Goal: Task Accomplishment & Management: Use online tool/utility

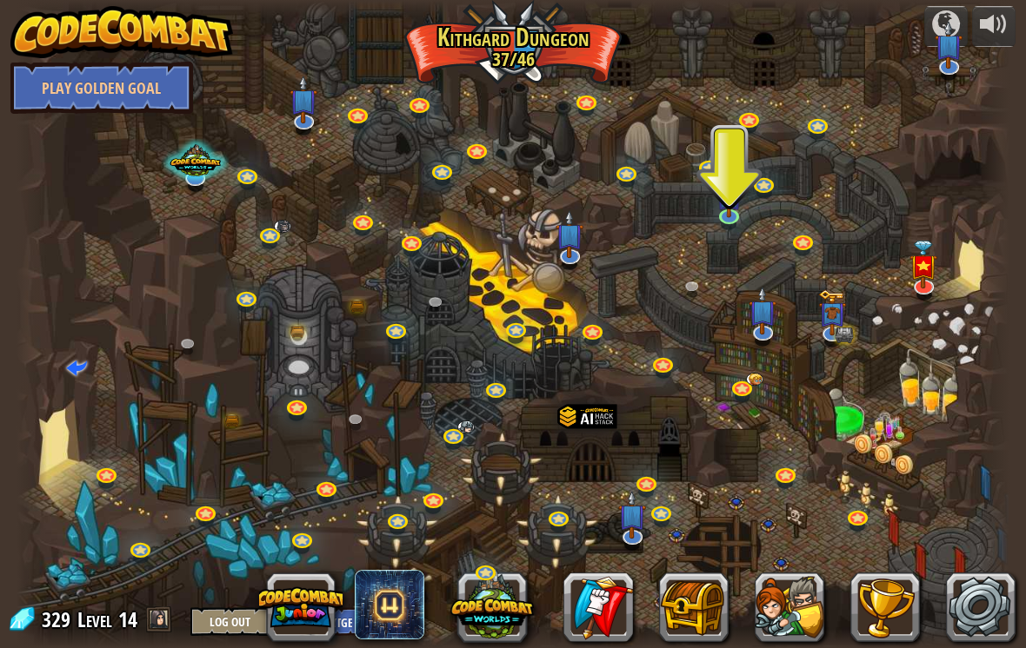
click at [734, 213] on img at bounding box center [728, 197] width 25 height 43
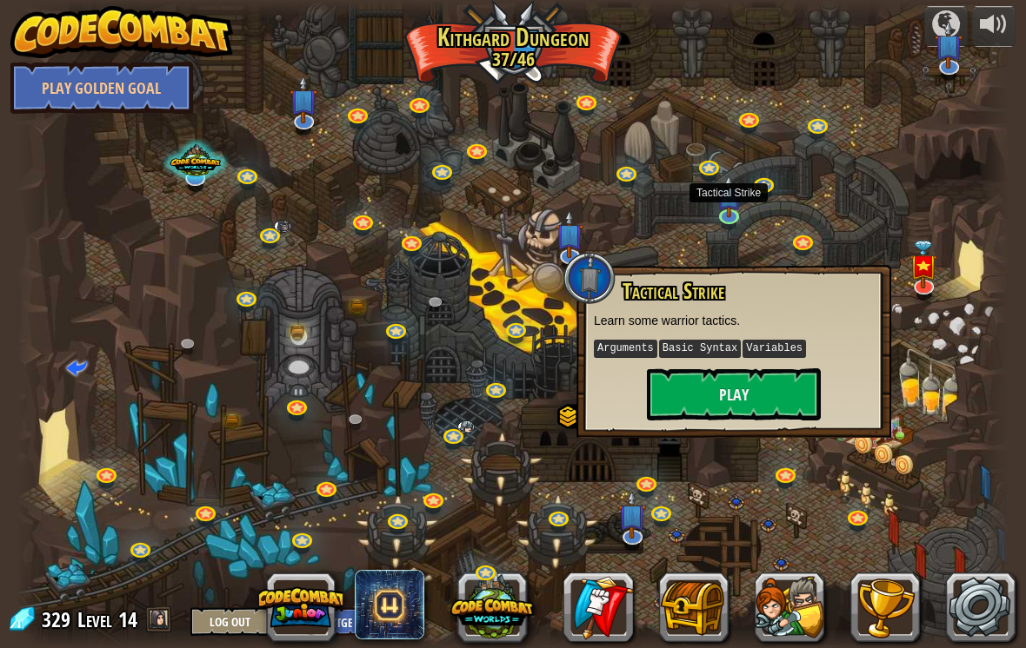
click at [758, 378] on button "Play" at bounding box center [734, 395] width 174 height 52
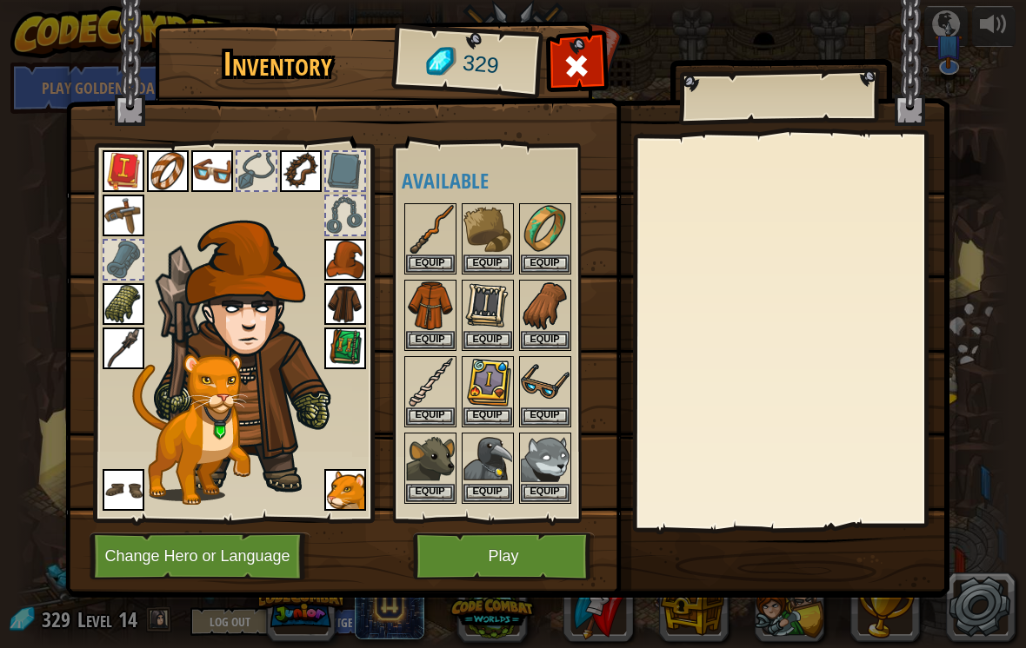
click at [525, 552] on button "Play" at bounding box center [504, 557] width 182 height 48
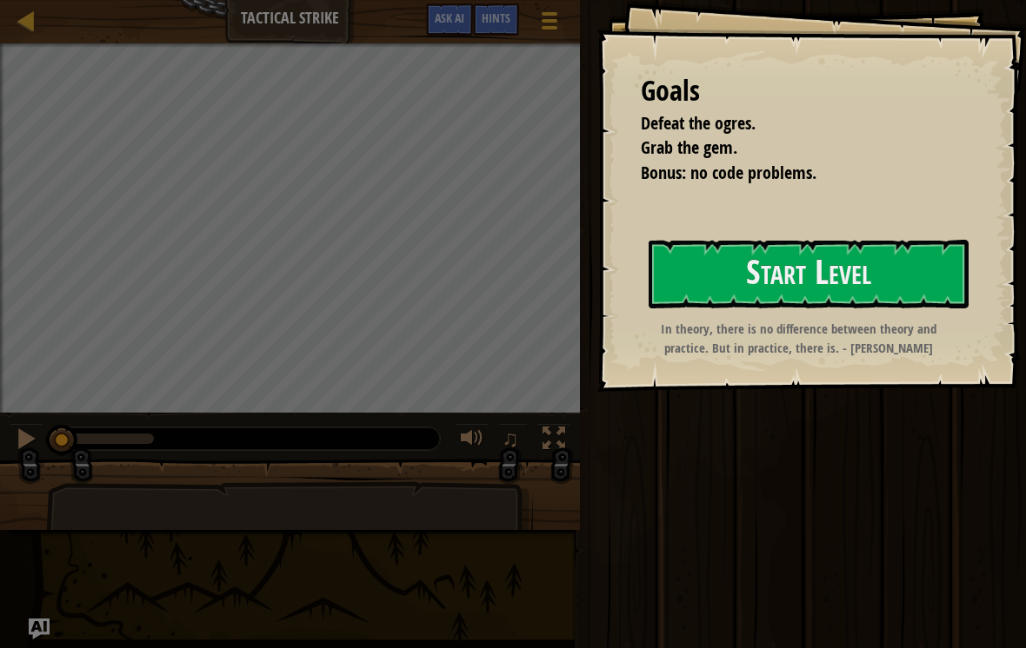
click at [907, 280] on button "Start Level" at bounding box center [808, 274] width 320 height 69
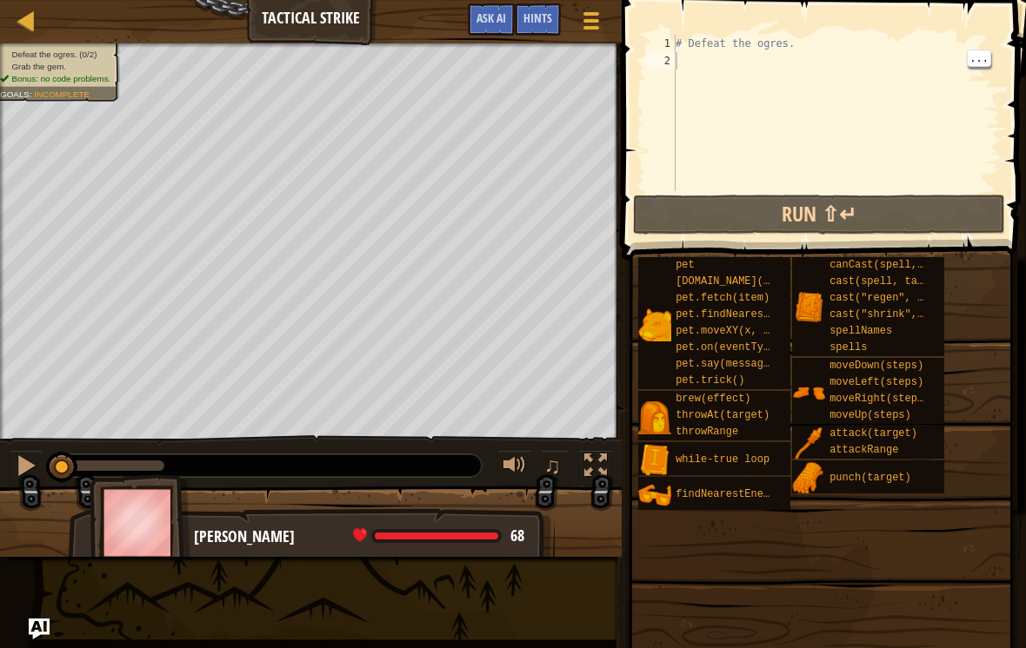
click at [845, 63] on div "# Defeat the ogres." at bounding box center [836, 130] width 328 height 191
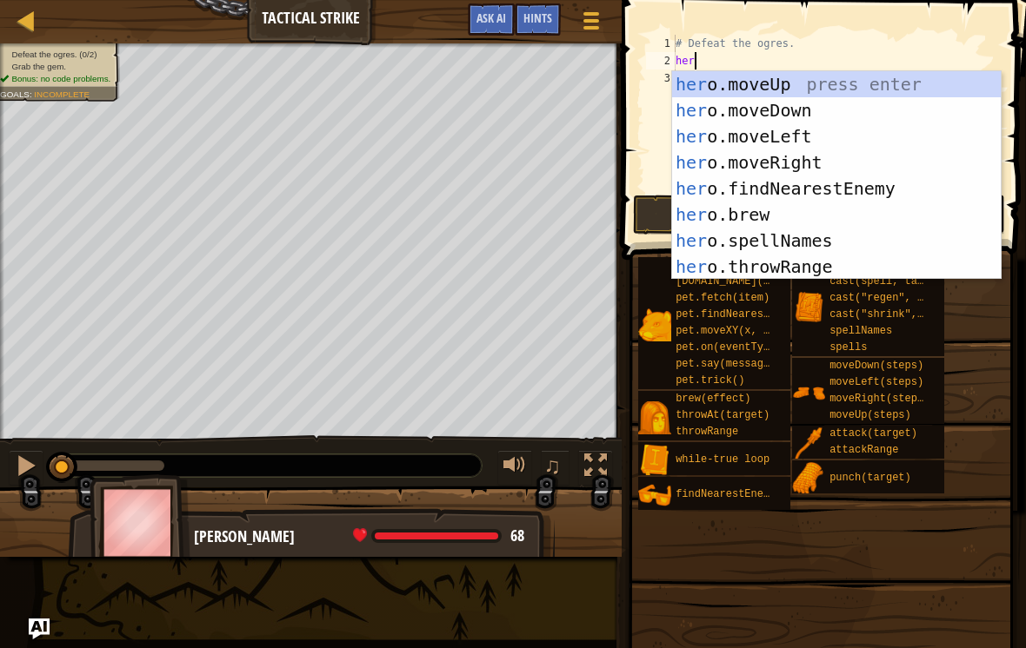
scroll to position [9, 1]
type textarea "hero"
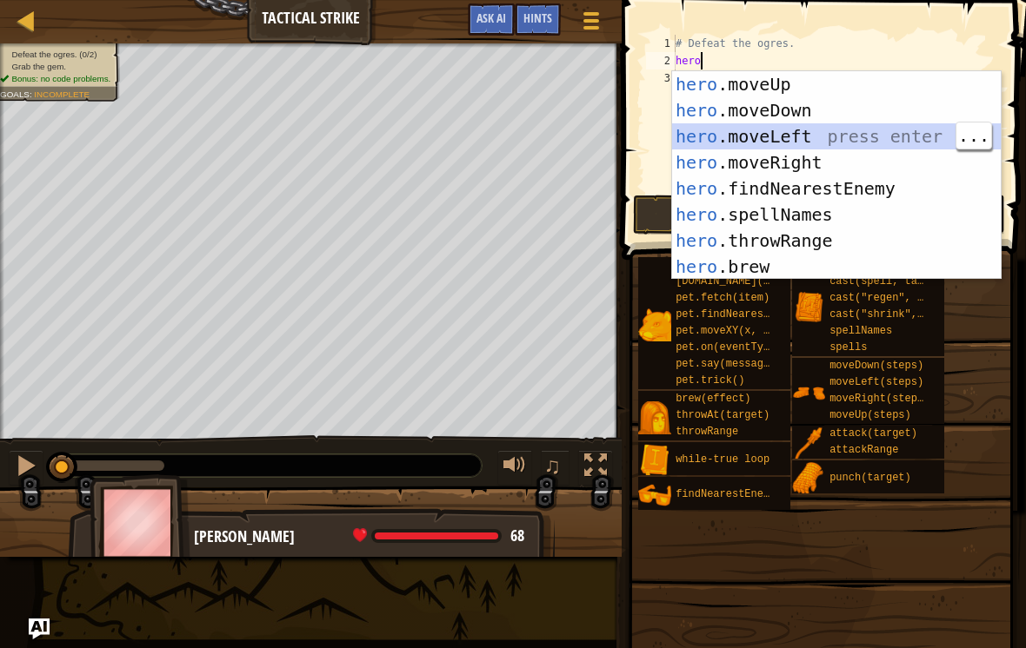
click at [767, 110] on div "hero .moveUp press enter hero .moveDown press enter hero .moveLeft press enter …" at bounding box center [836, 201] width 329 height 261
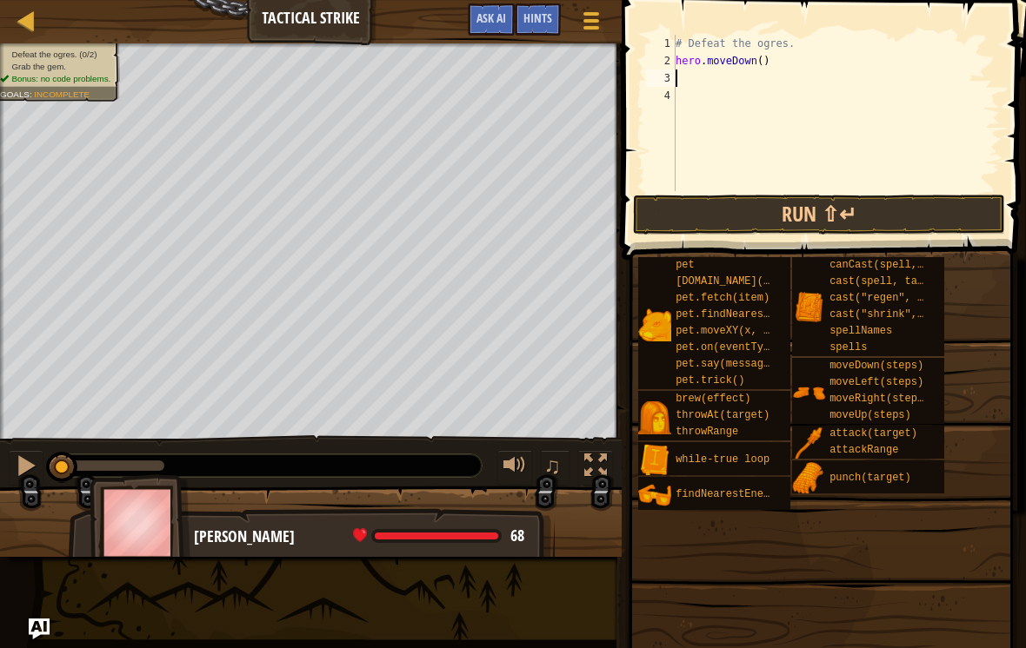
scroll to position [9, 0]
click at [754, 88] on div "# Defeat the ogres. hero . moveDown ( )" at bounding box center [836, 130] width 328 height 191
click at [782, 78] on div "# Defeat the ogres. hero . moveDown ( )" at bounding box center [836, 130] width 328 height 191
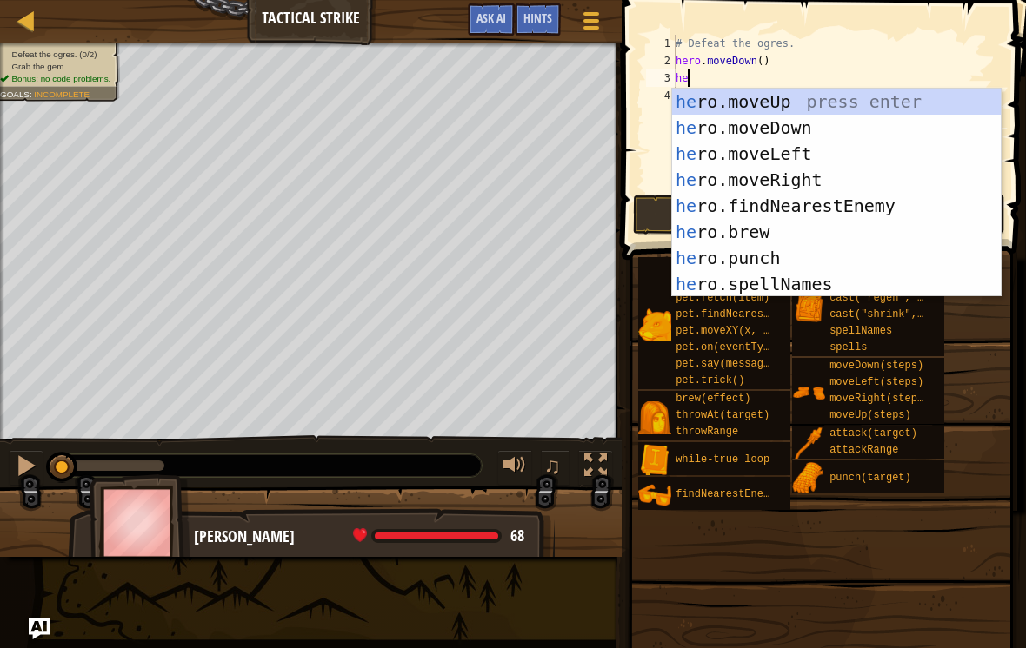
scroll to position [9, 1]
type textarea "hero"
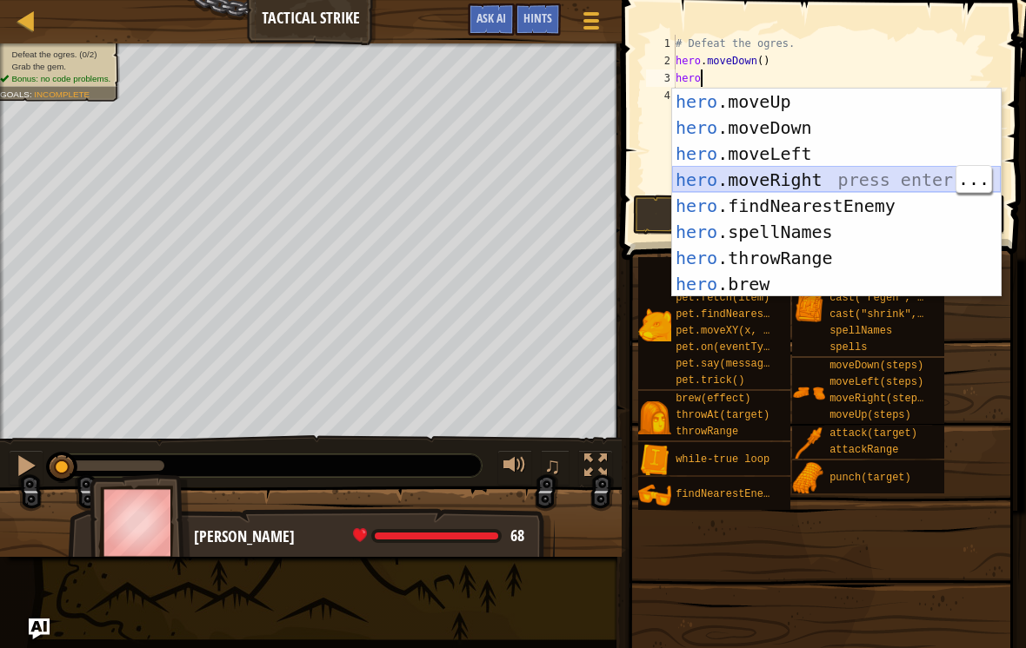
click at [808, 174] on div "hero .moveUp press enter hero .moveDown press enter hero .moveLeft press enter …" at bounding box center [836, 219] width 329 height 261
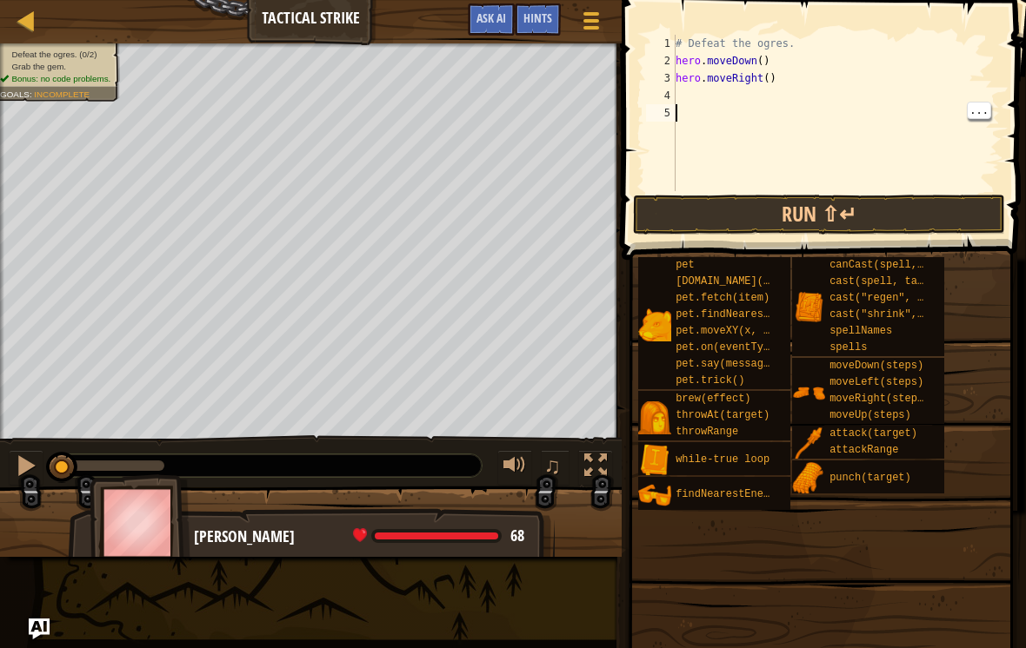
click at [831, 110] on div "# Defeat the ogres. hero . moveDown ( ) hero . moveRight ( )" at bounding box center [836, 130] width 328 height 191
click at [828, 95] on div "# Defeat the ogres. hero . moveDown ( ) hero . moveRight ( )" at bounding box center [836, 130] width 328 height 191
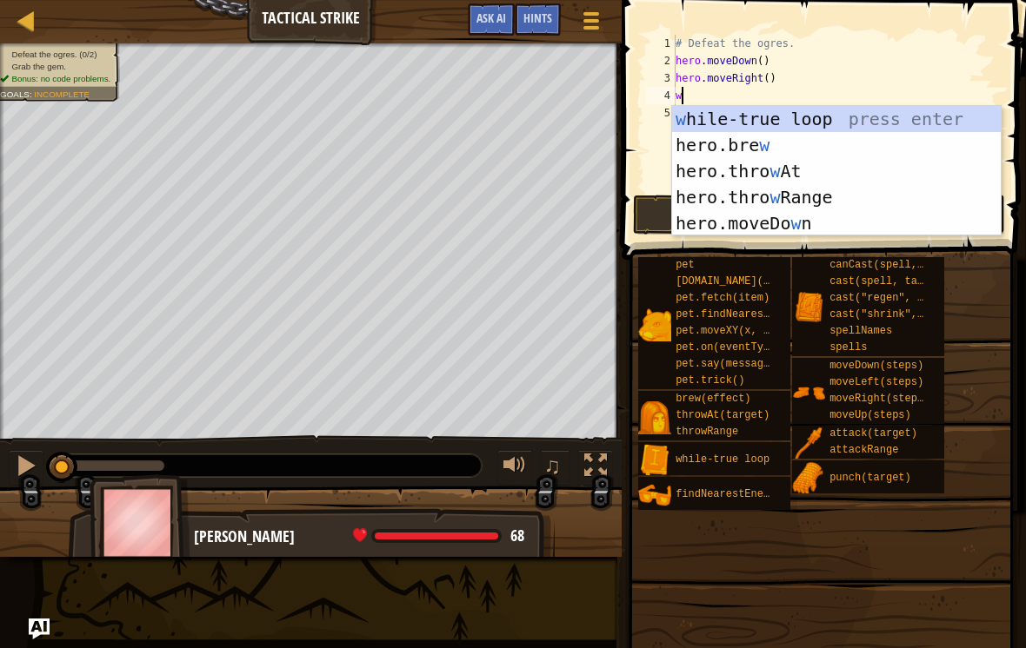
type textarea "wh"
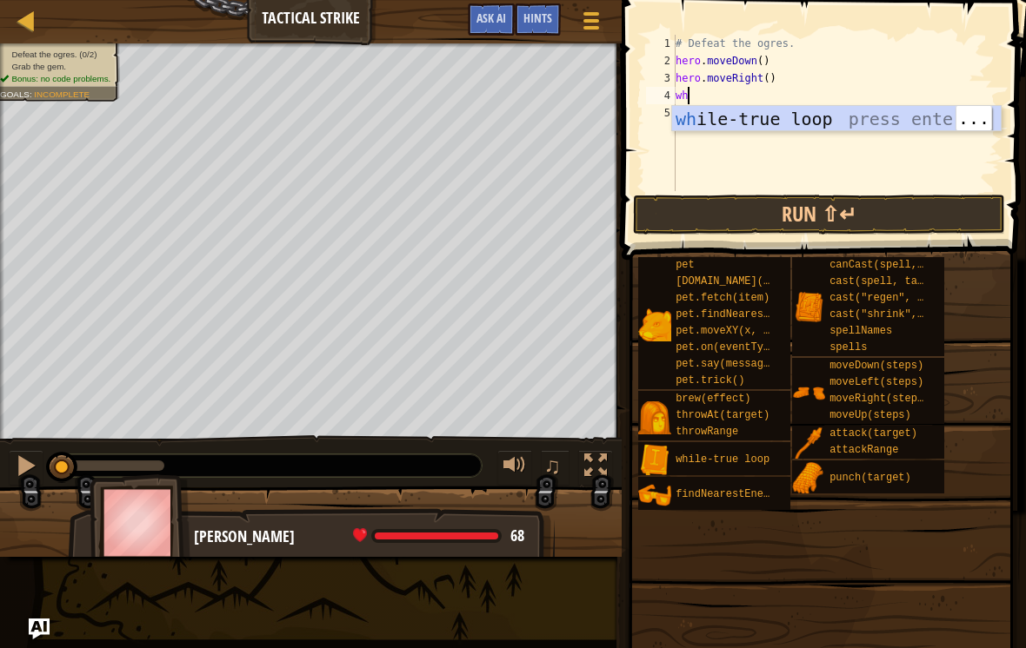
click at [813, 114] on div "wh ile-true loop press enter" at bounding box center [836, 145] width 329 height 78
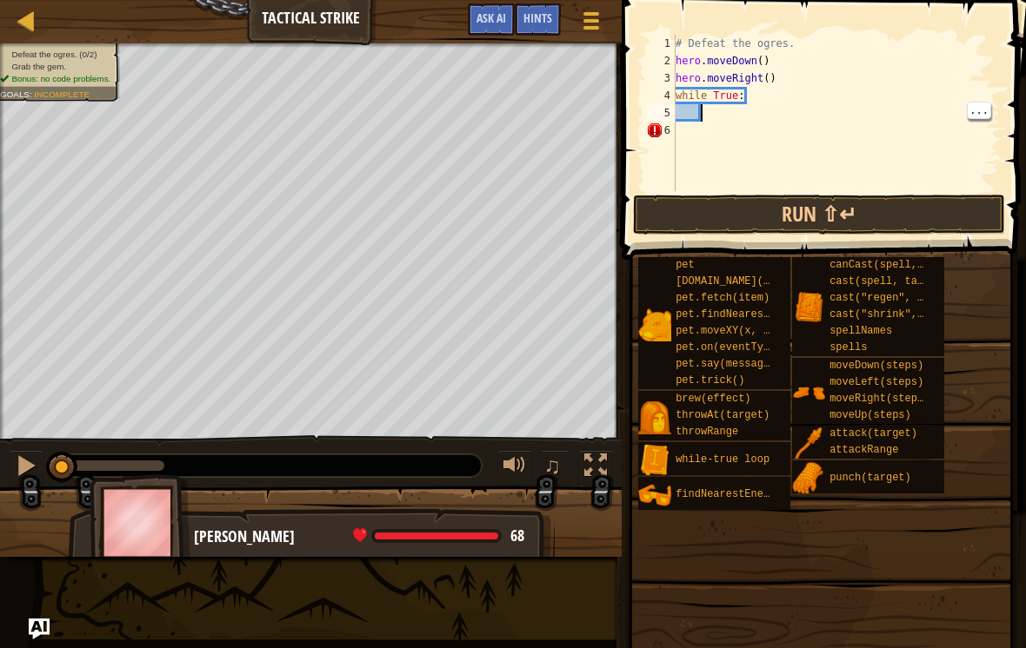
click at [698, 112] on div "# Defeat the ogres. hero . moveDown ( ) hero . moveRight ( ) while True :" at bounding box center [836, 130] width 328 height 191
click at [700, 111] on div "# Defeat the ogres. hero . moveDown ( ) hero . moveRight ( ) while True :" at bounding box center [836, 130] width 328 height 191
click at [697, 112] on div "# Defeat the ogres. hero . moveDown ( ) hero . moveRight ( ) while True :" at bounding box center [836, 130] width 328 height 191
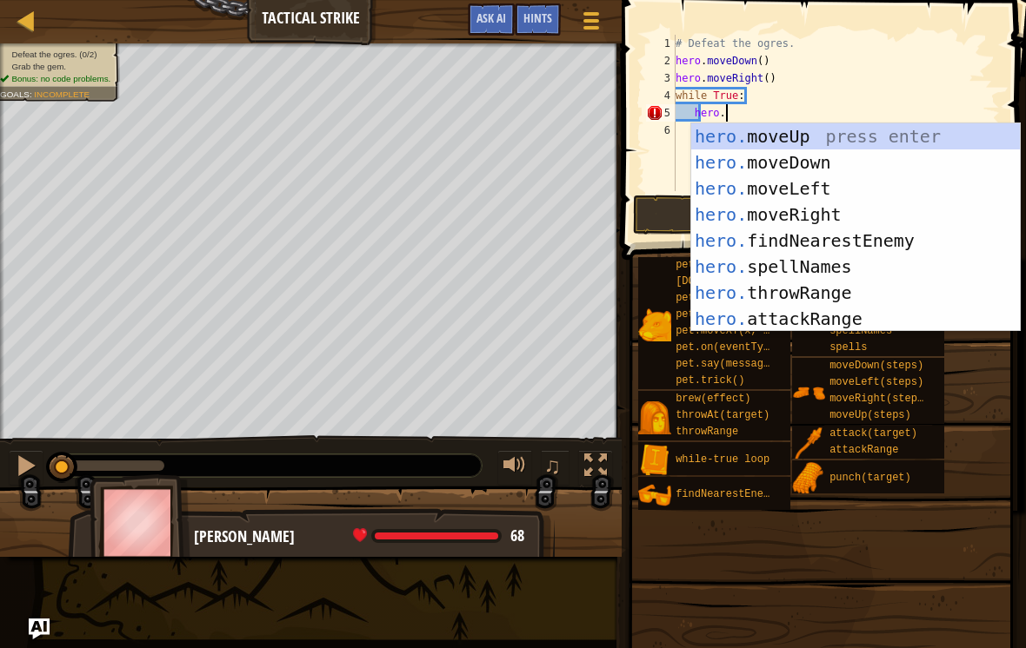
scroll to position [9, 4]
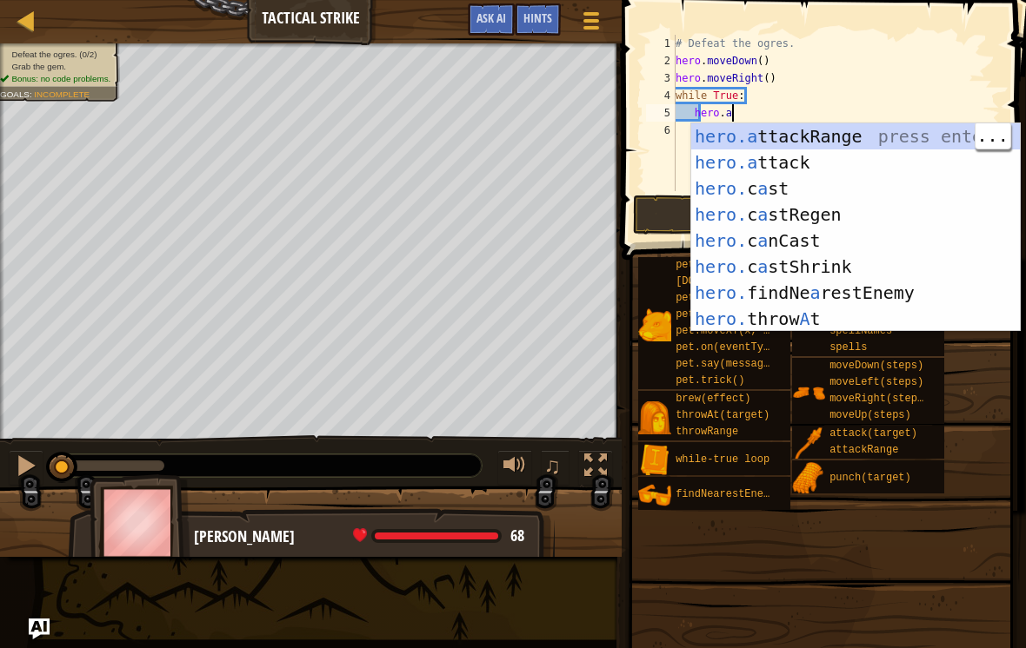
click at [862, 164] on div "hero.a ttackRange press enter hero.a ttack press enter hero. c a st press enter…" at bounding box center [855, 253] width 329 height 261
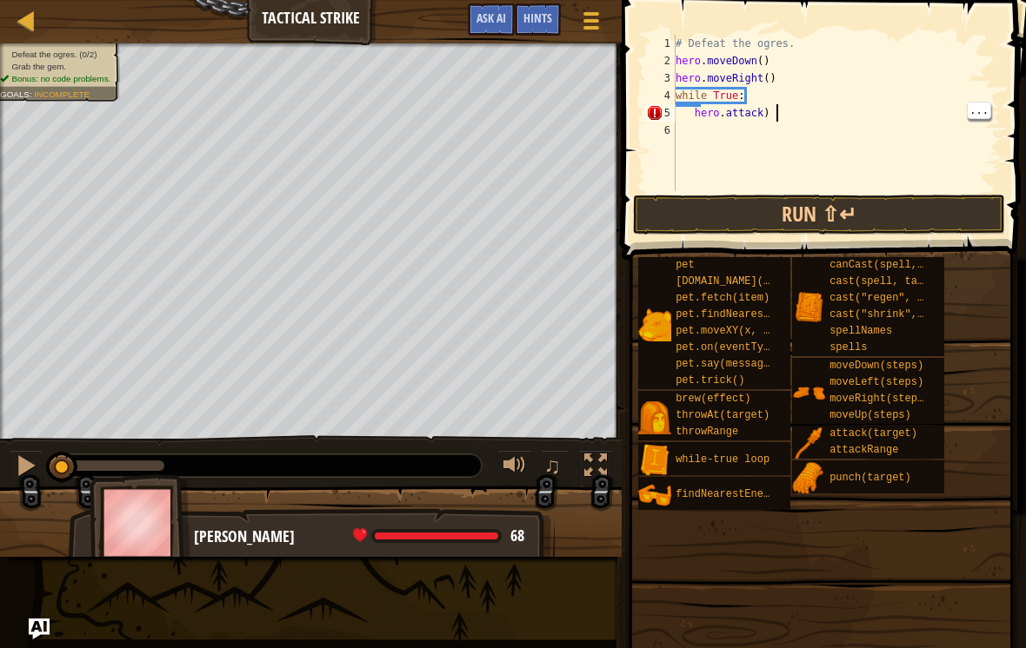
click at [807, 106] on div "# Defeat the ogres. hero . moveDown ( ) hero . moveRight ( ) while True : hero …" at bounding box center [836, 130] width 328 height 191
type textarea "h"
type textarea "f"
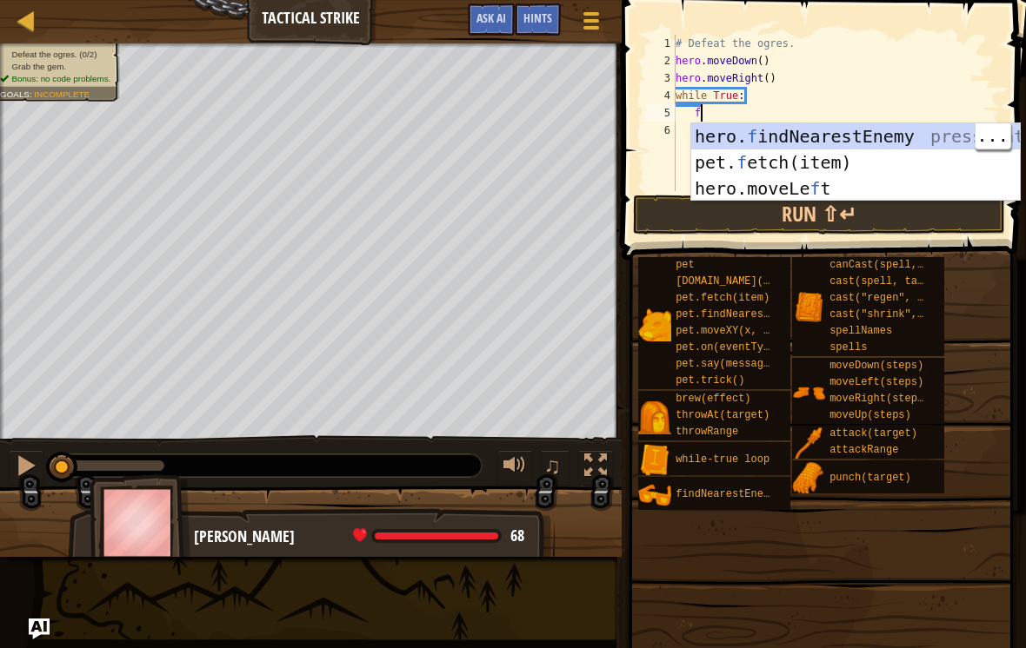
click at [887, 126] on div "hero. f indNearestEnemy press enter pet. f etch(item) press enter hero.moveLe f…" at bounding box center [855, 188] width 329 height 130
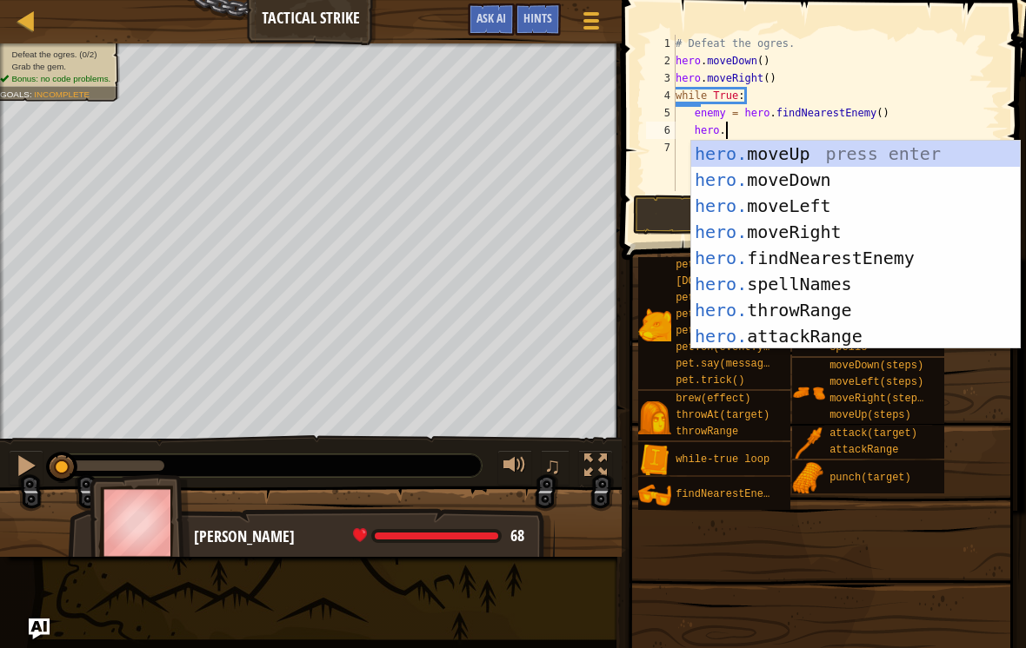
scroll to position [9, 3]
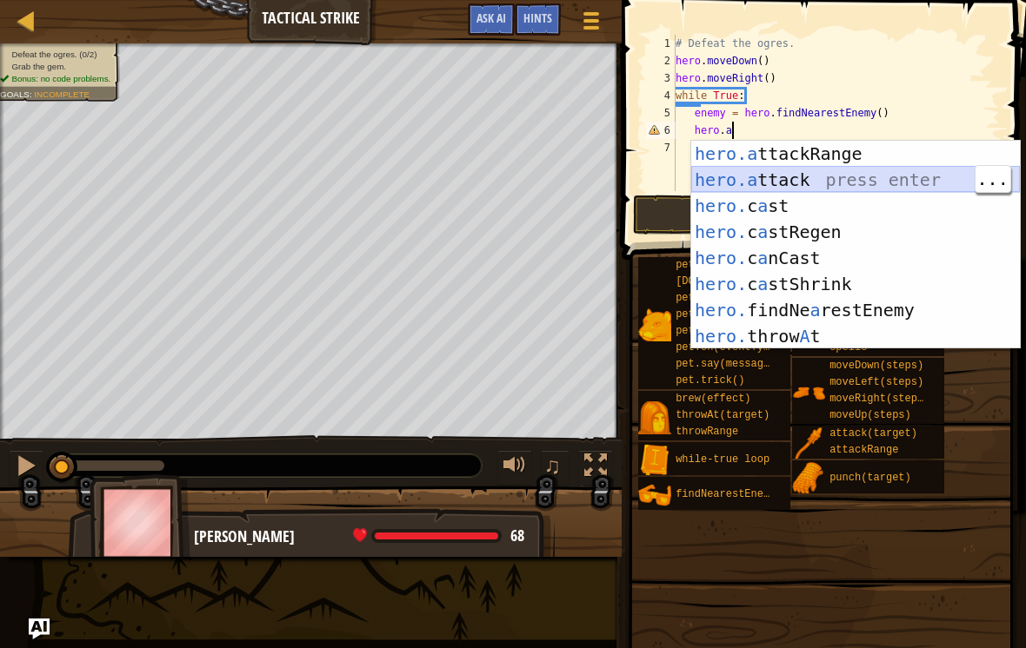
click at [838, 169] on div "hero.a ttackRange press enter hero.a ttack press enter hero. c a st press enter…" at bounding box center [855, 271] width 329 height 261
type textarea "hero.attack(enemy)"
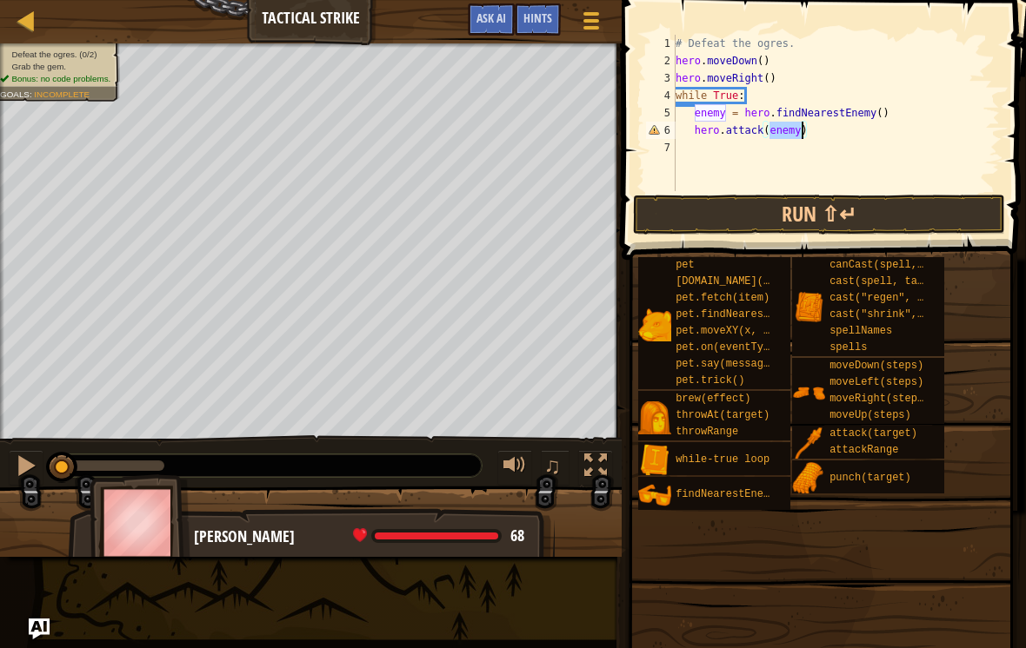
scroll to position [9, 0]
click at [909, 216] on button "Run ⇧↵" at bounding box center [819, 215] width 372 height 40
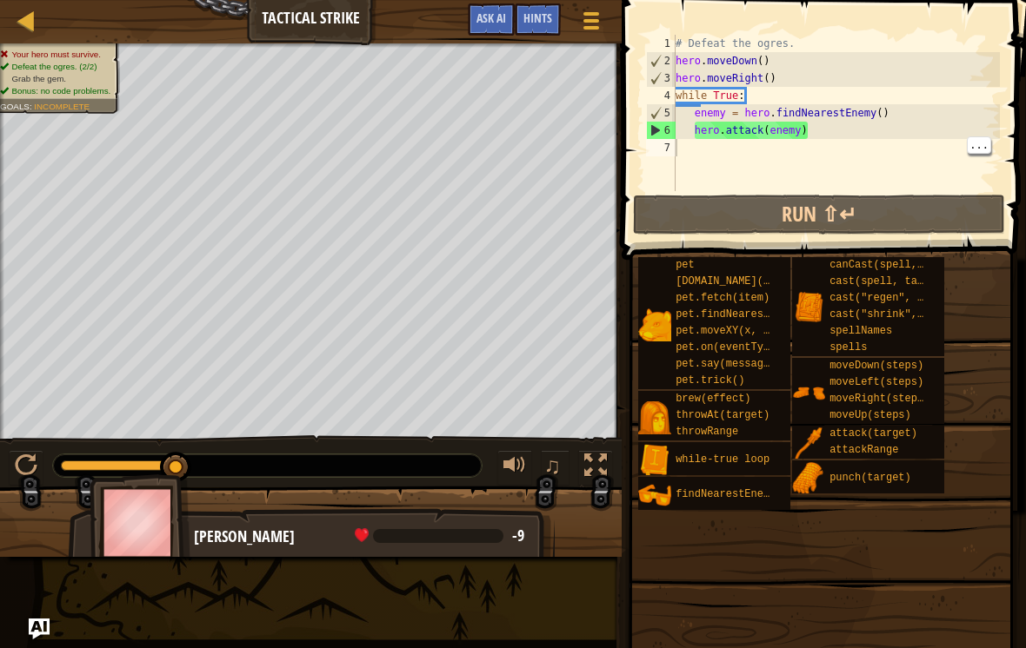
click at [851, 223] on button "Run ⇧↵" at bounding box center [819, 215] width 372 height 40
click at [808, 146] on div "# Defeat the ogres. hero . moveDown ( ) hero . moveRight ( ) while True : enemy…" at bounding box center [836, 130] width 328 height 191
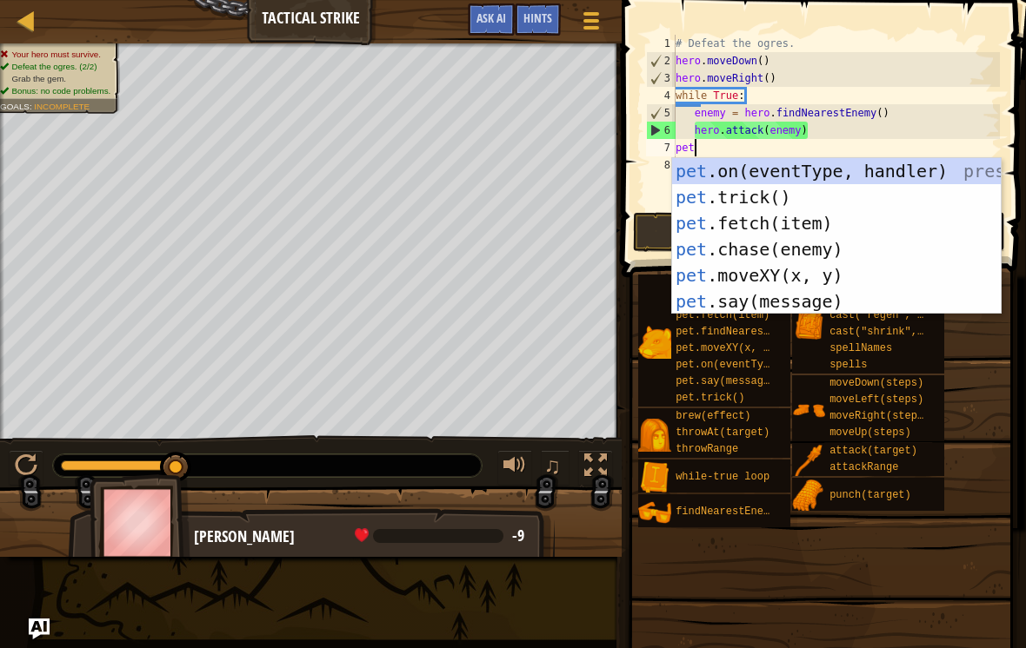
scroll to position [9, 1]
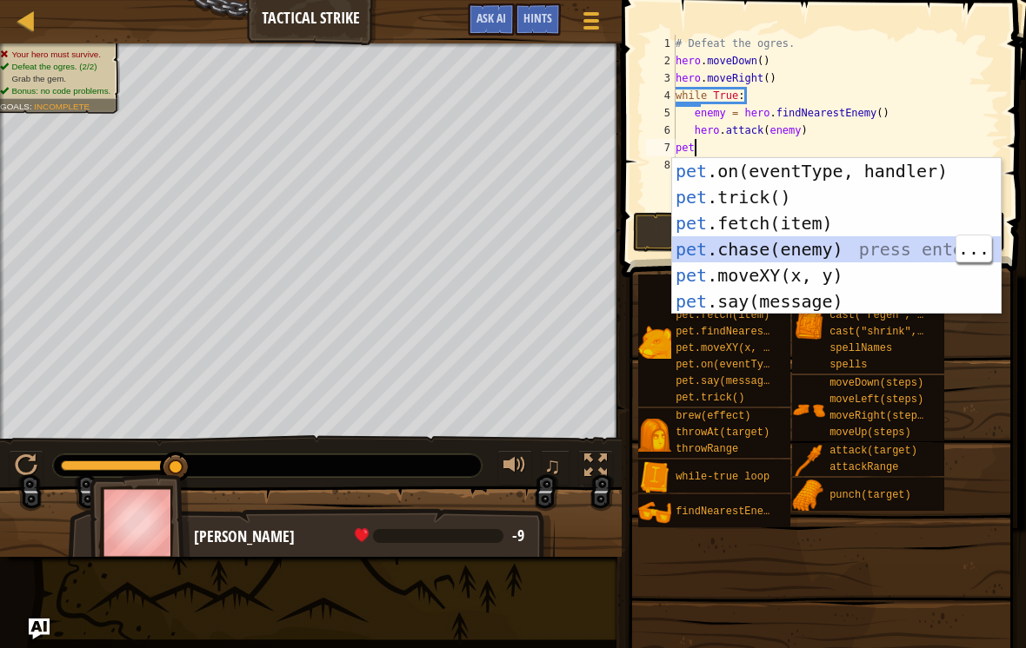
click at [889, 246] on div "pet .on(eventType, handler) press enter pet .trick() press enter pet .fetch(ite…" at bounding box center [836, 262] width 329 height 209
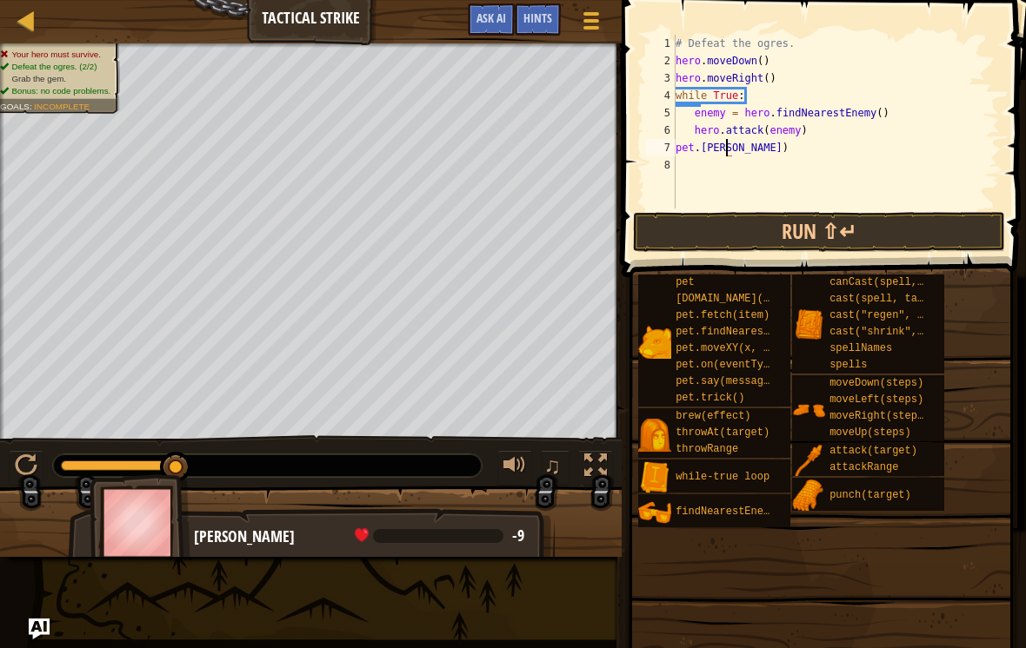
type textarea "pet.cha)"
click at [826, 153] on div "# Defeat the ogres. hero . moveDown ( ) hero . moveRight ( ) while True : enemy…" at bounding box center [836, 139] width 328 height 209
type textarea "p"
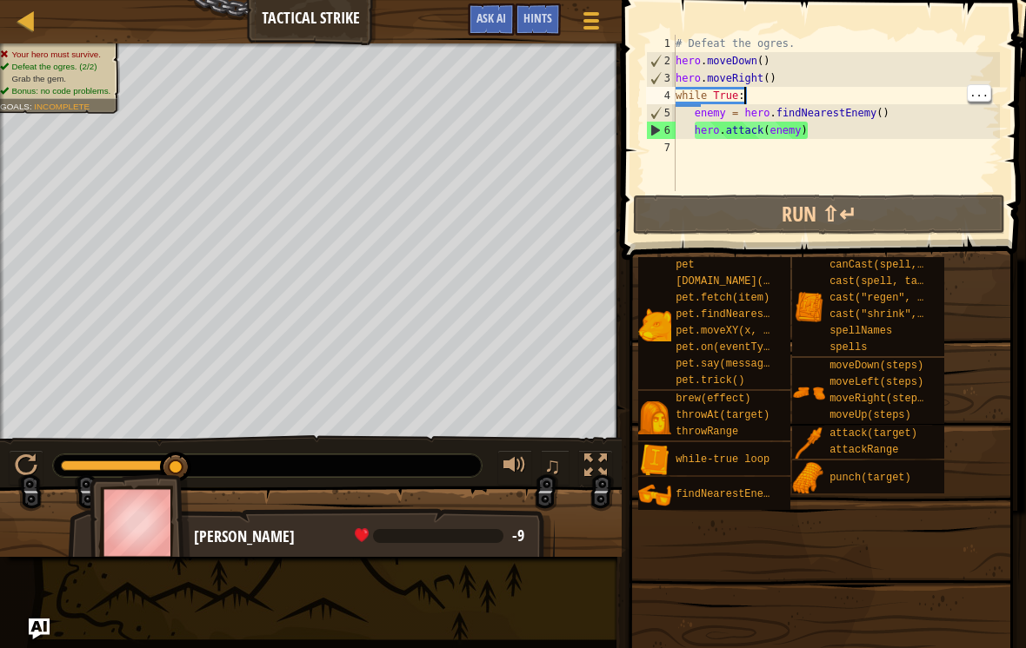
type textarea "hero.moveRight()"
click at [800, 75] on div "# Defeat the ogres. hero . moveDown ( ) hero . moveRight ( ) while True : enemy…" at bounding box center [836, 130] width 328 height 191
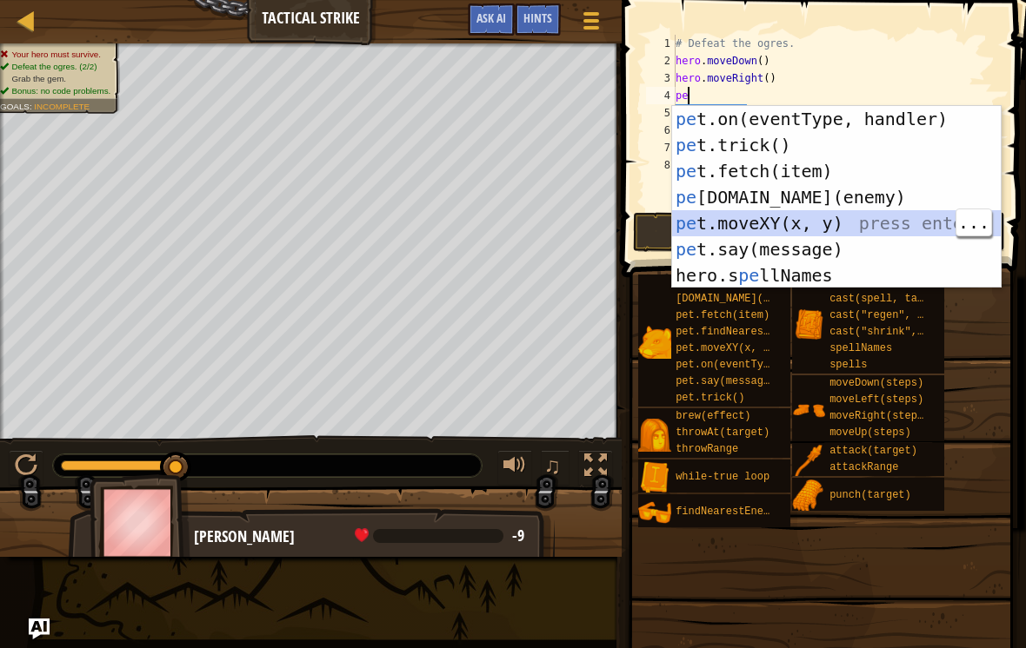
click at [846, 187] on div "pe t.on(eventType, handler) press enter pe t.trick() press enter pe t.fetch(ite…" at bounding box center [836, 223] width 329 height 235
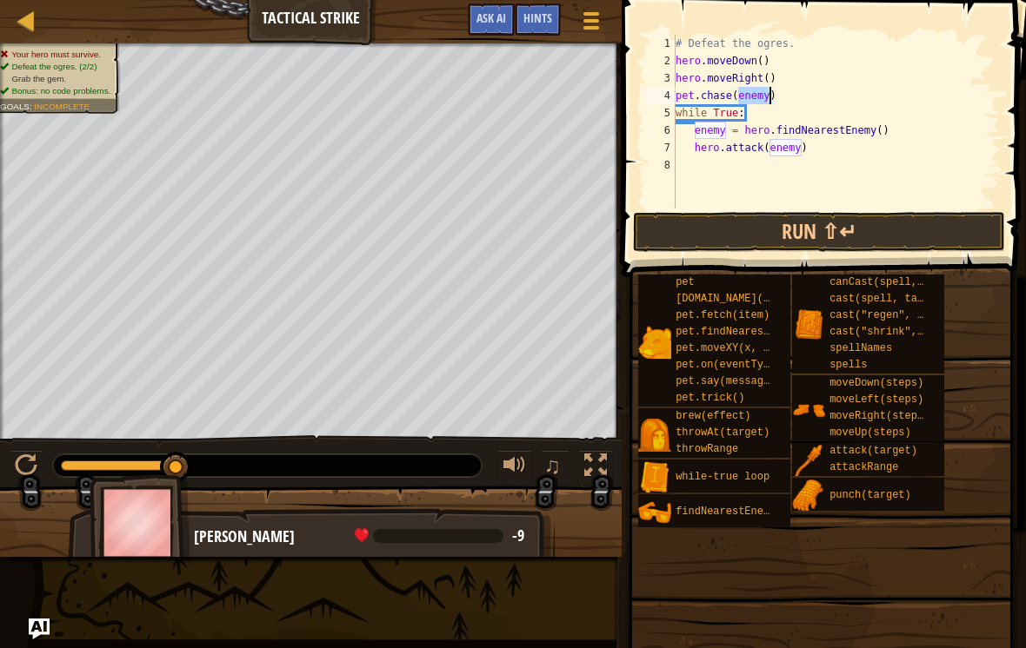
click at [873, 228] on button "Run ⇧↵" at bounding box center [819, 232] width 372 height 40
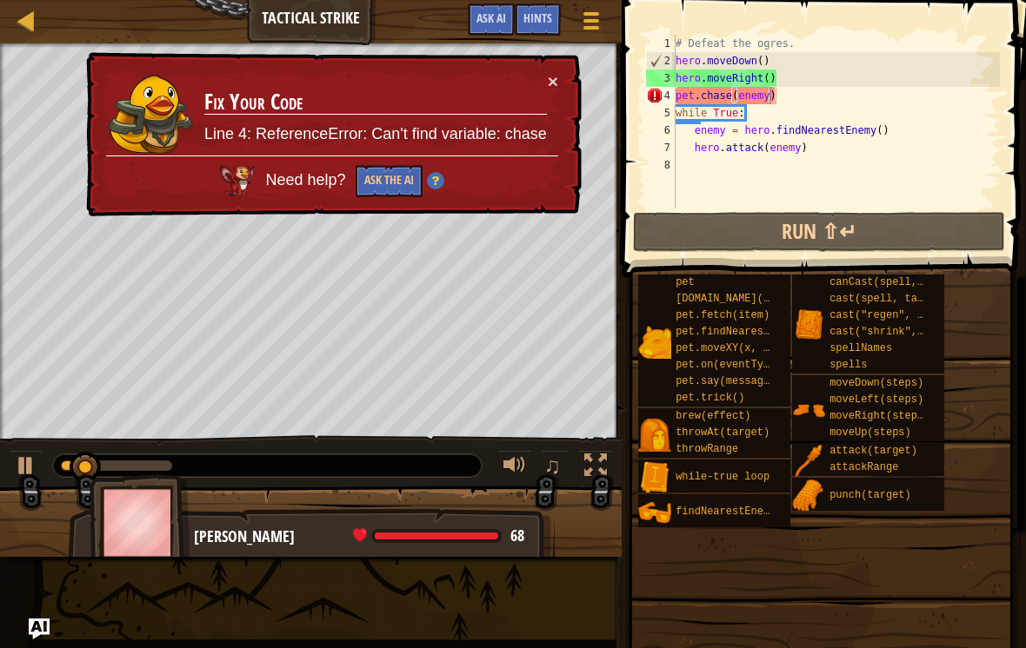
click at [549, 72] on button "×" at bounding box center [553, 81] width 10 height 18
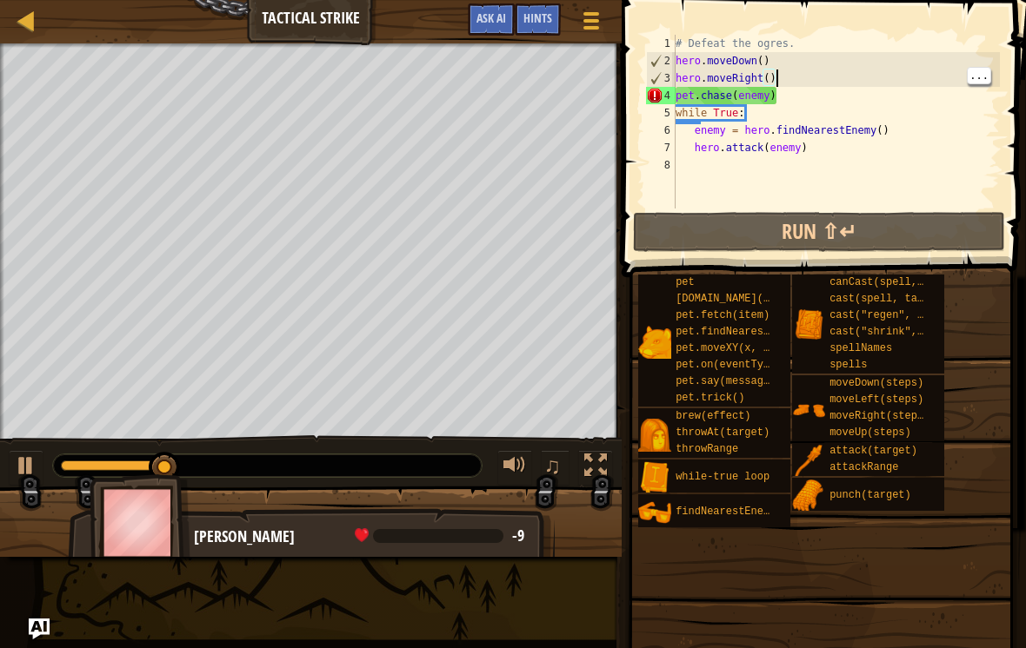
click at [794, 86] on div "# Defeat the ogres. hero . moveDown ( ) hero . moveRight ( ) pet . chase ( enem…" at bounding box center [836, 139] width 328 height 209
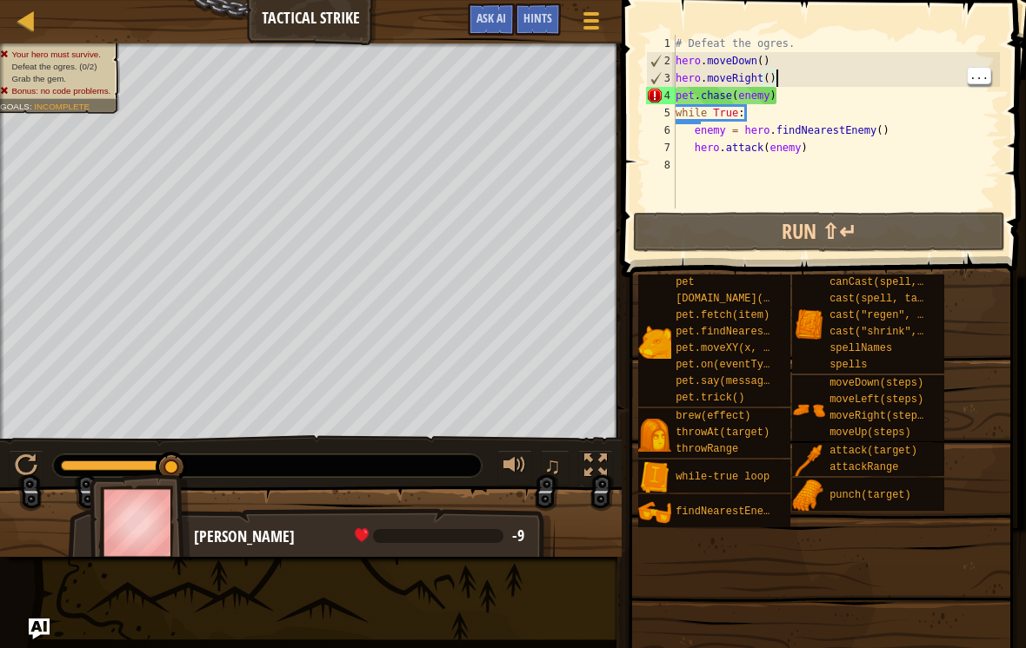
click at [804, 96] on div "# Defeat the ogres. hero . moveDown ( ) hero . moveRight ( ) pet . chase ( enem…" at bounding box center [836, 139] width 328 height 209
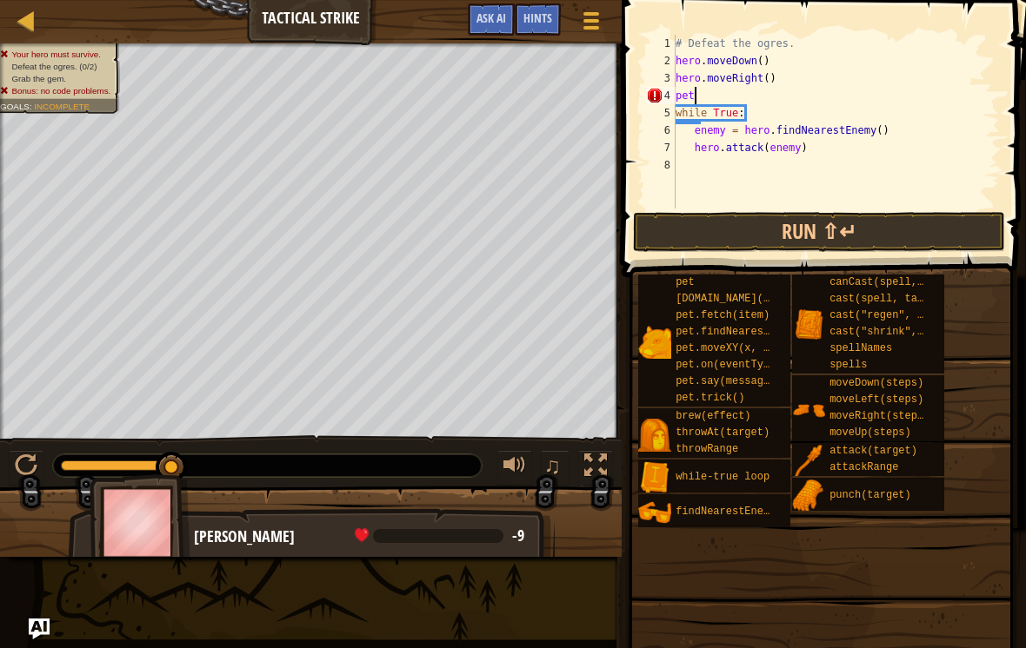
type textarea "p"
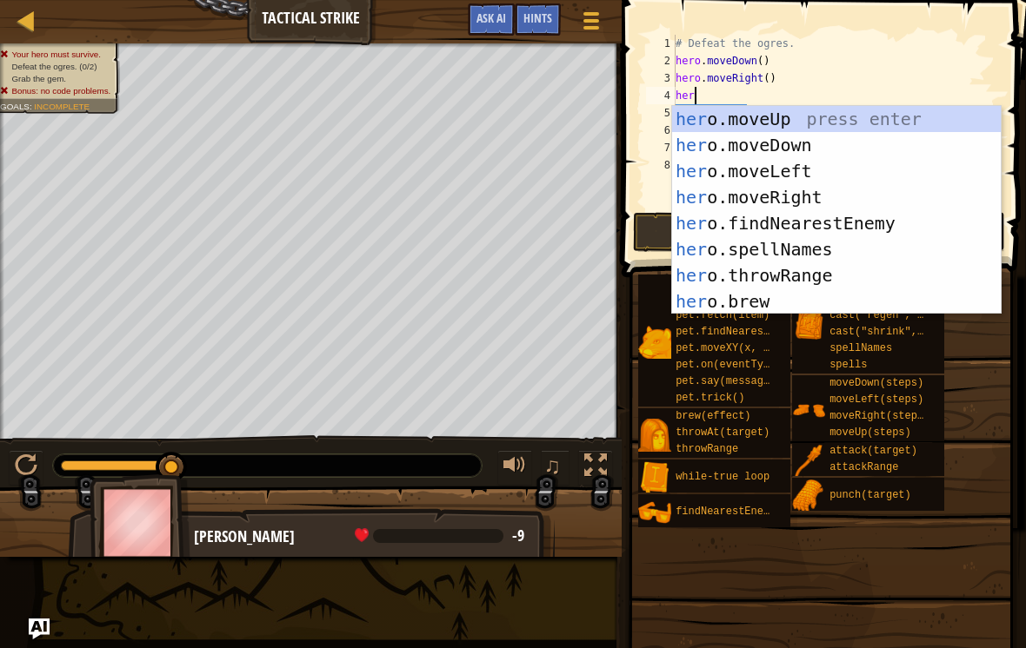
type textarea "h"
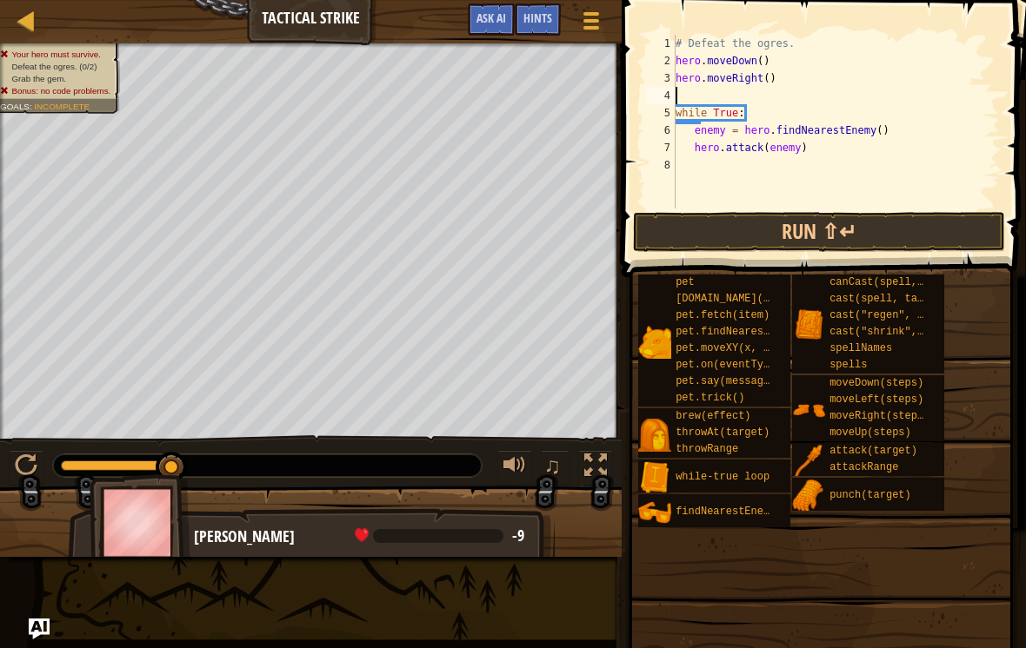
type textarea "f"
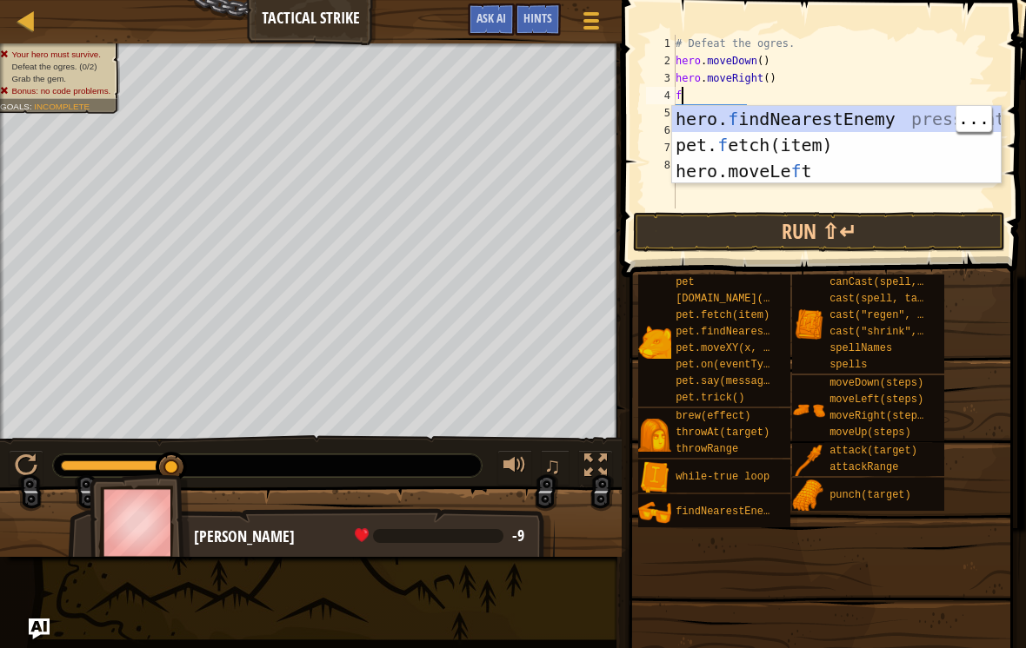
click at [874, 116] on div "hero. f indNearestEnemy press enter pet. f etch(item) press enter hero.moveLe f…" at bounding box center [836, 171] width 329 height 130
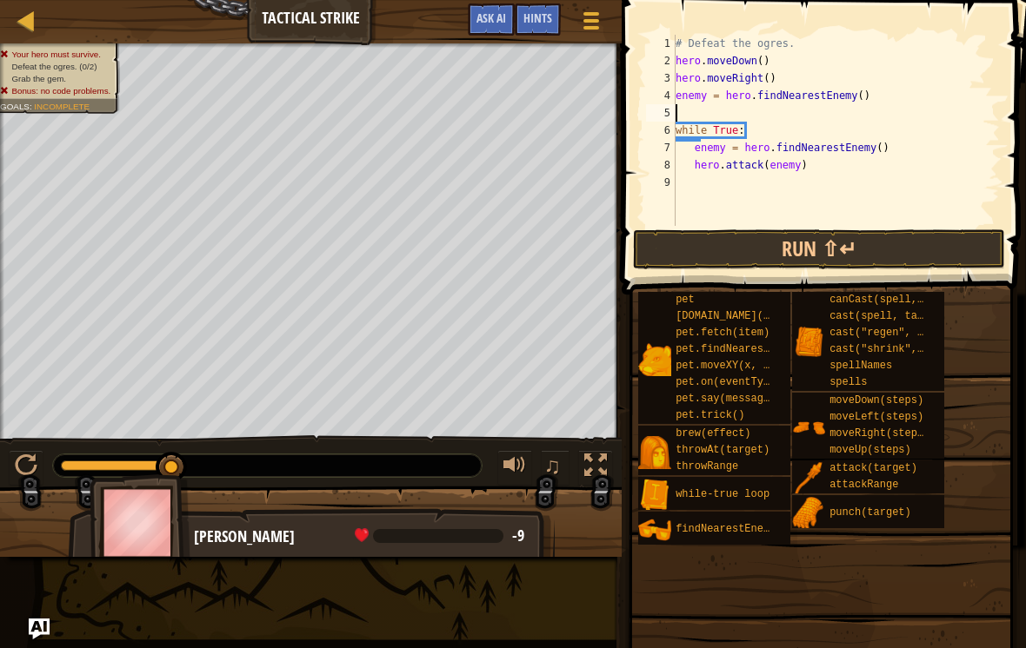
type textarea "h"
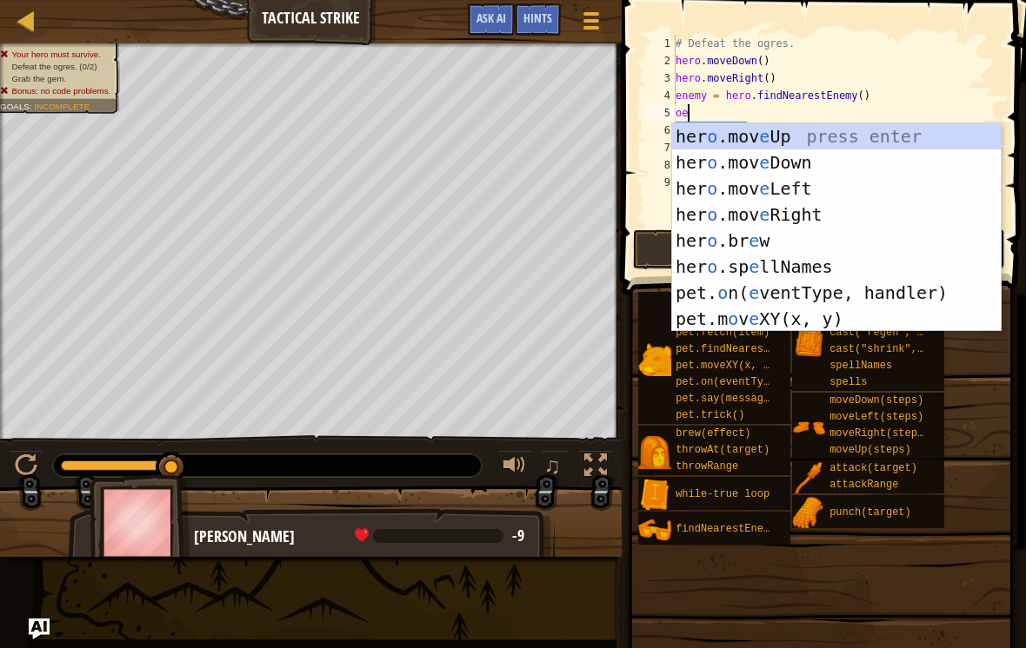
type textarea "o"
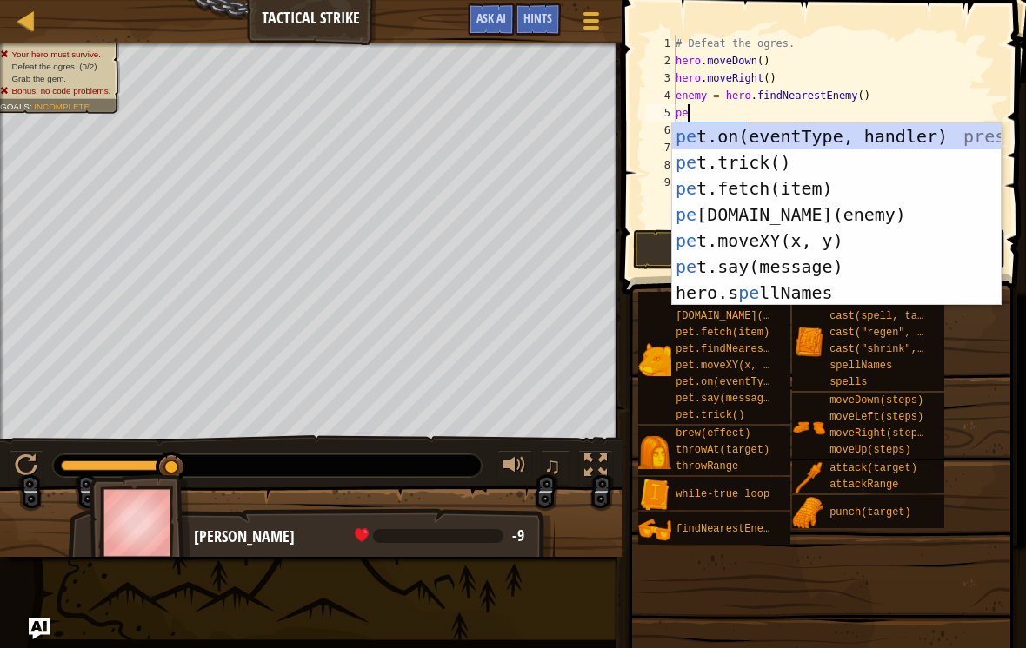
scroll to position [9, 1]
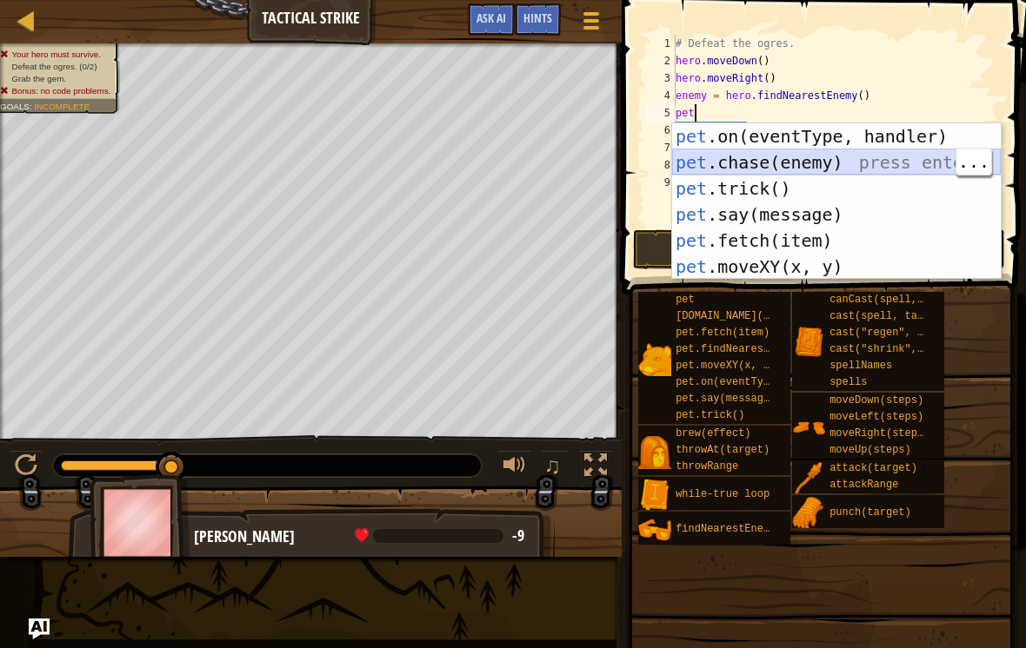
click at [874, 163] on div "pet .on(eventType, handler) press enter pet .chase(enemy) press enter pet .tric…" at bounding box center [836, 227] width 329 height 209
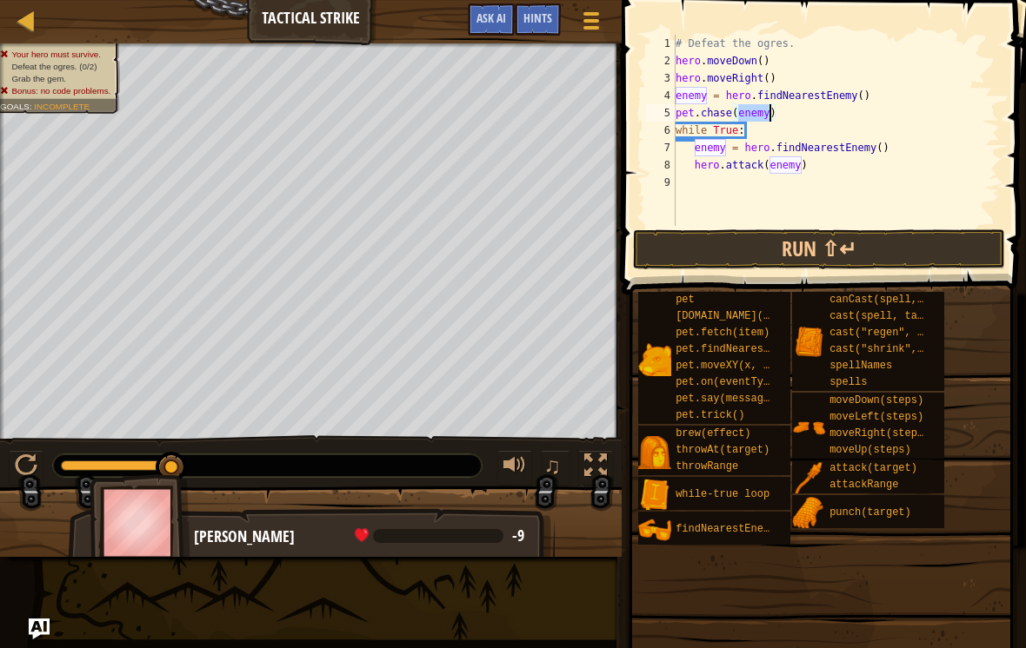
type textarea "hero.attack(enemy)"
click at [867, 256] on button "Run ⇧↵" at bounding box center [819, 249] width 372 height 40
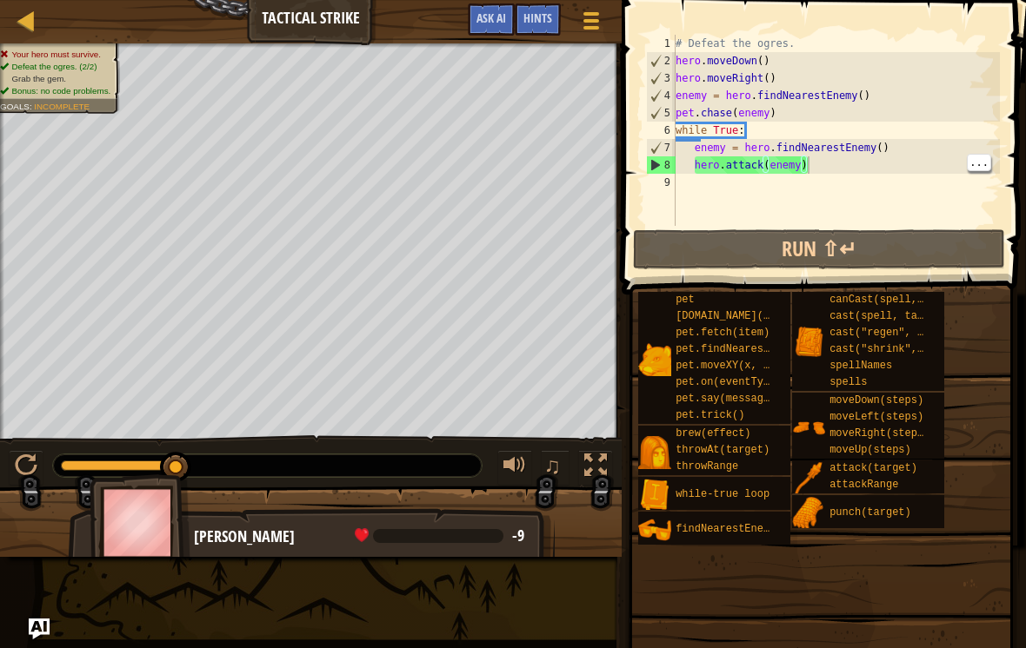
click at [842, 174] on div "# Defeat the ogres. hero . moveDown ( ) hero . moveRight ( ) enemy = hero . fin…" at bounding box center [836, 148] width 328 height 226
click at [938, 248] on button "Run ⇧↵" at bounding box center [819, 249] width 372 height 40
click at [773, 70] on div "# Defeat the ogres. hero . moveDown ( ) hero . moveRight ( ) enemy = hero . fin…" at bounding box center [836, 148] width 328 height 226
type textarea "hero.moveRight(2)"
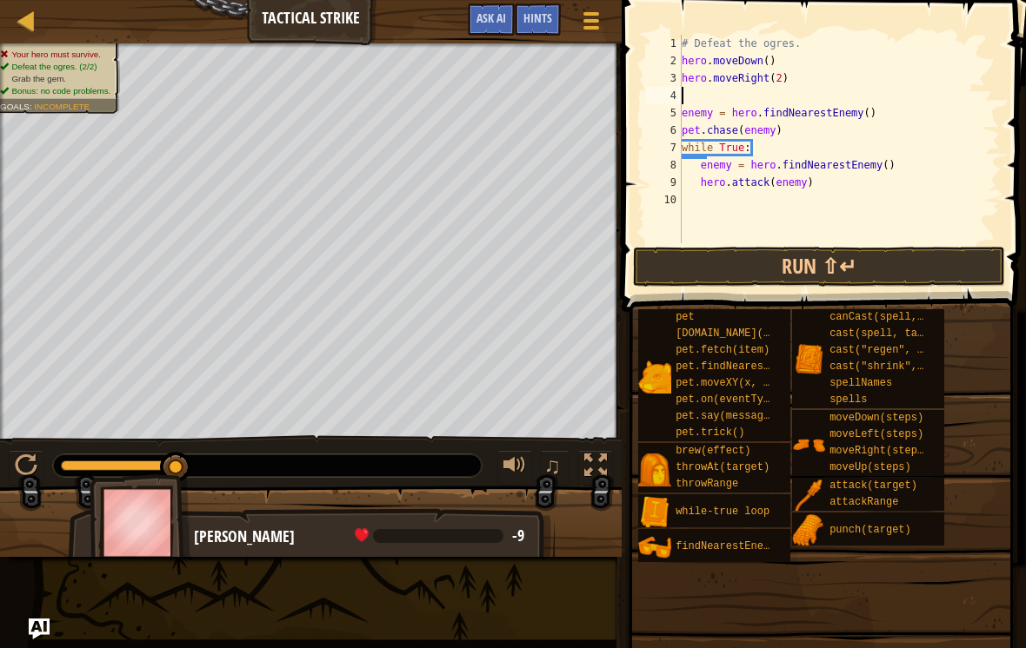
type textarea "hero.moveRight(2)"
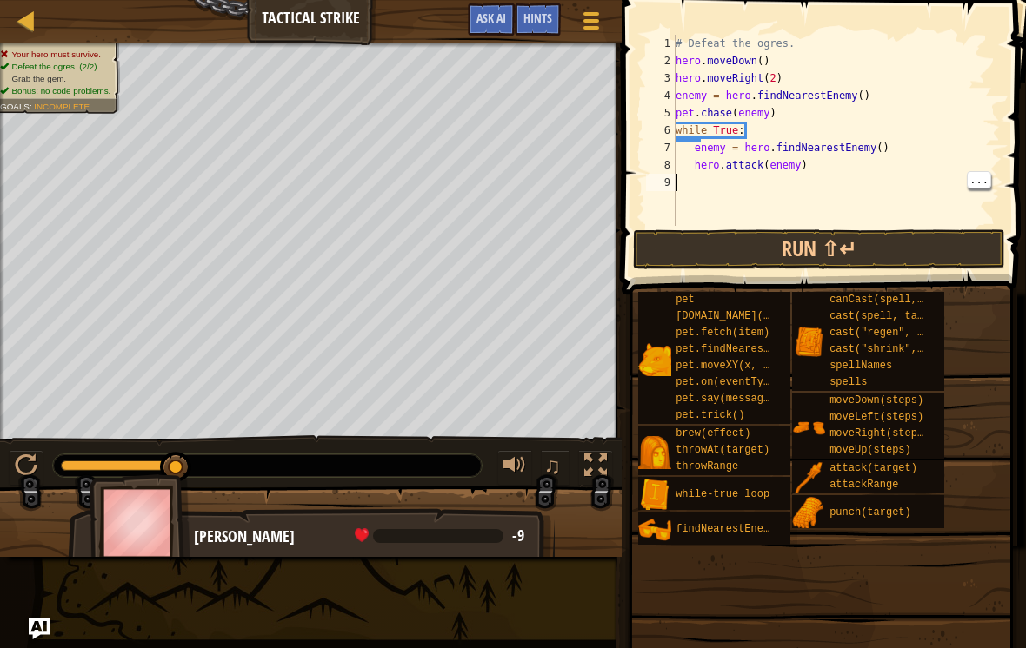
click at [926, 239] on button "Run ⇧↵" at bounding box center [819, 249] width 372 height 40
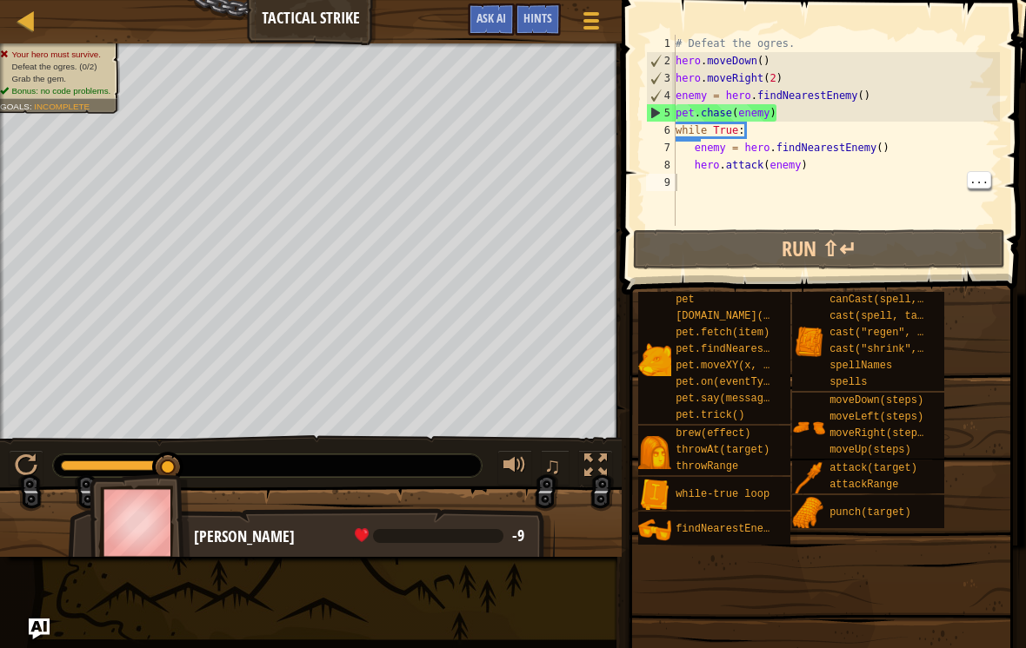
click at [816, 103] on div "# Defeat the ogres. hero . moveDown ( ) hero . moveRight ( 2 ) enemy = hero . f…" at bounding box center [836, 148] width 328 height 226
click at [798, 115] on div "# Defeat the ogres. hero . moveDown ( ) hero . moveRight ( 2 ) enemy = hero . f…" at bounding box center [836, 148] width 328 height 226
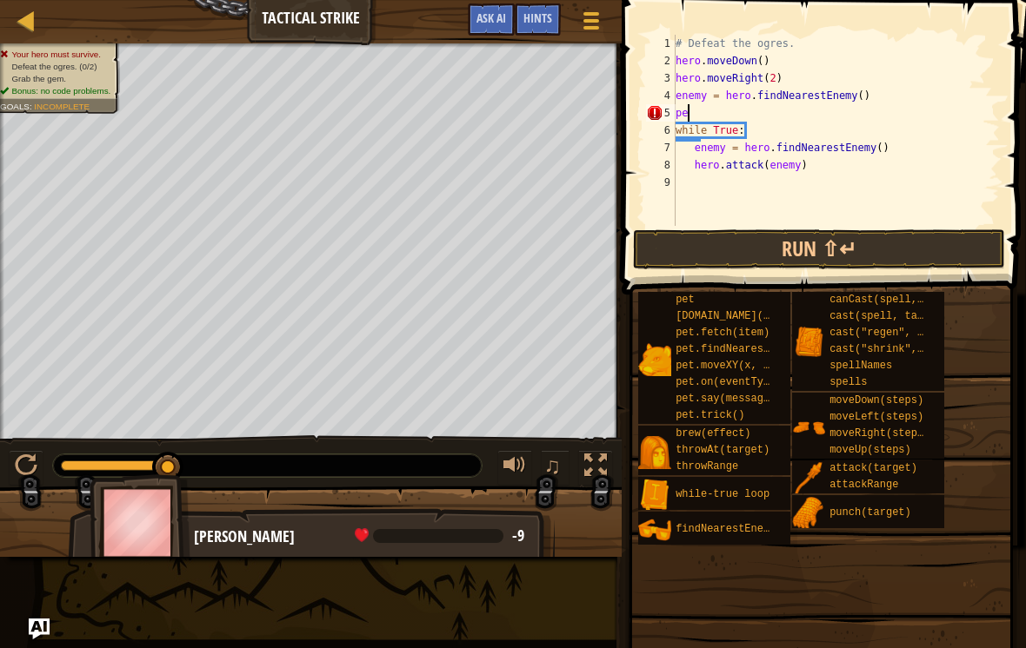
type textarea "p"
type textarea "enemy = hero.findNearestEnemy()"
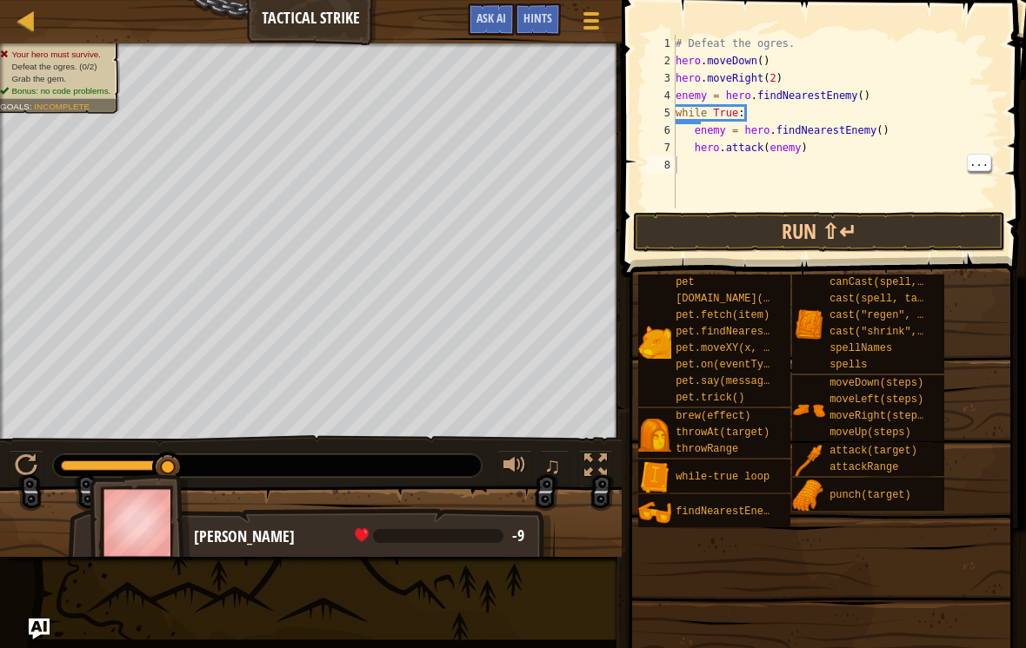
click at [911, 243] on button "Run ⇧↵" at bounding box center [819, 232] width 372 height 40
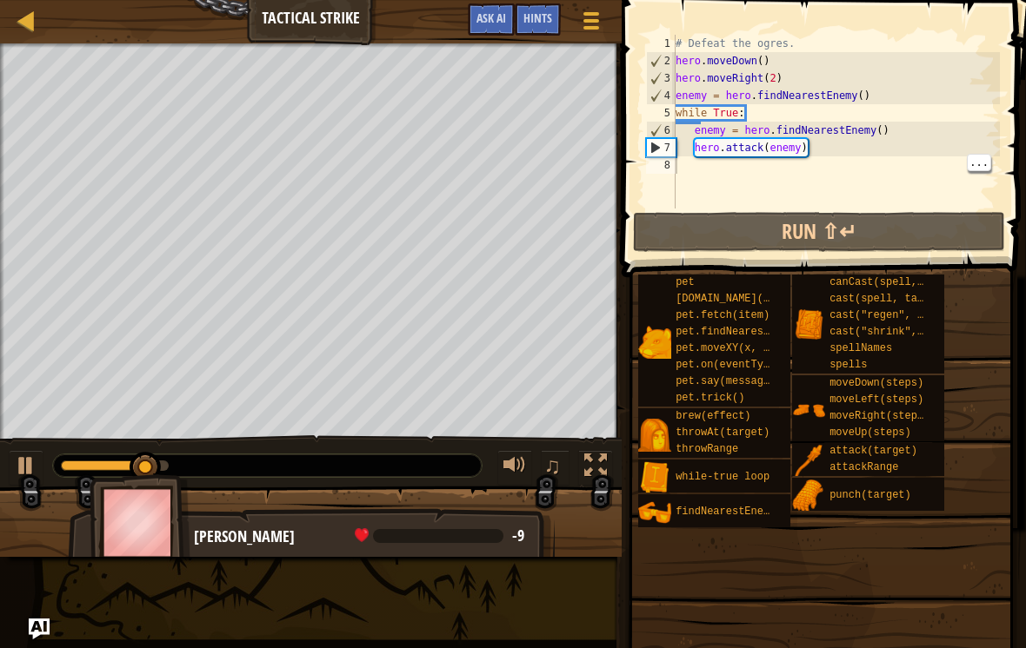
click at [922, 183] on div "# Defeat the ogres. hero . moveDown ( ) hero . moveRight ( 2 ) enemy = hero . f…" at bounding box center [836, 139] width 328 height 209
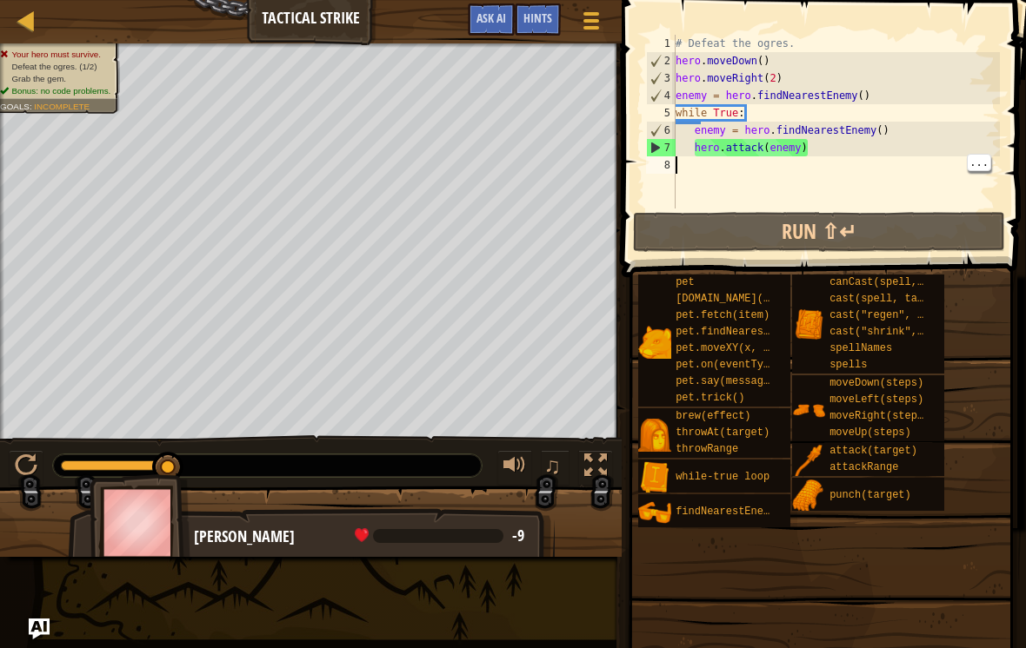
click at [819, 159] on div "# Defeat the ogres. hero . moveDown ( ) hero . moveRight ( 2 ) enemy = hero . f…" at bounding box center [836, 139] width 328 height 209
type textarea "hero.attack(enemy)"
click at [853, 143] on div "# Defeat the ogres. hero . moveDown ( ) hero . moveRight ( 2 ) enemy = hero . f…" at bounding box center [836, 139] width 328 height 209
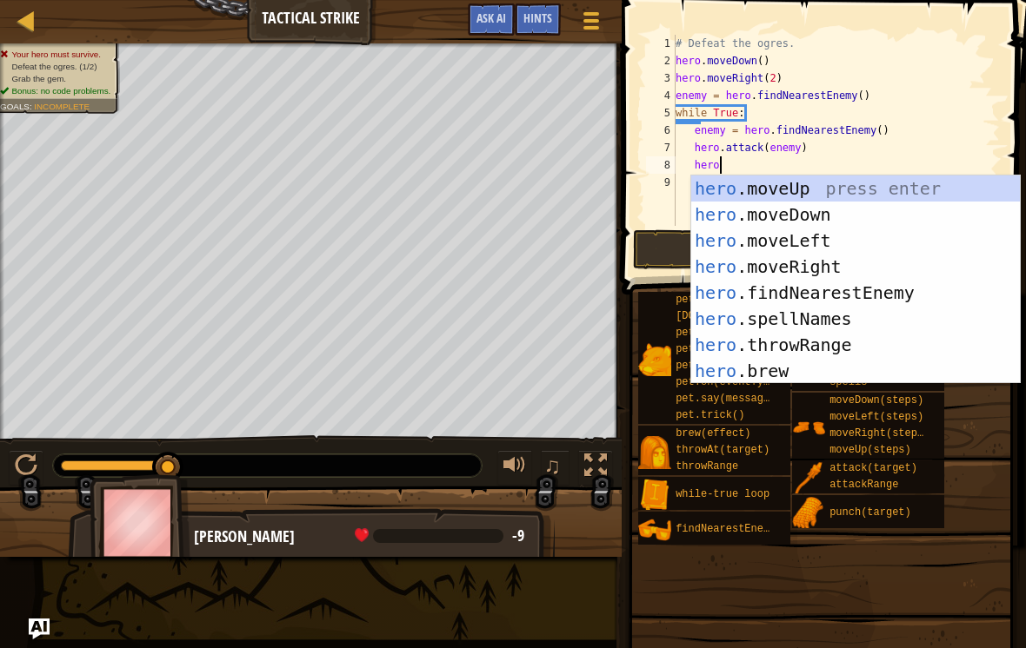
scroll to position [9, 3]
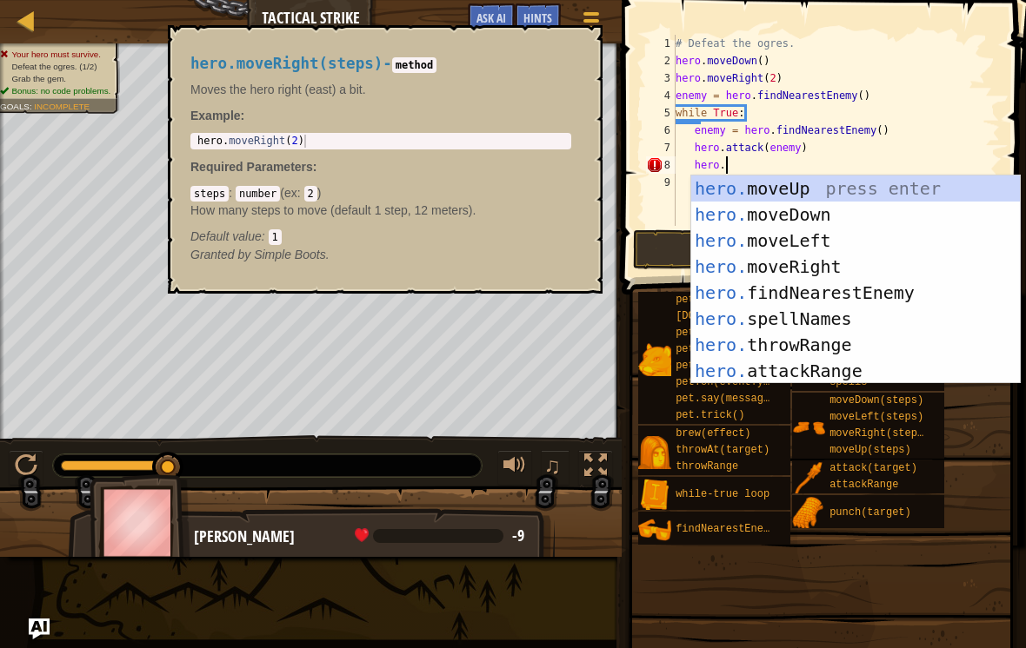
click at [893, 441] on div "moveRight(steps)" at bounding box center [879, 434] width 109 height 17
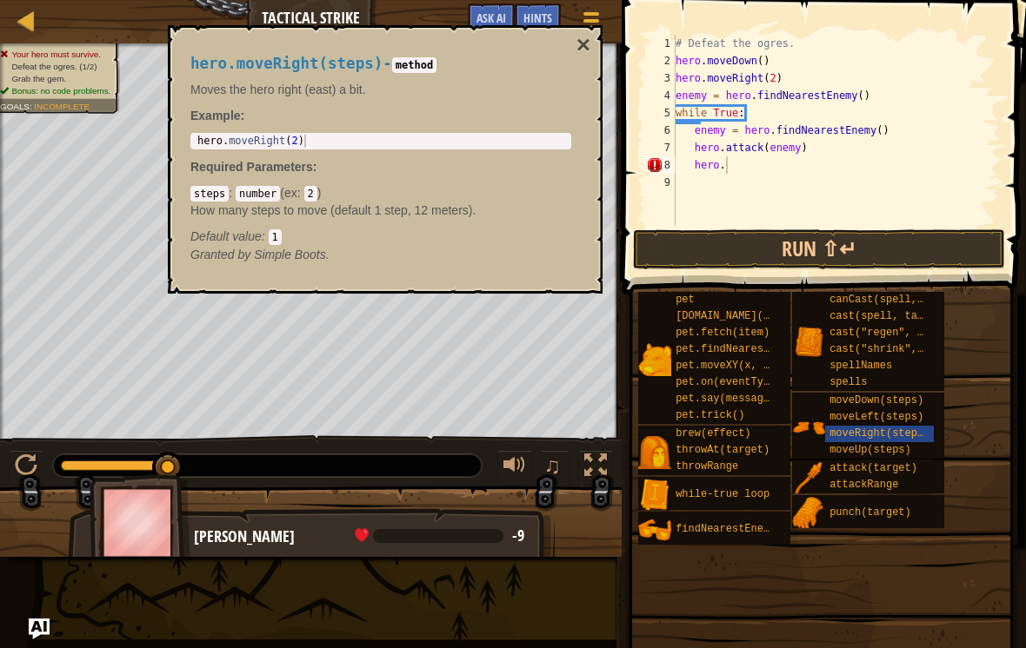
click at [913, 330] on span "cast("regen", target)" at bounding box center [894, 333] width 131 height 12
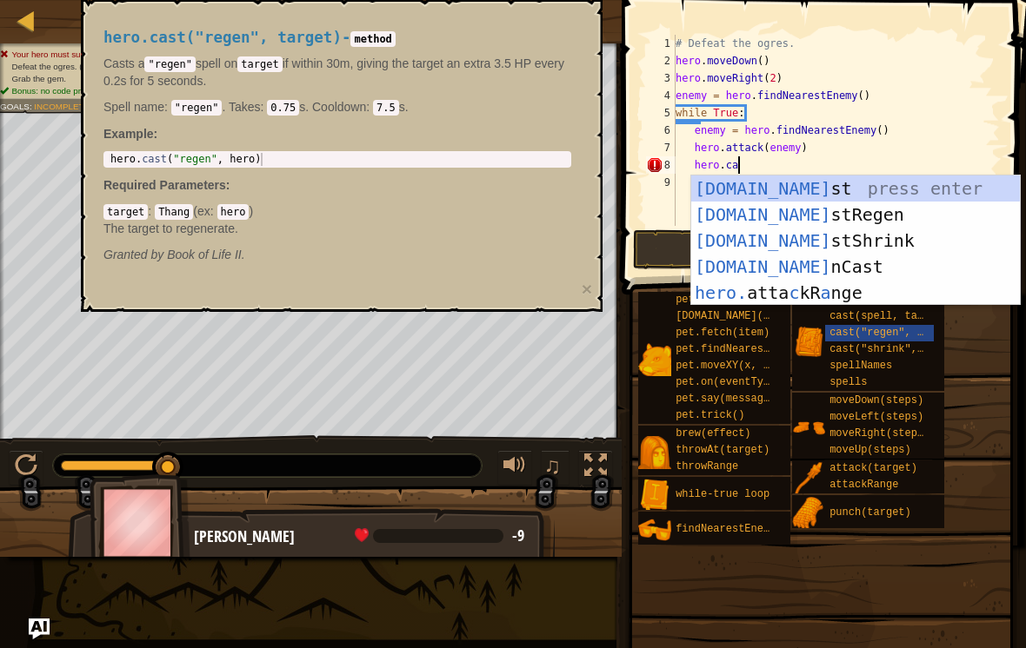
scroll to position [9, 5]
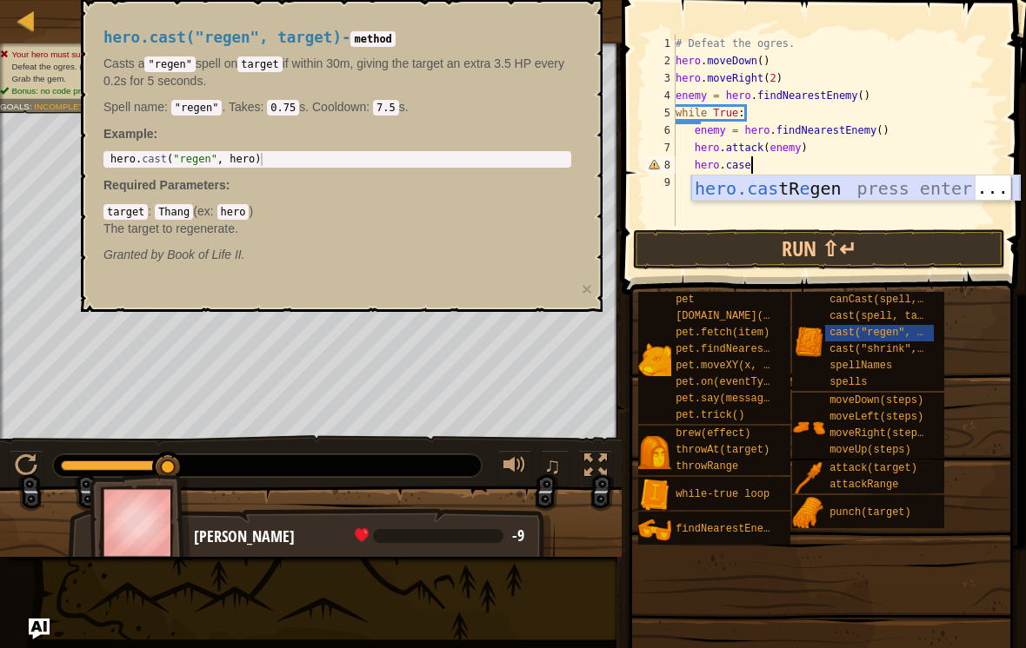
click at [929, 189] on div "hero.cas tR e gen press enter" at bounding box center [855, 215] width 329 height 78
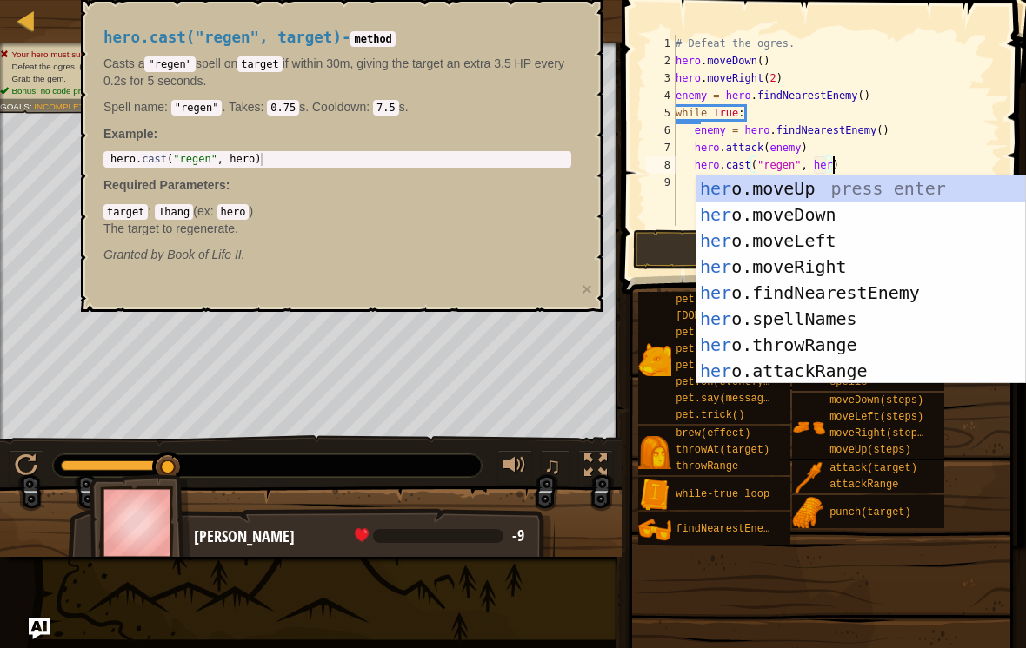
scroll to position [9, 13]
type textarea "hero.cast("regen", hero)"
click at [955, 434] on div "pet [DOMAIN_NAME](enemy) pet.fetch(item) pet.findNearestByType(type) pet.moveXY…" at bounding box center [825, 418] width 376 height 255
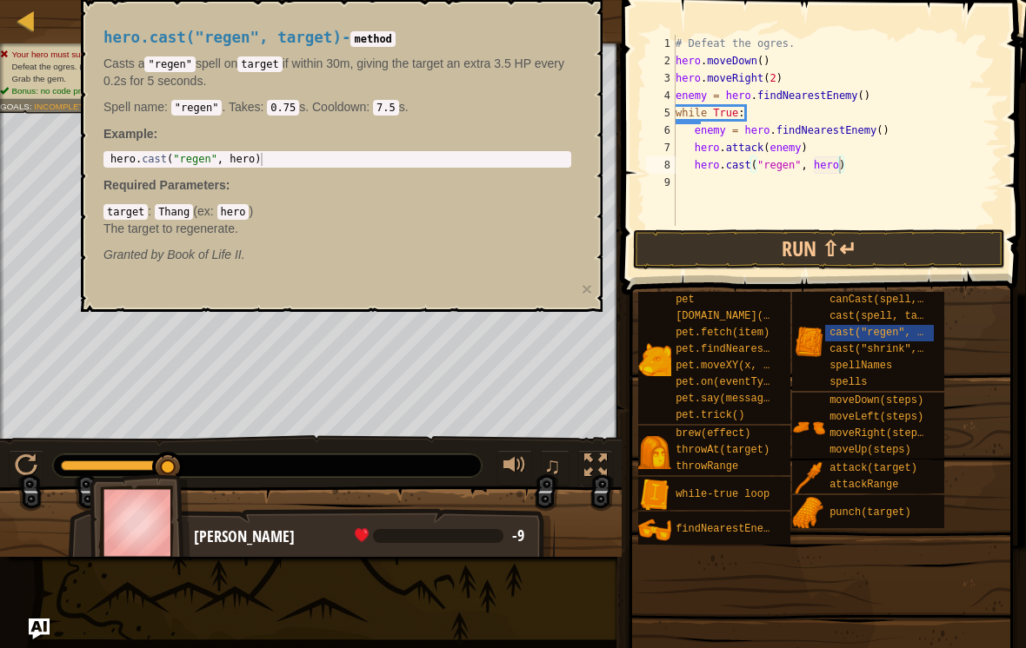
click at [919, 224] on div "# Defeat the ogres. hero . moveDown ( ) hero . moveRight ( 2 ) enemy = hero . f…" at bounding box center [836, 148] width 328 height 226
click at [932, 239] on button "Run ⇧↵" at bounding box center [819, 249] width 372 height 40
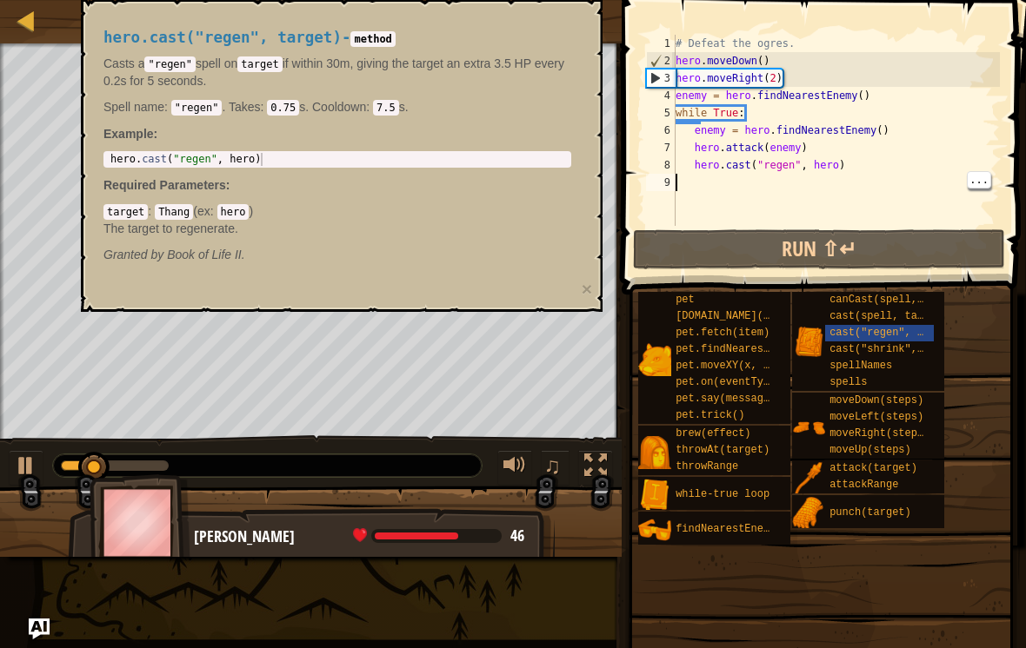
click at [982, 306] on div "pet [DOMAIN_NAME](enemy) pet.fetch(item) pet.findNearestByType(type) pet.moveXY…" at bounding box center [825, 418] width 376 height 255
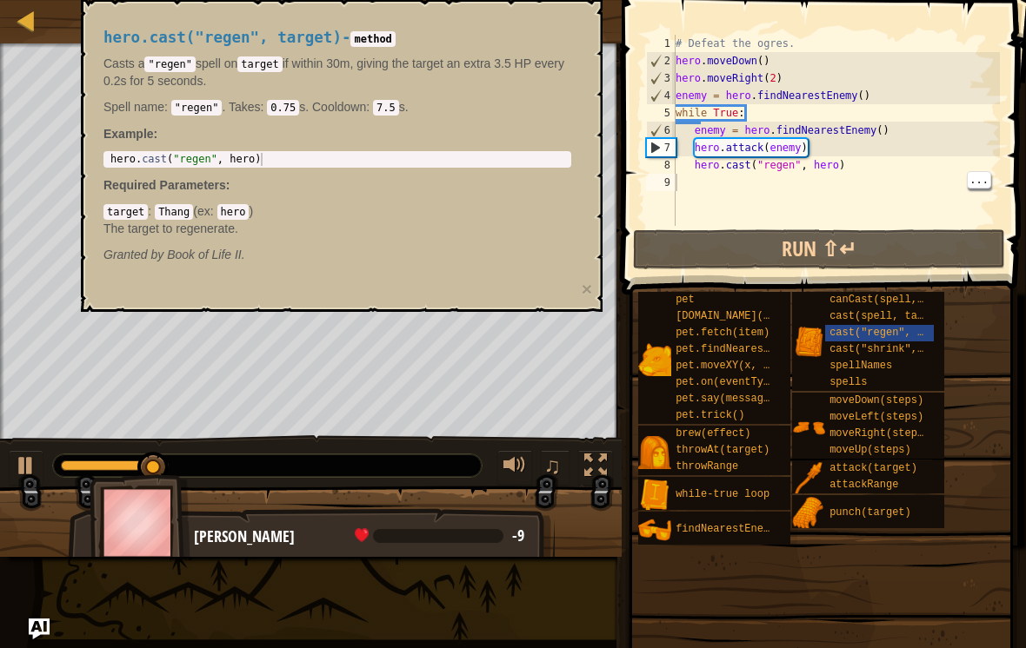
click at [908, 329] on span "cast("regen", target)" at bounding box center [894, 333] width 131 height 12
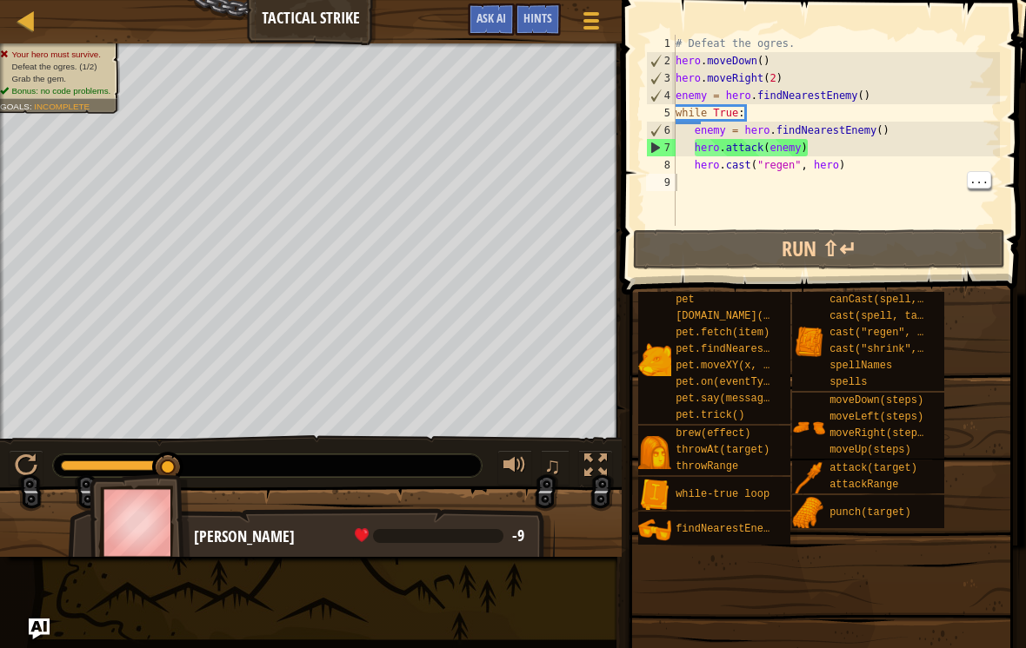
click at [920, 247] on button "Run ⇧↵" at bounding box center [819, 249] width 372 height 40
click at [906, 244] on button "Run ⇧↵" at bounding box center [819, 249] width 372 height 40
click at [860, 107] on div "# Defeat the ogres. hero . moveDown ( ) hero . moveRight ( 2 ) enemy = hero . f…" at bounding box center [836, 148] width 328 height 226
click at [878, 150] on div "# Defeat the ogres. hero . moveDown ( ) hero . moveRight ( 2 ) enemy = hero . f…" at bounding box center [836, 148] width 328 height 226
click at [853, 122] on div "# Defeat the ogres. hero . moveDown ( ) hero . moveRight ( 2 ) enemy = hero . f…" at bounding box center [836, 148] width 328 height 226
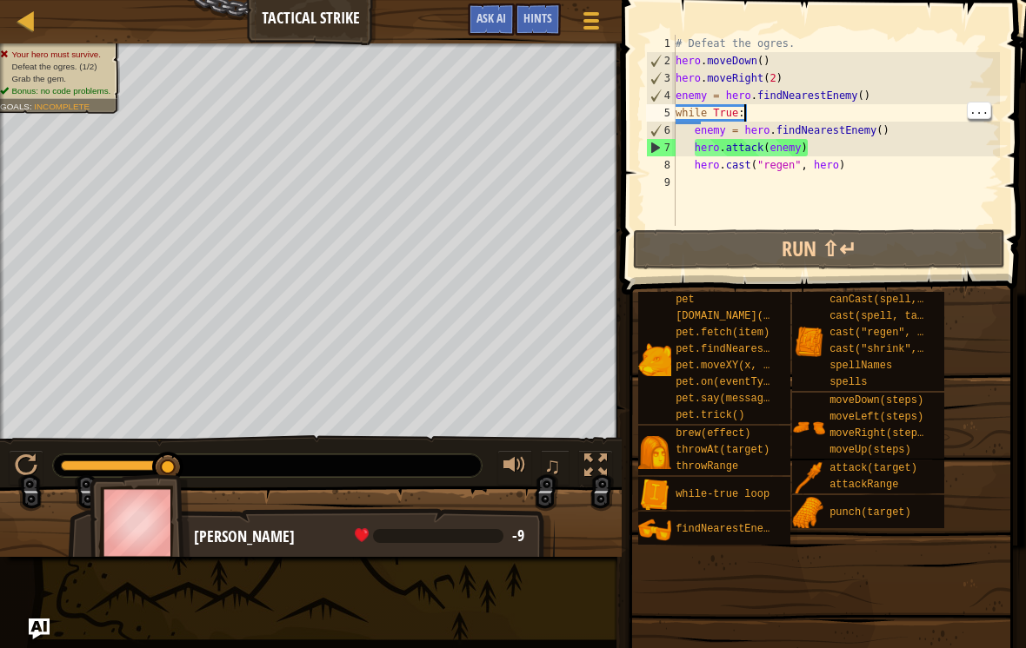
click at [856, 107] on div "# Defeat the ogres. hero . moveDown ( ) hero . moveRight ( 2 ) enemy = hero . f…" at bounding box center [836, 148] width 328 height 226
type textarea "enemy = hero.findNearestEnemy()"
click at [906, 96] on div "# Defeat the ogres. hero . moveDown ( ) hero . moveRight ( 2 ) enemy = hero . f…" at bounding box center [836, 148] width 328 height 226
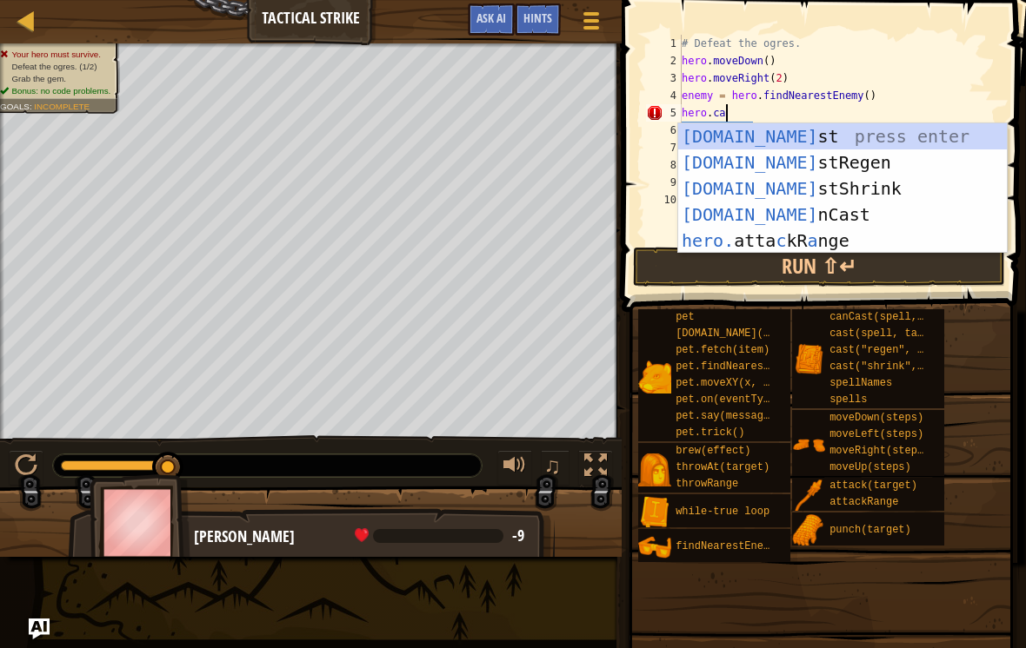
scroll to position [9, 3]
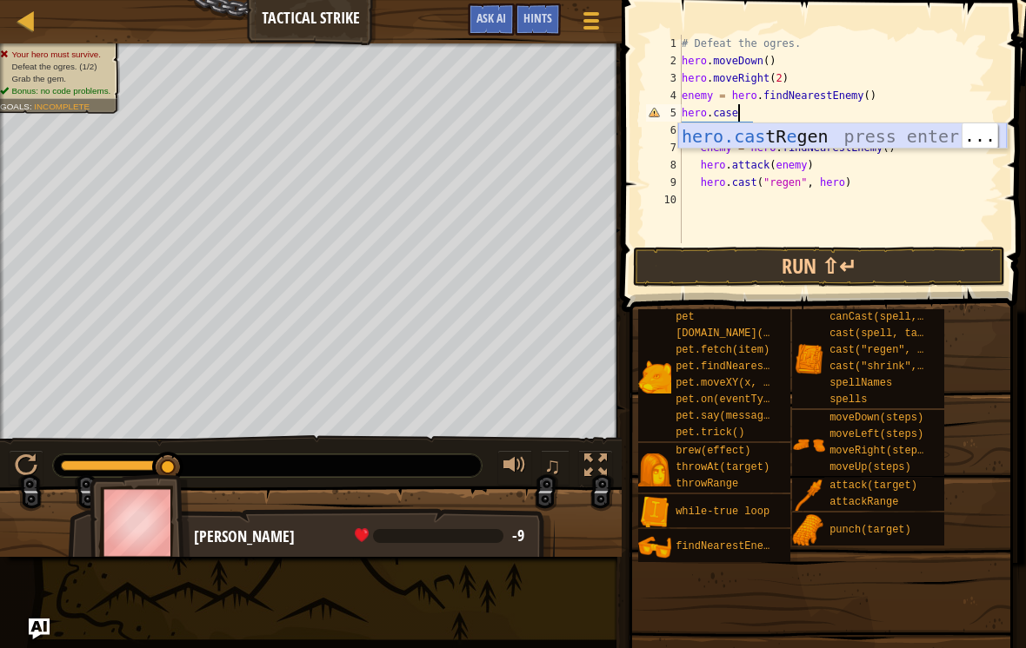
click at [884, 138] on div "hero.cas tR e gen press enter" at bounding box center [842, 162] width 329 height 78
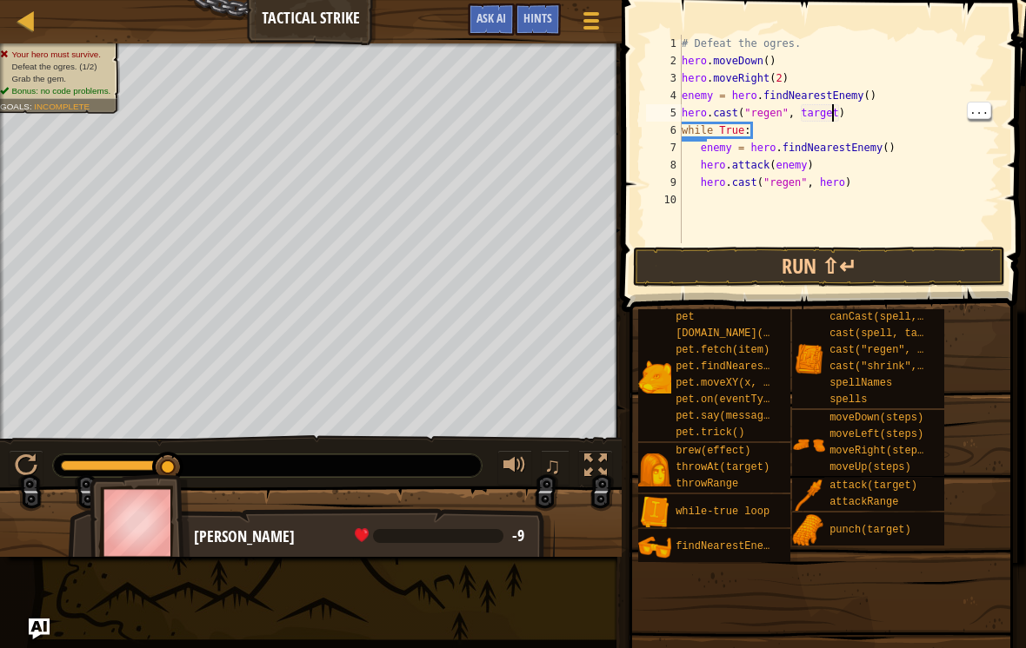
click at [834, 115] on div "# Defeat the ogres. hero . moveDown ( ) hero . moveRight ( 2 ) enemy = hero . f…" at bounding box center [839, 156] width 322 height 243
click at [847, 118] on div "# Defeat the ogres. hero . moveDown ( ) hero . moveRight ( 2 ) enemy = hero . f…" at bounding box center [839, 156] width 322 height 243
click at [833, 116] on div "# Defeat the ogres. hero . moveDown ( ) hero . moveRight ( 2 ) enemy = hero . f…" at bounding box center [839, 156] width 322 height 243
click at [839, 119] on div "# Defeat the ogres. hero . moveDown ( ) hero . moveRight ( 2 ) enemy = hero . f…" at bounding box center [839, 156] width 322 height 243
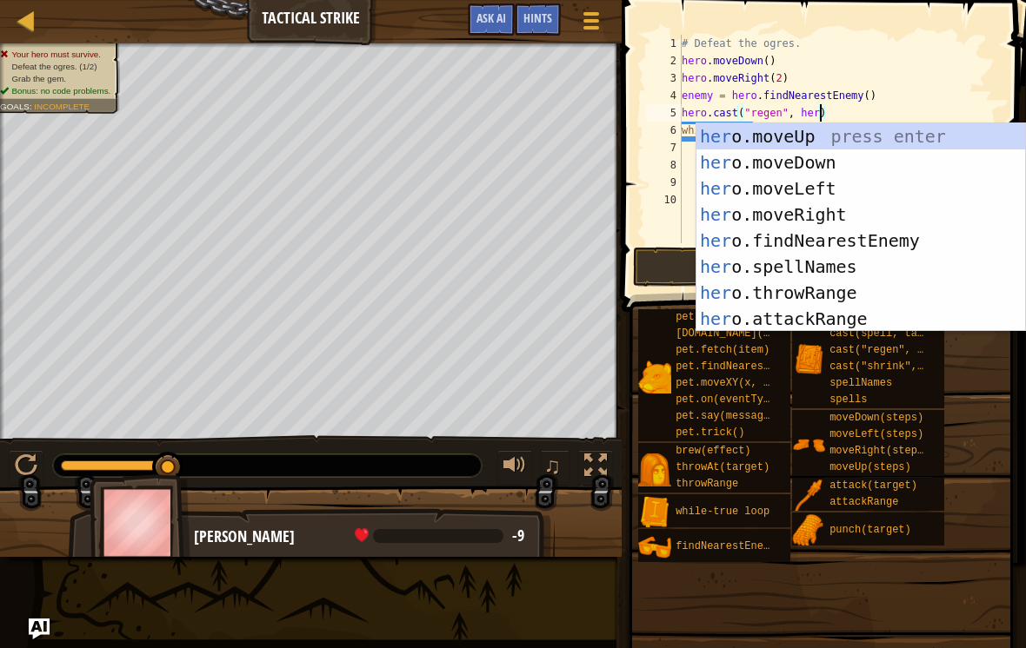
scroll to position [9, 11]
type textarea "hero.cast("regen", hero)"
click at [970, 400] on div "pet [DOMAIN_NAME](enemy) pet.fetch(item) pet.findNearestByType(type) pet.moveXY…" at bounding box center [825, 436] width 376 height 255
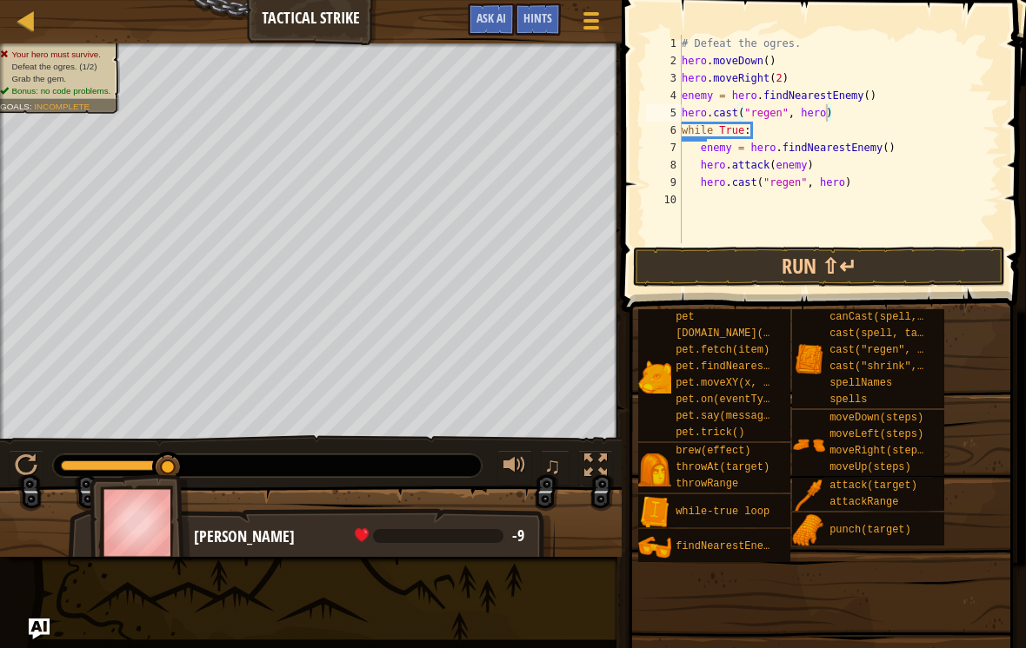
click at [906, 269] on button "Run ⇧↵" at bounding box center [819, 267] width 372 height 40
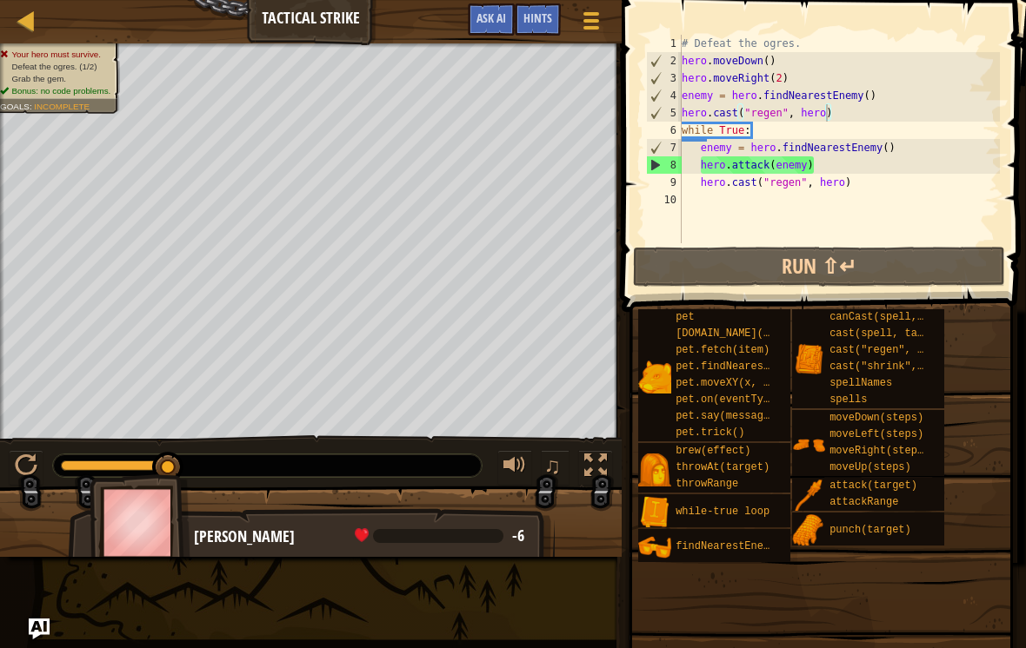
scroll to position [9, 0]
click at [804, 196] on div "# Defeat the ogres. hero . moveDown ( ) hero . moveRight ( 2 ) enemy = hero . f…" at bounding box center [839, 156] width 322 height 243
type textarea "wh"
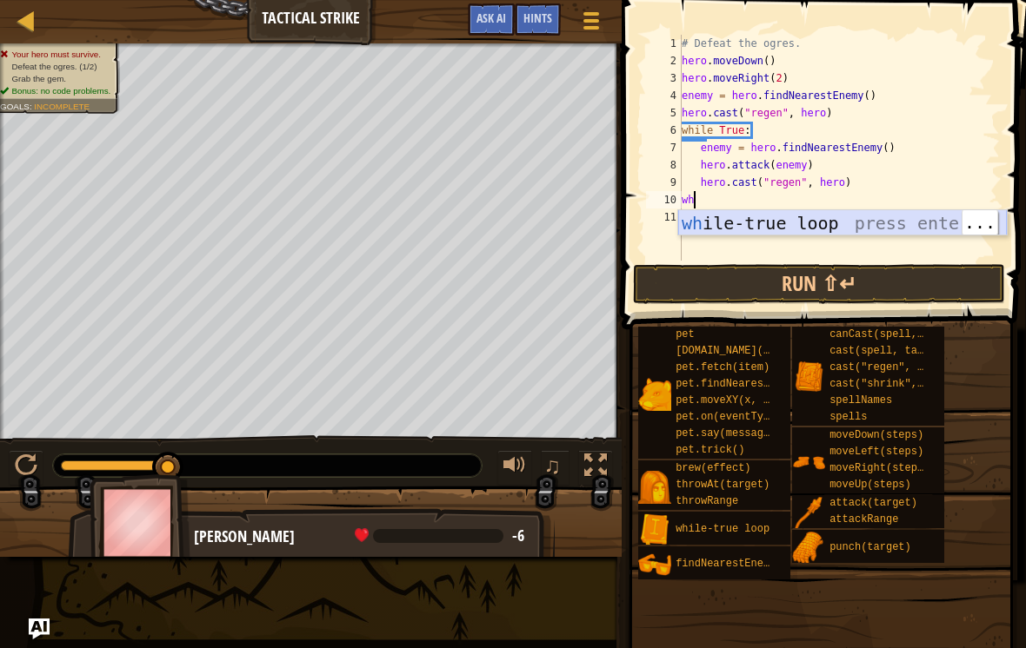
click at [881, 217] on div "wh ile-true loop press enter" at bounding box center [842, 249] width 329 height 78
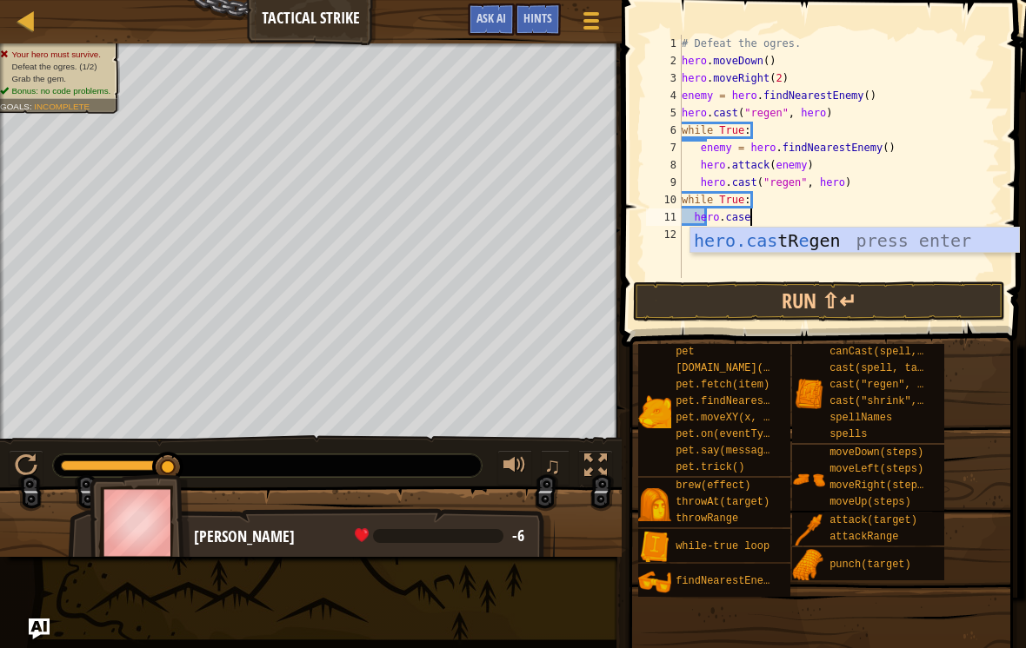
scroll to position [9, 6]
click at [896, 249] on div "hero.cas tR e gen press enter" at bounding box center [854, 267] width 329 height 78
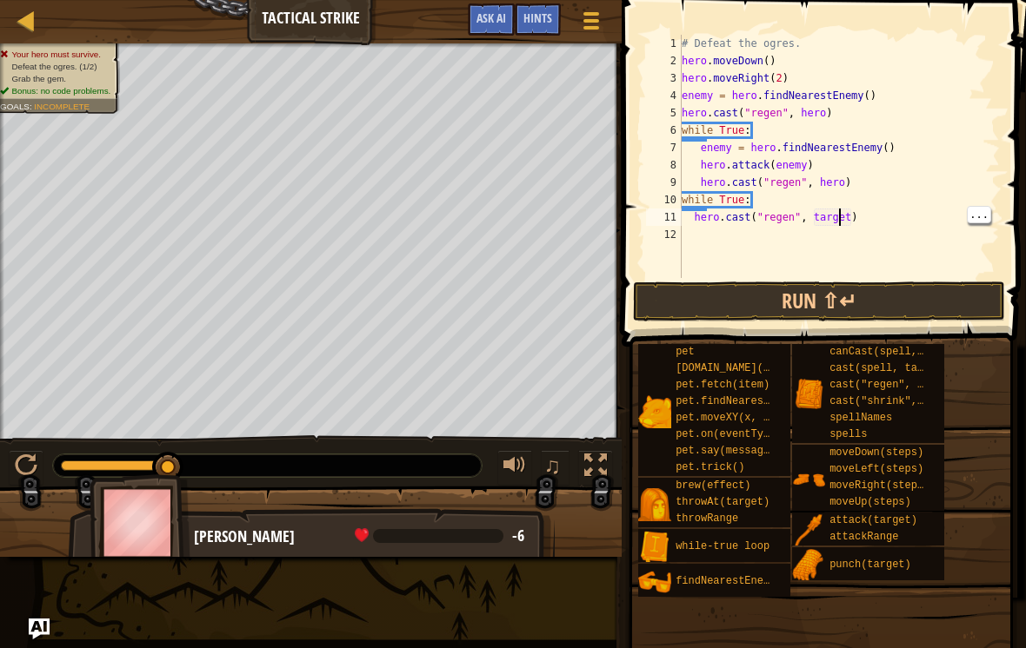
click at [850, 219] on div "# Defeat the ogres. hero . moveDown ( ) hero . moveRight ( 2 ) enemy = hero . f…" at bounding box center [839, 174] width 322 height 278
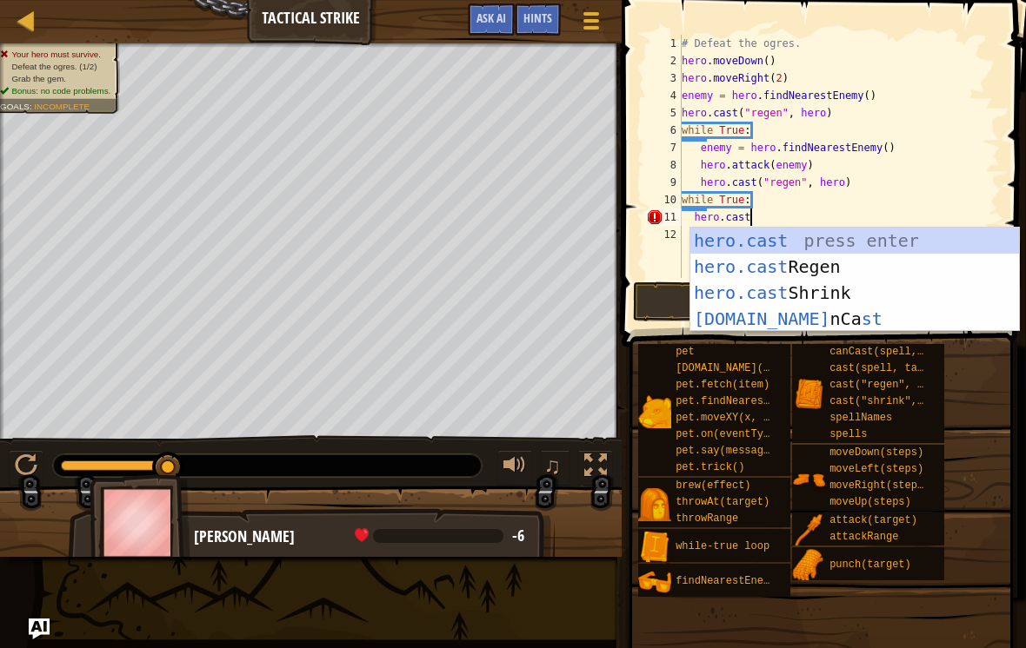
scroll to position [9, 5]
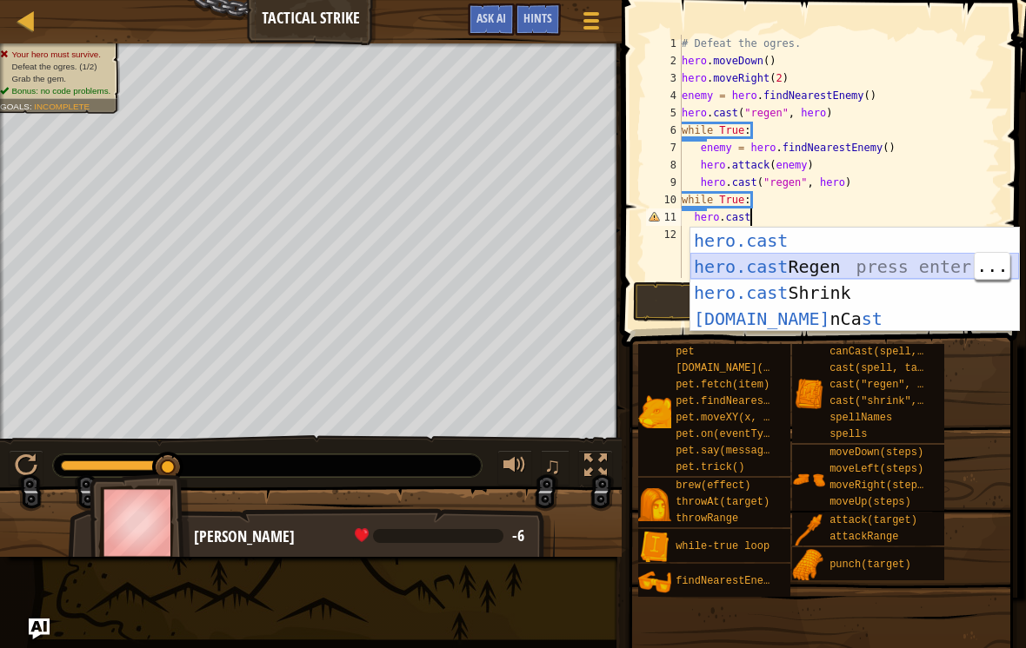
click at [837, 272] on div "hero.cast press enter hero.cast Regen press enter hero.cast Shrink press enter …" at bounding box center [854, 306] width 329 height 156
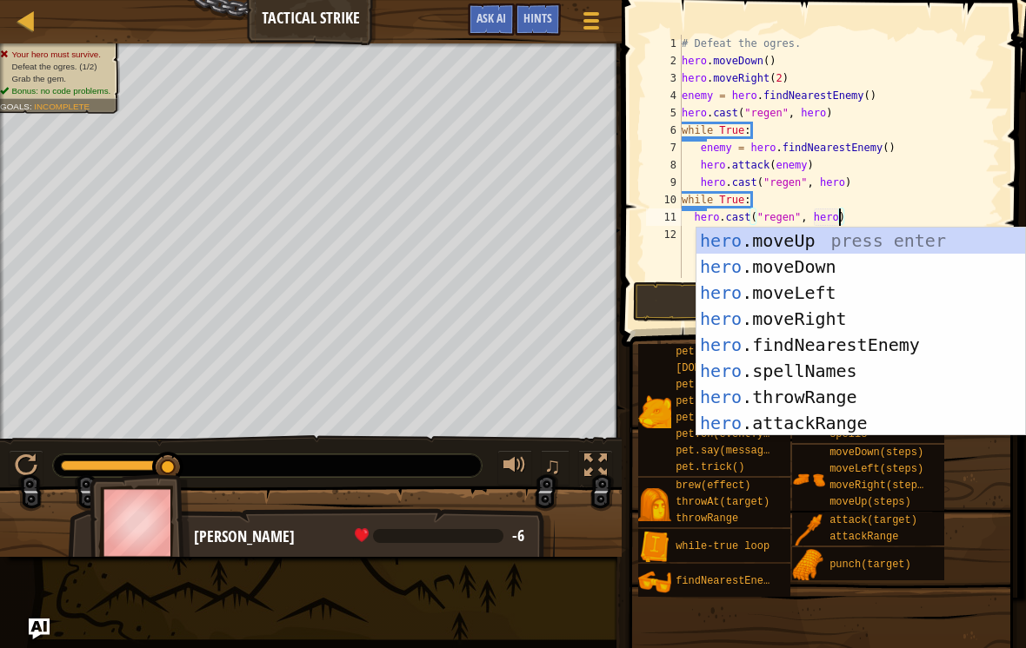
scroll to position [9, 13]
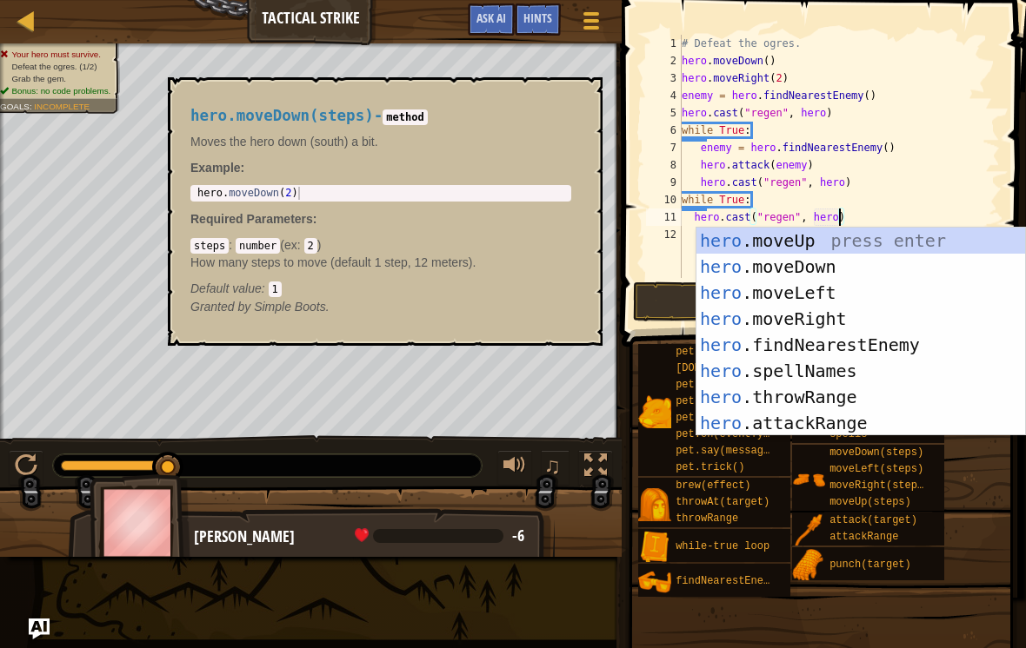
type textarea "hero.cast("regen", hero)"
click at [932, 453] on div "moveDown(steps)" at bounding box center [879, 453] width 109 height 17
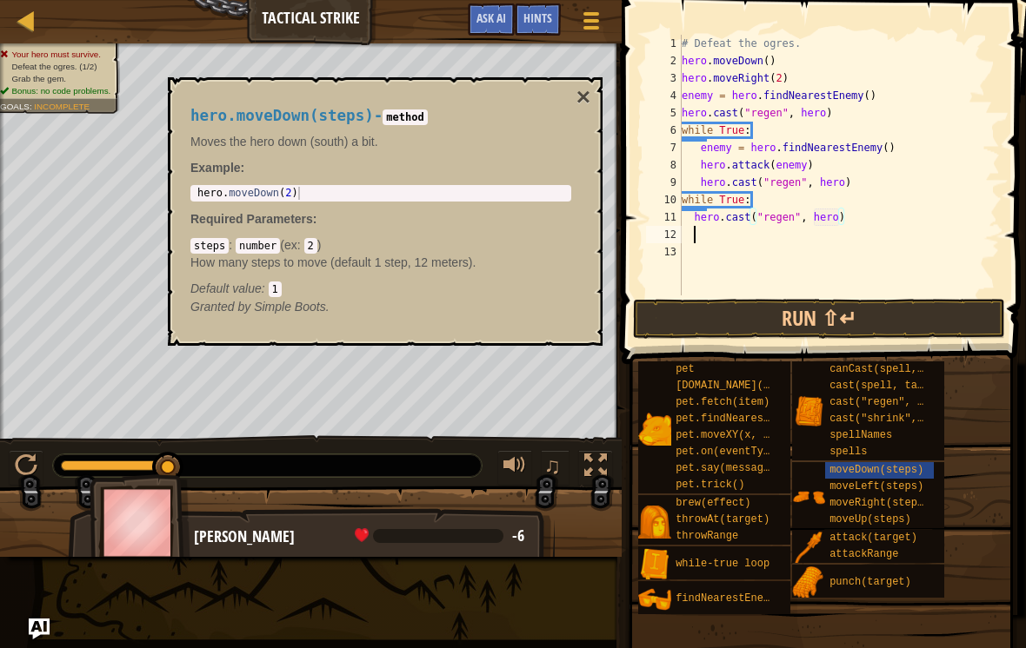
scroll to position [9, 0]
click at [913, 464] on span "moveDown(steps)" at bounding box center [876, 470] width 94 height 12
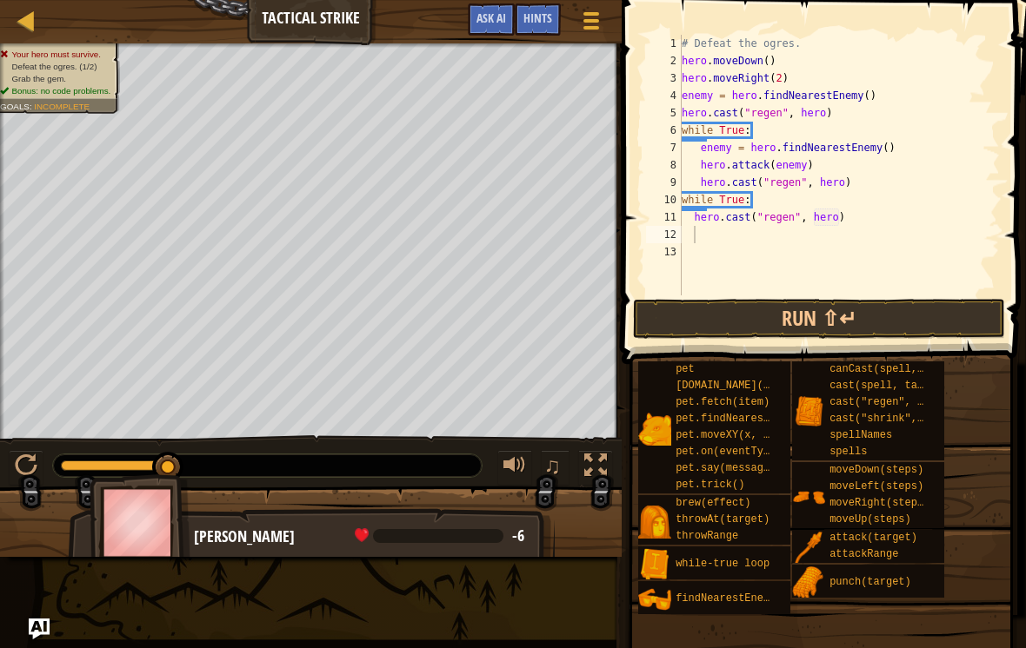
click at [918, 306] on button "Run ⇧↵" at bounding box center [819, 319] width 372 height 40
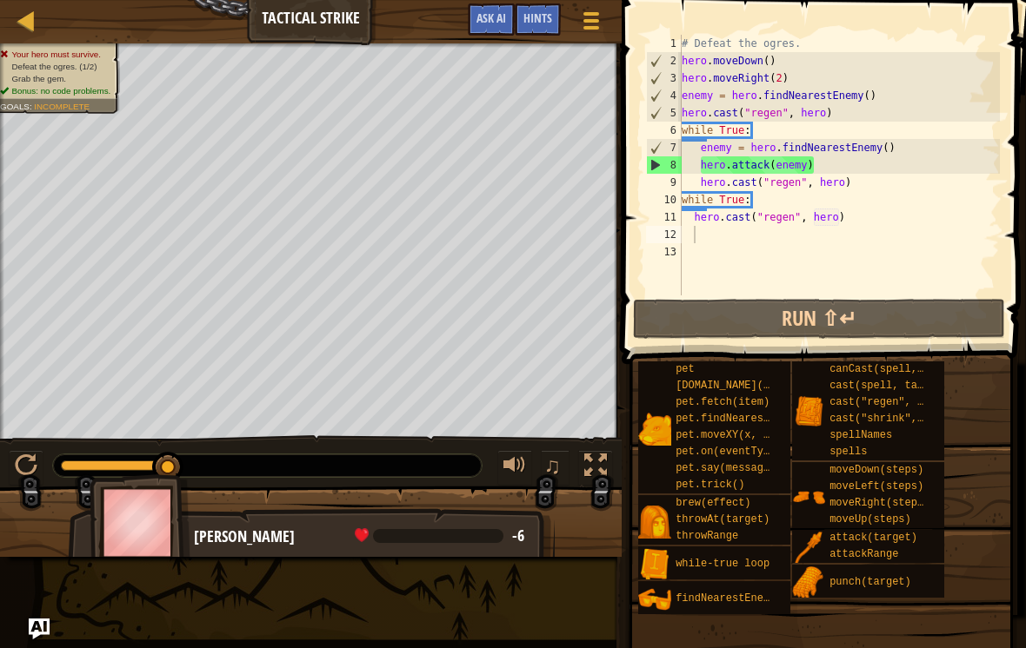
click at [926, 322] on button "Run ⇧↵" at bounding box center [819, 319] width 372 height 40
type textarea "hero.moveRight(2)"
click at [886, 79] on div "# Defeat the ogres. hero . moveDown ( ) hero . moveRight ( 2 ) enemy = hero . f…" at bounding box center [839, 182] width 322 height 295
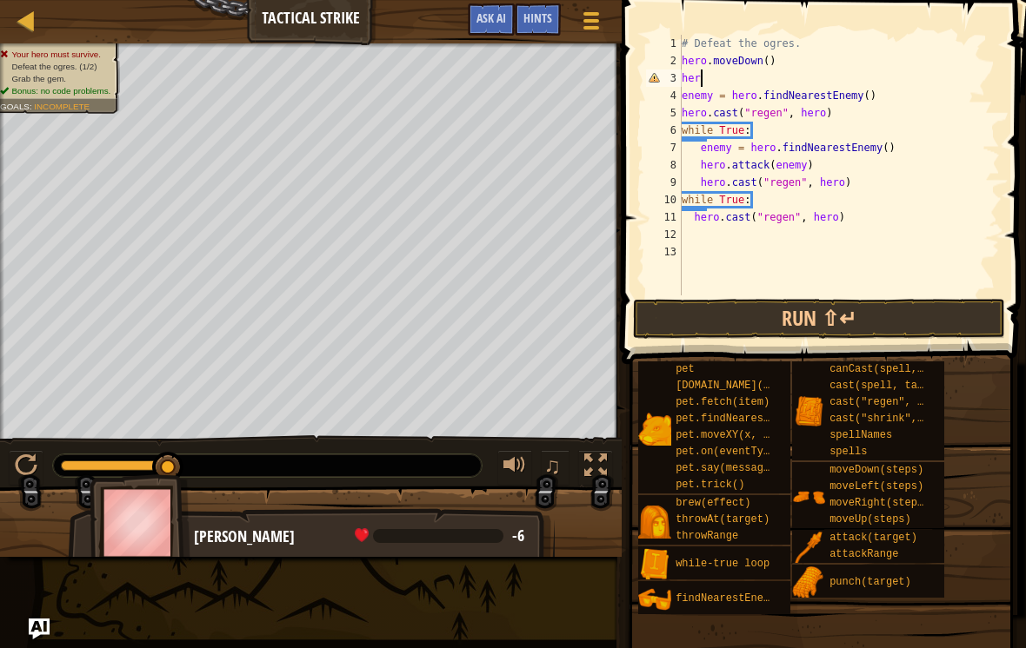
type textarea "h"
type textarea "hero.moveDown()"
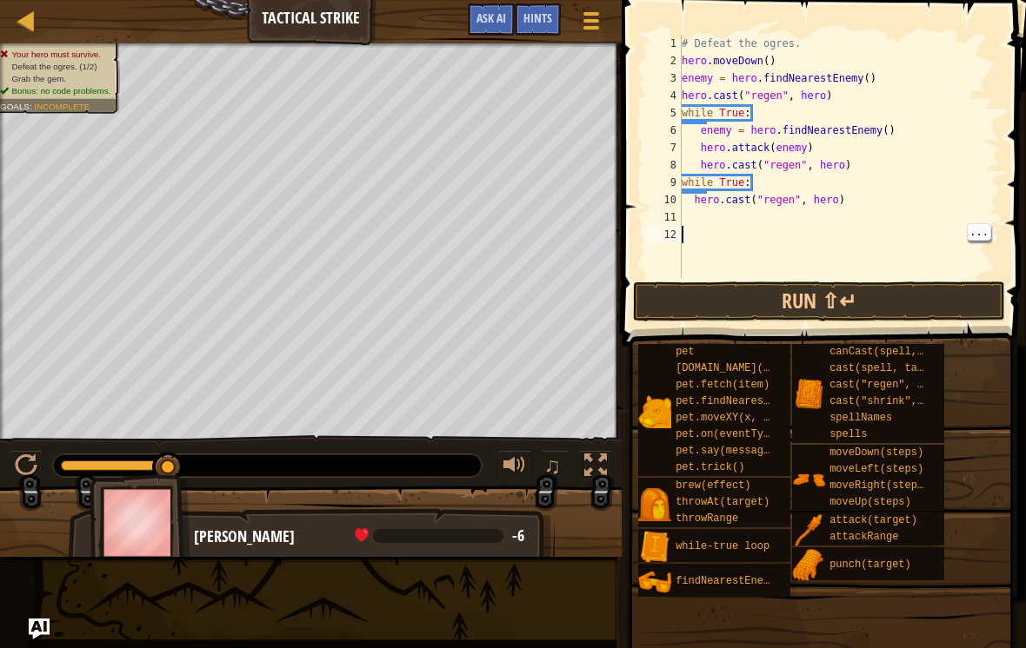
click at [913, 292] on button "Run ⇧↵" at bounding box center [819, 302] width 372 height 40
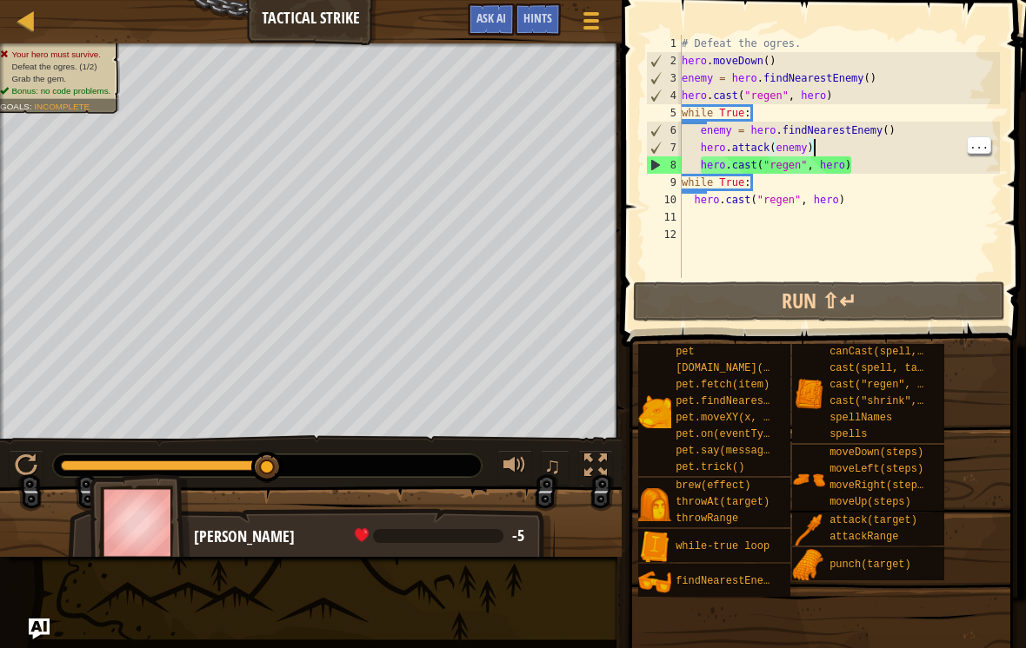
click at [844, 141] on div "# Defeat the ogres. hero . moveDown ( ) enemy = hero . findNearestEnemy ( ) her…" at bounding box center [839, 174] width 322 height 278
click at [875, 172] on div "# Defeat the ogres. hero . moveDown ( ) enemy = hero . findNearestEnemy ( ) her…" at bounding box center [839, 174] width 322 height 278
click at [876, 176] on div "# Defeat the ogres. hero . moveDown ( ) enemy = hero . findNearestEnemy ( ) her…" at bounding box center [839, 174] width 322 height 278
type textarea "hero.cast("regen", hero)"
click at [883, 160] on div "# Defeat the ogres. hero . moveDown ( ) enemy = hero . findNearestEnemy ( ) her…" at bounding box center [839, 174] width 322 height 278
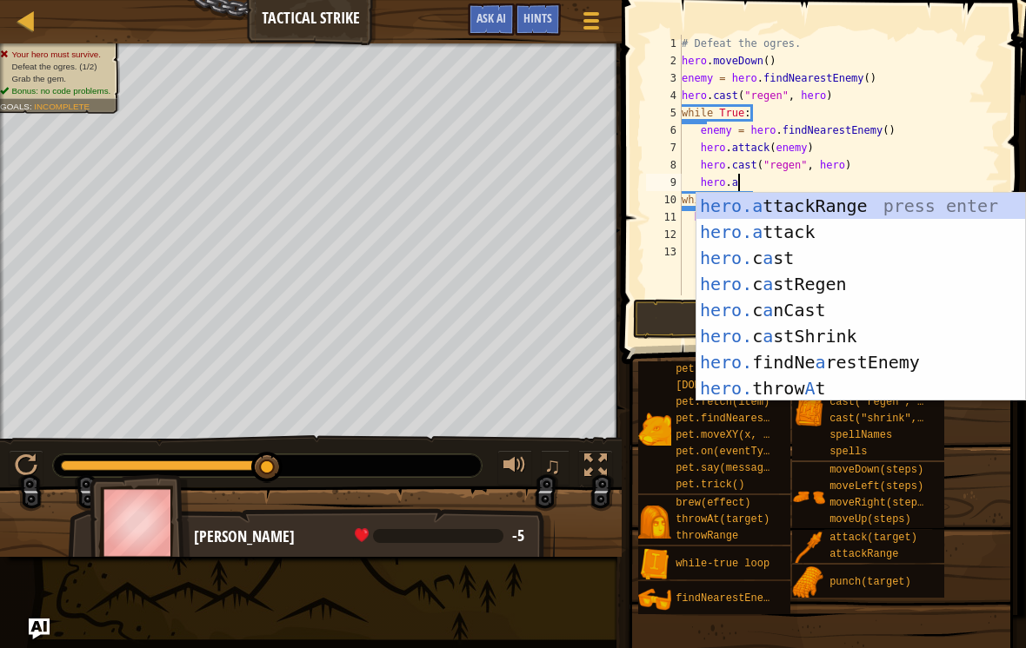
scroll to position [9, 4]
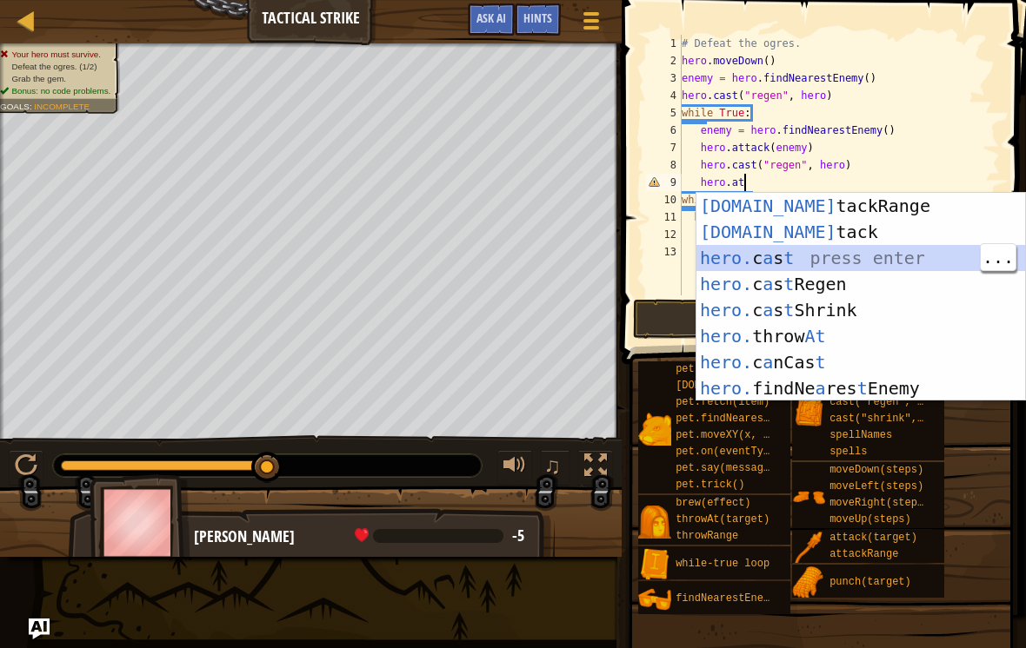
click at [875, 222] on div "[DOMAIN_NAME] tackRange press enter [DOMAIN_NAME] tack press enter hero. c a s …" at bounding box center [860, 323] width 329 height 261
type textarea "hero.attack(enemy)"
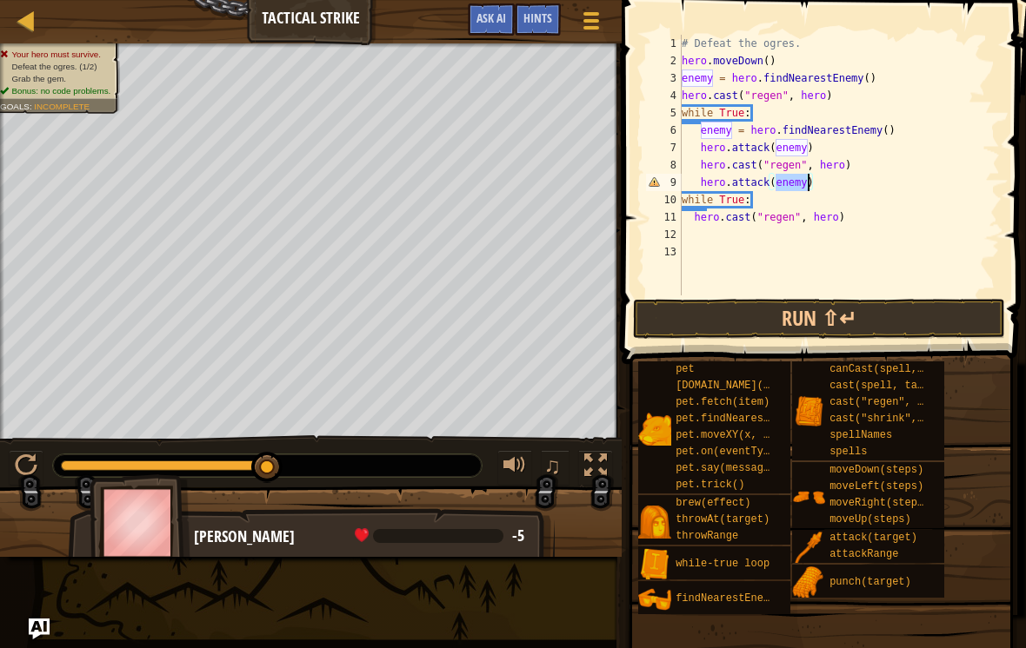
scroll to position [9, 0]
click at [910, 318] on button "Run ⇧↵" at bounding box center [819, 319] width 372 height 40
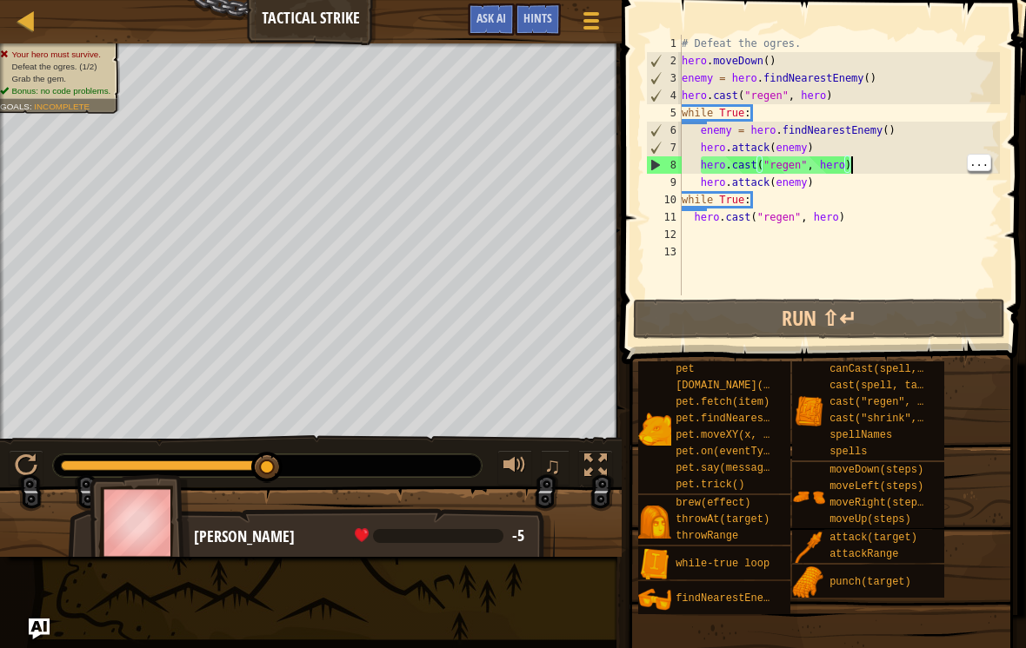
click at [872, 162] on div "# Defeat the ogres. hero . moveDown ( ) enemy = hero . findNearestEnemy ( ) her…" at bounding box center [839, 182] width 322 height 295
type textarea "hero.attack(enemy)"
click at [866, 142] on div "# Defeat the ogres. hero . moveDown ( ) enemy = hero . findNearestEnemy ( ) her…" at bounding box center [839, 182] width 322 height 295
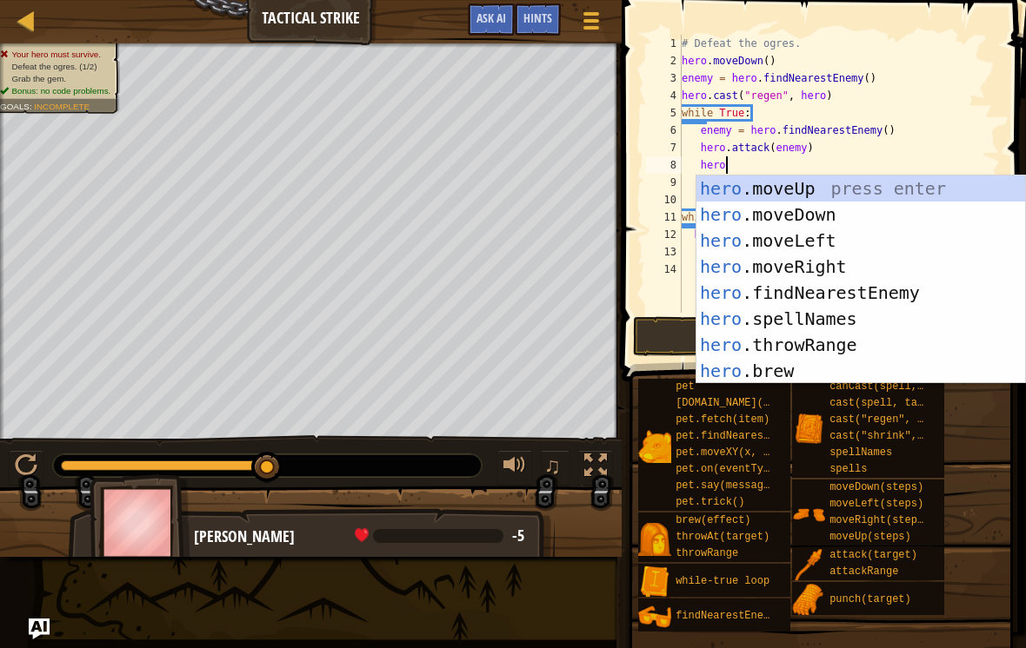
scroll to position [9, 3]
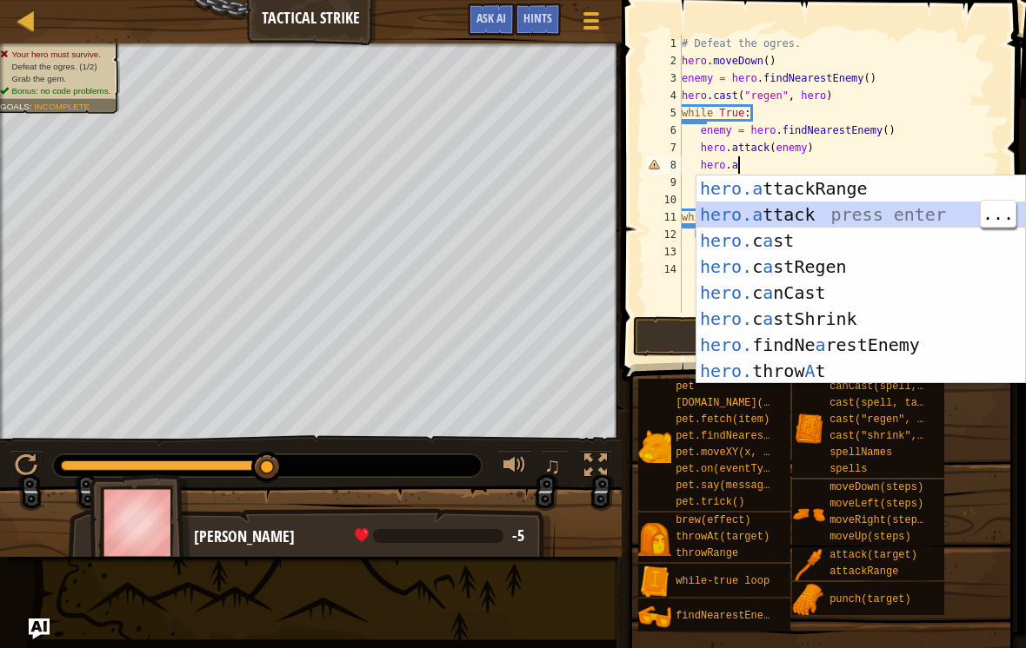
click at [867, 216] on div "hero.a ttackRange press enter hero.a ttack press enter hero. c a st press enter…" at bounding box center [860, 306] width 329 height 261
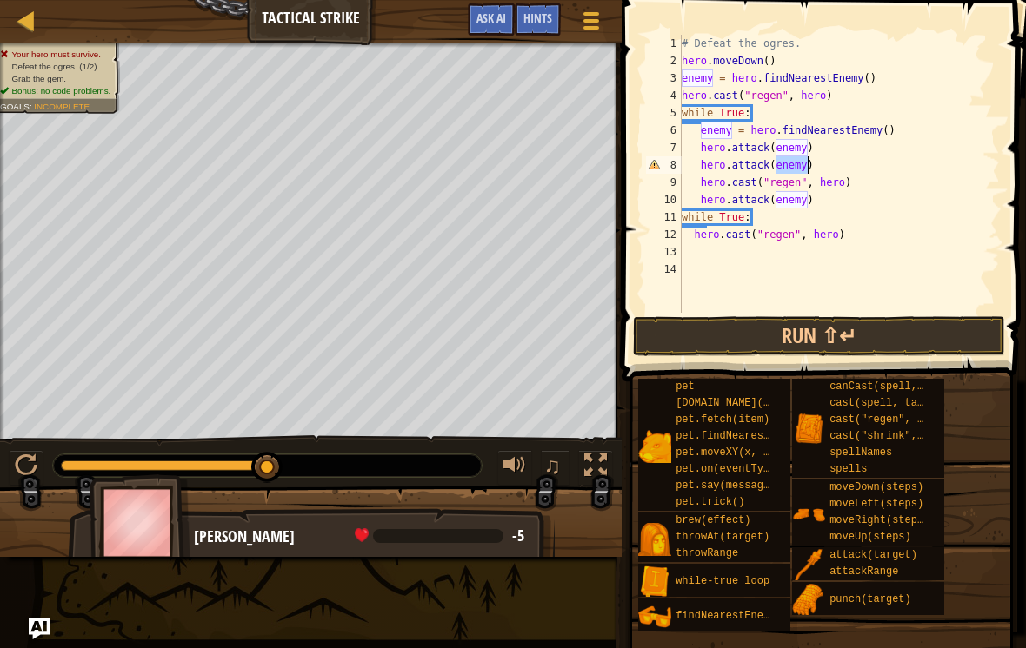
type textarea "while True:"
click at [896, 323] on button "Run ⇧↵" at bounding box center [819, 336] width 372 height 40
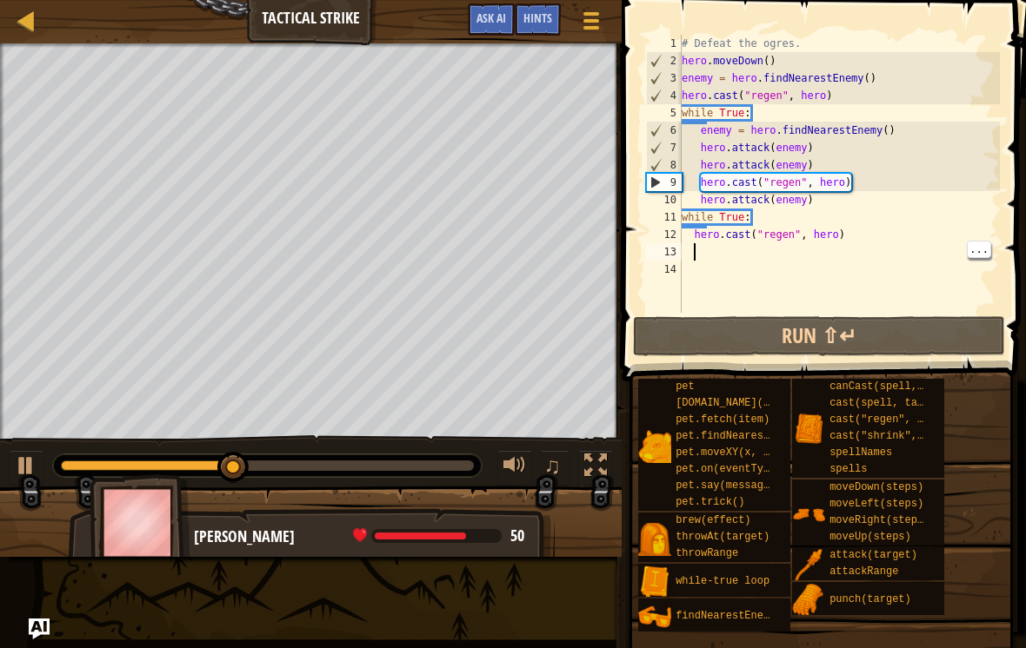
scroll to position [9, 0]
click at [856, 258] on div "# Defeat the ogres. hero . moveDown ( ) enemy = hero . findNearestEnemy ( ) her…" at bounding box center [839, 191] width 322 height 313
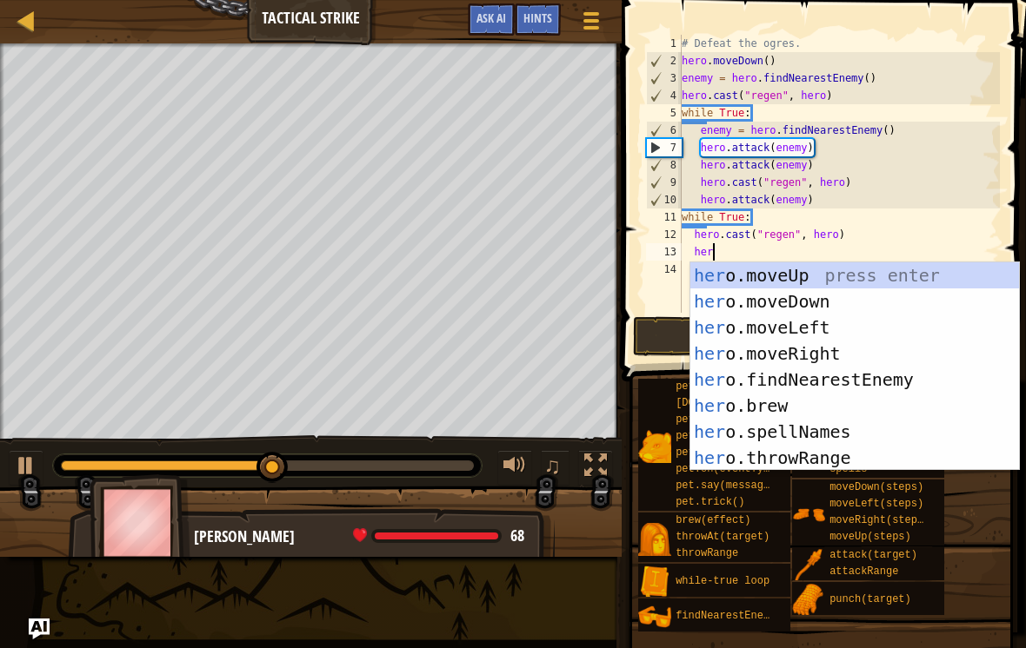
scroll to position [9, 1]
type textarea "h"
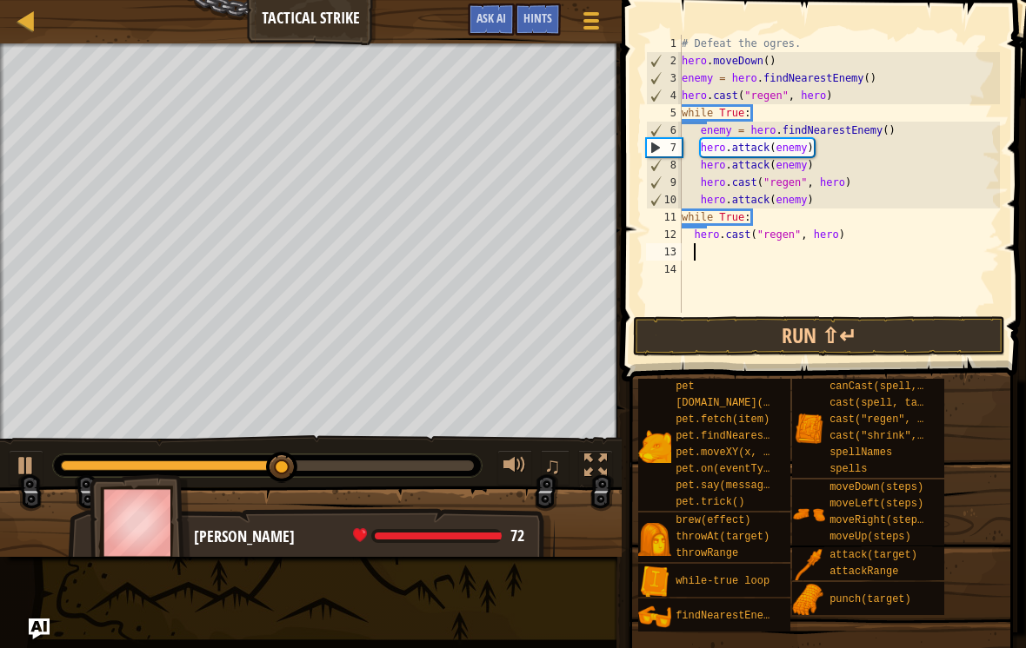
scroll to position [9, 0]
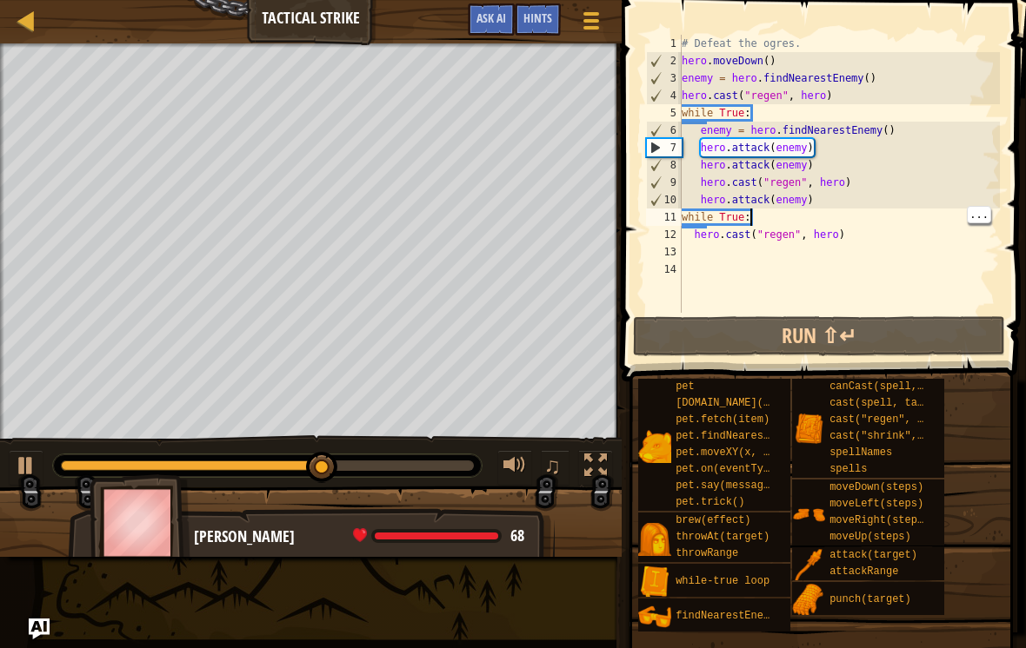
click at [873, 231] on div "# Defeat the ogres. hero . moveDown ( ) enemy = hero . findNearestEnemy ( ) her…" at bounding box center [839, 191] width 322 height 313
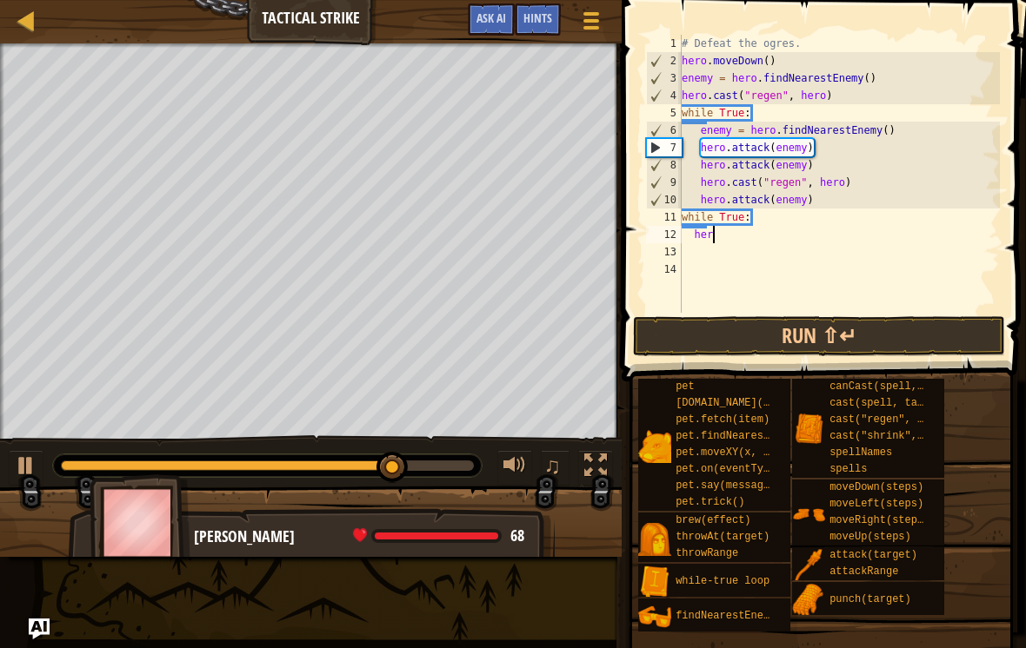
type textarea "h"
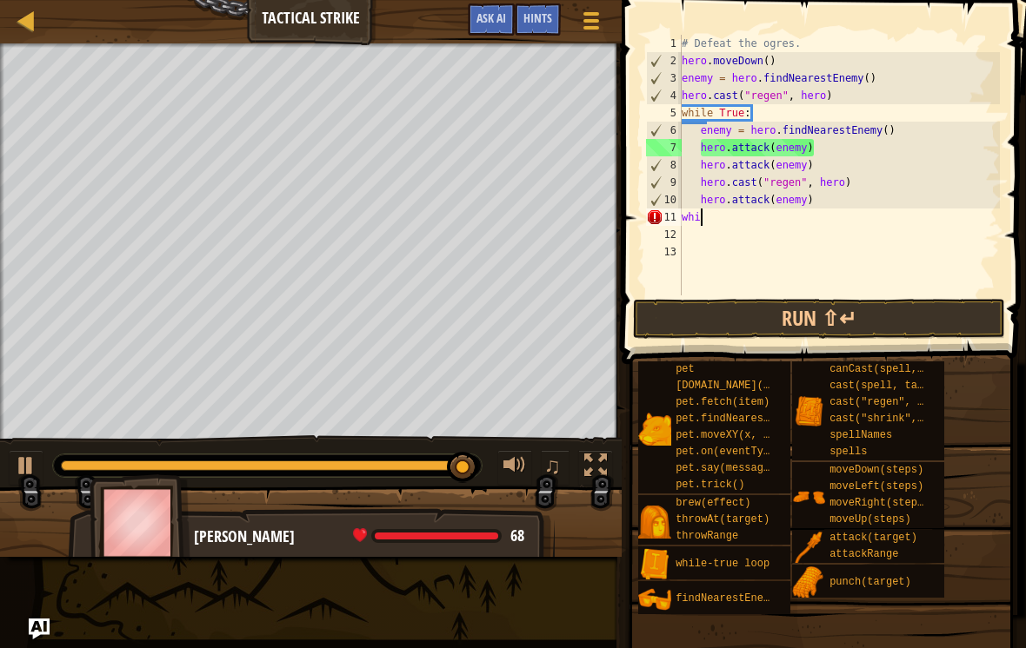
type textarea "w"
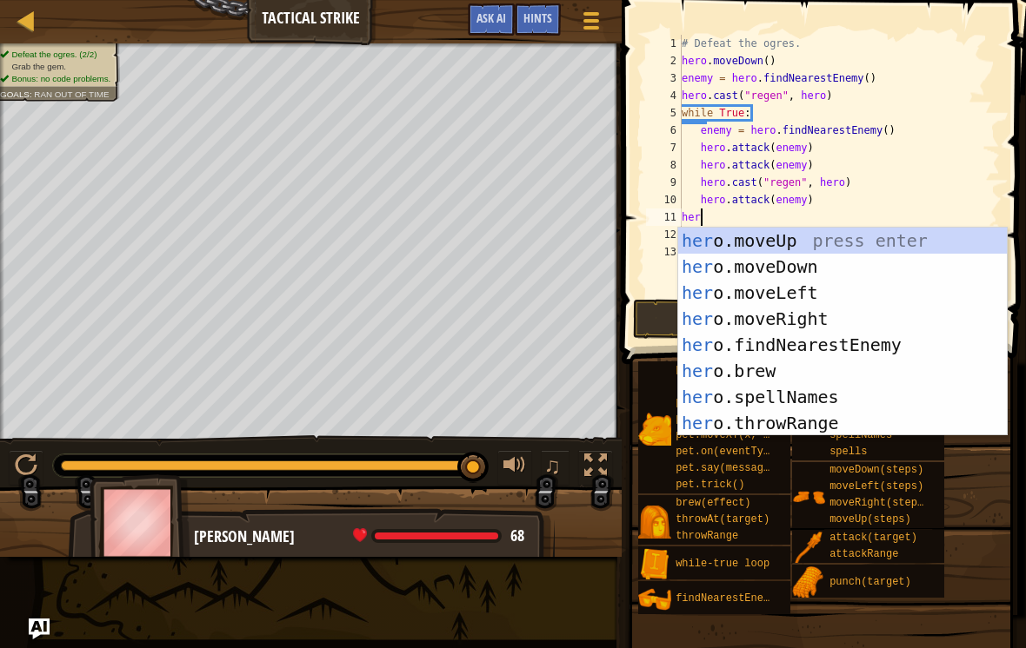
scroll to position [9, 1]
type textarea "hero"
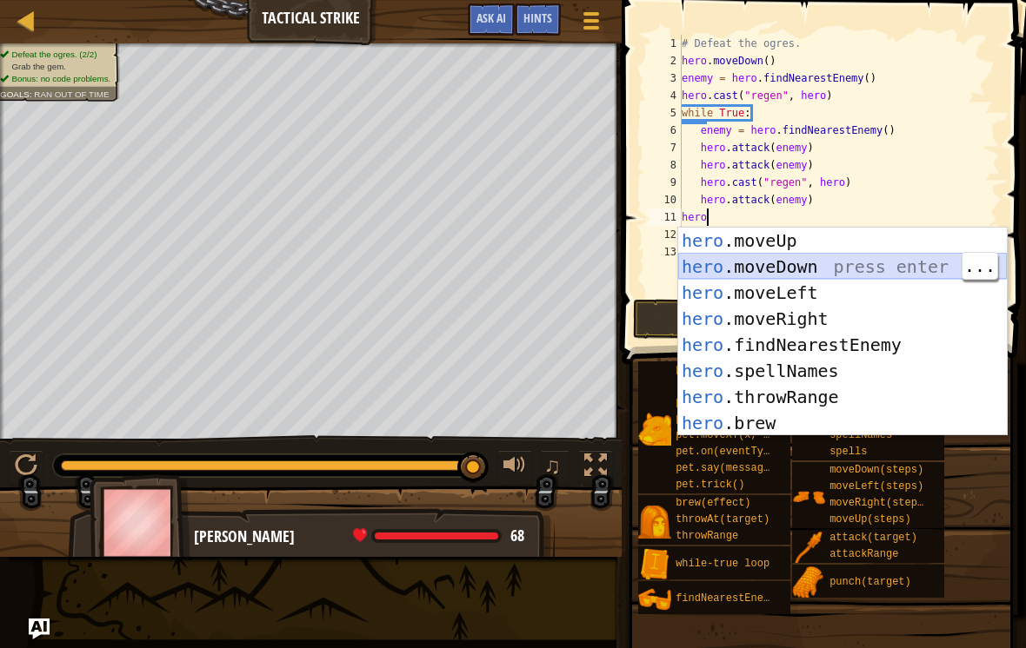
click at [838, 262] on div "hero .moveUp press enter hero .moveDown press enter hero .moveLeft press enter …" at bounding box center [842, 358] width 329 height 261
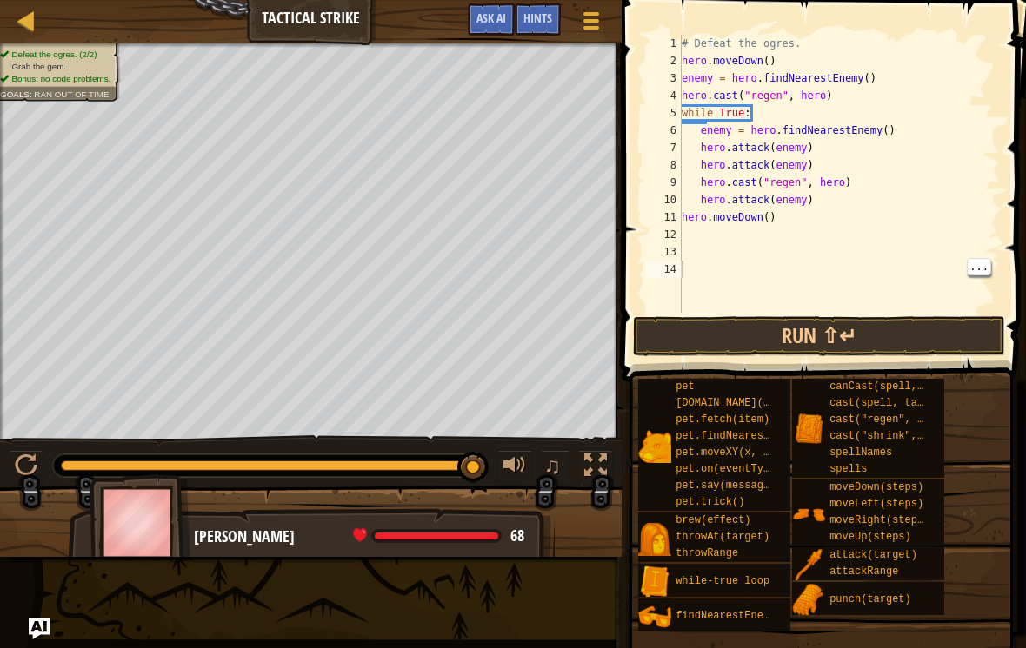
click at [902, 318] on button "Run ⇧↵" at bounding box center [819, 336] width 372 height 40
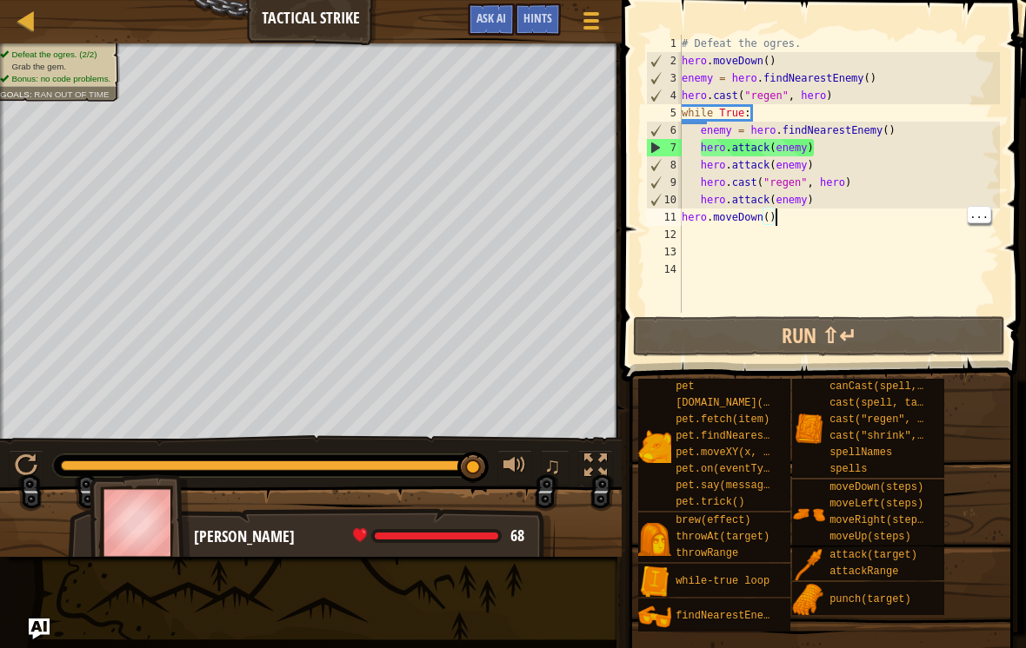
click at [852, 222] on div "# Defeat the ogres. hero . moveDown ( ) enemy = hero . findNearestEnemy ( ) her…" at bounding box center [839, 191] width 322 height 313
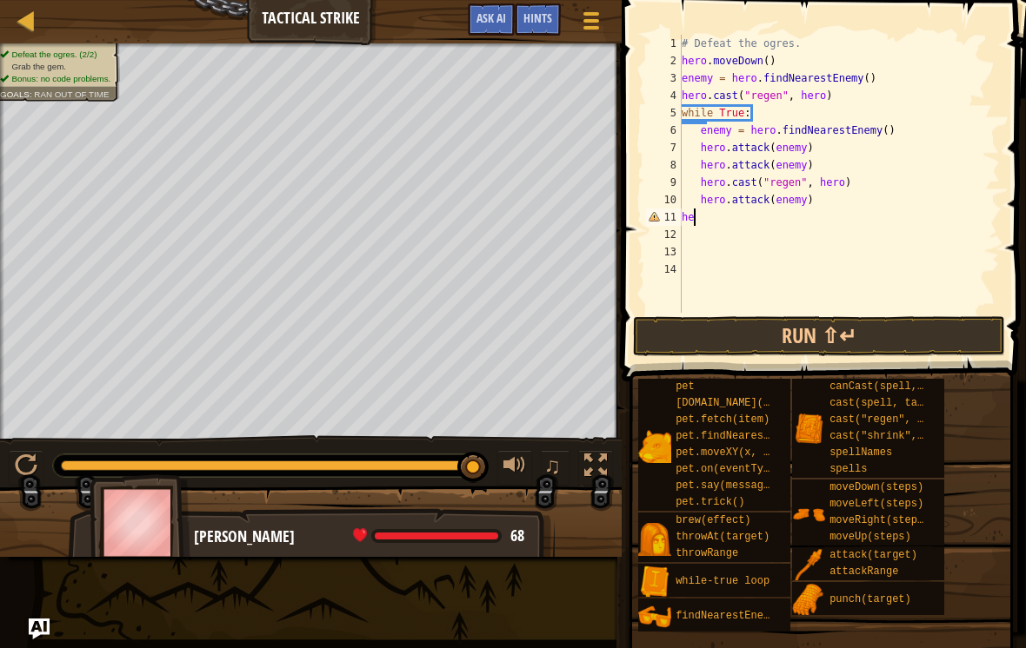
type textarea "h"
type textarea "hero.attack(enemy)"
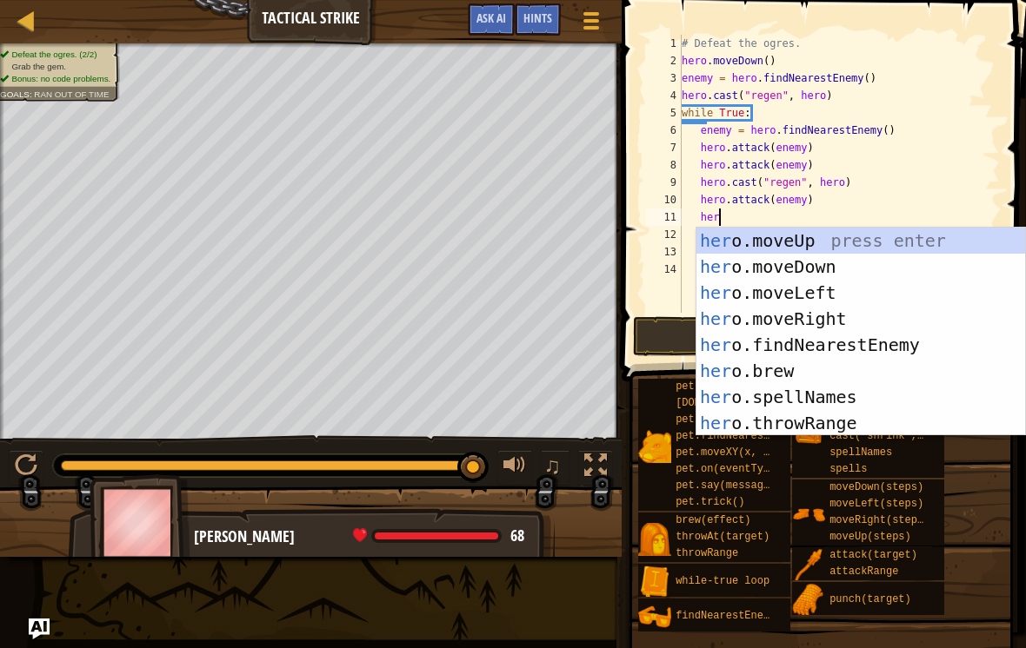
scroll to position [9, 3]
type textarea "hero"
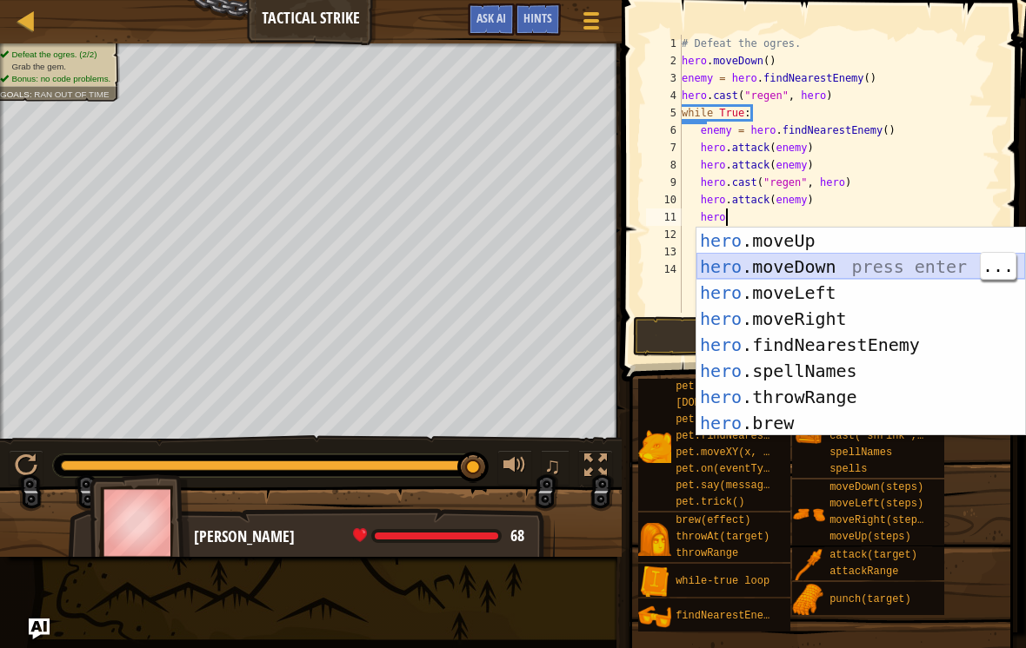
click at [851, 273] on div "hero .moveUp press enter hero .moveDown press enter hero .moveLeft press enter …" at bounding box center [860, 358] width 329 height 261
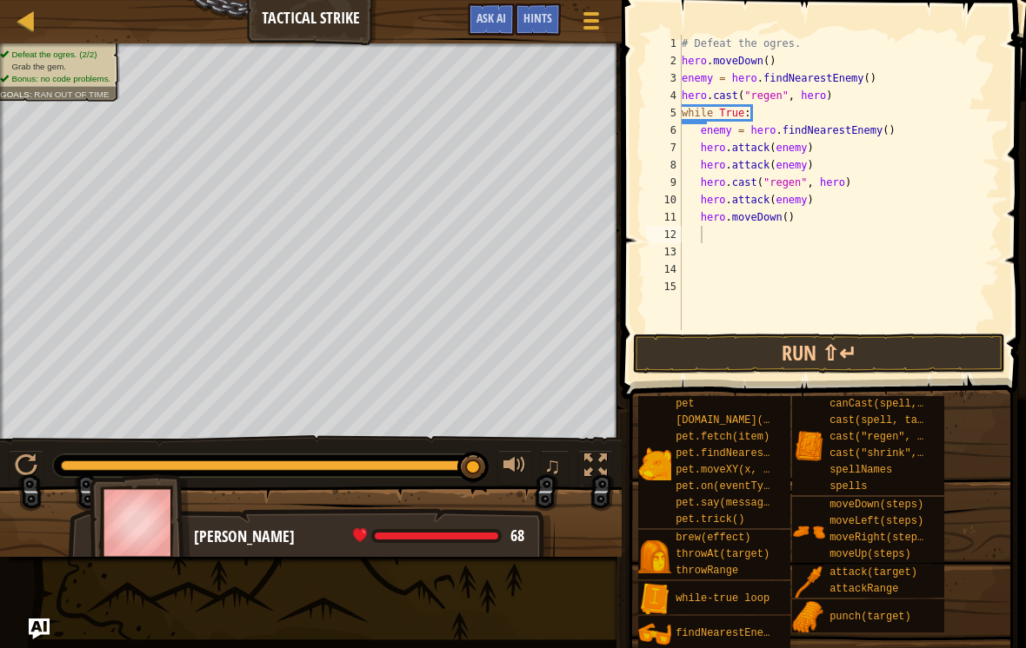
click at [873, 339] on button "Run ⇧↵" at bounding box center [819, 354] width 372 height 40
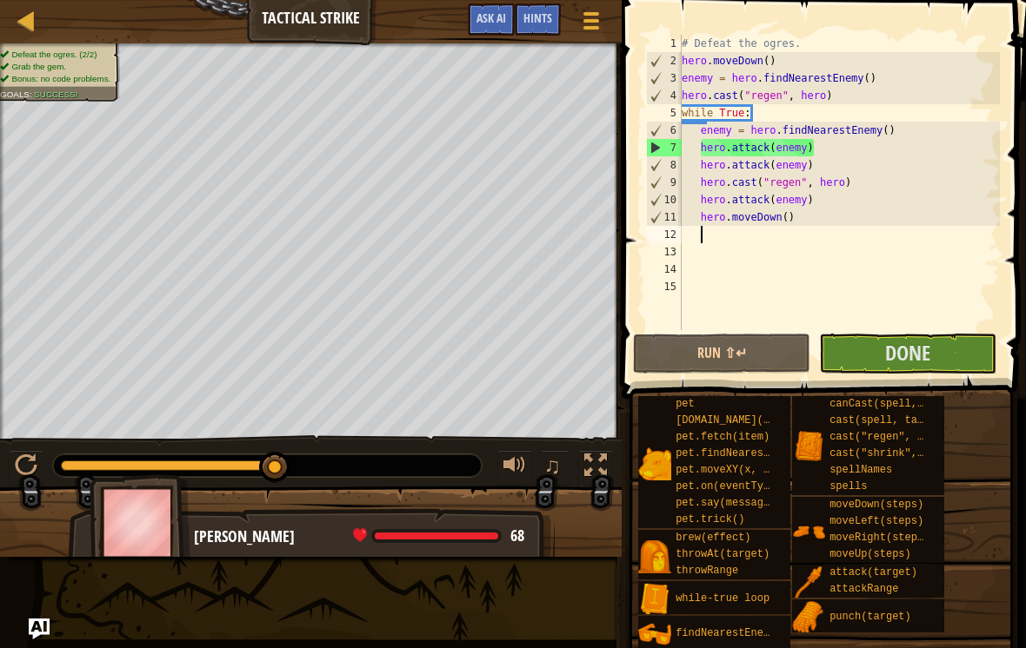
click at [977, 360] on button "Done" at bounding box center [907, 354] width 177 height 40
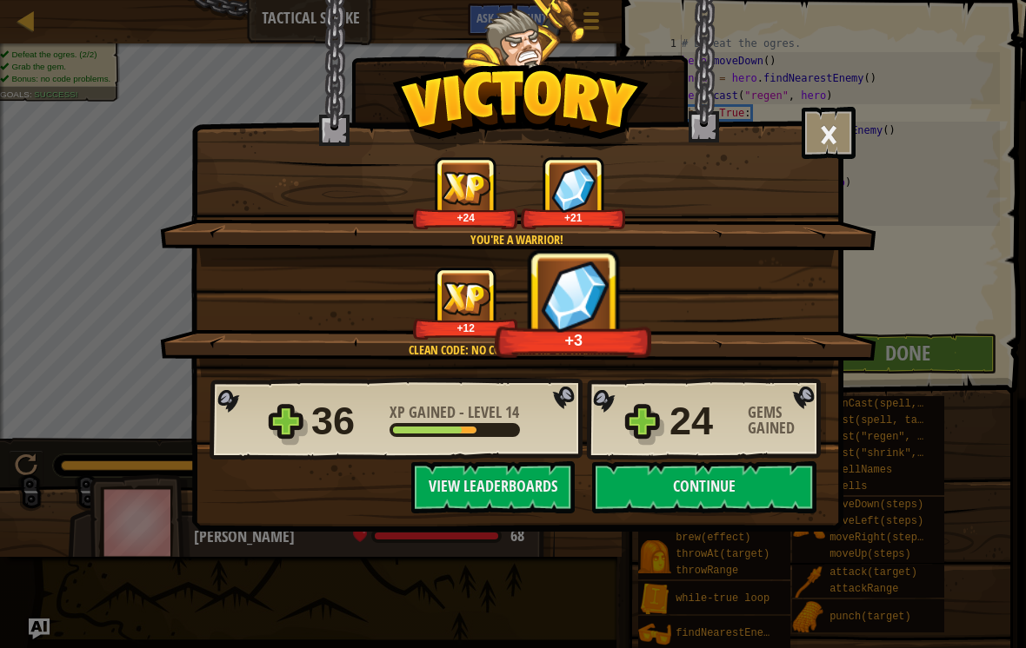
click at [750, 481] on button "Continue" at bounding box center [704, 487] width 224 height 52
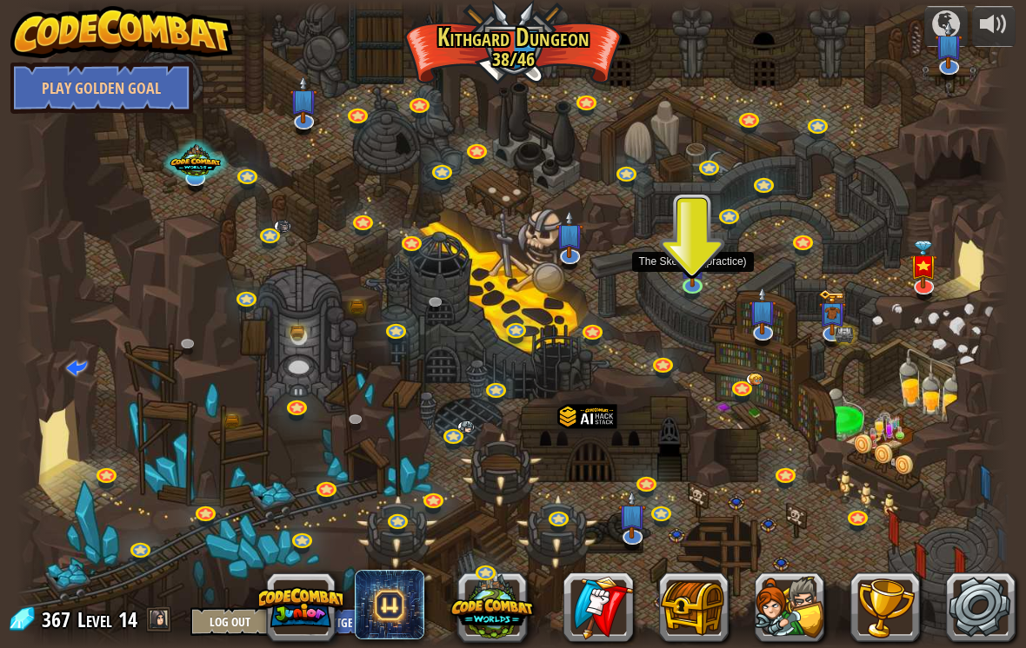
click at [695, 285] on img at bounding box center [692, 265] width 25 height 43
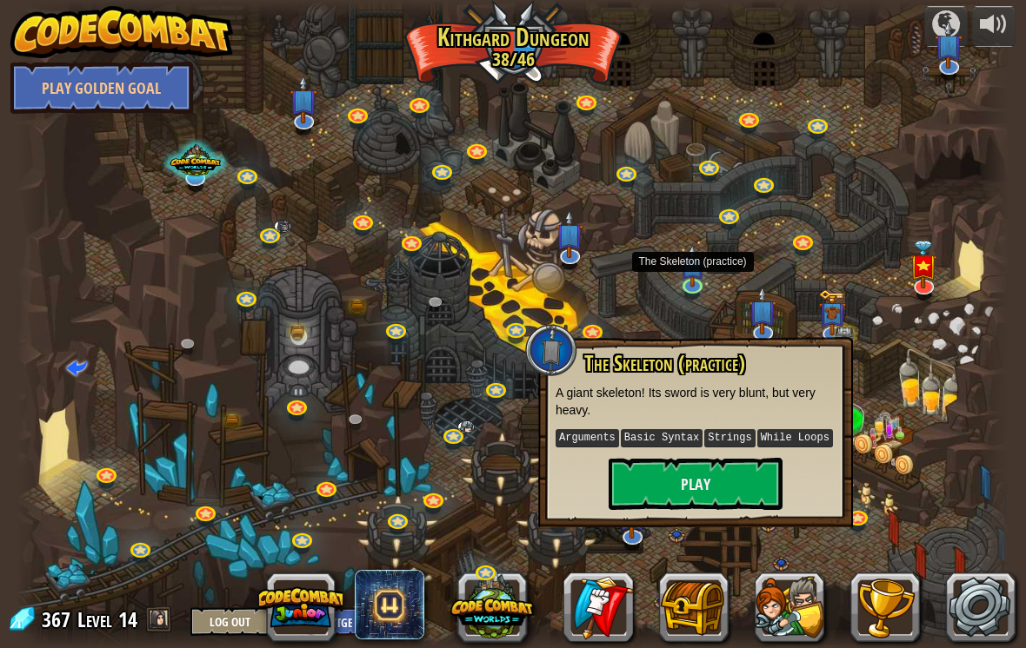
click at [725, 475] on button "Play" at bounding box center [695, 484] width 174 height 52
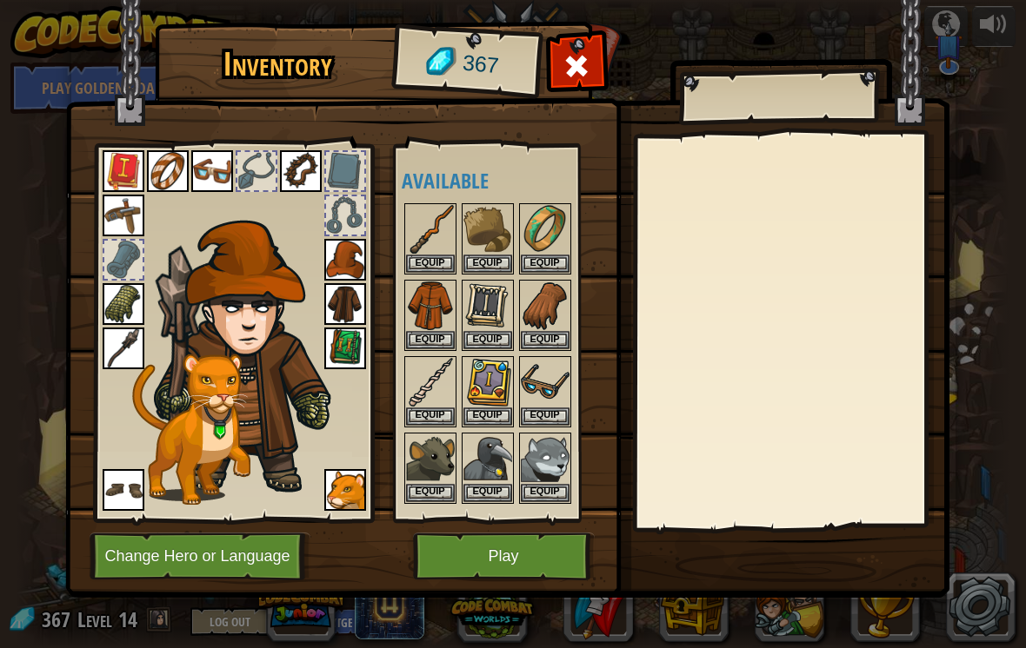
click at [172, 568] on button "Change Hero or Language" at bounding box center [200, 557] width 221 height 48
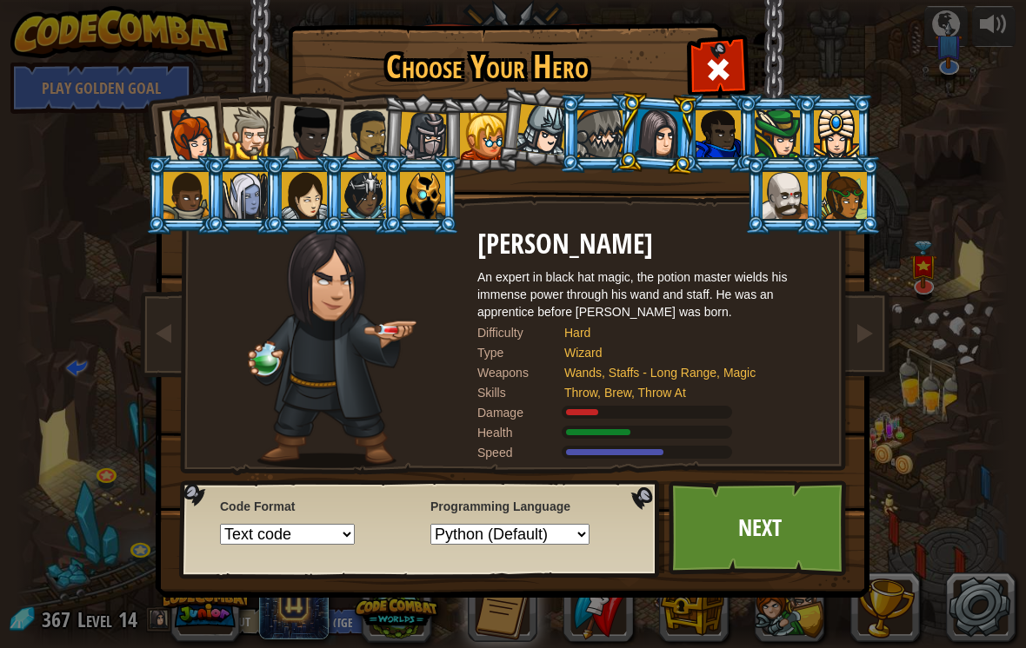
click at [807, 219] on div at bounding box center [784, 195] width 45 height 47
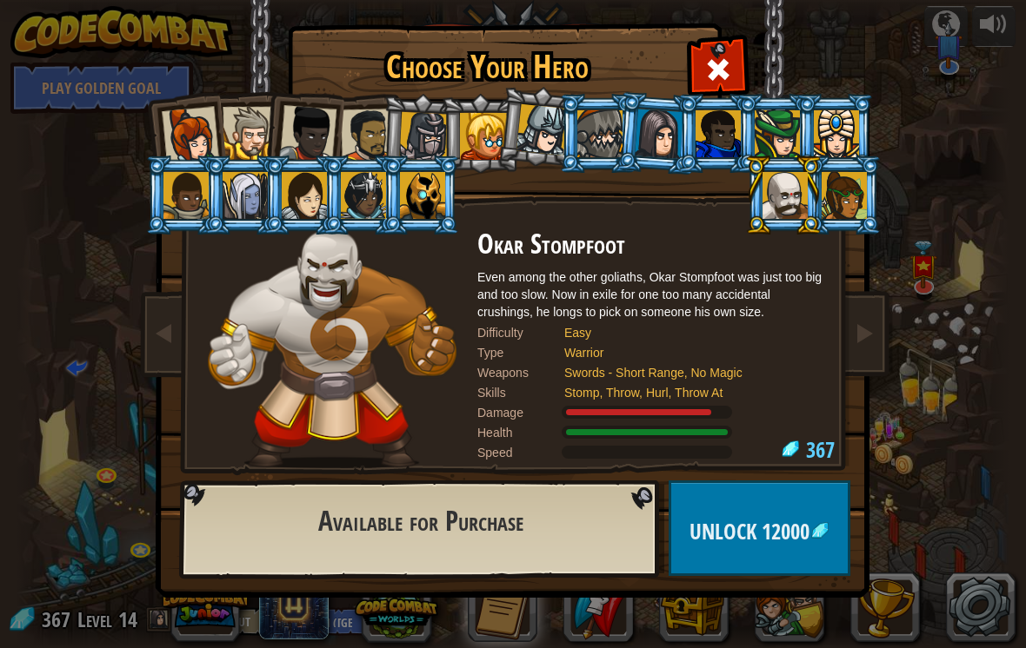
click at [341, 216] on div at bounding box center [363, 195] width 45 height 47
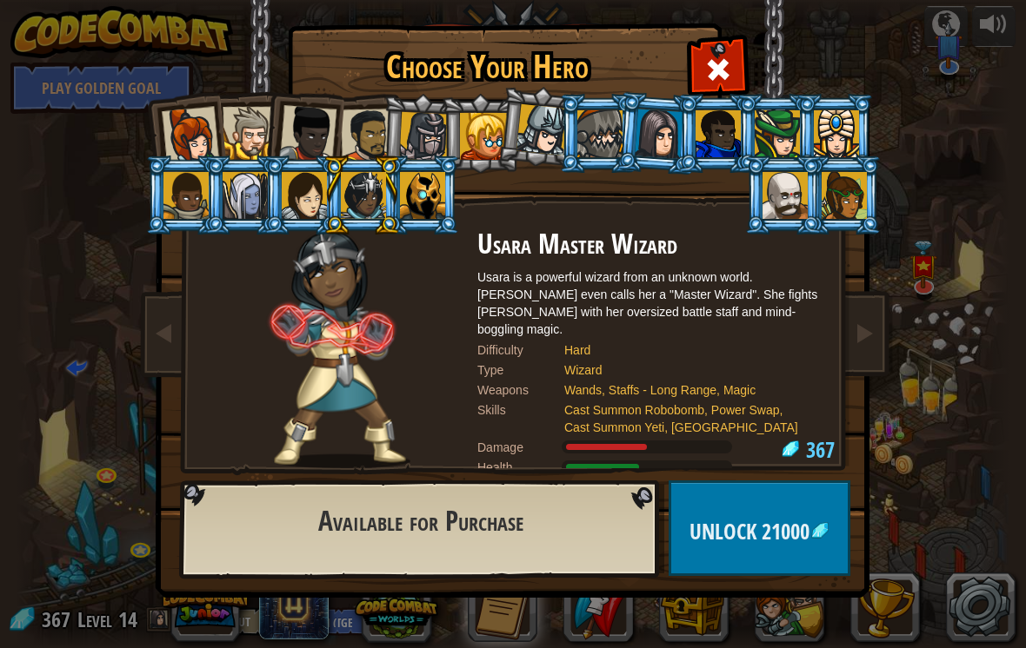
click at [197, 208] on div at bounding box center [185, 195] width 45 height 47
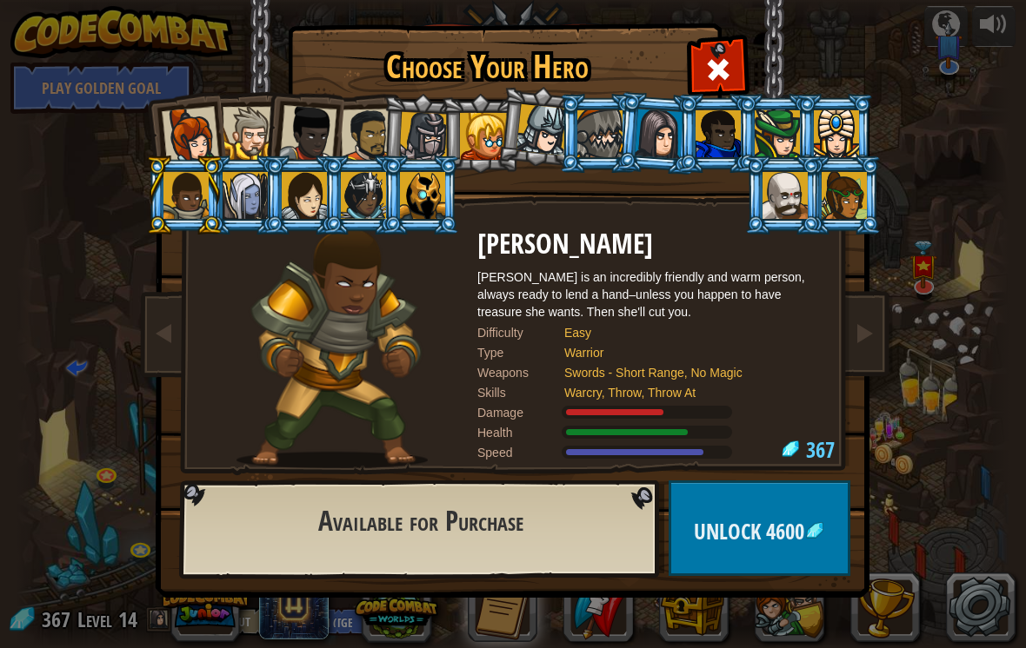
click at [236, 193] on div at bounding box center [244, 195] width 45 height 47
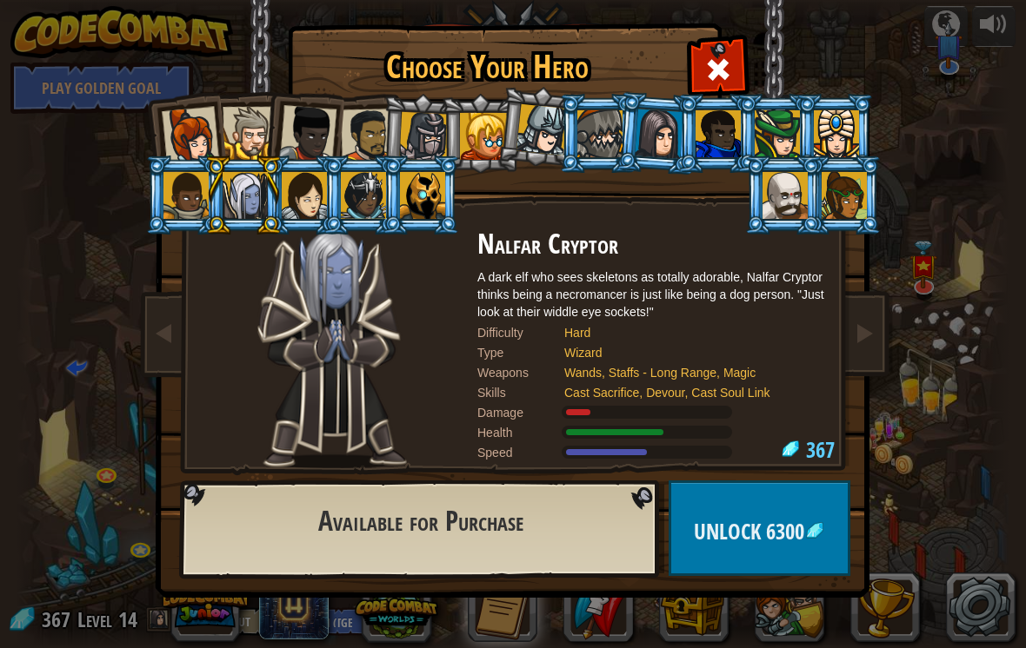
click at [222, 203] on div at bounding box center [244, 195] width 45 height 47
click at [691, 42] on img at bounding box center [516, 287] width 753 height 622
click at [699, 39] on img at bounding box center [516, 287] width 753 height 622
click at [602, 112] on div at bounding box center [599, 133] width 45 height 47
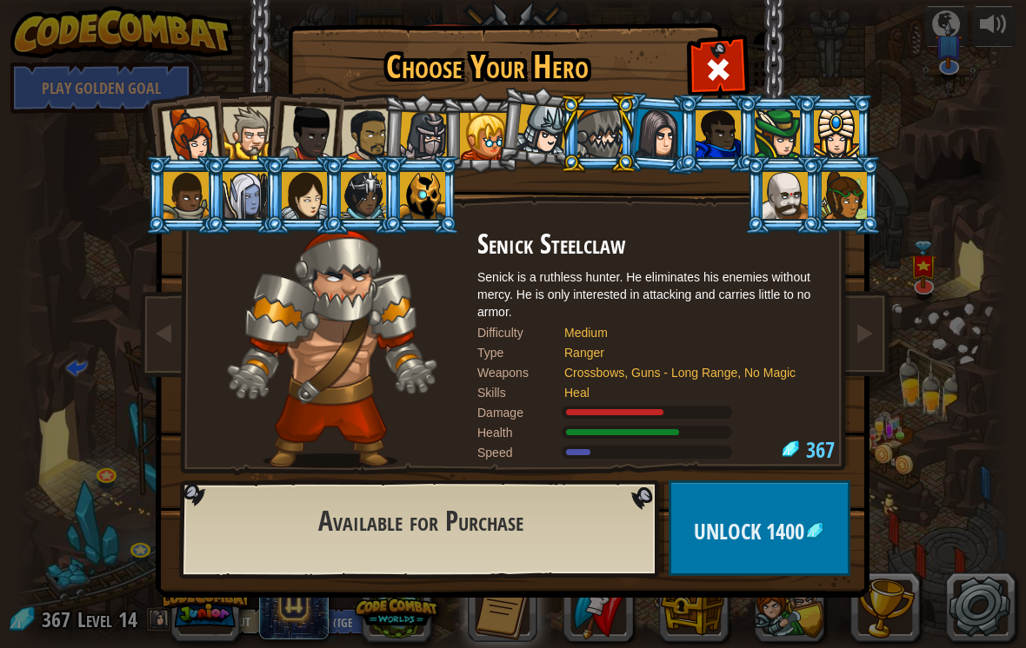
click at [667, 127] on div at bounding box center [658, 134] width 49 height 50
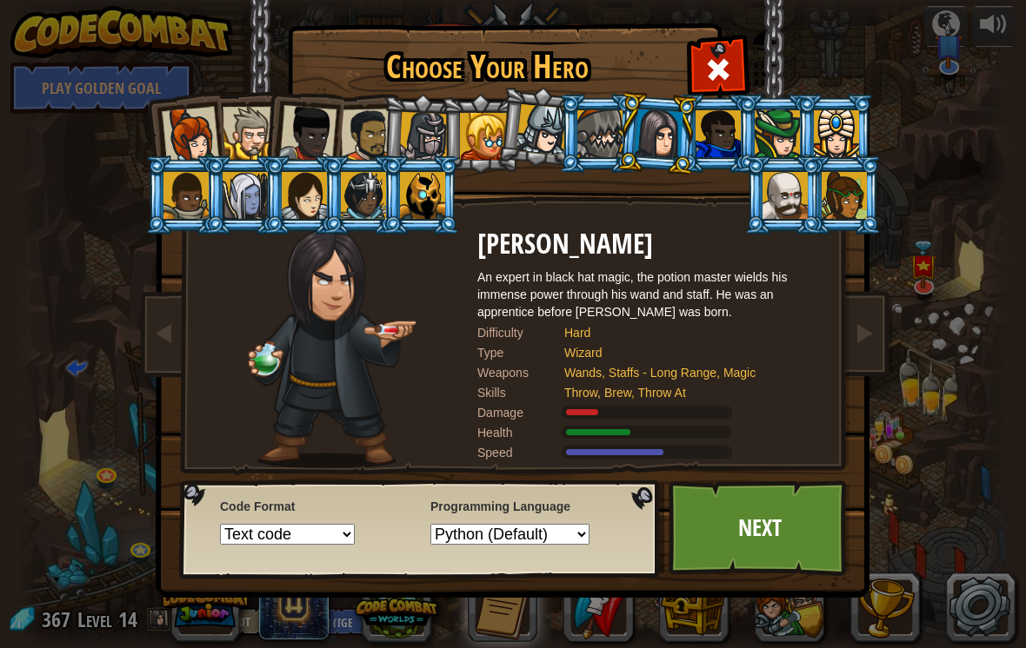
click at [643, 129] on div at bounding box center [658, 134] width 49 height 50
click at [858, 116] on div at bounding box center [835, 133] width 45 height 47
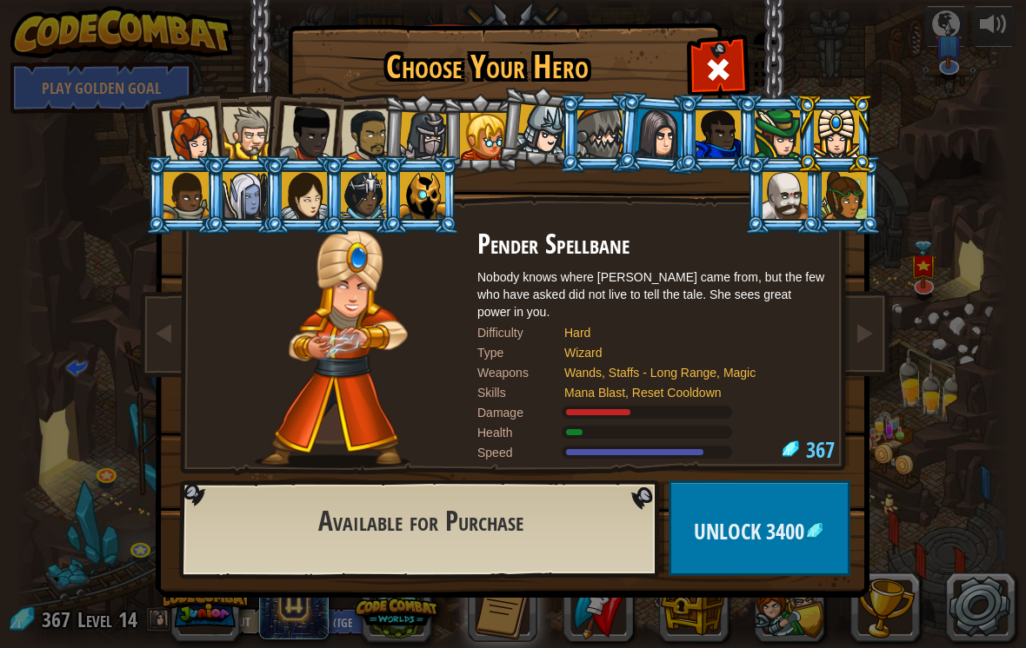
click at [705, 39] on img at bounding box center [516, 287] width 753 height 622
click at [721, 72] on span at bounding box center [718, 70] width 28 height 28
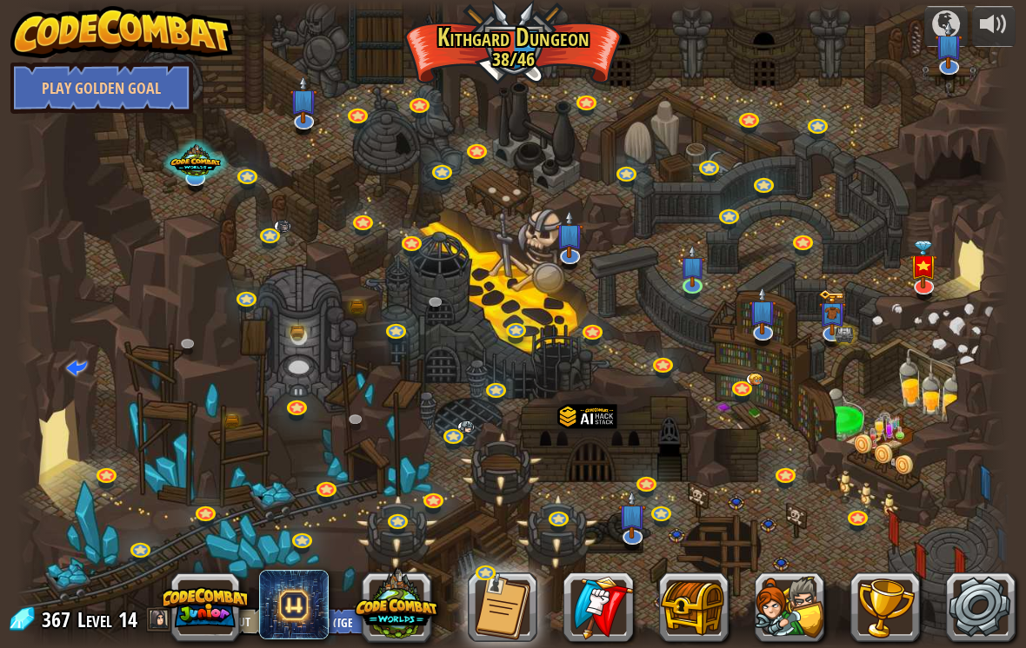
click at [799, 584] on button at bounding box center [789, 608] width 70 height 70
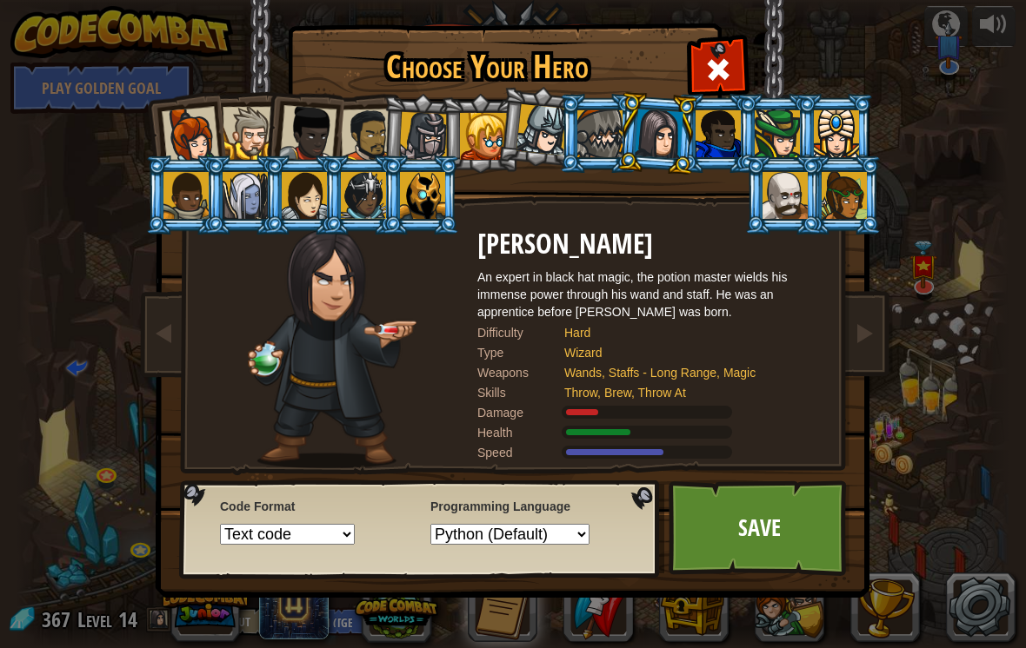
click at [732, 90] on div "Captain [PERSON_NAME] Anya is a no-nonsense leader who isn't afraid to go in an…" at bounding box center [513, 274] width 652 height 379
click at [726, 80] on span at bounding box center [718, 70] width 28 height 28
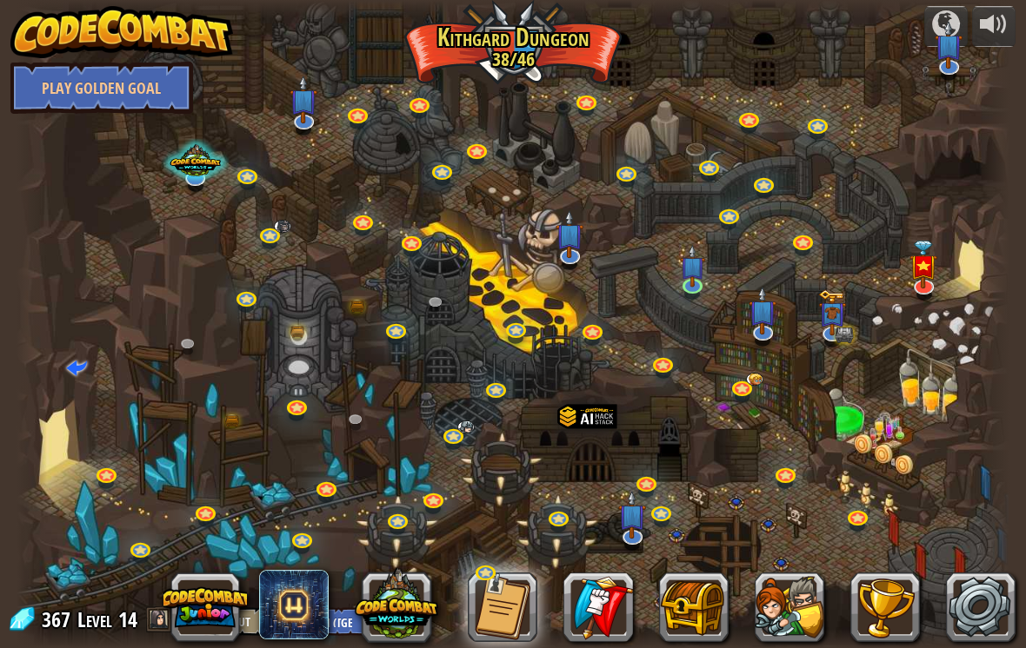
click at [787, 596] on button at bounding box center [789, 608] width 70 height 70
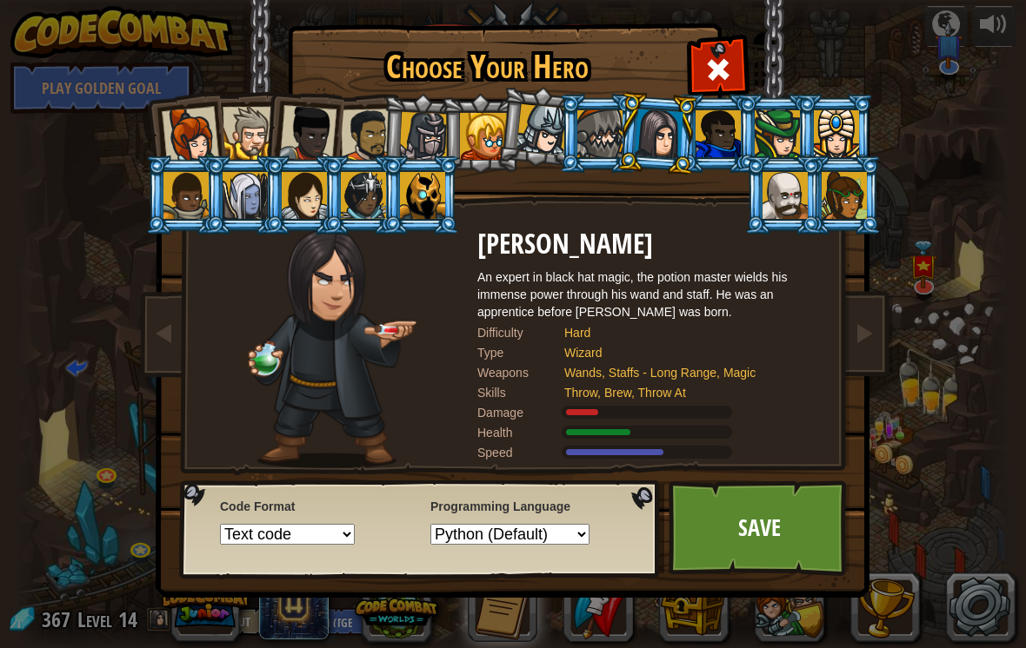
click at [523, 539] on select "Python (Default) JavaScript Lua C++ Java (Experimental)" at bounding box center [509, 534] width 159 height 21
select select "javascript"
click at [926, 352] on div "Choose Your Hero 367 Captain [PERSON_NAME] is a no-nonsense leader who isn't af…" at bounding box center [513, 324] width 1026 height 648
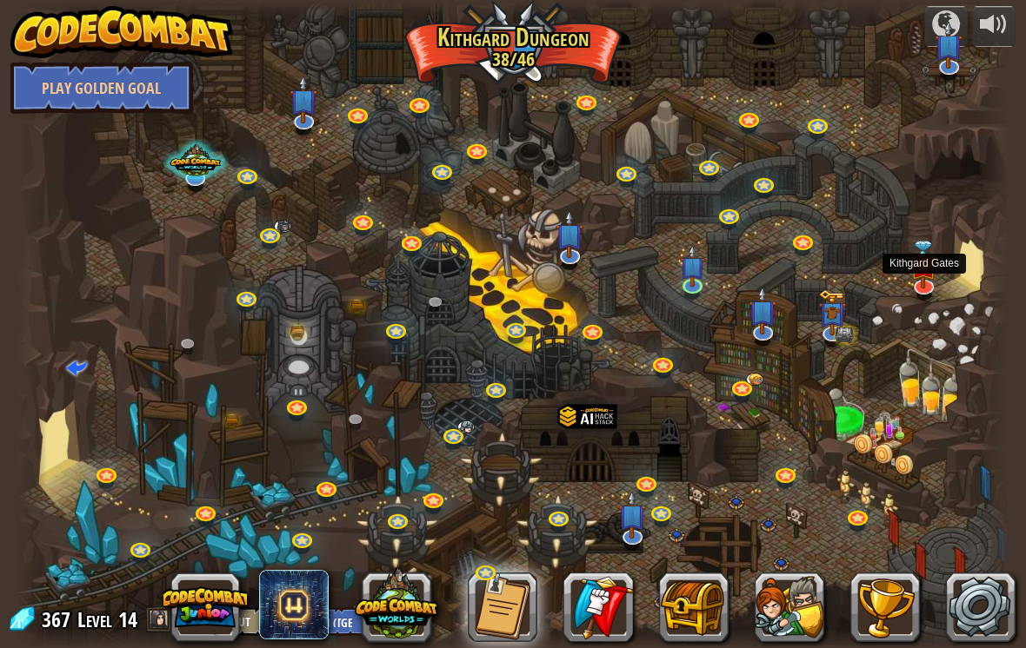
click at [930, 281] on img at bounding box center [924, 265] width 28 height 48
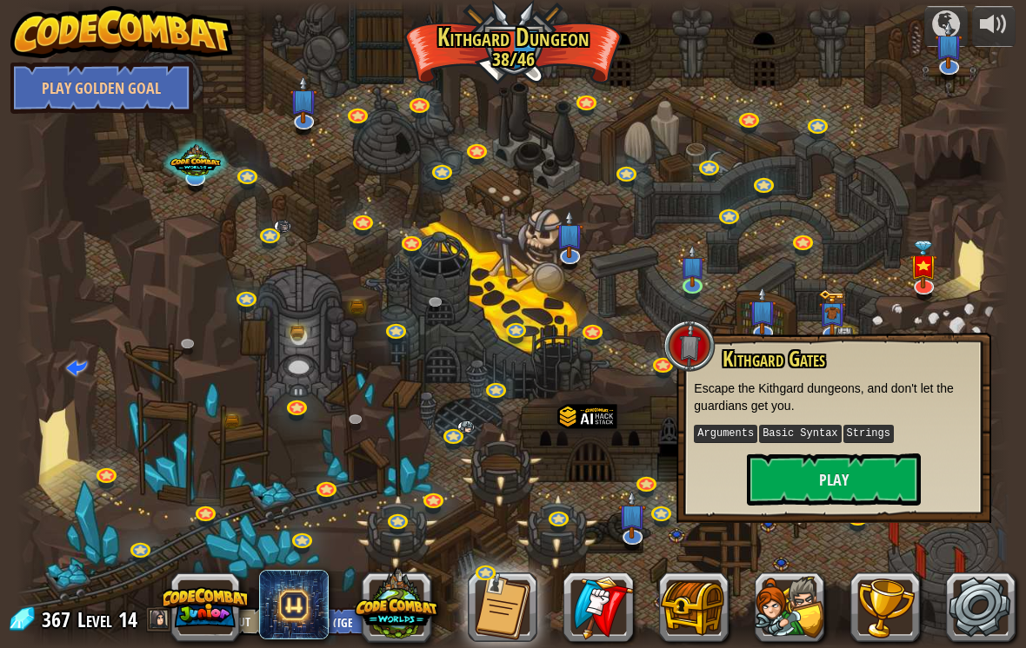
click at [938, 205] on div at bounding box center [513, 324] width 992 height 648
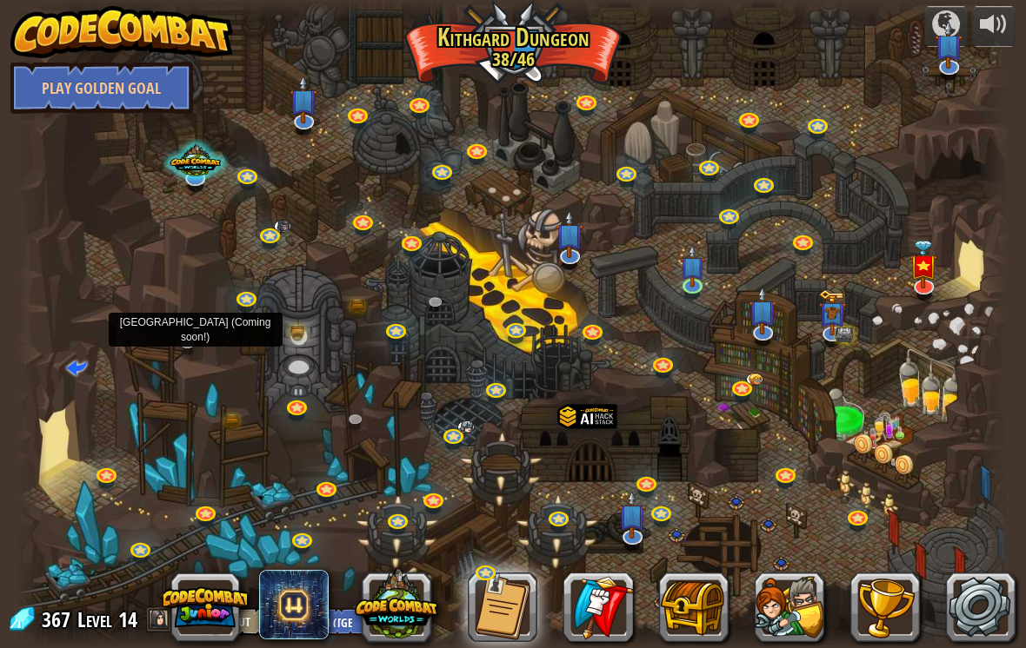
click at [186, 335] on link at bounding box center [191, 347] width 35 height 26
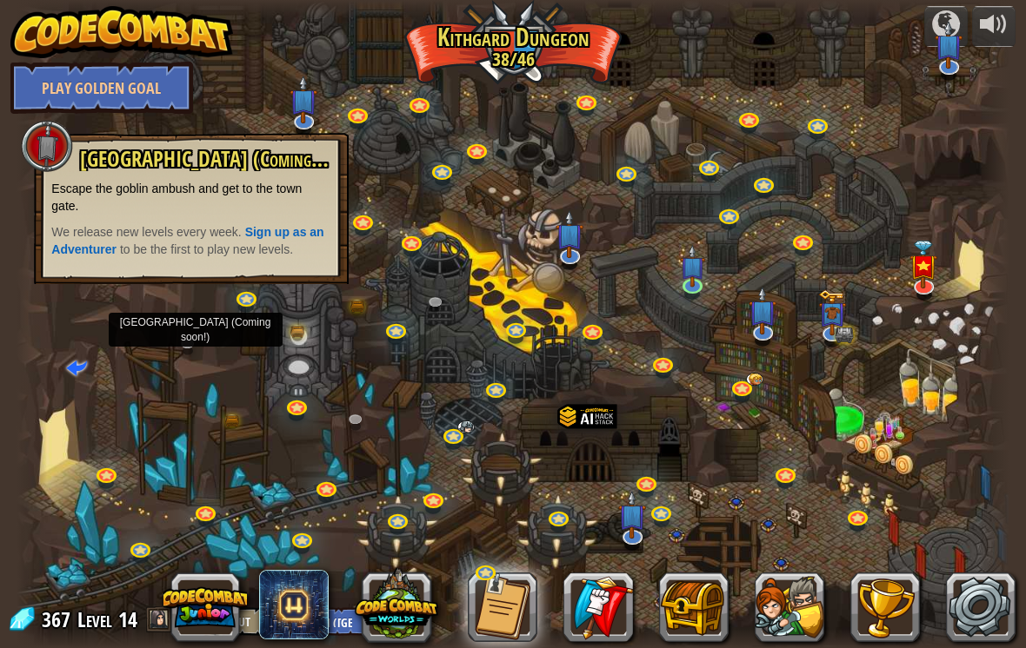
click at [176, 322] on div at bounding box center [513, 324] width 992 height 648
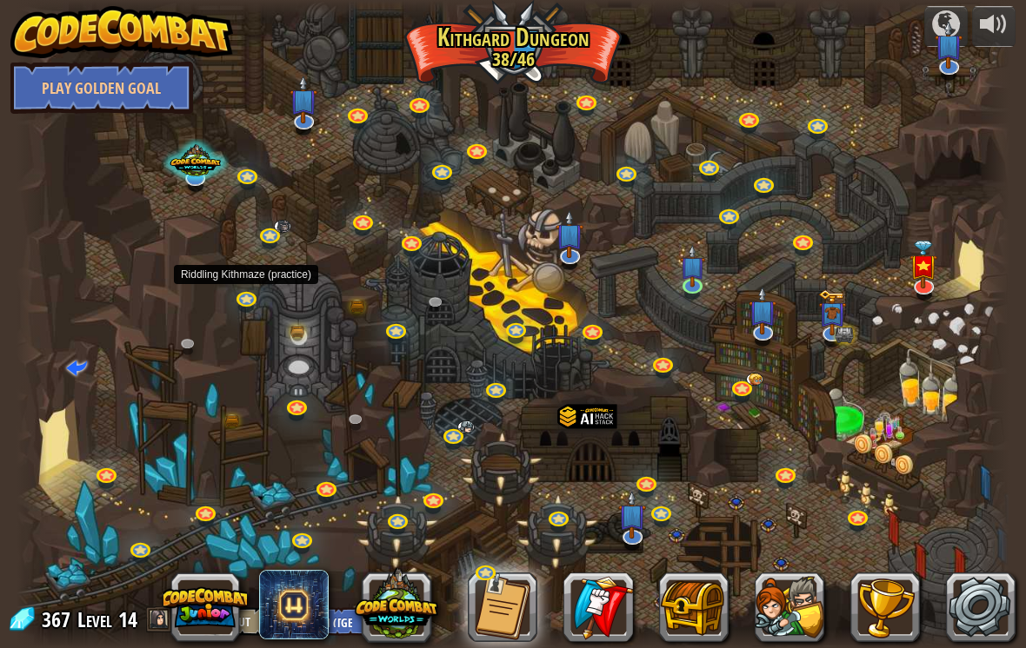
click at [236, 290] on link at bounding box center [247, 300] width 35 height 26
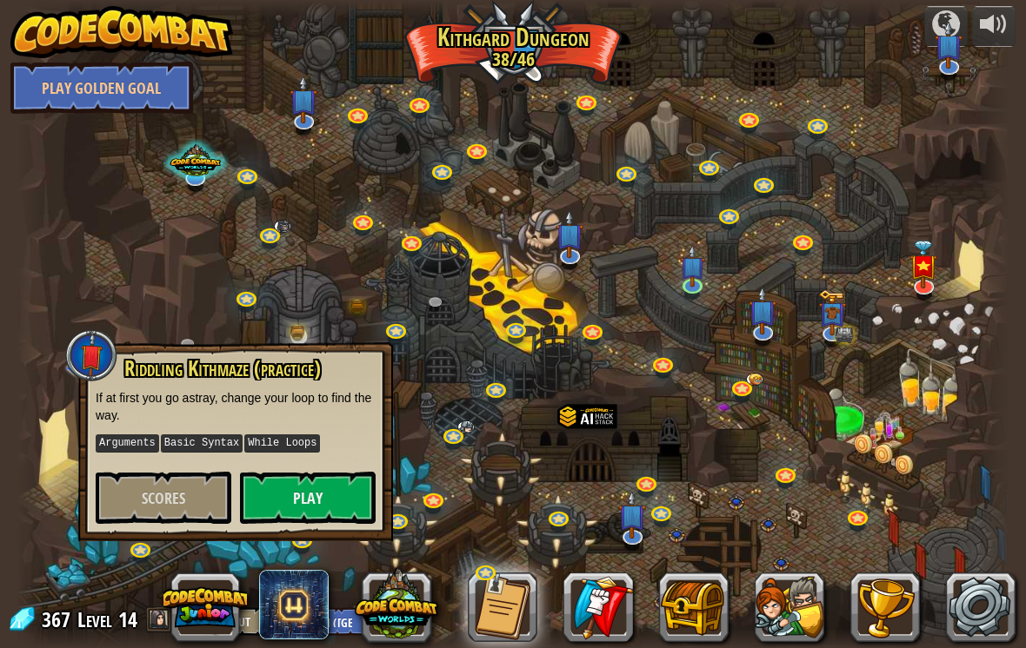
click at [199, 252] on div at bounding box center [513, 324] width 992 height 648
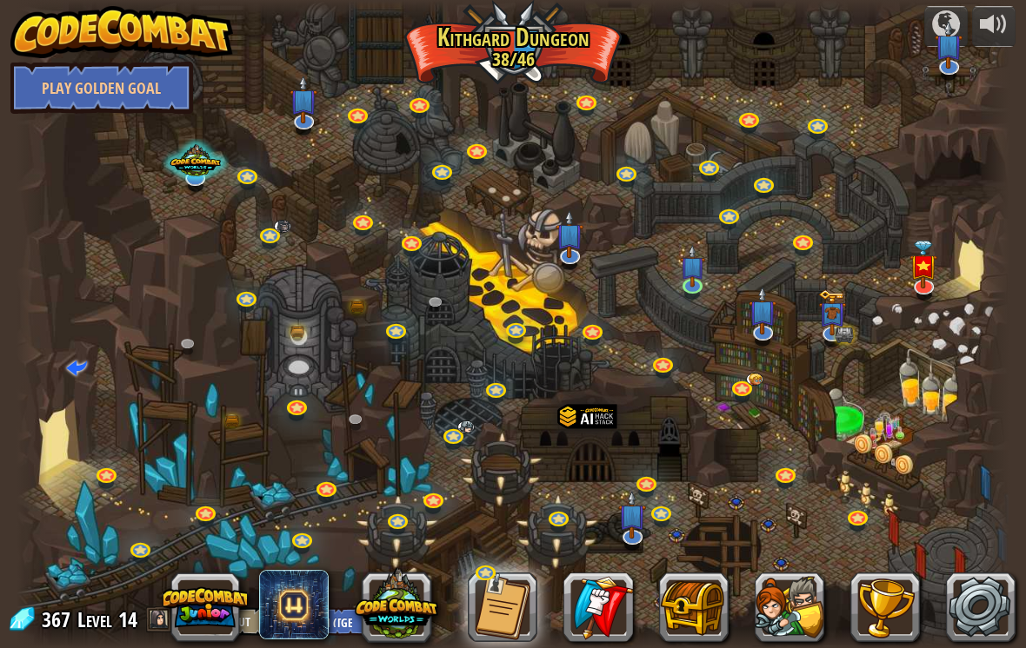
click at [946, 70] on link at bounding box center [949, 68] width 35 height 26
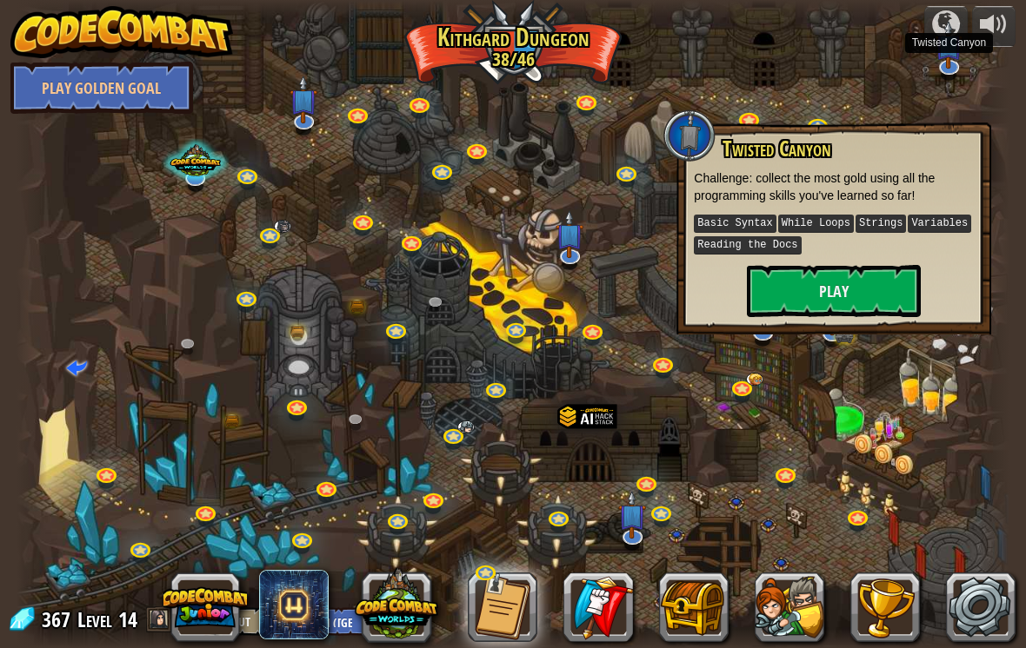
click at [902, 386] on div at bounding box center [513, 324] width 992 height 648
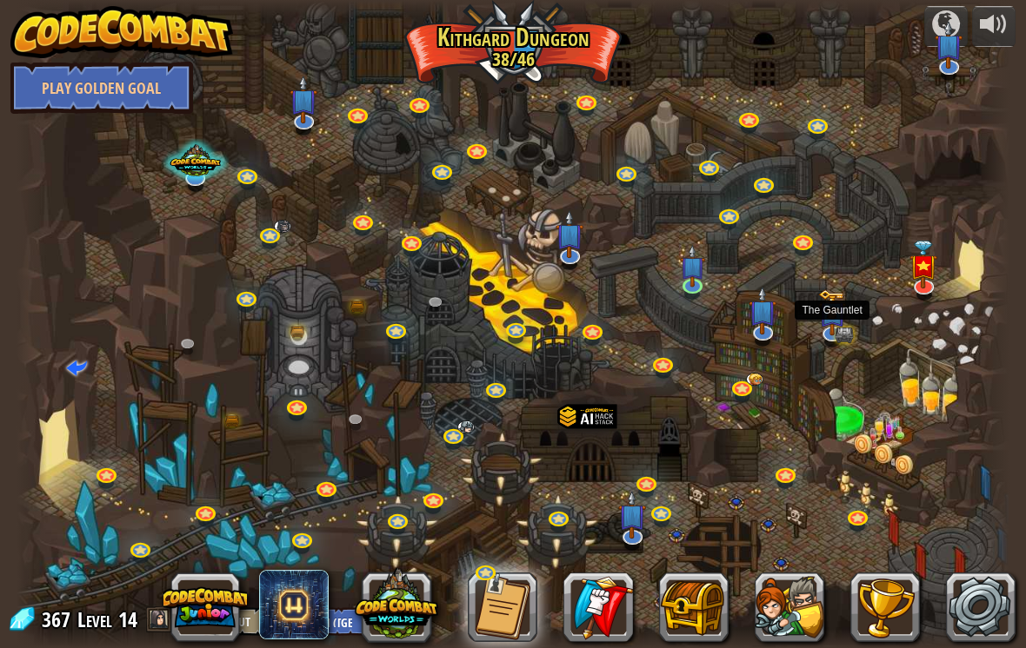
click at [822, 322] on img at bounding box center [832, 313] width 28 height 46
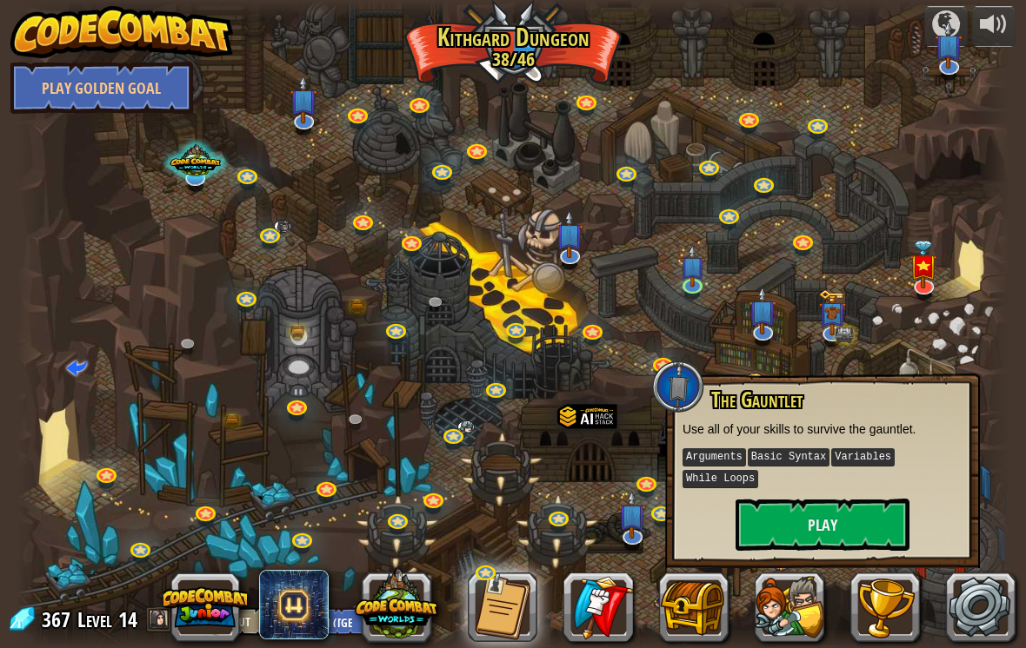
click at [17, 141] on div at bounding box center [32, 324] width 30 height 648
click at [821, 513] on button "Play" at bounding box center [822, 525] width 174 height 52
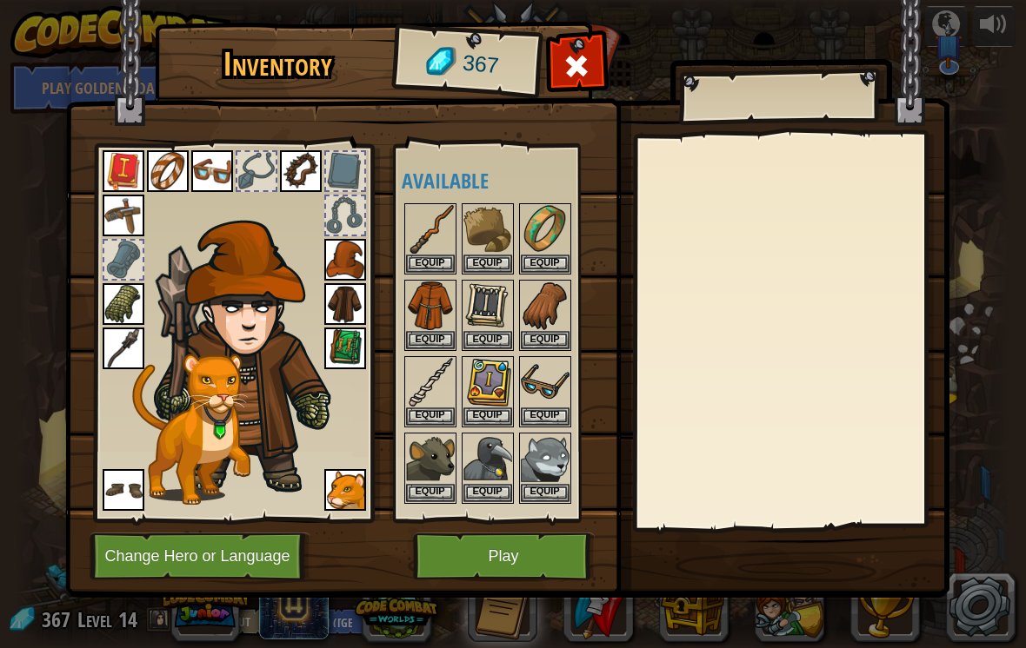
click at [544, 293] on img at bounding box center [545, 306] width 49 height 49
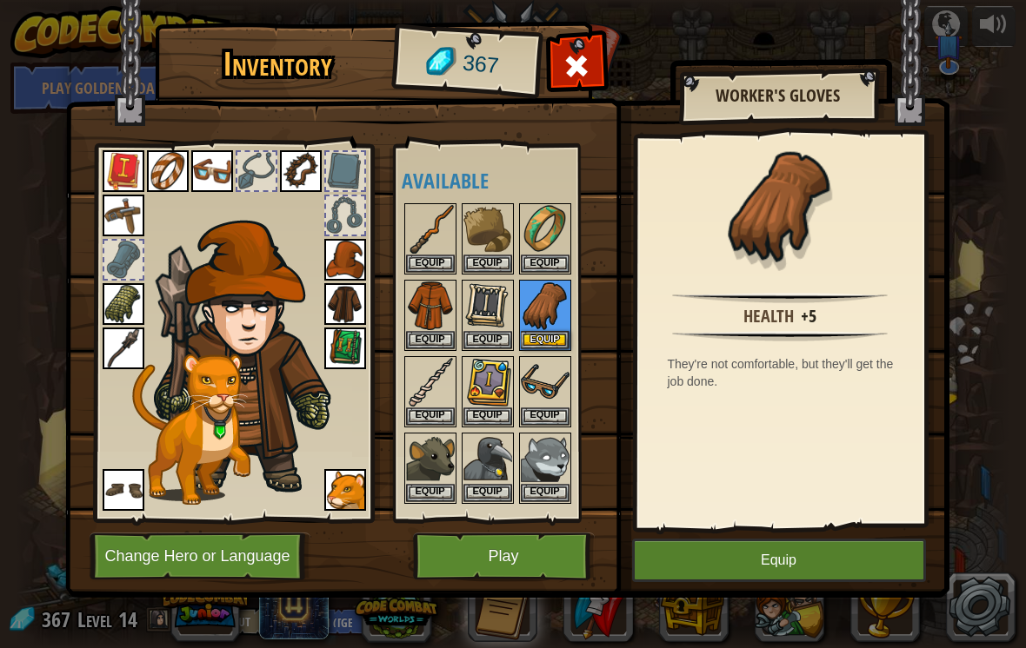
click at [112, 305] on img at bounding box center [124, 304] width 42 height 42
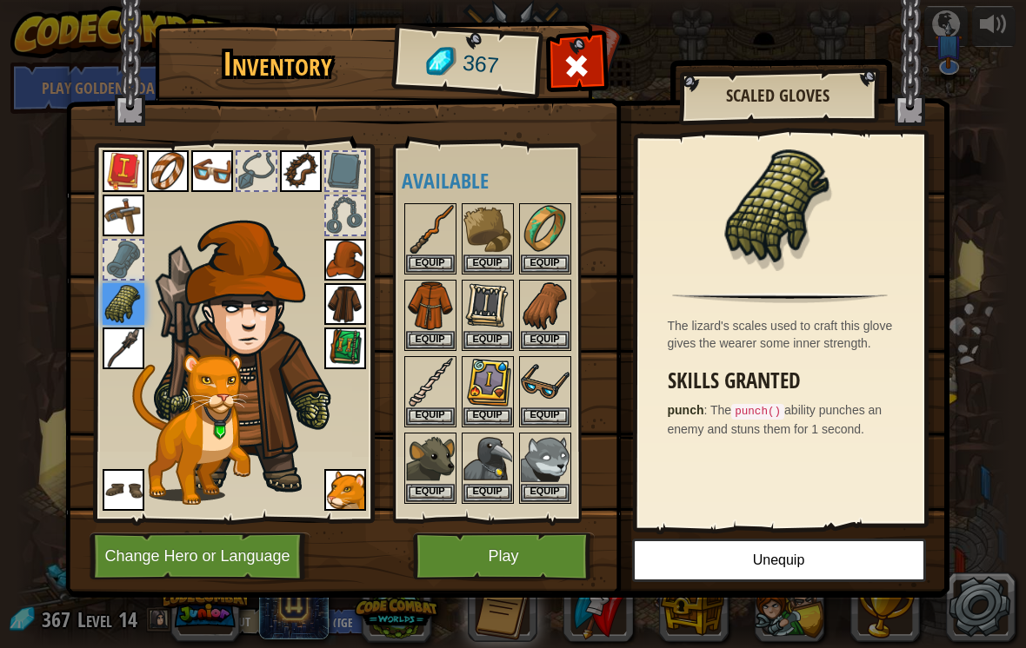
click at [481, 554] on button "Play" at bounding box center [504, 557] width 182 height 48
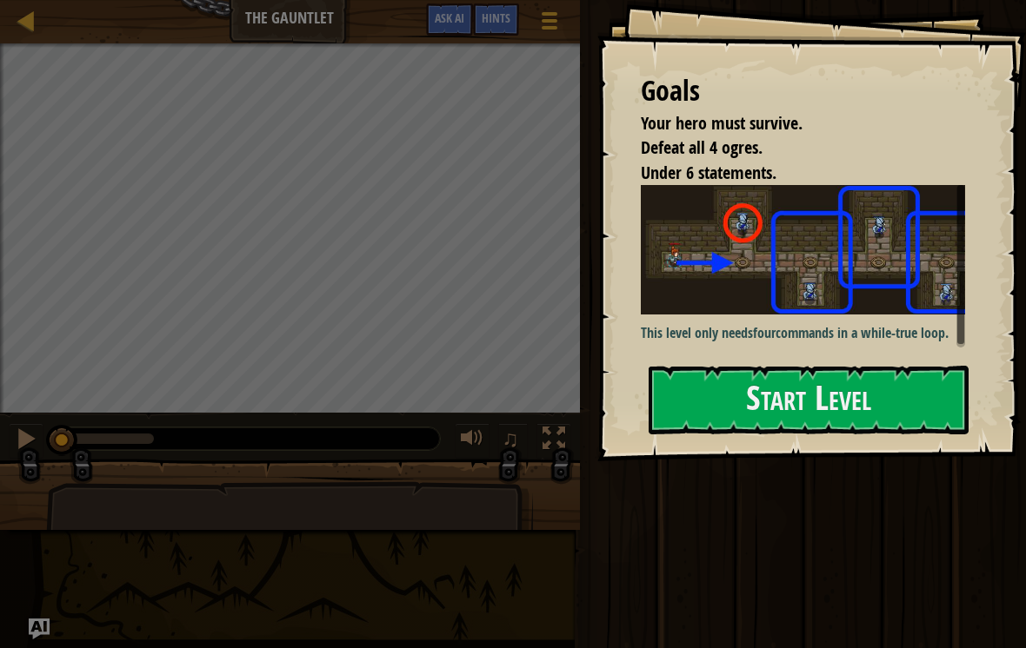
click at [916, 366] on button "Start Level" at bounding box center [808, 400] width 320 height 69
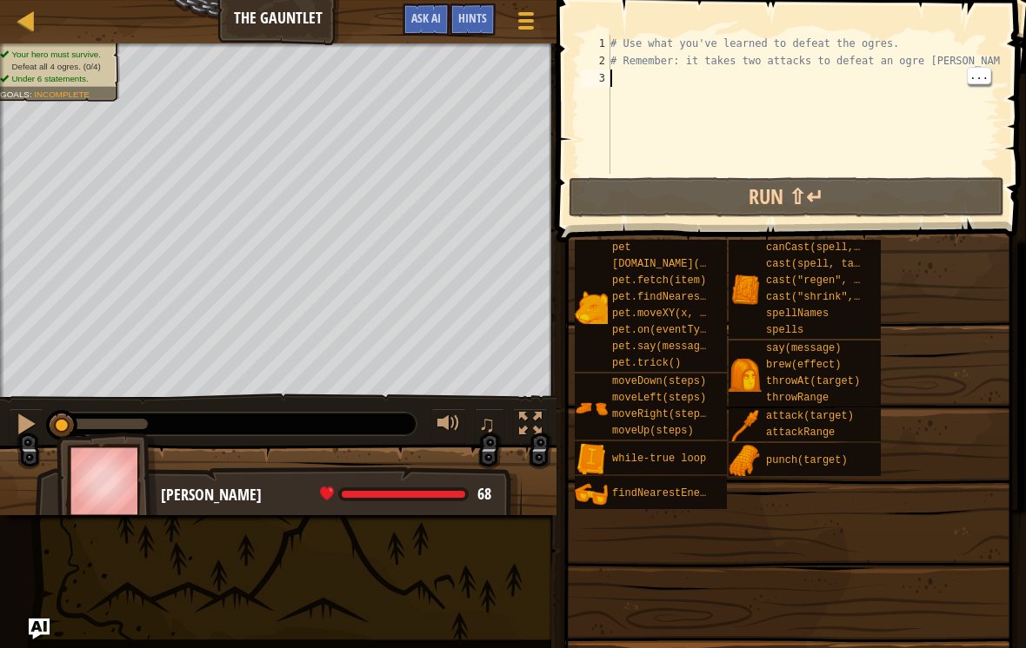
click at [935, 81] on div "# Use what you've learned to defeat the ogres. # Remember: it takes two attacks…" at bounding box center [803, 122] width 393 height 174
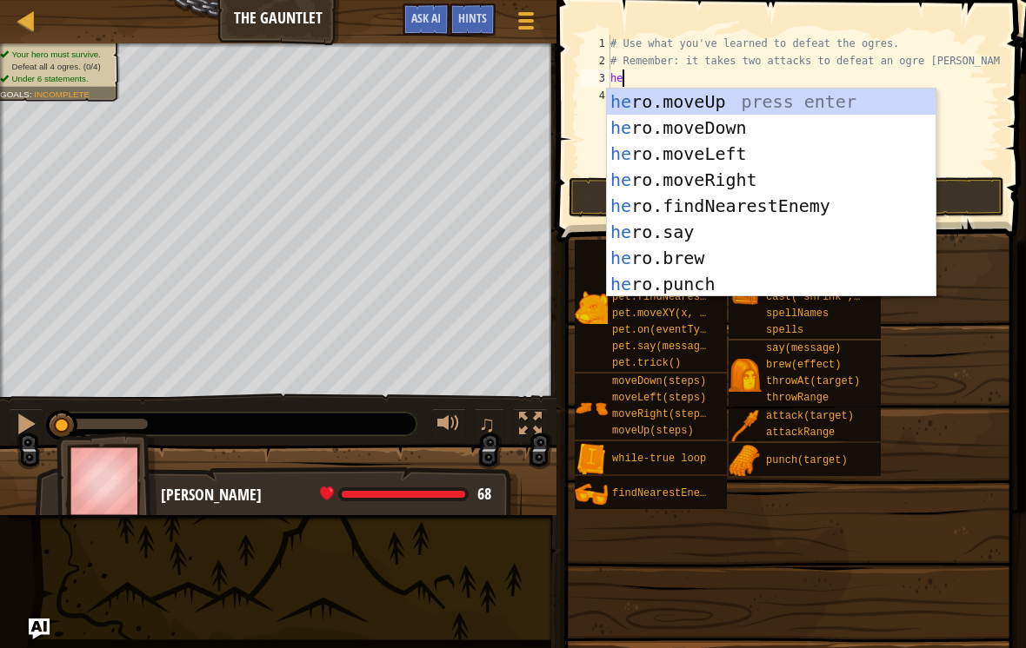
type textarea "her"
click at [795, 169] on div "her o.moveUp press enter her o.moveDown press enter her o.moveLeft press enter …" at bounding box center [771, 219] width 329 height 261
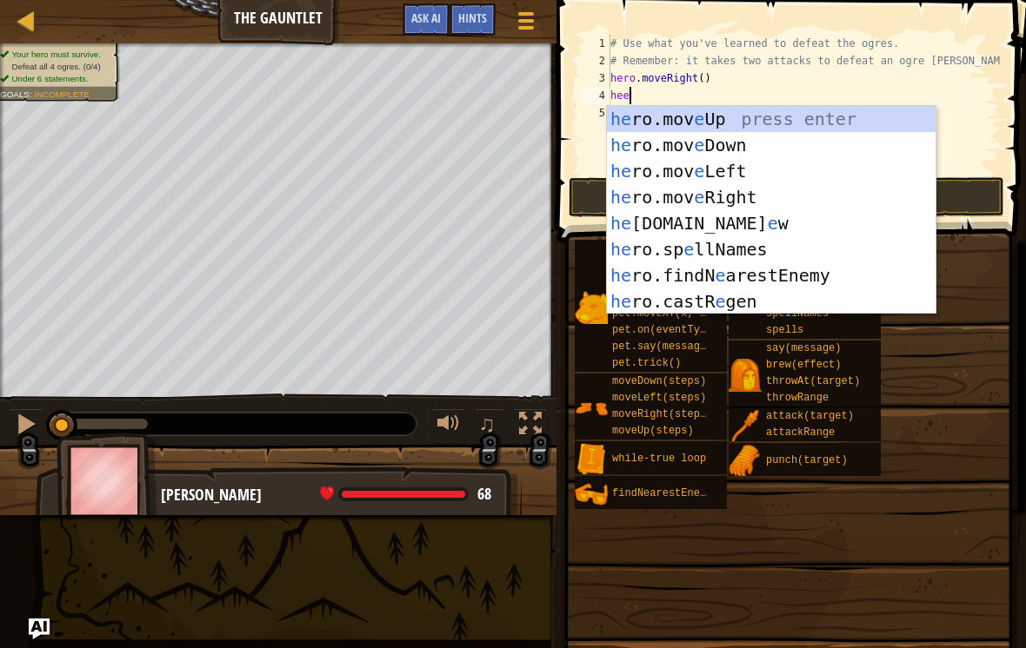
type textarea "heeo"
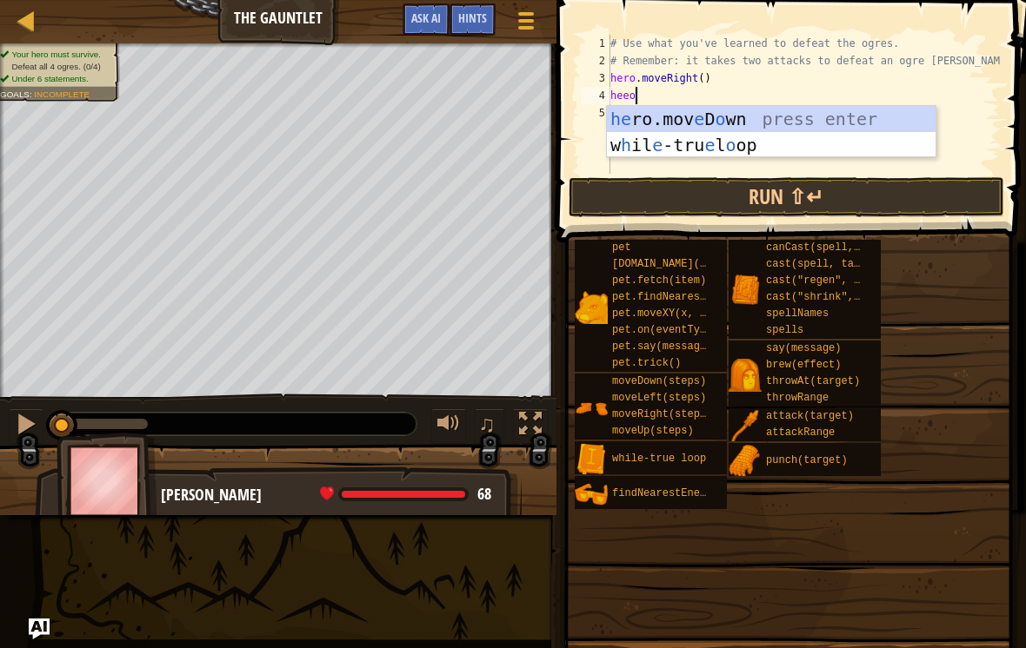
scroll to position [9, 1]
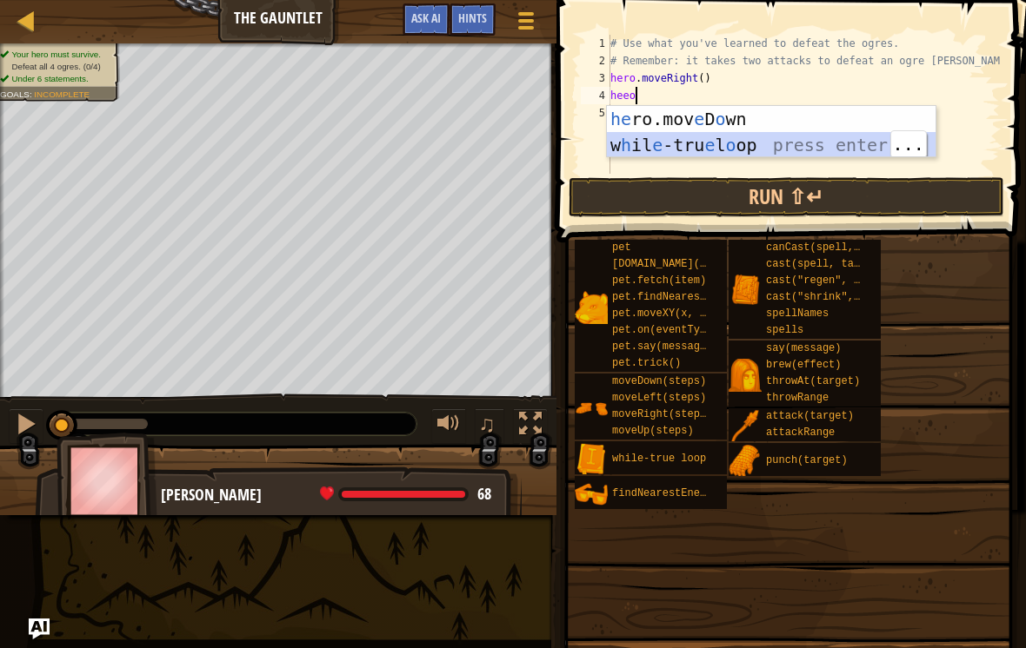
click at [867, 143] on div "he ro.mov e D o wn press enter w h il e -tru e l o op press enter" at bounding box center [771, 158] width 329 height 104
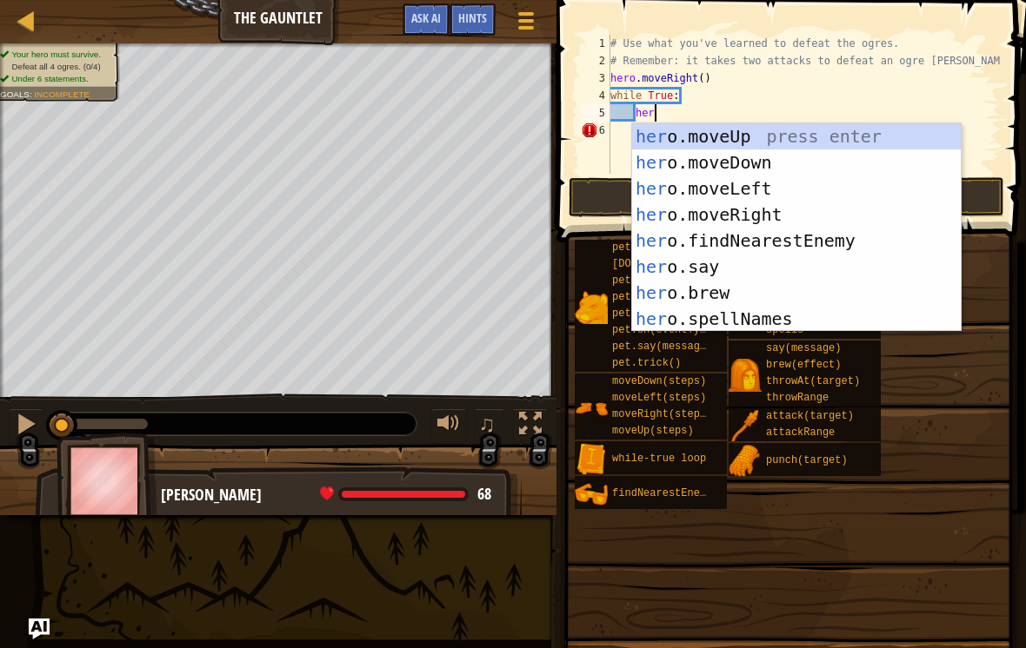
scroll to position [9, 3]
type textarea "h"
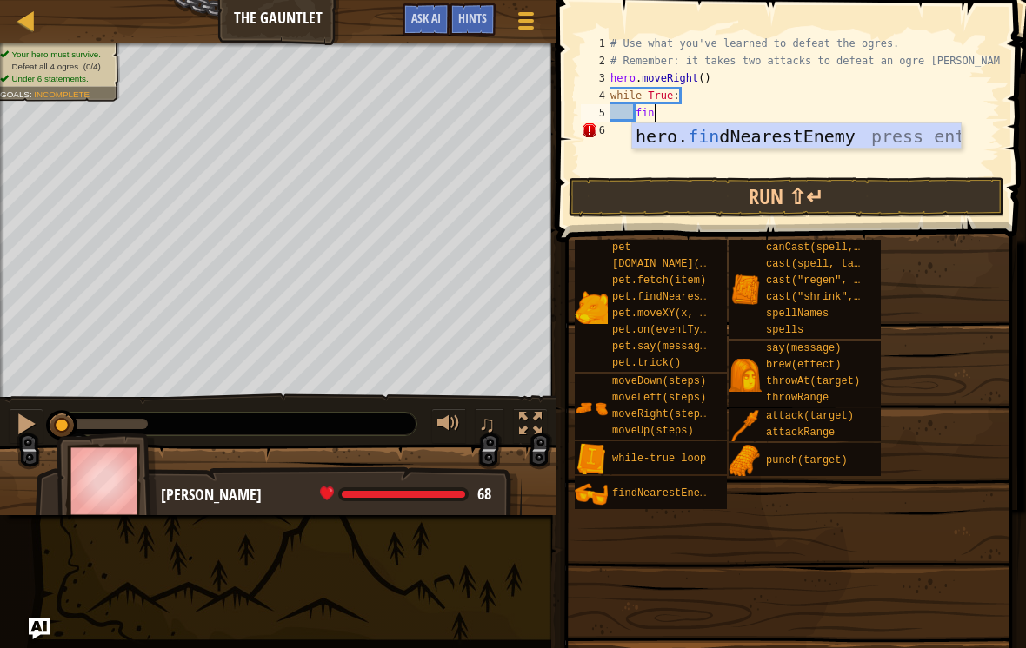
type textarea "find"
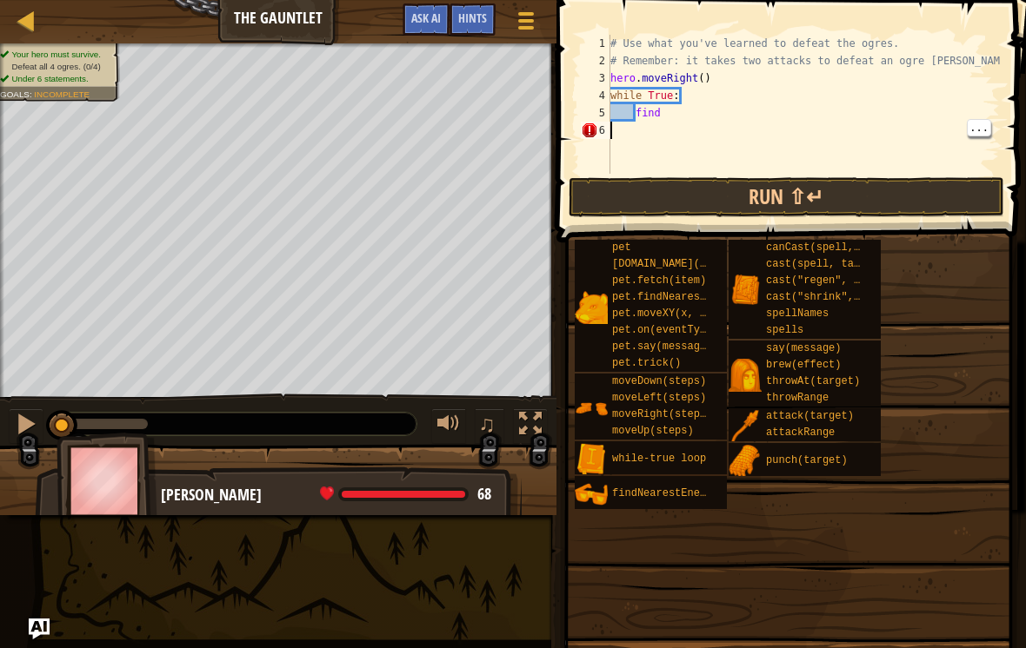
click at [882, 133] on div "# Use what you've learned to defeat the ogres. # Remember: it takes two attacks…" at bounding box center [803, 122] width 393 height 174
click at [804, 121] on div "# Use what you've learned to defeat the ogres. # Remember: it takes two attacks…" at bounding box center [803, 122] width 393 height 174
type textarea "find"
click at [820, 122] on div "# Use what you've learned to defeat the ogres. # Remember: it takes two attacks…" at bounding box center [803, 122] width 393 height 174
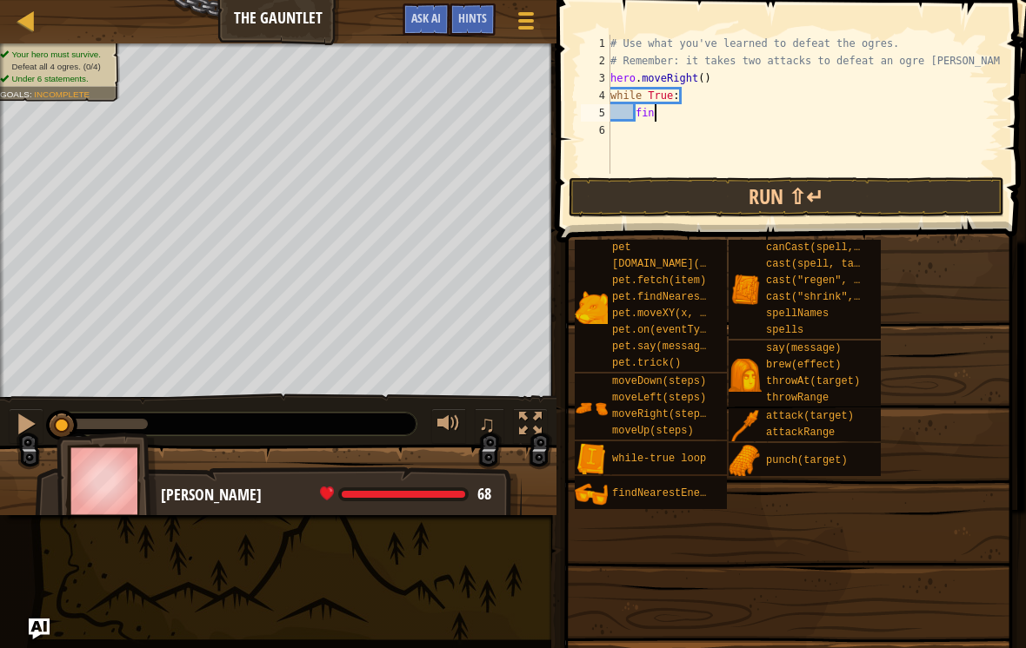
type textarea "find"
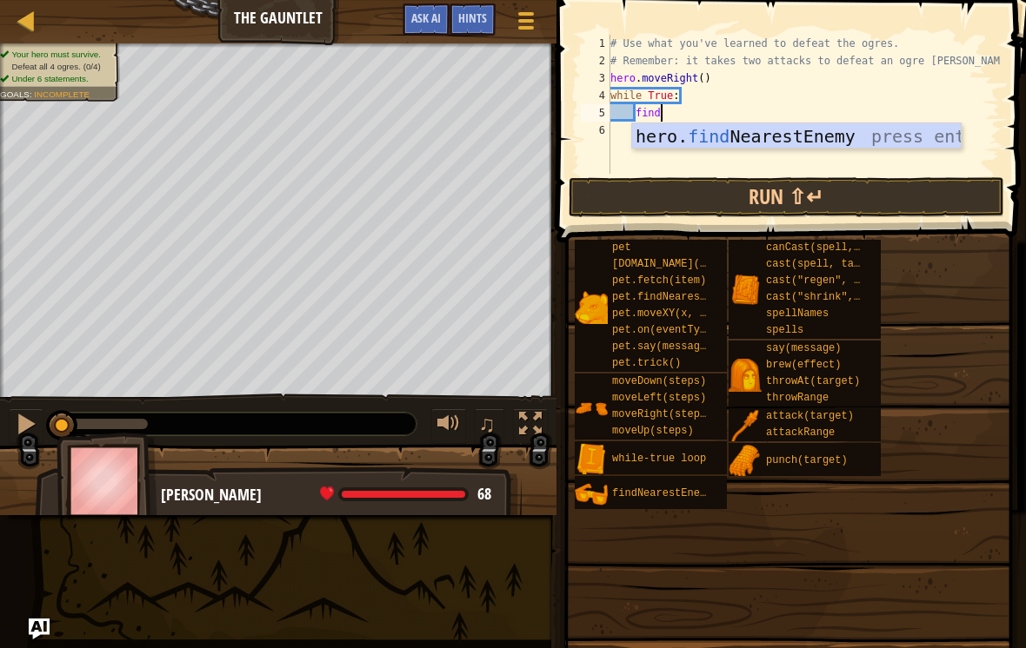
scroll to position [9, 3]
click at [901, 124] on div "hero. find NearestEnemy press enter" at bounding box center [796, 162] width 329 height 78
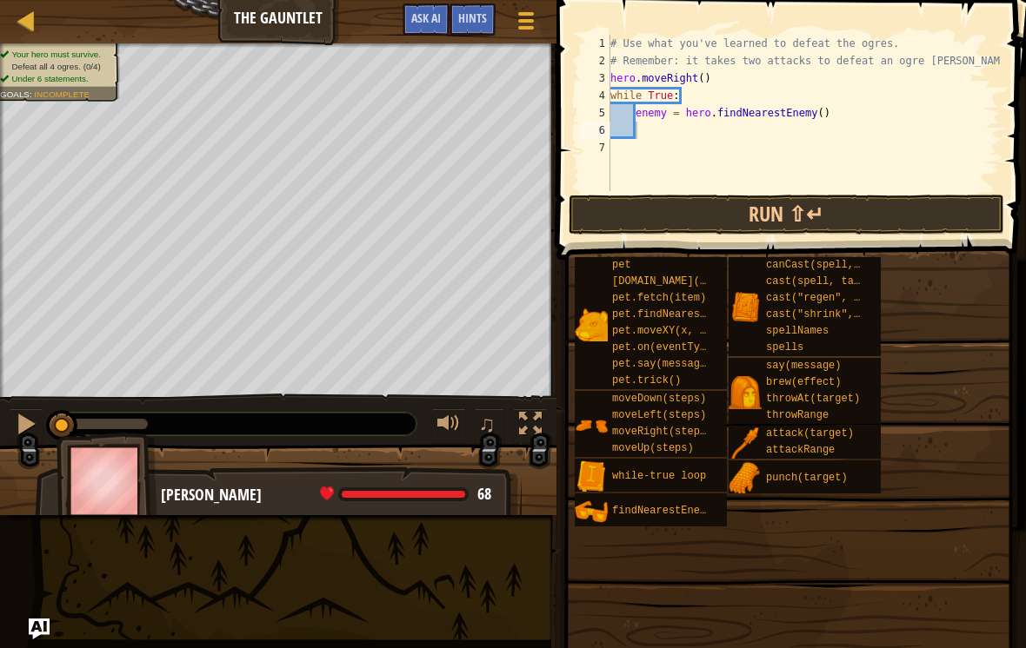
click at [900, 209] on button "Run ⇧↵" at bounding box center [785, 215] width 435 height 40
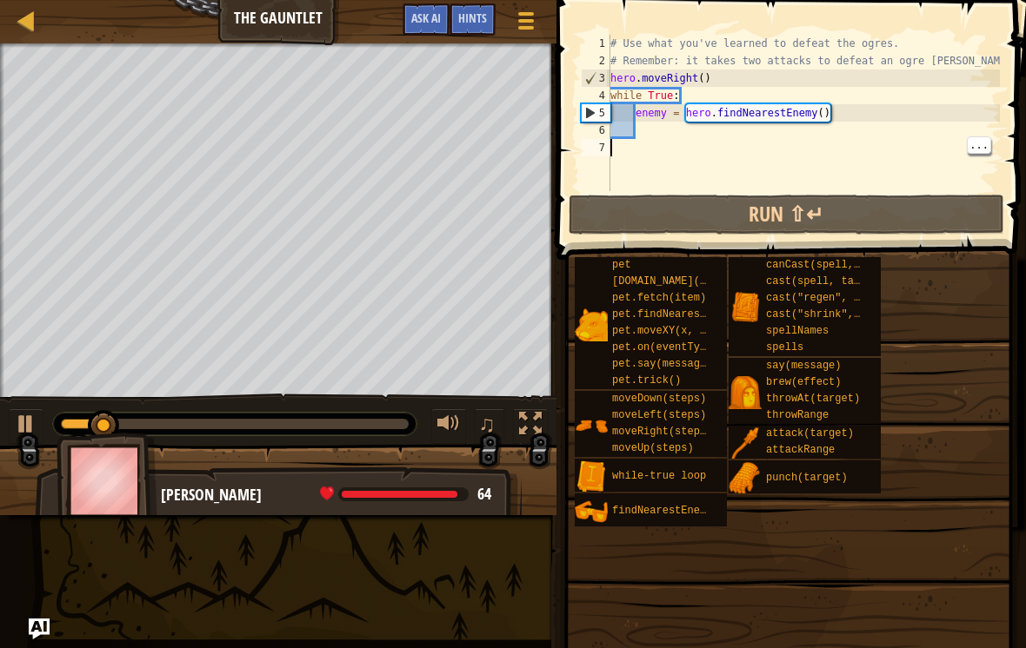
scroll to position [9, 0]
click at [851, 141] on div "# Use what you've learned to defeat the ogres. # Remember: it takes two attacks…" at bounding box center [803, 130] width 393 height 191
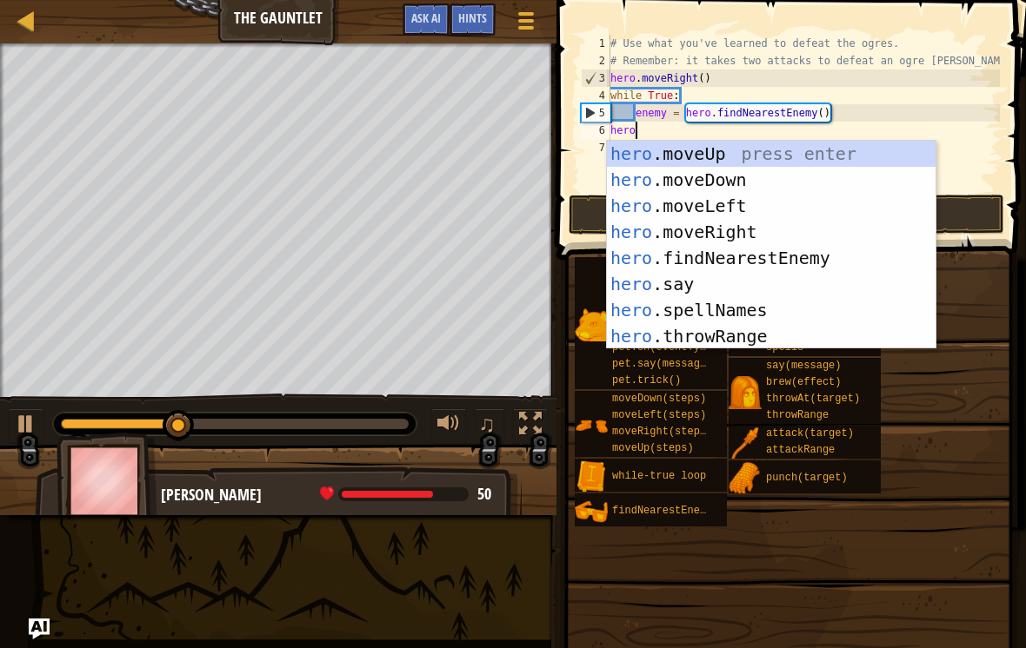
scroll to position [9, 2]
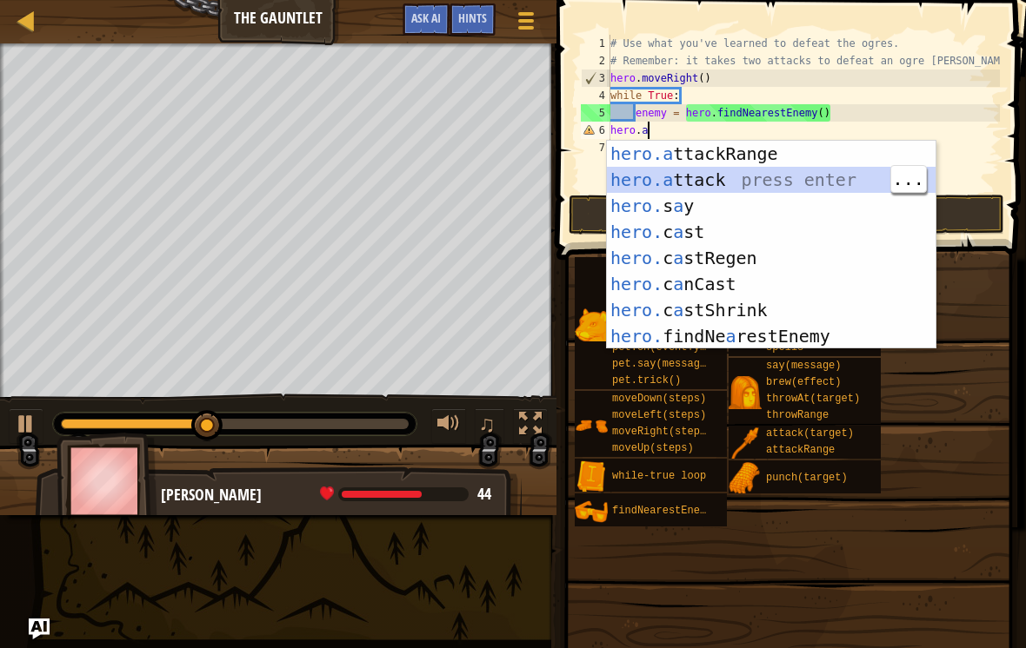
click at [852, 178] on div "hero.a ttackRange press enter hero.a ttack press enter hero. s a y press enter …" at bounding box center [771, 271] width 329 height 261
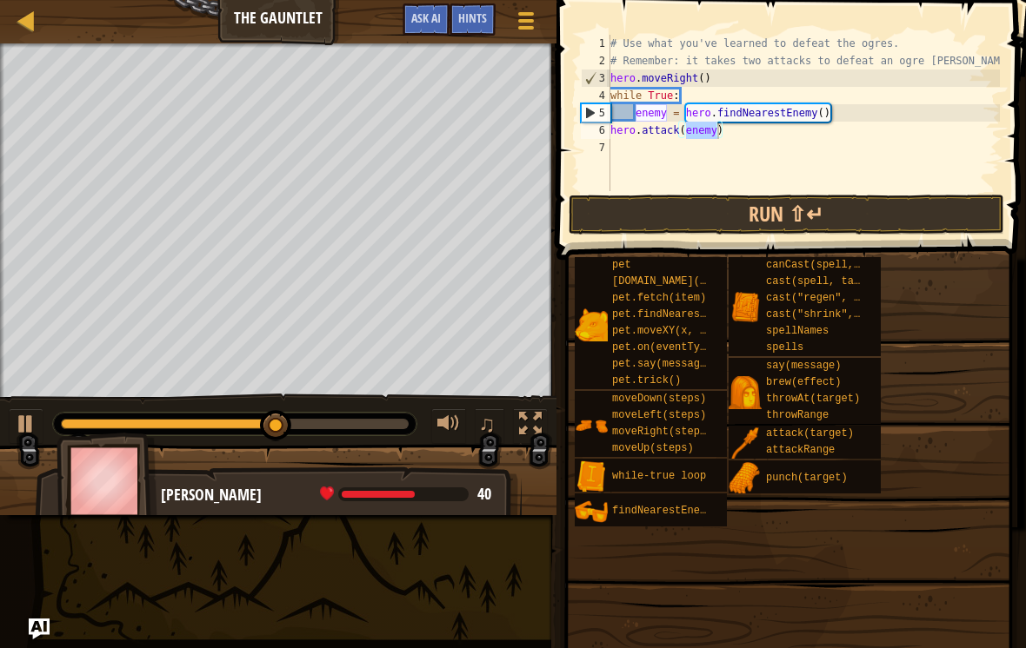
click at [867, 208] on button "Run ⇧↵" at bounding box center [785, 215] width 435 height 40
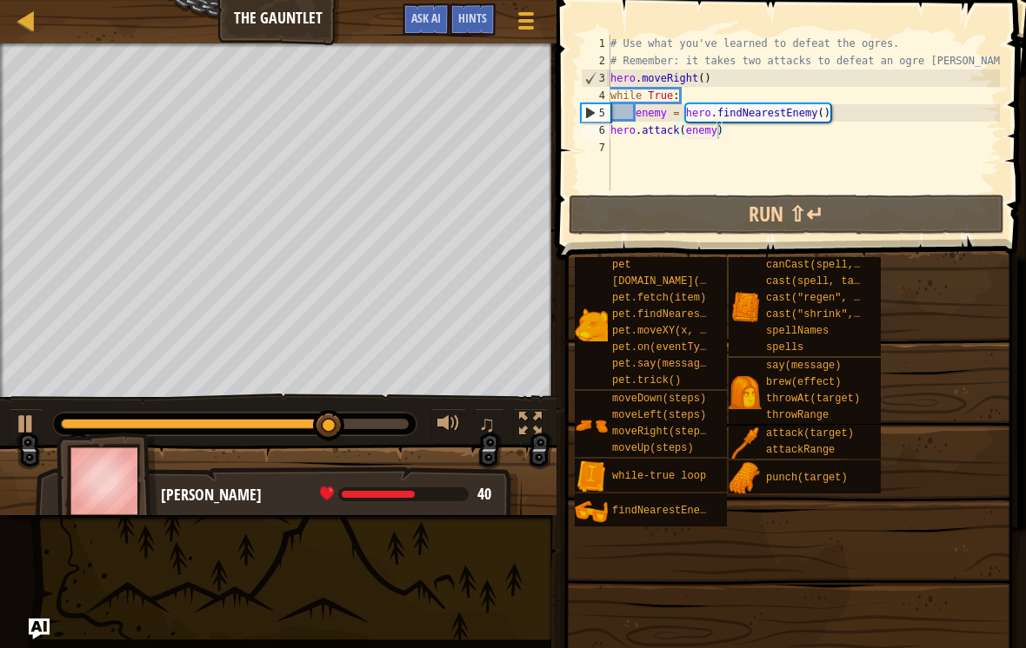
type textarea "enemy = hero.findNearestEnemy()"
click at [829, 144] on div "# Use what you've learned to defeat the ogres. # Remember: it takes two attacks…" at bounding box center [803, 130] width 393 height 191
type textarea "enemy = hero.findNearestEnemy()"
click at [875, 110] on div "# Use what you've learned to defeat the ogres. # Remember: it takes two attacks…" at bounding box center [803, 130] width 393 height 191
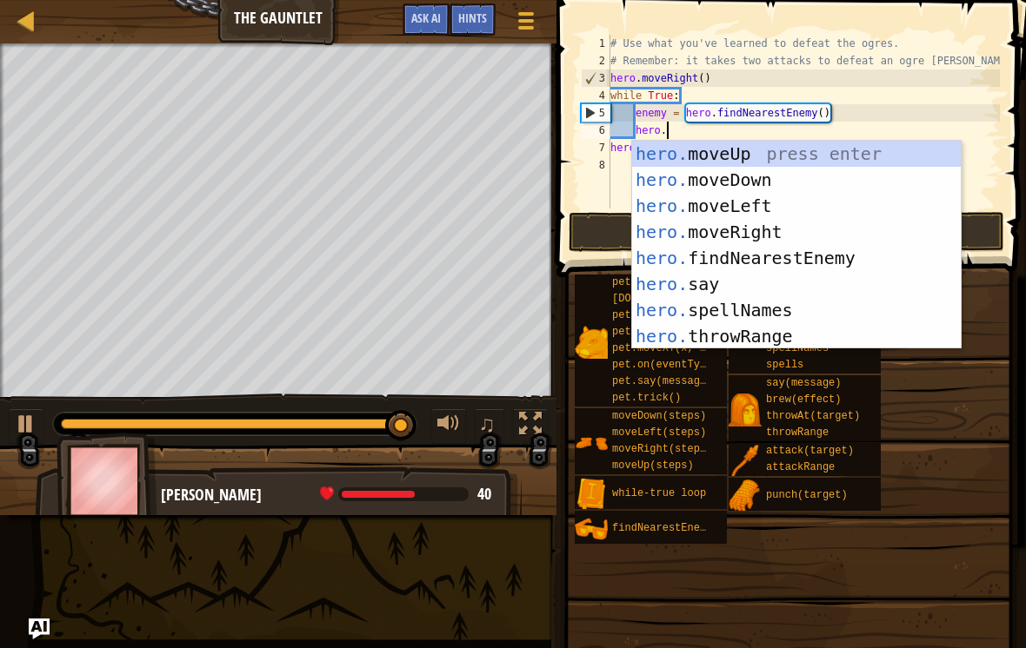
scroll to position [9, 4]
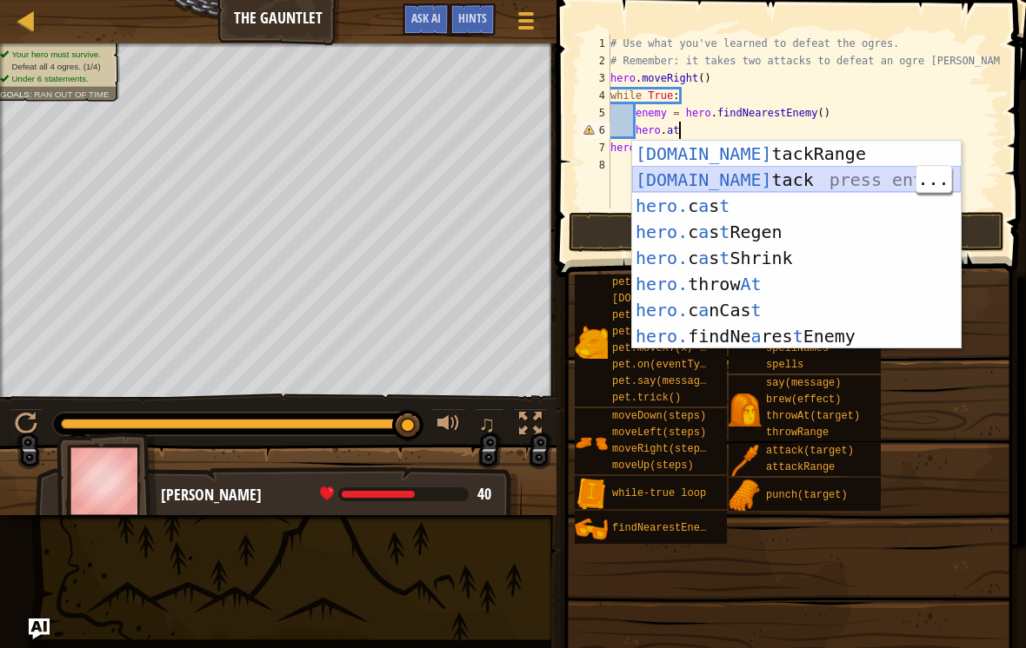
click at [850, 178] on div "[DOMAIN_NAME] tackRange press enter [DOMAIN_NAME] tack press enter hero. c a s …" at bounding box center [796, 271] width 329 height 261
type textarea "hero.attack(enemy)"
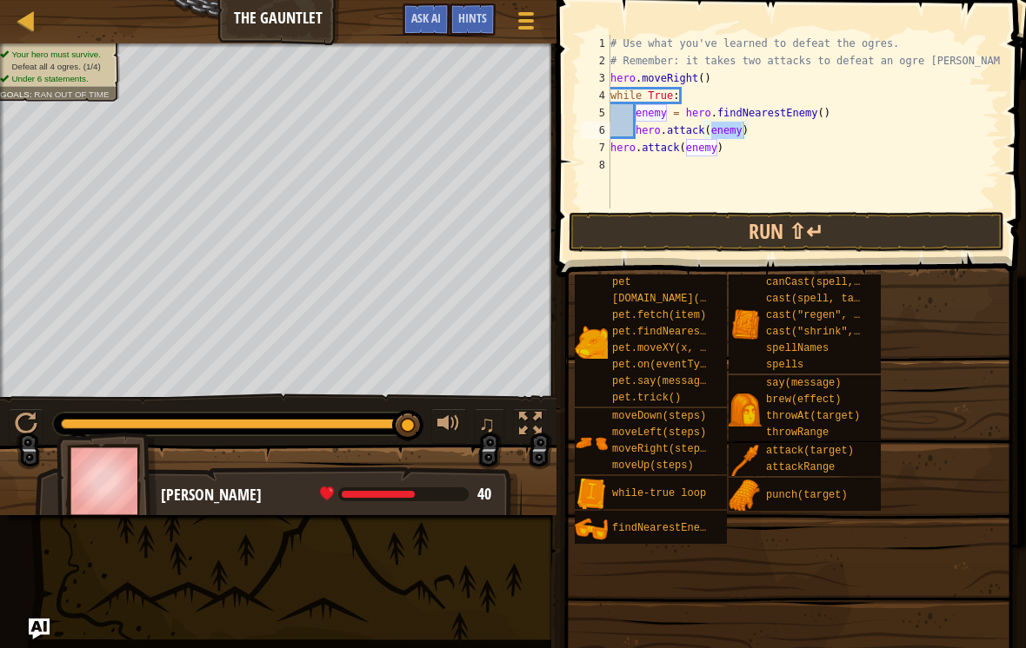
scroll to position [9, 0]
click at [818, 169] on div "# Use what you've learned to defeat the ogres. # Remember: it takes two attacks…" at bounding box center [803, 139] width 393 height 209
click at [836, 147] on div "# Use what you've learned to defeat the ogres. # Remember: it takes two attacks…" at bounding box center [803, 139] width 393 height 209
type textarea "h"
click at [873, 224] on button "Run ⇧↵" at bounding box center [785, 232] width 435 height 40
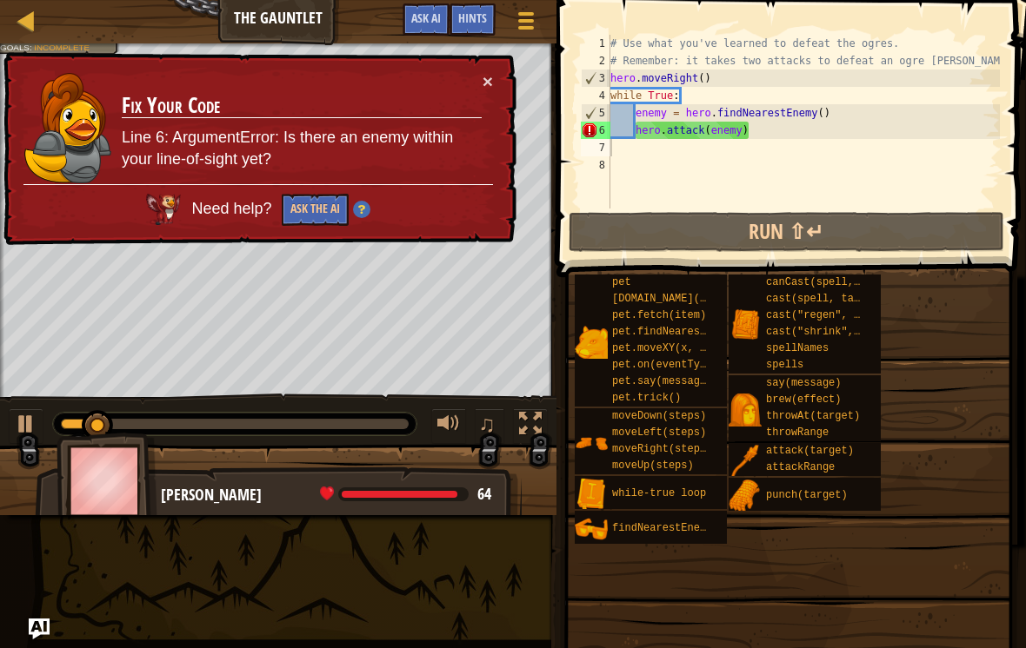
click at [503, 92] on div "× Fix Your Code Line 6: ArgumentError: Is there an enemy within your line-of-si…" at bounding box center [258, 149] width 516 height 194
click at [486, 85] on button "×" at bounding box center [487, 81] width 10 height 18
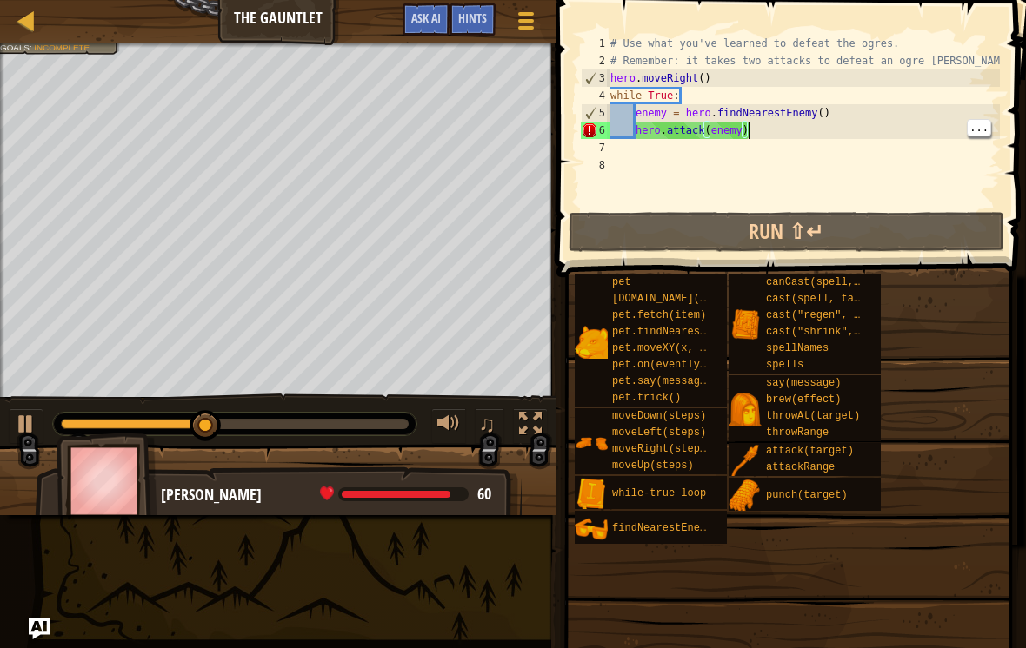
click at [873, 127] on div "# Use what you've learned to defeat the ogres. # Remember: it takes two attacks…" at bounding box center [803, 139] width 393 height 209
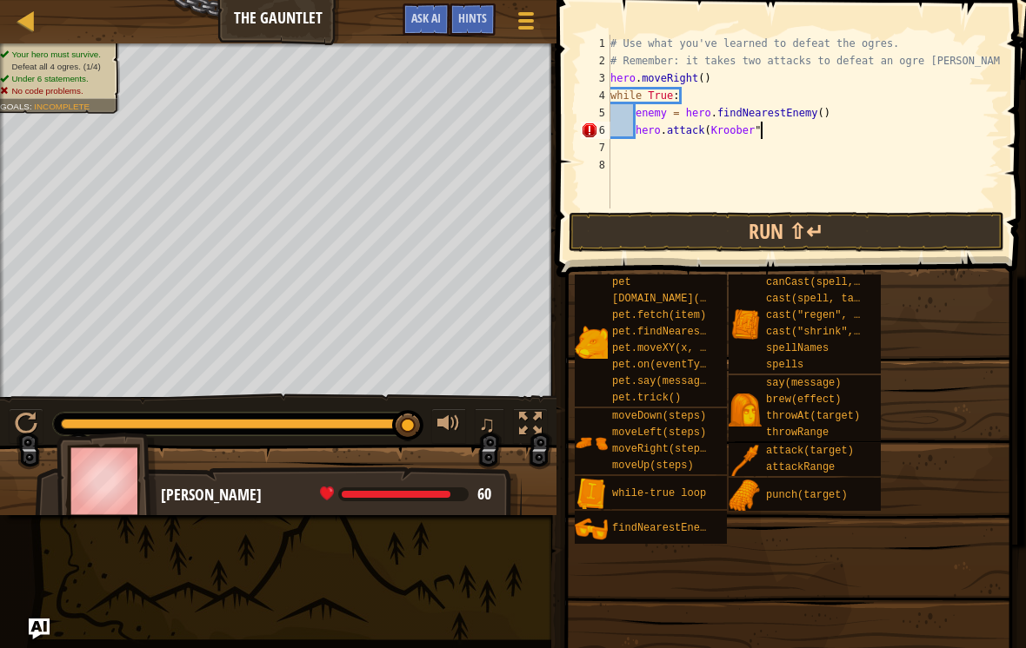
scroll to position [9, 12]
click at [710, 125] on div "# Use what you've learned to defeat the ogres. # Remember: it takes two attacks…" at bounding box center [803, 139] width 393 height 209
click at [896, 227] on button "Run ⇧↵" at bounding box center [785, 232] width 435 height 40
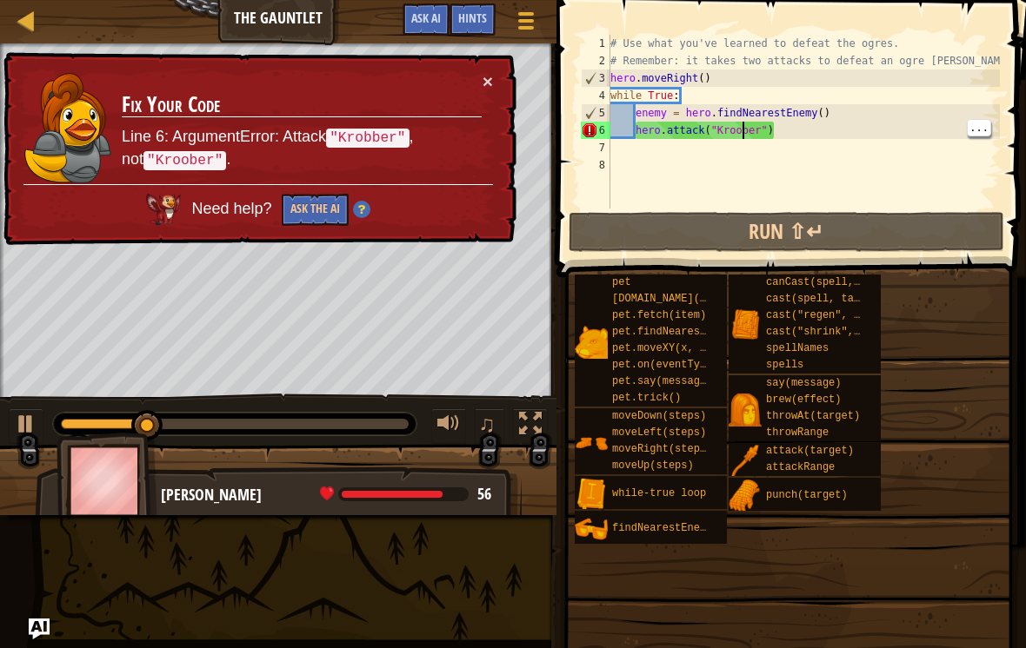
click at [747, 124] on div "# Use what you've learned to defeat the ogres. # Remember: it takes two attacks…" at bounding box center [803, 139] width 393 height 209
click at [740, 129] on div "# Use what you've learned to defeat the ogres. # Remember: it takes two attacks…" at bounding box center [803, 139] width 393 height 209
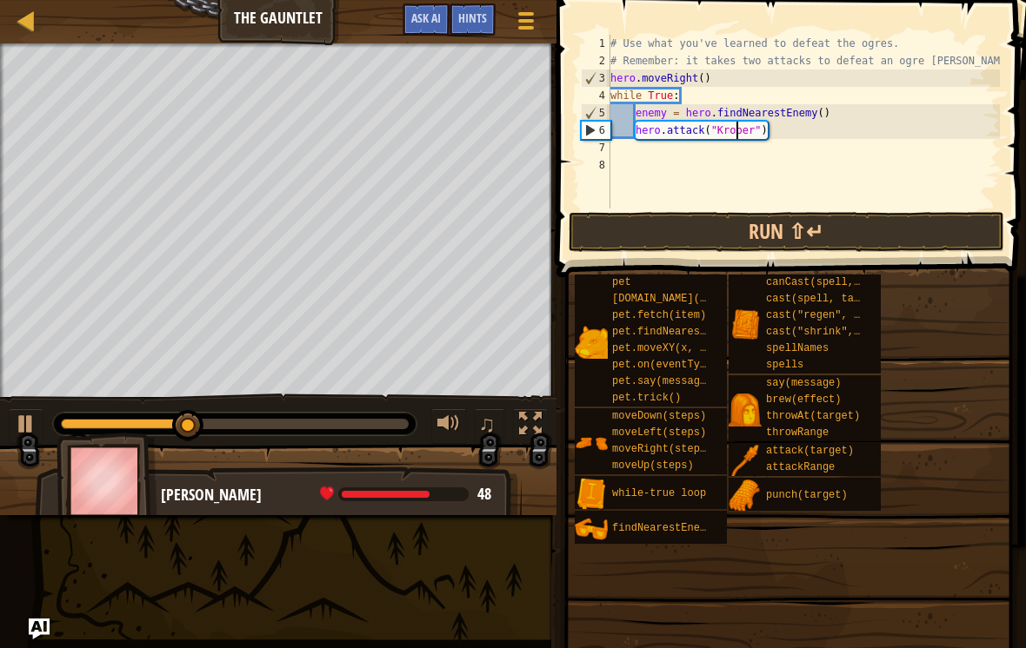
scroll to position [9, 10]
type textarea "hero.attack("Krobber")"
click at [884, 216] on button "Run ⇧↵" at bounding box center [785, 232] width 435 height 40
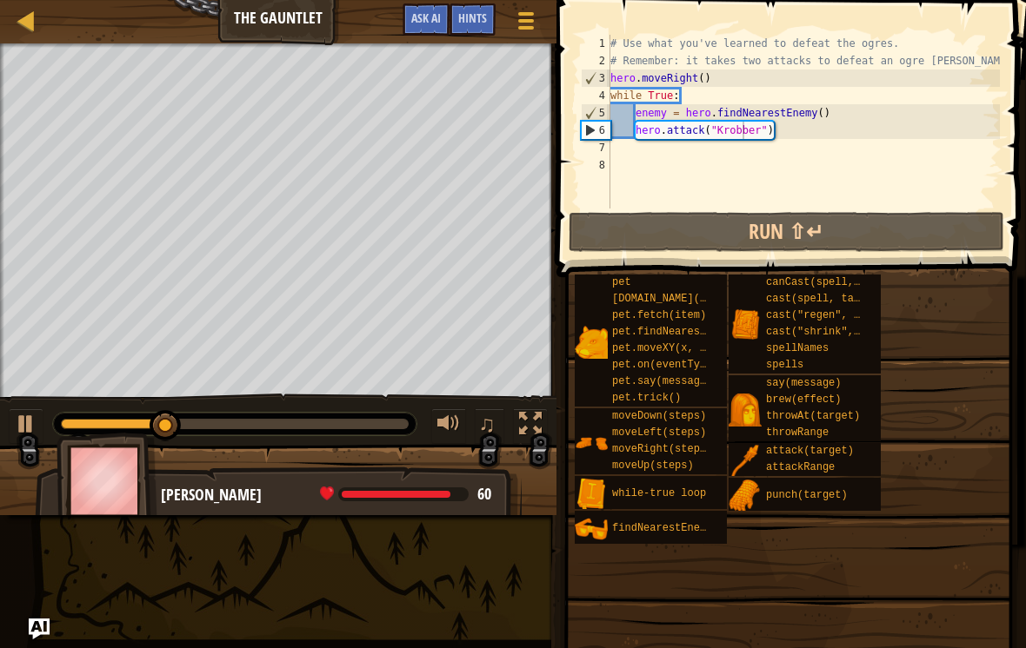
scroll to position [9, 0]
click at [806, 123] on div "# Use what you've learned to defeat the ogres. # Remember: it takes two attacks…" at bounding box center [803, 139] width 393 height 209
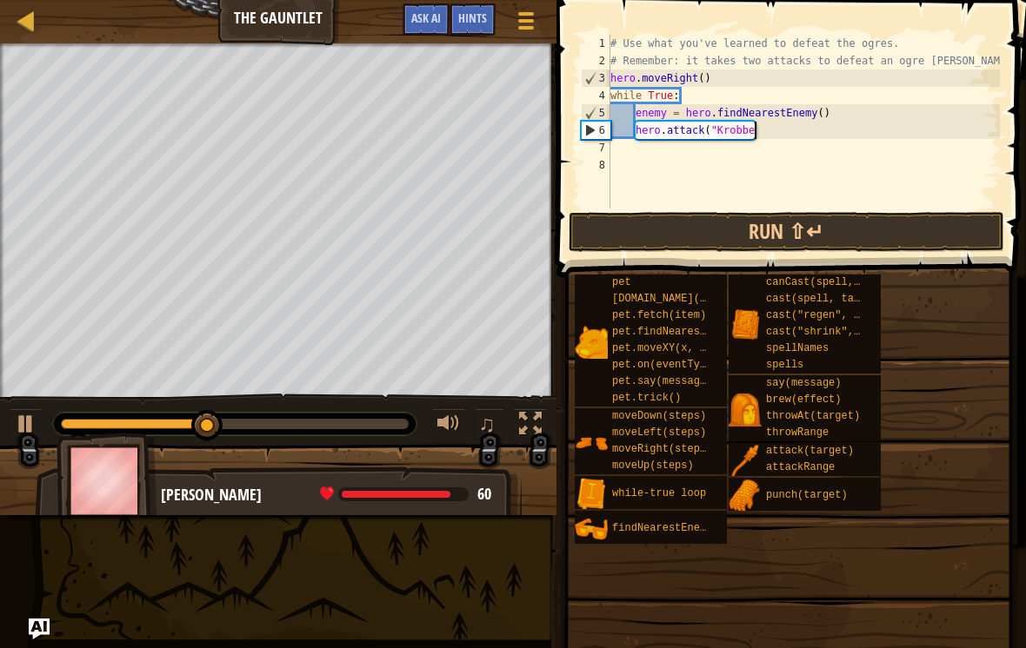
type textarea "hero.attack("Krobb"
click at [1016, 66] on span at bounding box center [792, 114] width 483 height 329
click at [37, 30] on div at bounding box center [27, 21] width 22 height 22
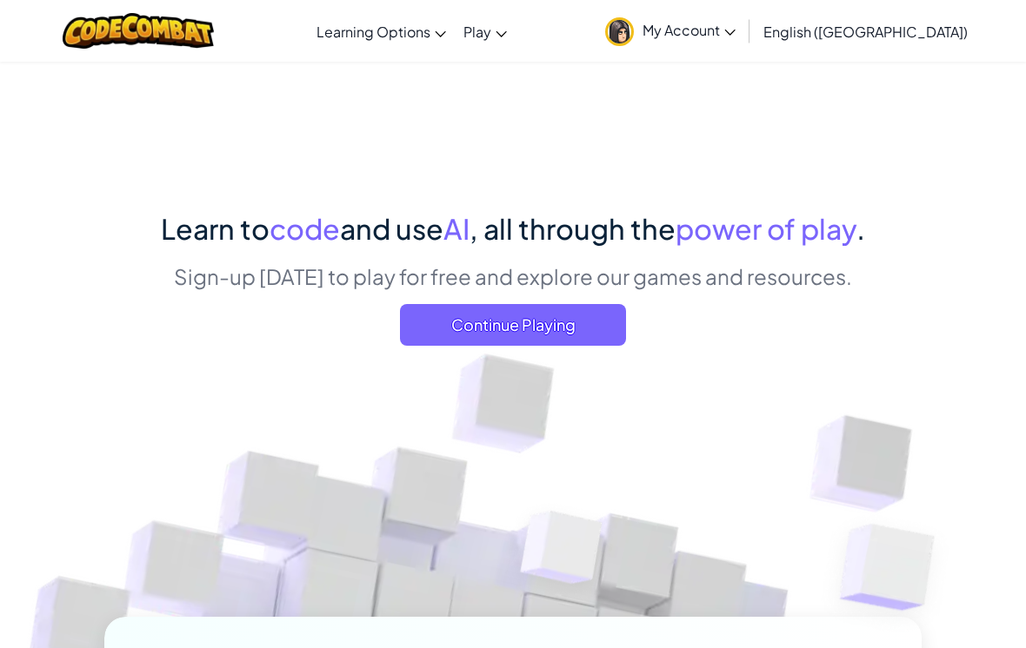
click at [595, 306] on span "Continue Playing" at bounding box center [513, 325] width 226 height 42
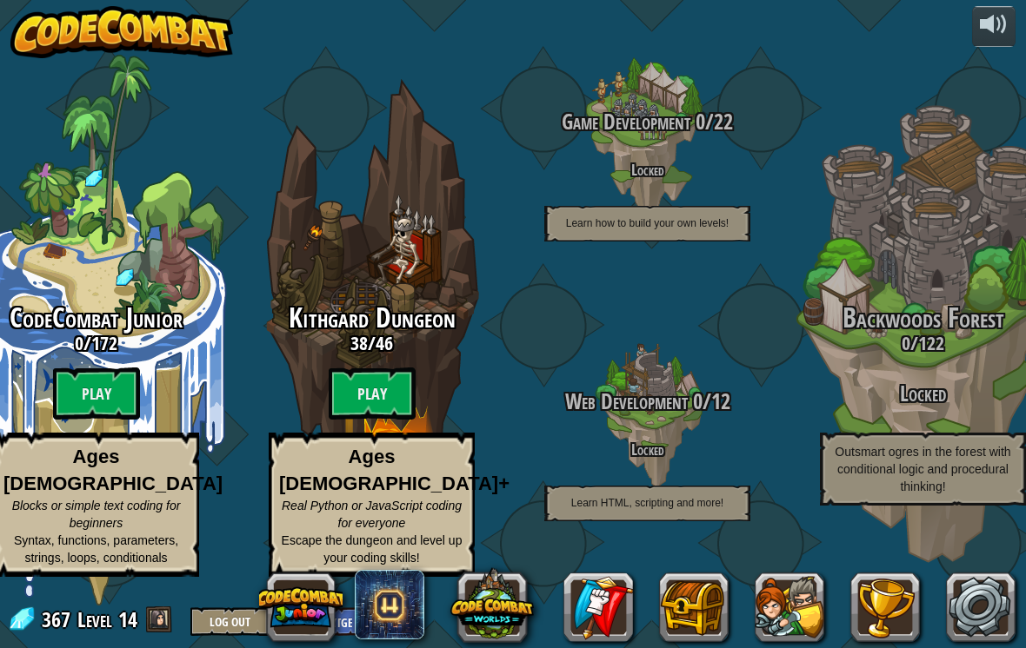
scroll to position [0, 127]
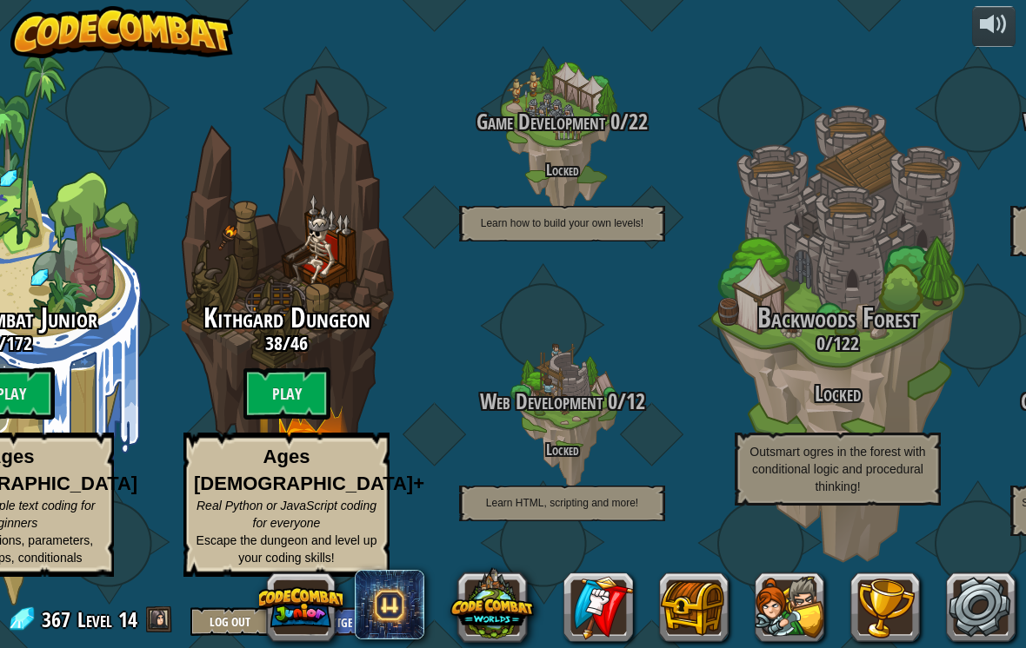
click at [250, 379] on btn "Play" at bounding box center [286, 394] width 87 height 52
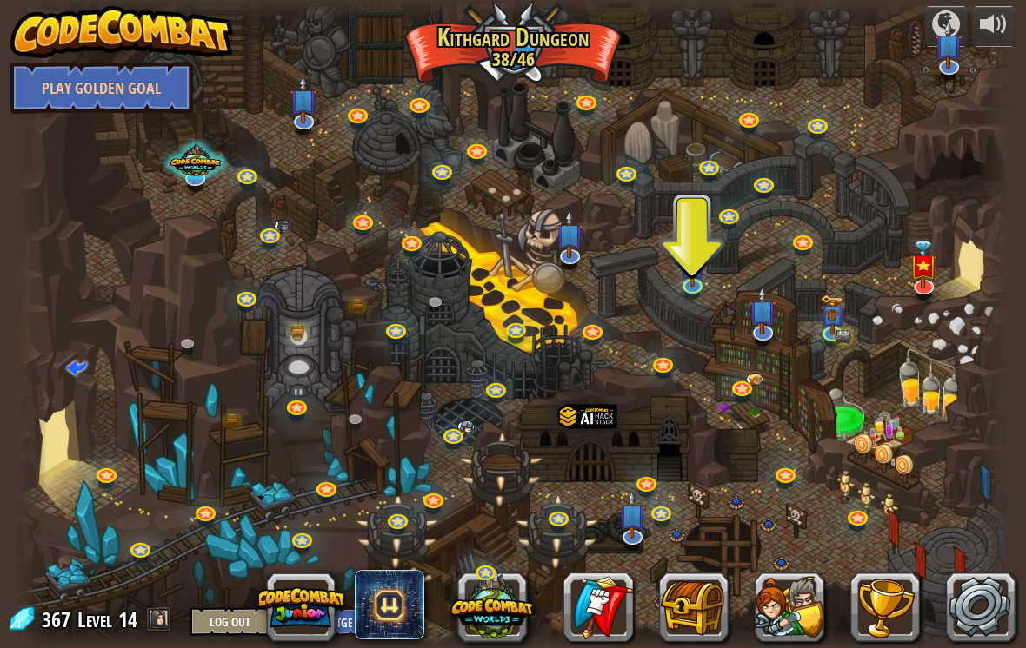
click at [790, 577] on button at bounding box center [789, 608] width 70 height 70
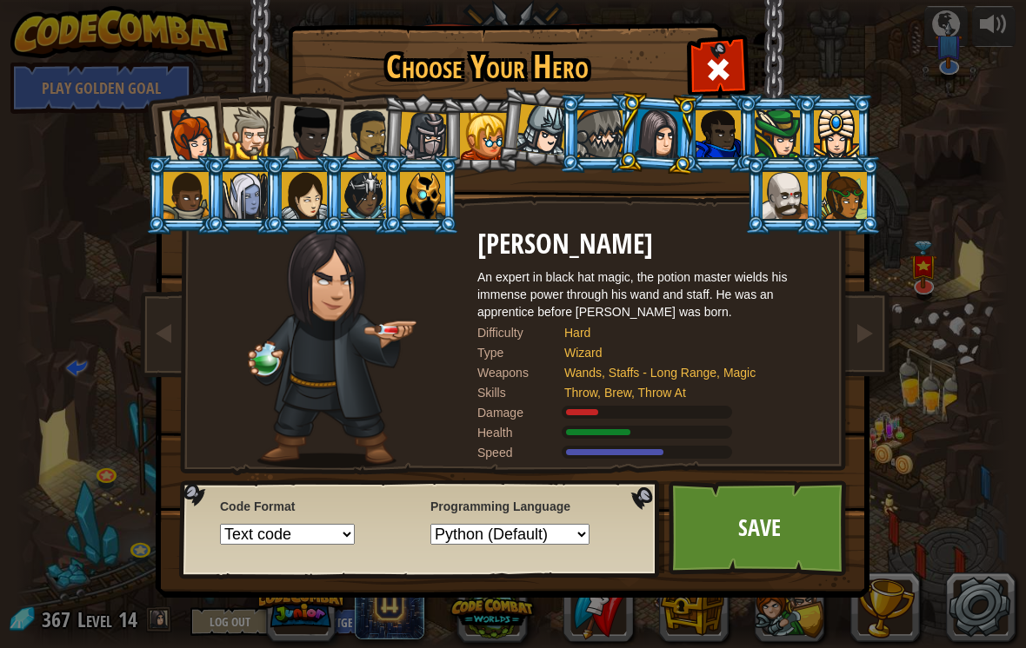
click at [780, 506] on link "Save" at bounding box center [759, 529] width 182 height 96
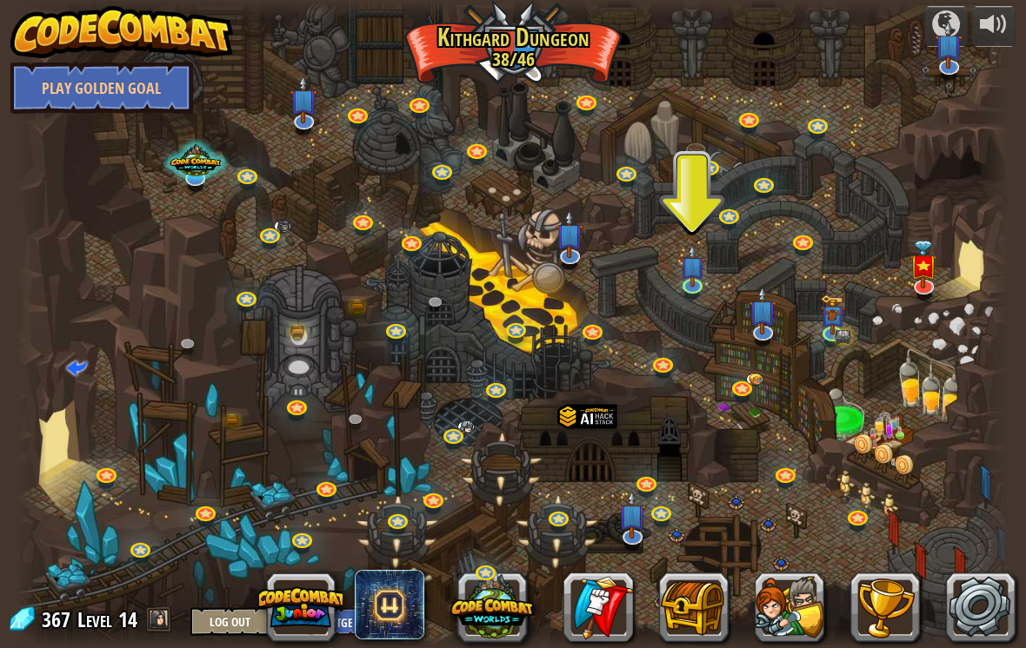
click at [780, 589] on button at bounding box center [789, 608] width 70 height 70
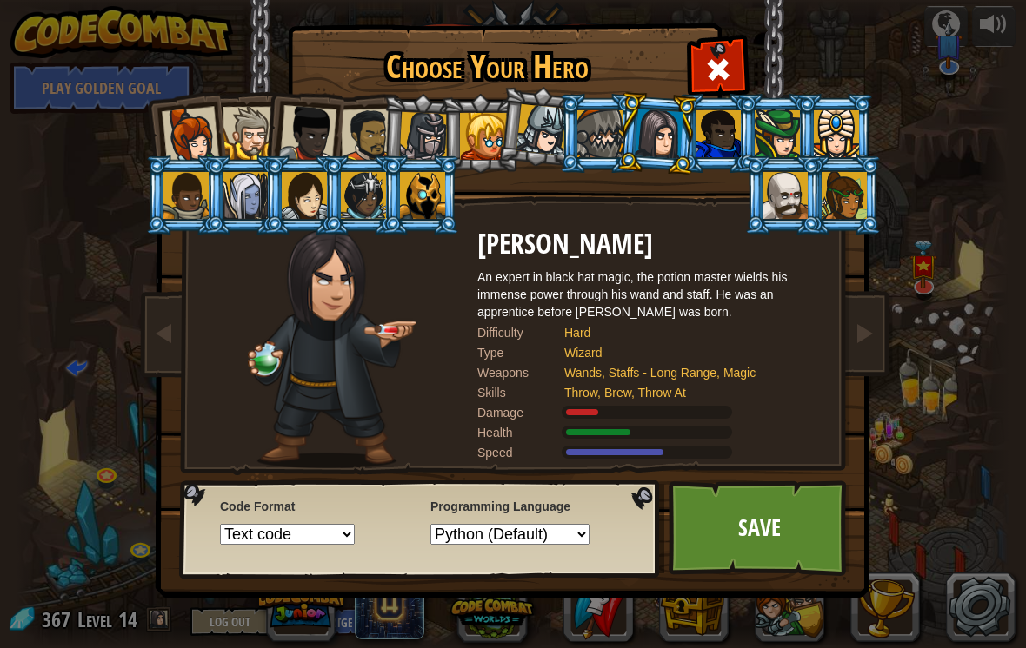
click at [547, 531] on select "Python (Default) JavaScript Lua C++ Java (Experimental)" at bounding box center [509, 534] width 159 height 21
click at [737, 85] on div "Captain [PERSON_NAME] Anya is a no-nonsense leader who isn't afraid to go in an…" at bounding box center [513, 274] width 652 height 379
click at [738, 60] on div at bounding box center [717, 67] width 55 height 55
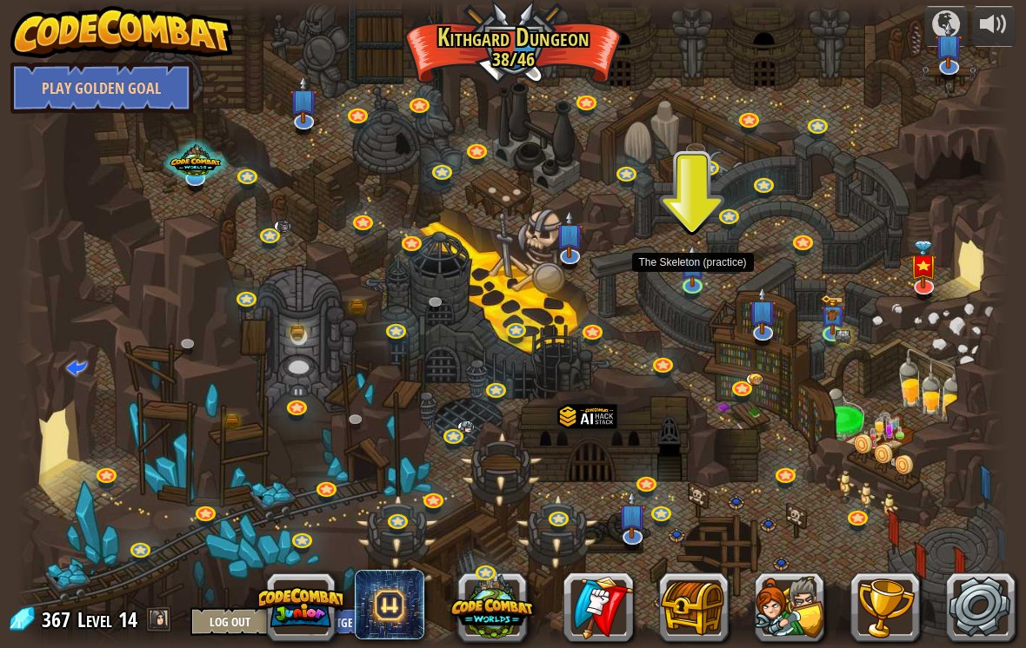
click at [702, 268] on img at bounding box center [692, 265] width 25 height 43
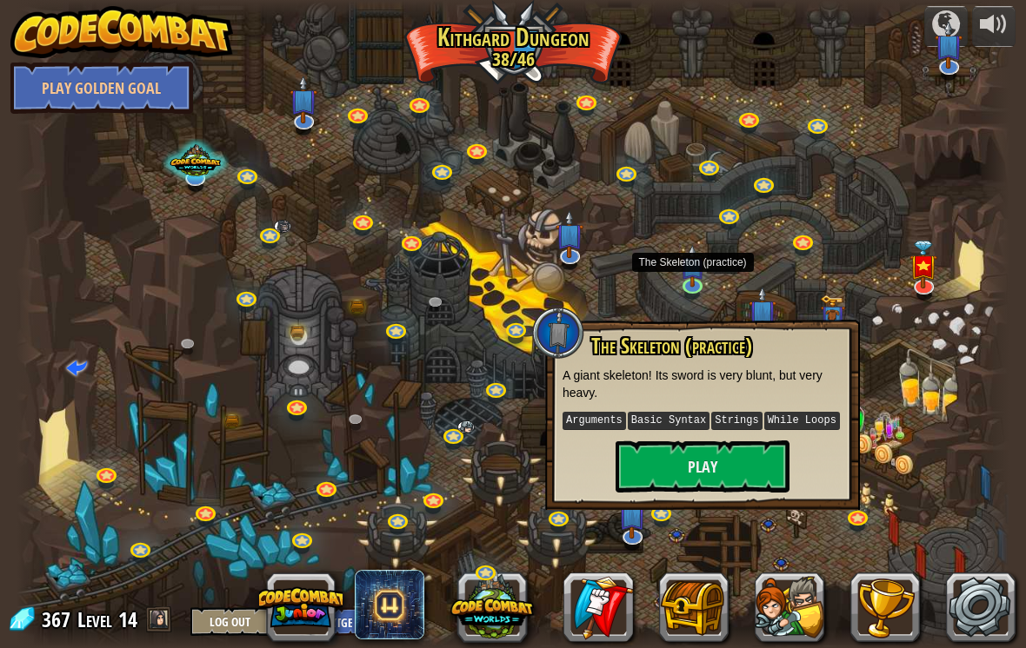
click at [752, 462] on button "Play" at bounding box center [702, 467] width 174 height 52
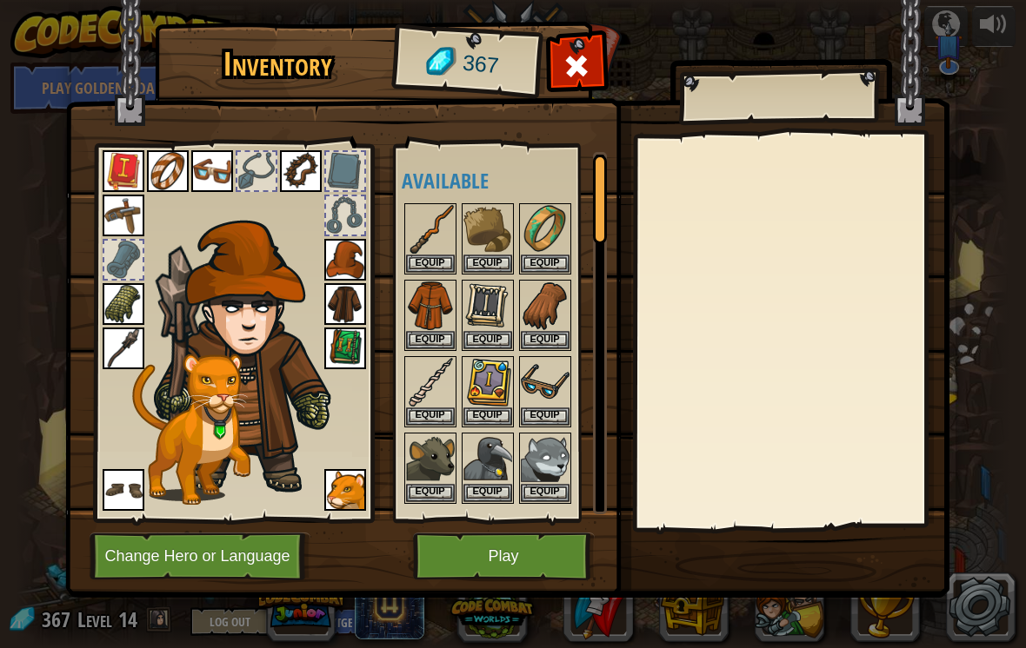
click at [565, 547] on button "Play" at bounding box center [504, 557] width 182 height 48
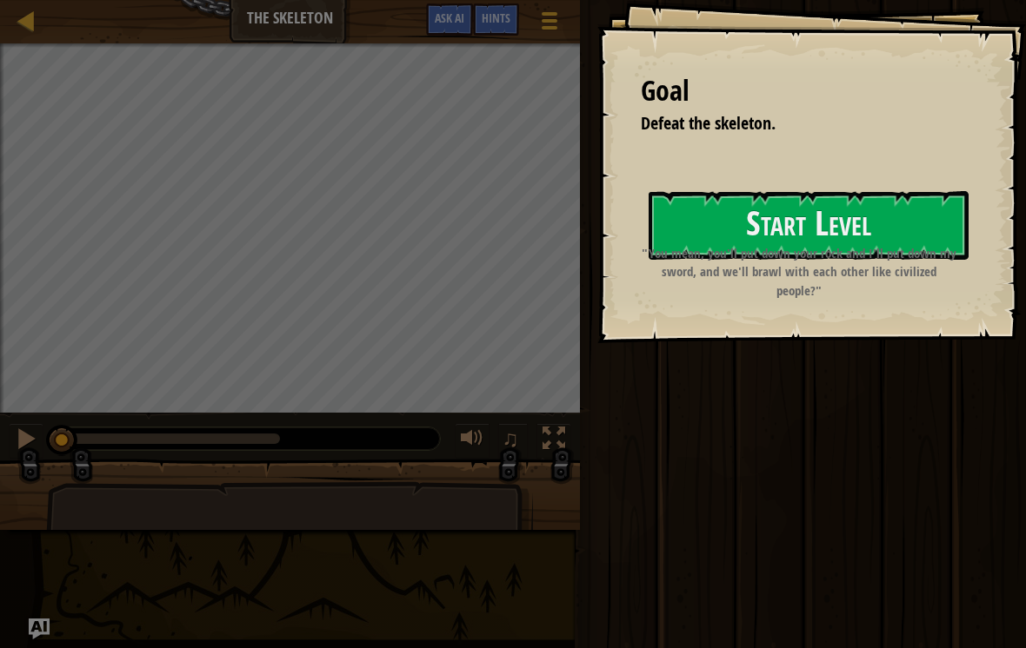
click at [768, 260] on button "Start Level" at bounding box center [808, 225] width 320 height 69
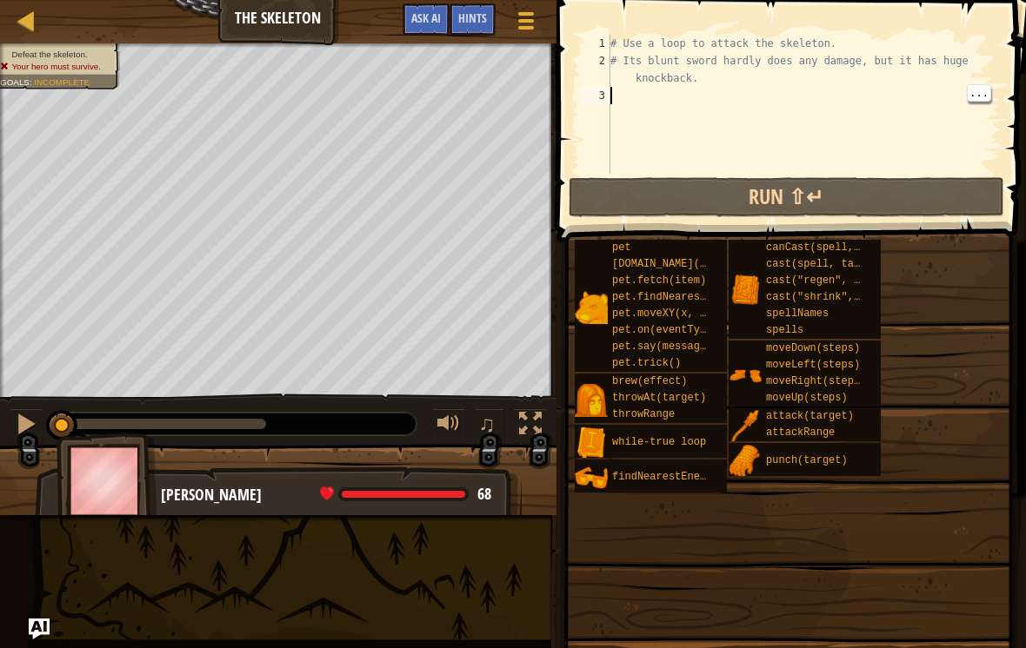
click at [785, 96] on div "# Use a loop to attack the skeleton. # Its blunt sword hardly does any damage, …" at bounding box center [803, 122] width 393 height 174
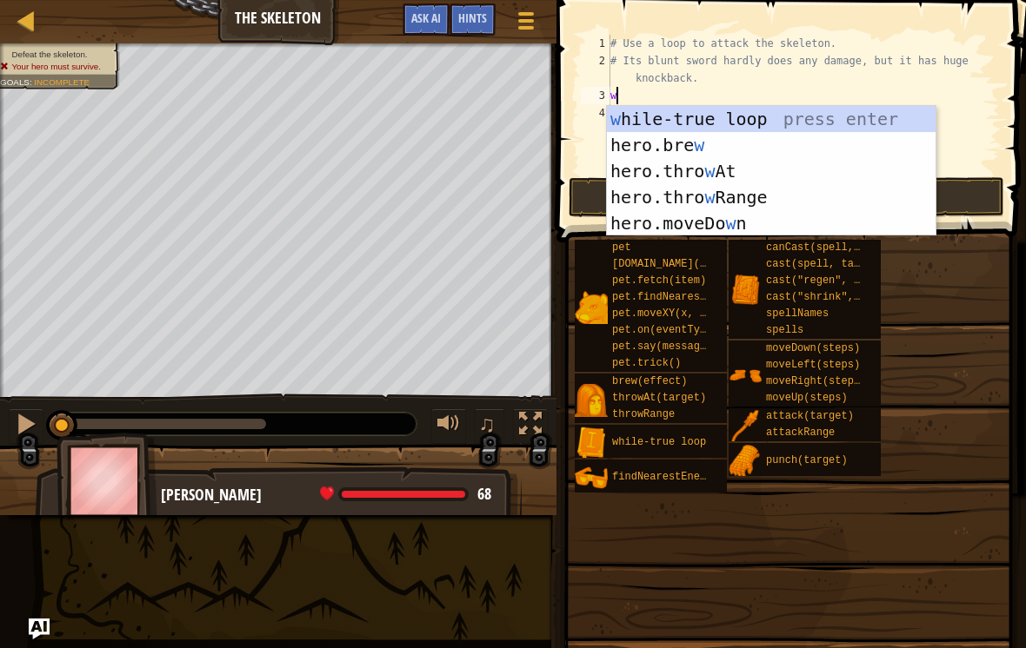
type textarea "wh"
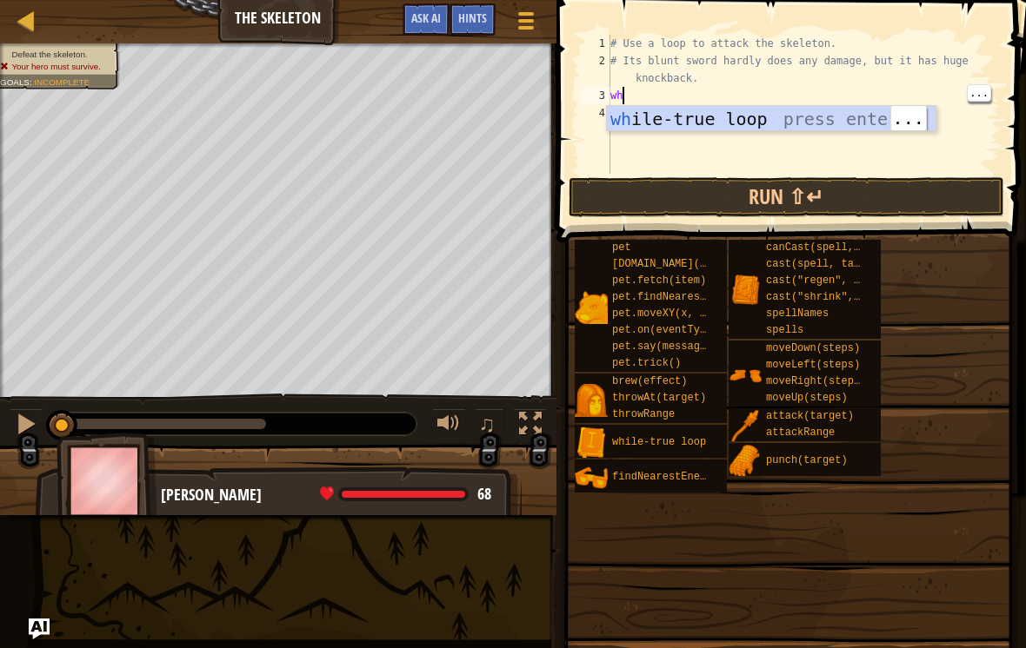
click at [813, 115] on div "wh ile-true loop press enter" at bounding box center [771, 145] width 329 height 78
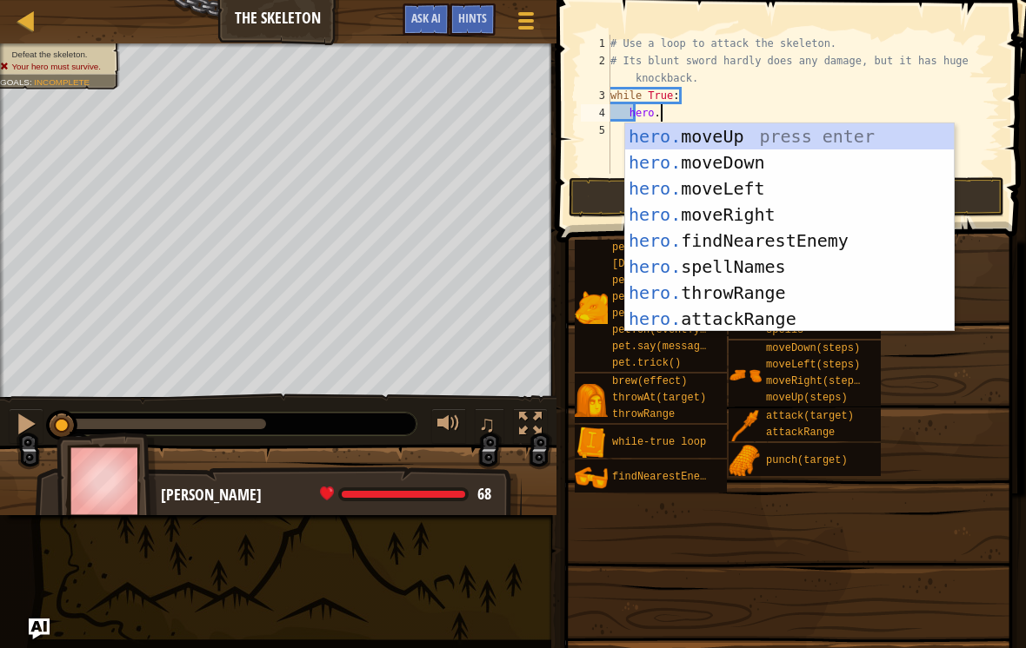
scroll to position [9, 4]
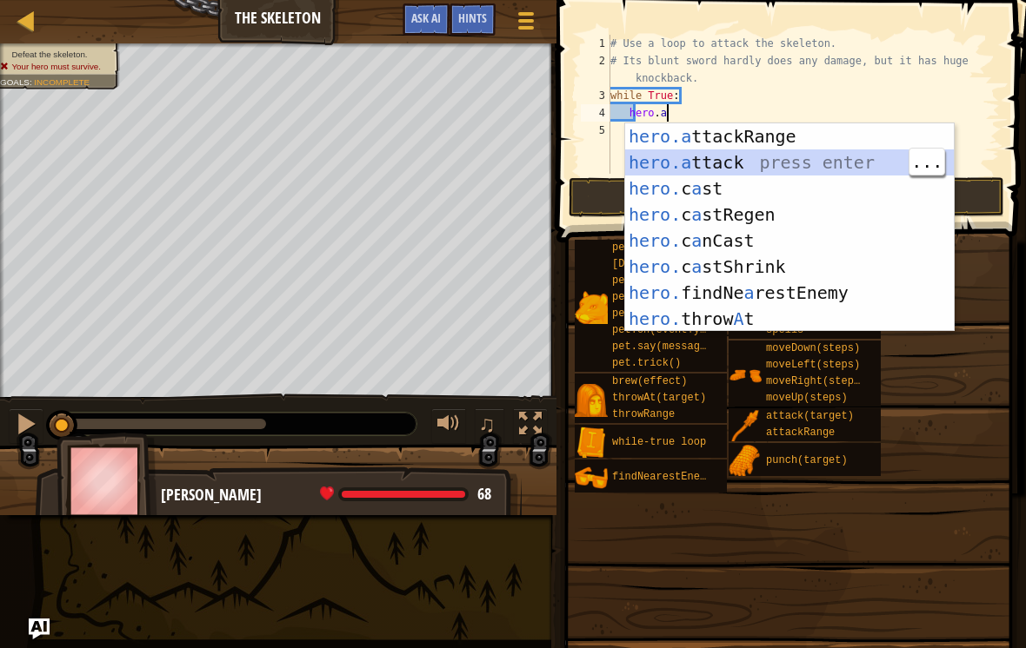
click at [831, 159] on div "hero.a ttackRange press enter hero.a ttack press enter hero. c a st press enter…" at bounding box center [789, 253] width 329 height 261
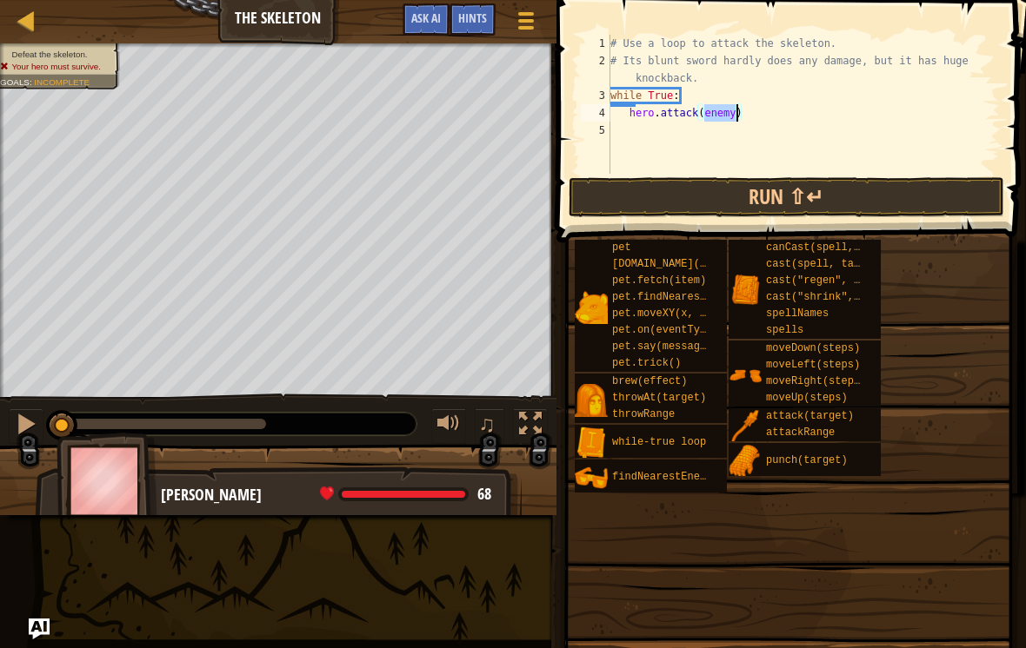
type textarea "hero.attack()"
click at [865, 122] on div "# Use a loop to attack the skeleton. # Its blunt sword hardly does any damage, …" at bounding box center [803, 122] width 393 height 174
type textarea "h"
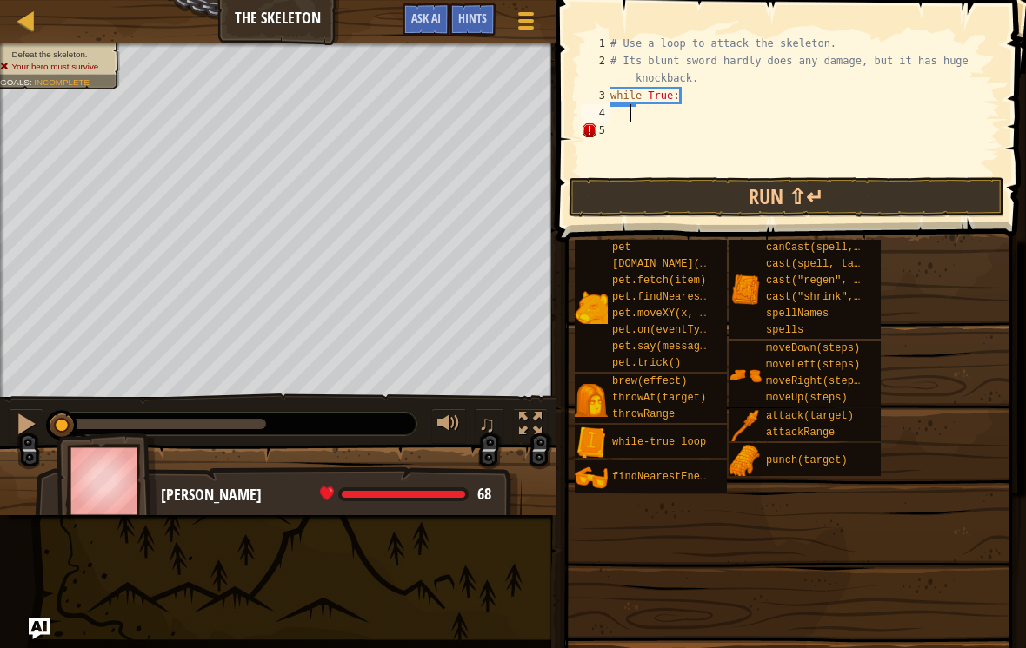
type textarea "fi"
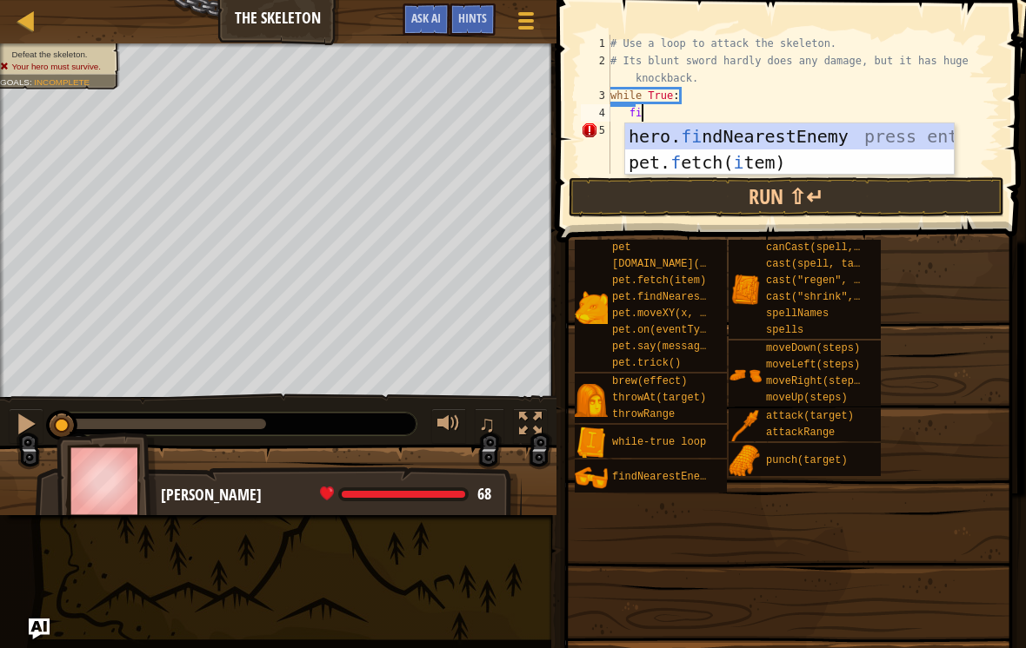
scroll to position [9, 2]
click at [858, 124] on div "hero. fi ndNearestEnemy press enter pet. f etch( i tem) press enter" at bounding box center [789, 175] width 329 height 104
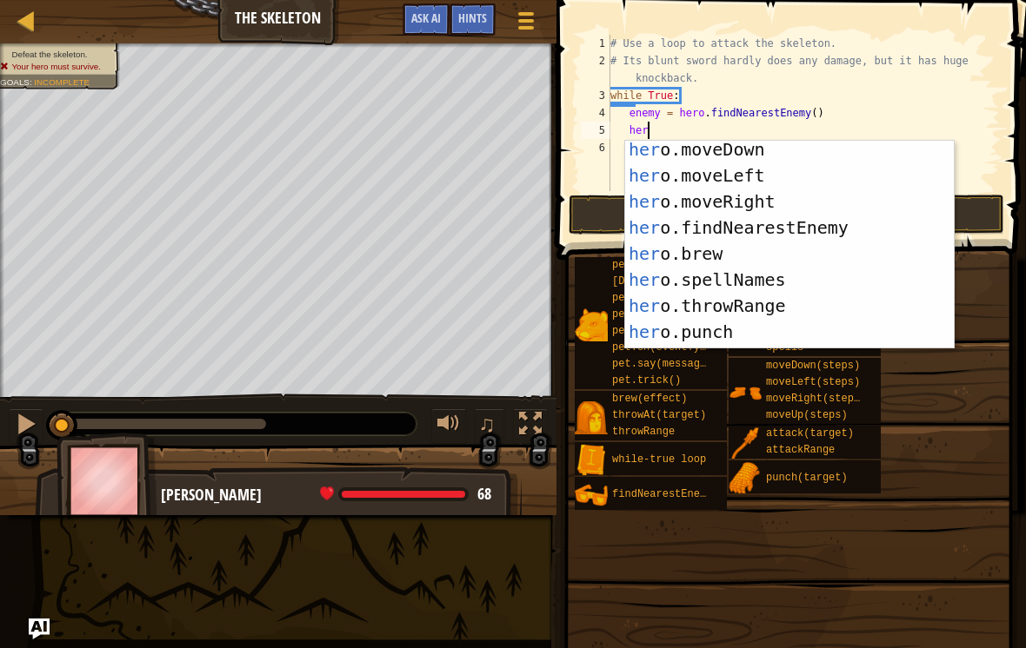
scroll to position [30, 0]
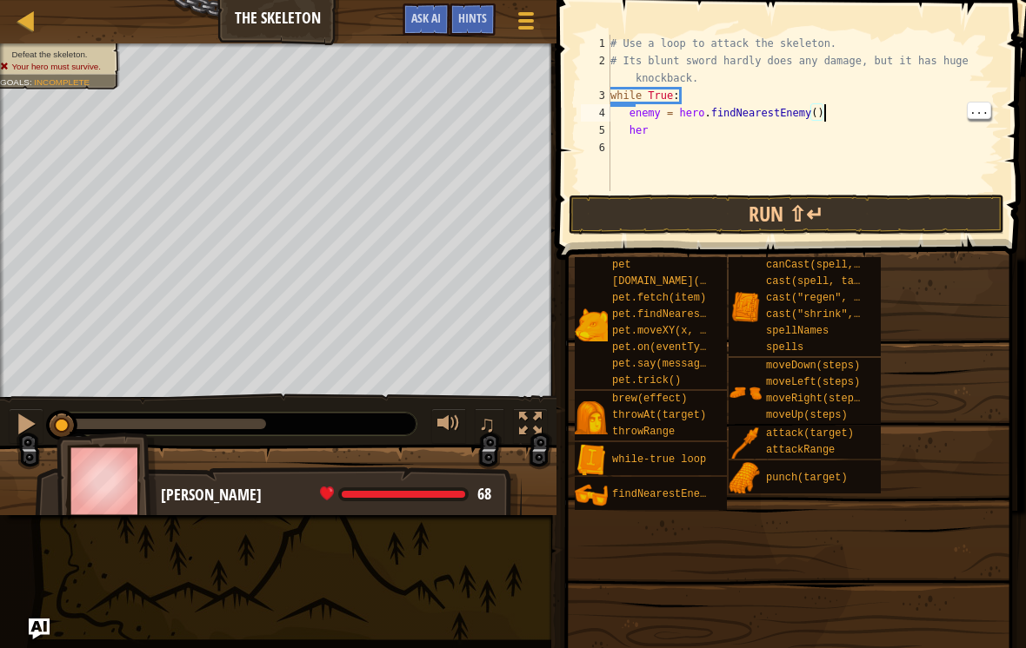
type textarea "# Its blunt sword hardly does any damage, but it has huge knockback."
click at [813, 73] on div "# Use a loop to attack the skeleton. # Its blunt sword hardly does any damage, …" at bounding box center [803, 130] width 393 height 191
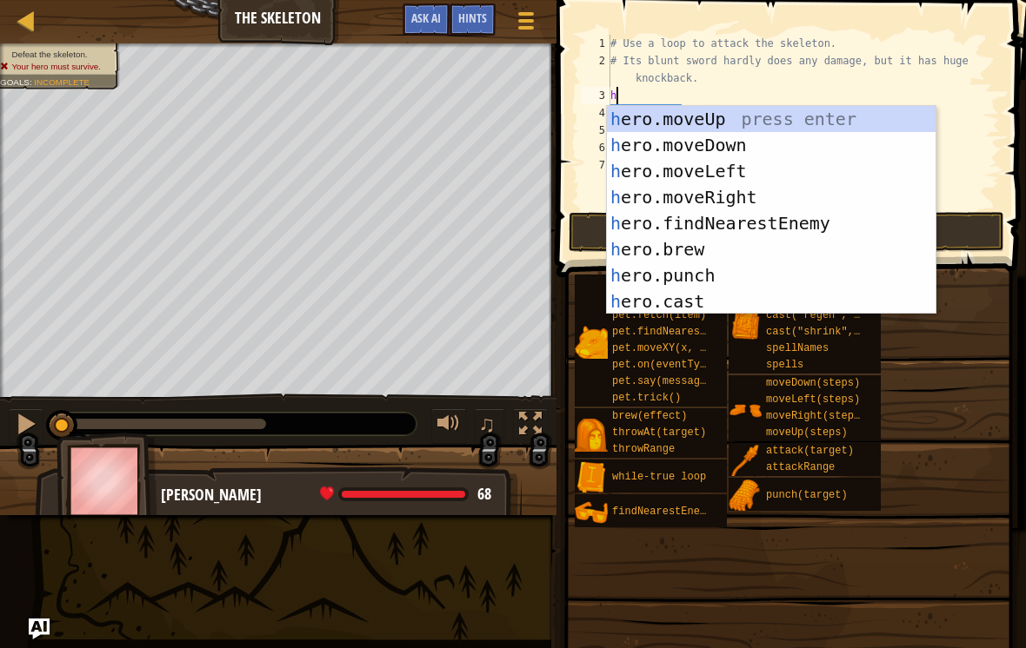
scroll to position [0, 0]
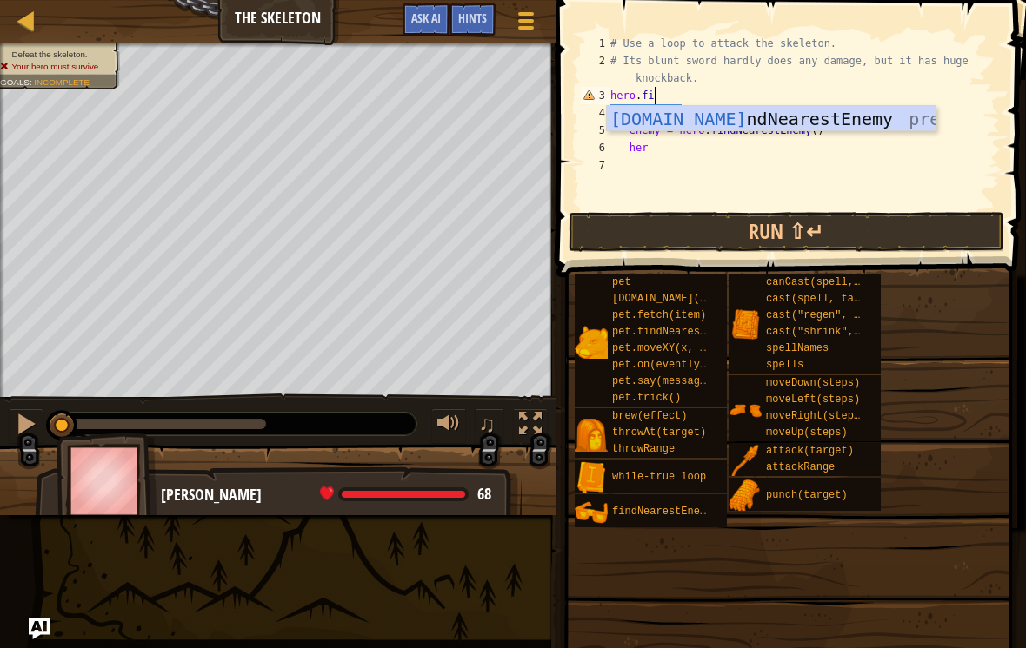
type textarea "hero.find"
click at [853, 116] on div "hero.find NearestEnemy press enter" at bounding box center [771, 145] width 329 height 78
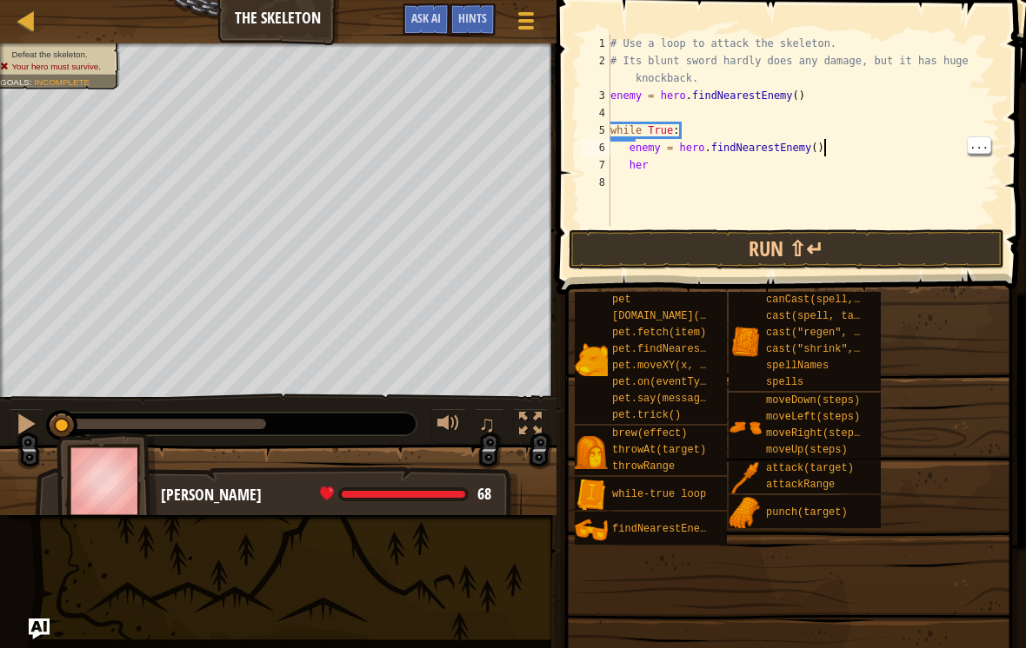
click at [856, 143] on div "# Use a loop to attack the skeleton. # Its blunt sword hardly does any damage, …" at bounding box center [803, 148] width 393 height 226
type textarea "e"
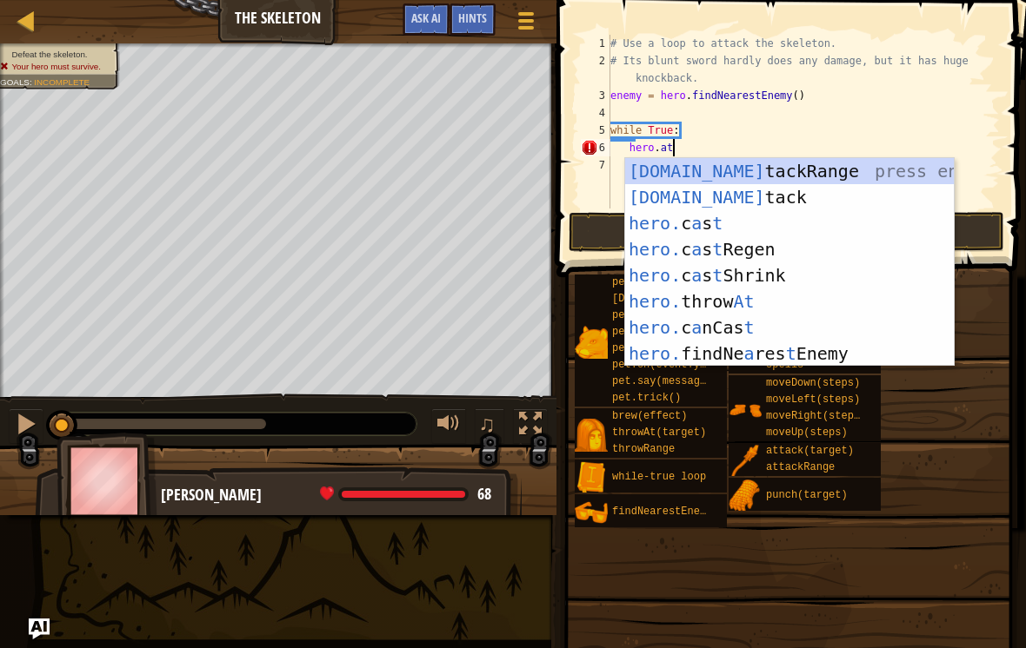
scroll to position [9, 4]
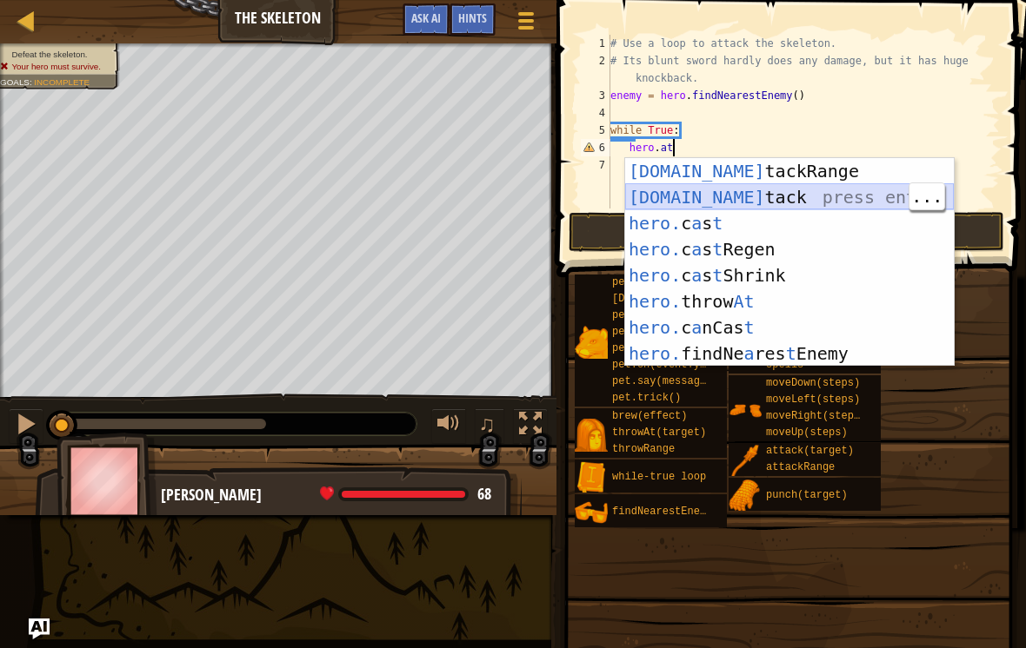
click at [824, 203] on div "[DOMAIN_NAME] tackRange press enter [DOMAIN_NAME] tack press enter hero. c a s …" at bounding box center [789, 288] width 329 height 261
type textarea "hero.attack(enemy)"
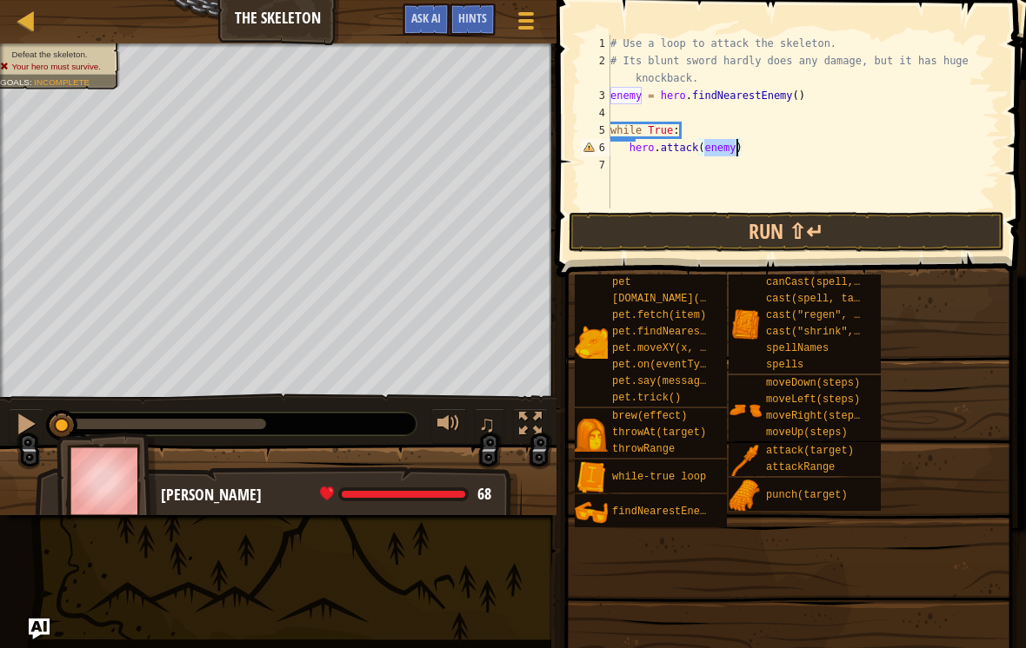
scroll to position [9, 0]
type textarea "hero.attack(enemy)"
click at [809, 142] on div "# Use a loop to attack the skeleton. # Its blunt sword hardly does any damage, …" at bounding box center [803, 139] width 393 height 209
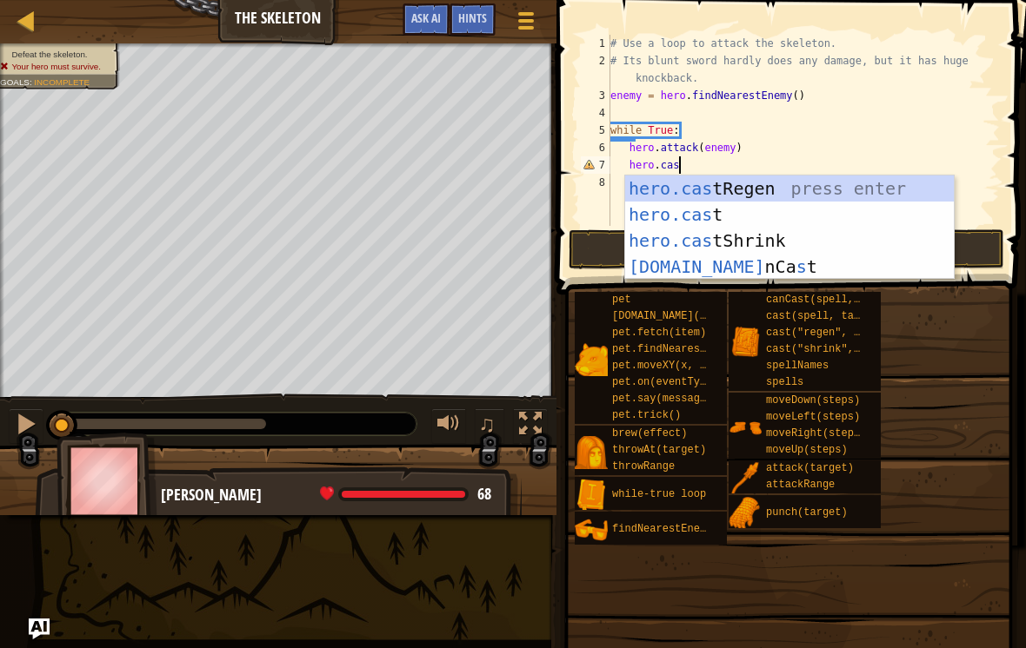
scroll to position [9, 5]
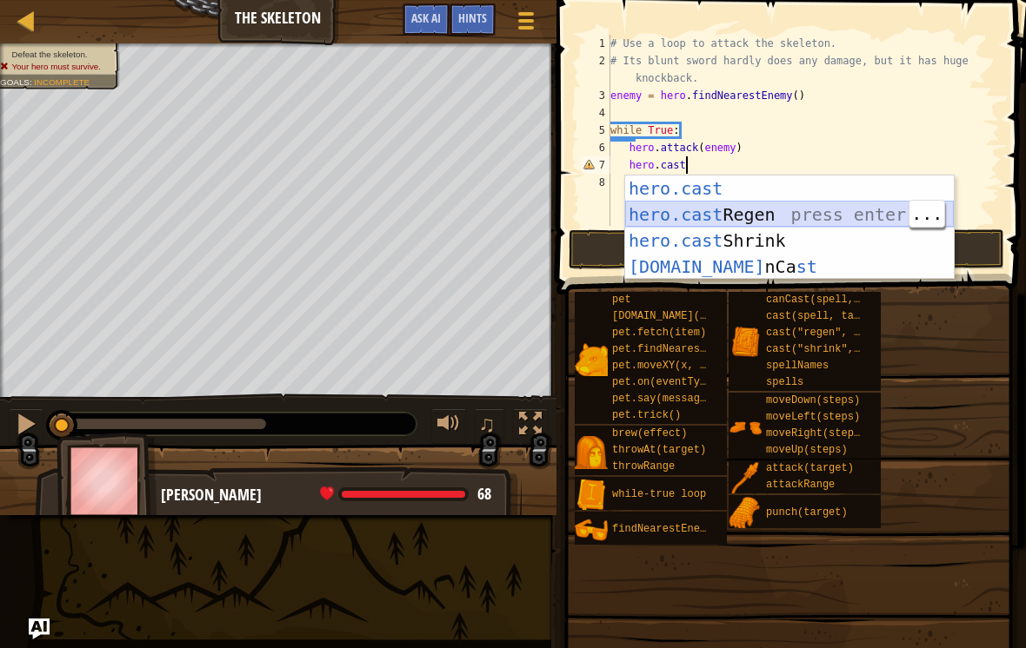
click at [825, 209] on div "hero.cast press enter hero.cast Regen press enter hero.cast Shrink press enter …" at bounding box center [789, 254] width 329 height 156
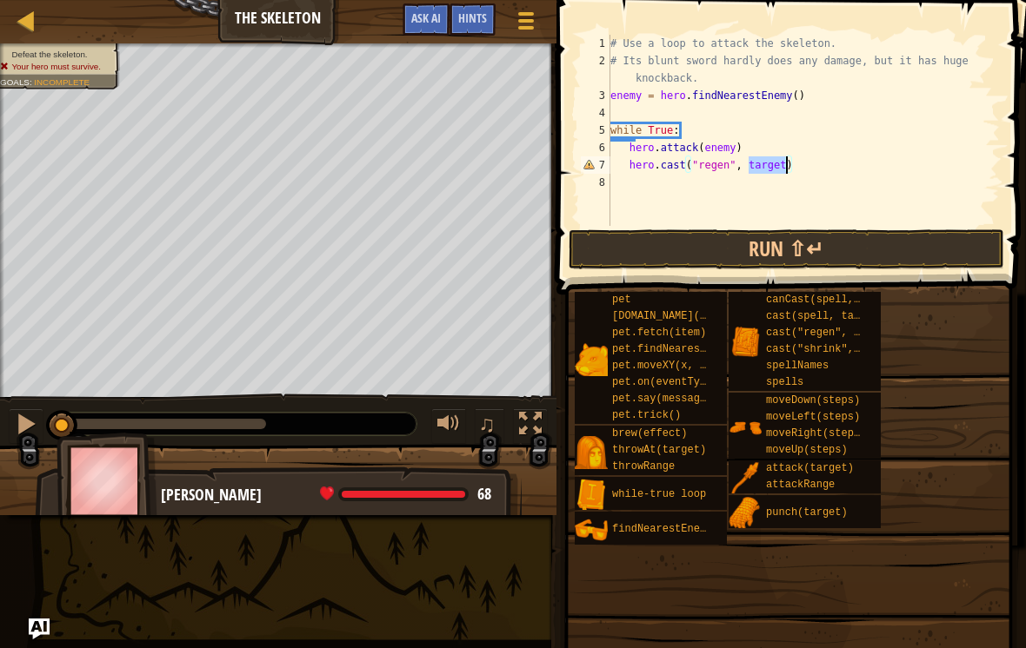
click at [822, 242] on button "Run ⇧↵" at bounding box center [785, 249] width 435 height 40
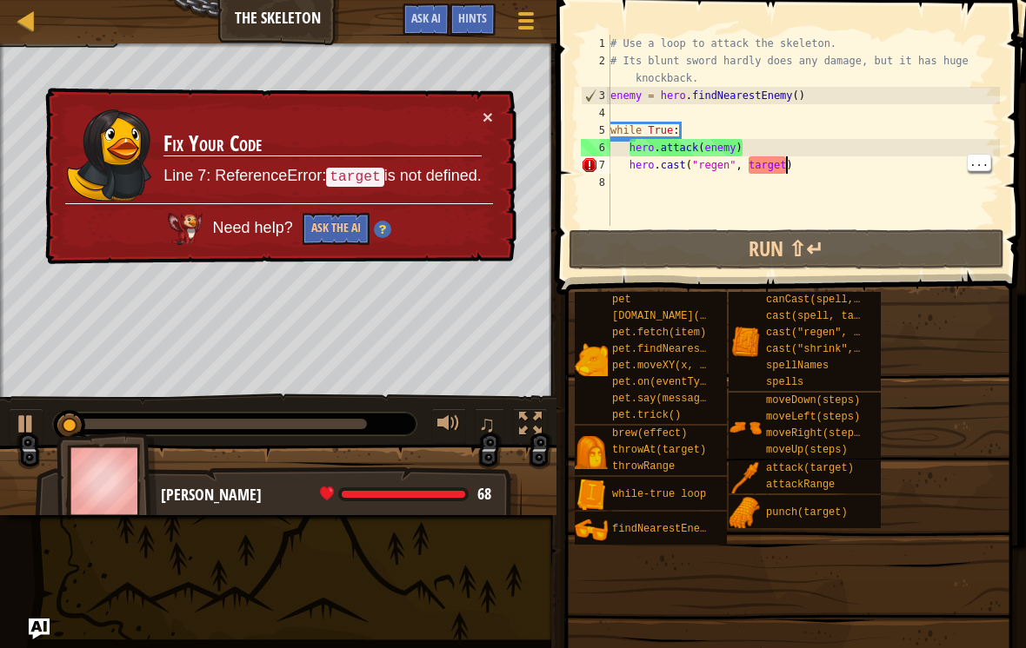
click at [787, 166] on div "# Use a loop to attack the skeleton. # Its blunt sword hardly does any damage, …" at bounding box center [803, 148] width 393 height 226
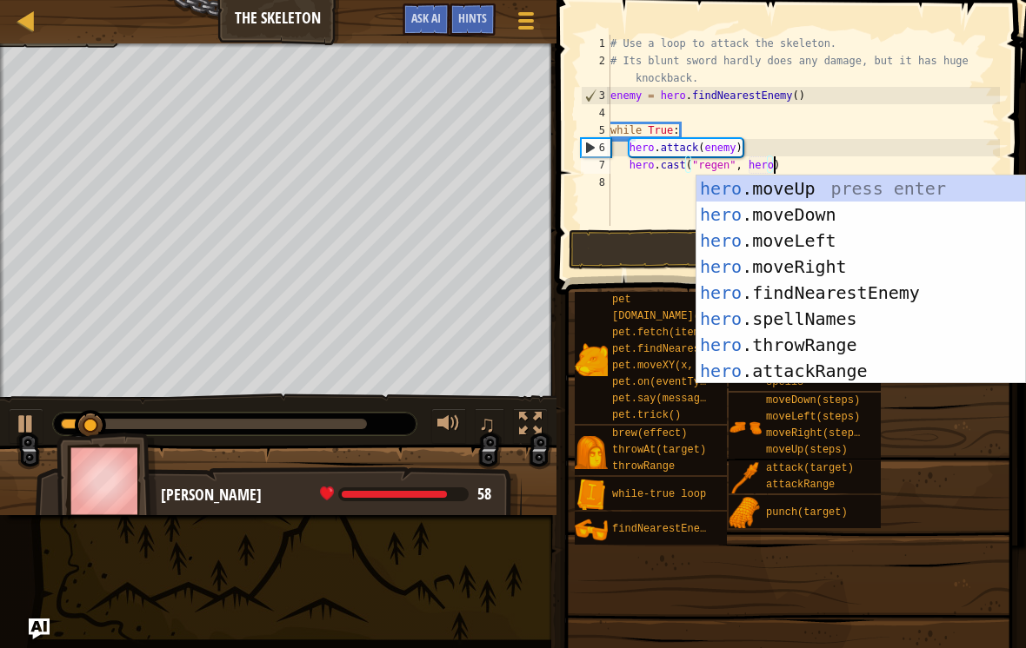
scroll to position [9, 13]
type textarea "hero.cast("regen", hero)"
click at [668, 234] on button "Run ⇧↵" at bounding box center [785, 249] width 435 height 40
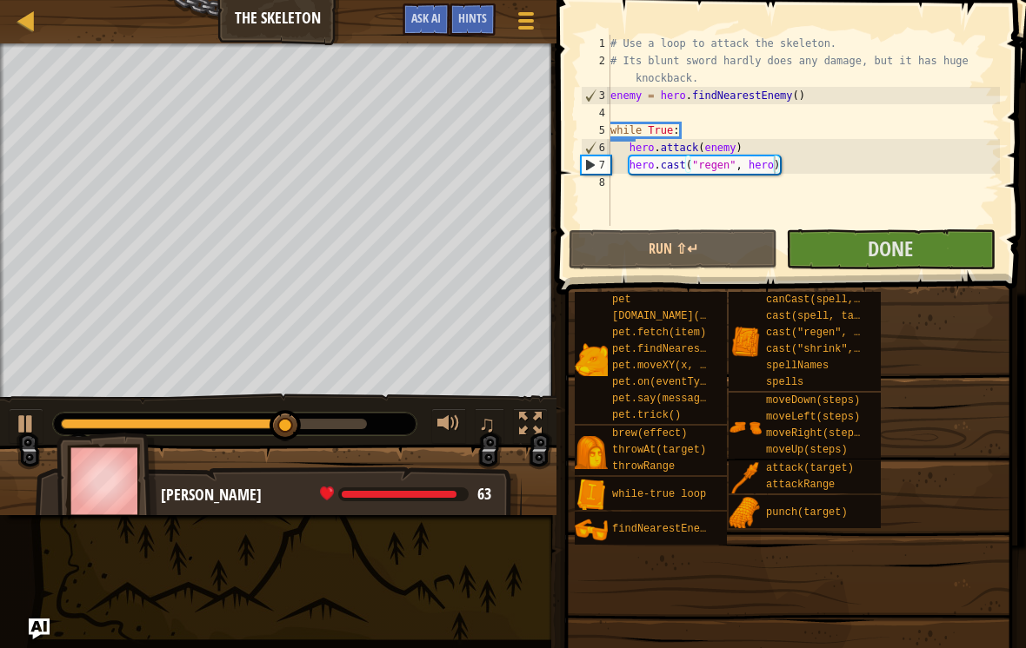
click at [725, 237] on button "Run ⇧↵" at bounding box center [672, 249] width 209 height 40
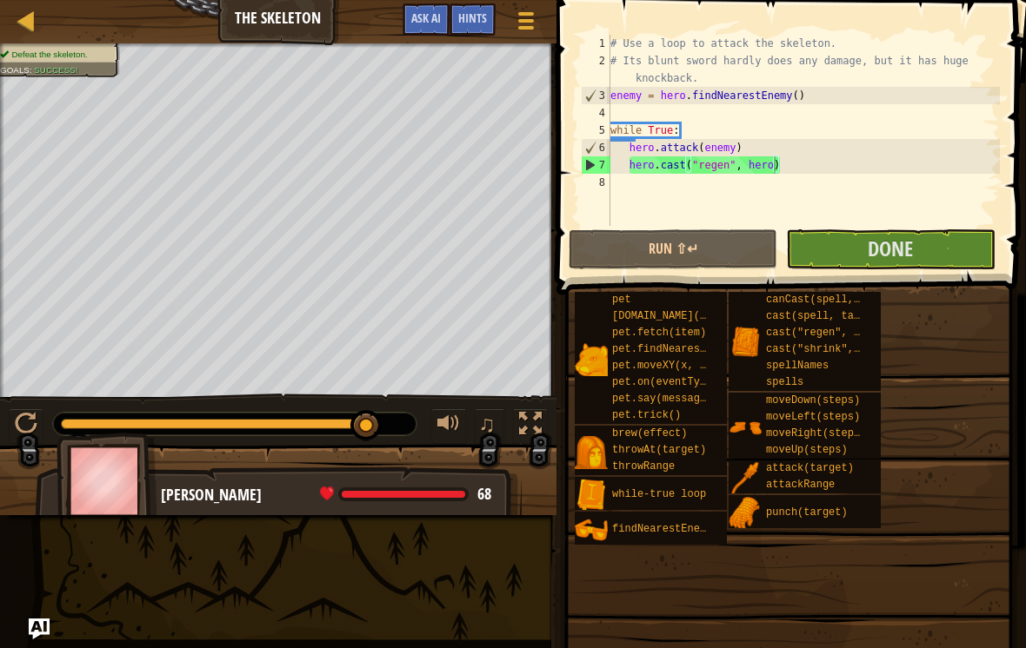
click at [942, 249] on button "Done" at bounding box center [890, 249] width 209 height 40
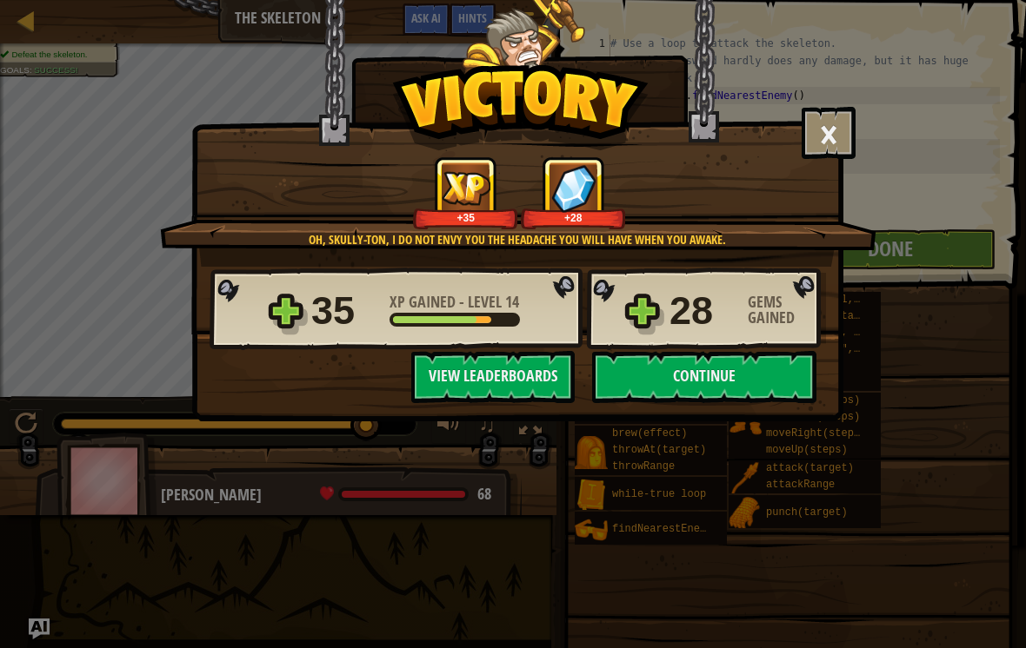
click at [754, 362] on button "Continue" at bounding box center [704, 377] width 224 height 52
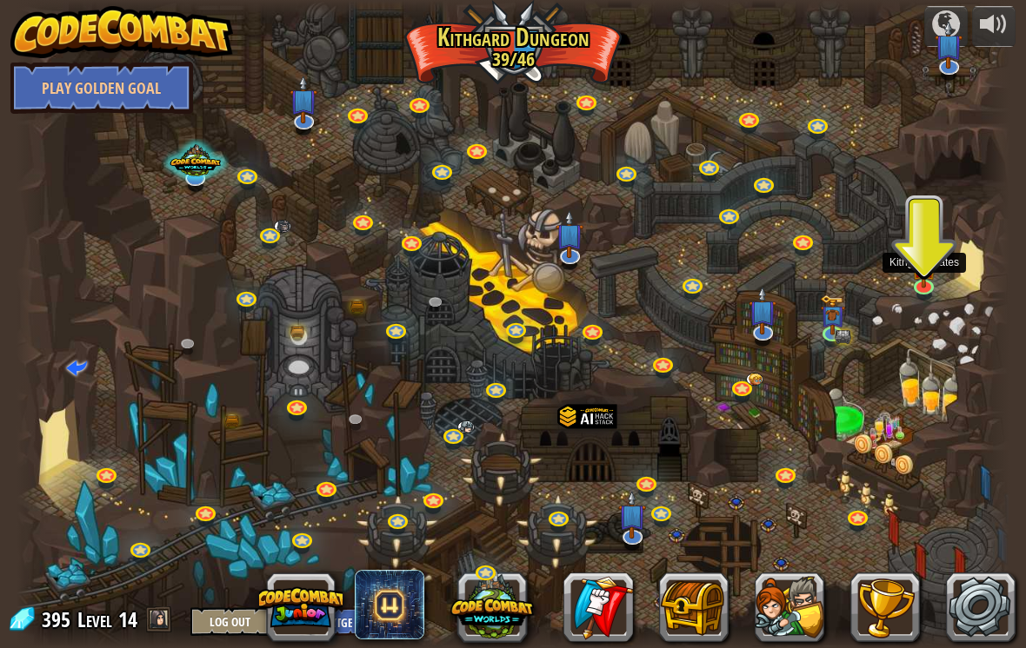
click at [913, 285] on img at bounding box center [924, 267] width 25 height 43
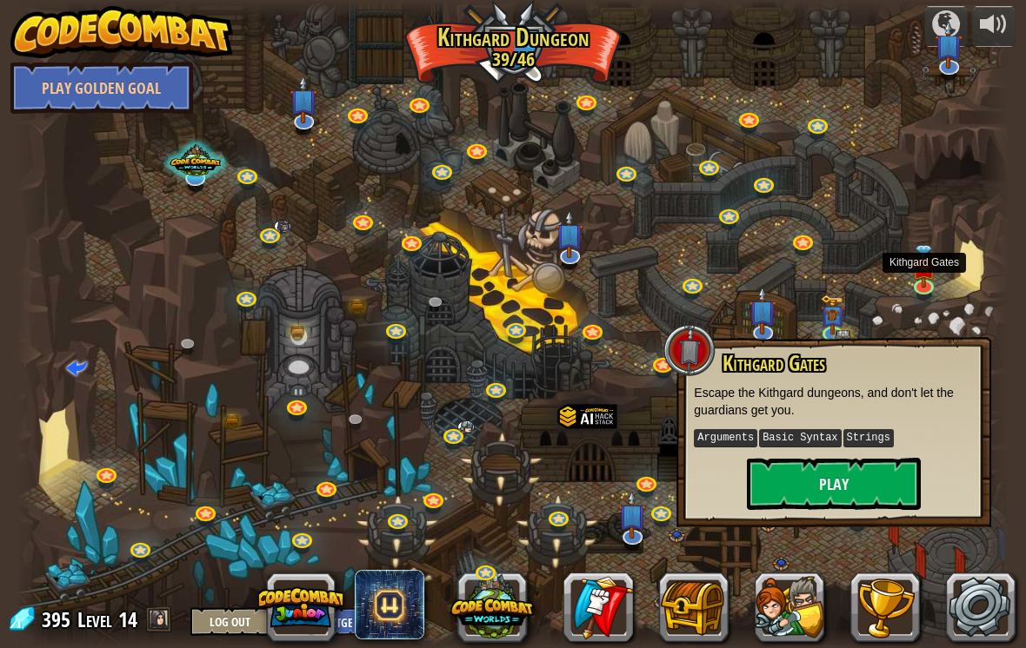
click at [857, 498] on button "Play" at bounding box center [834, 484] width 174 height 52
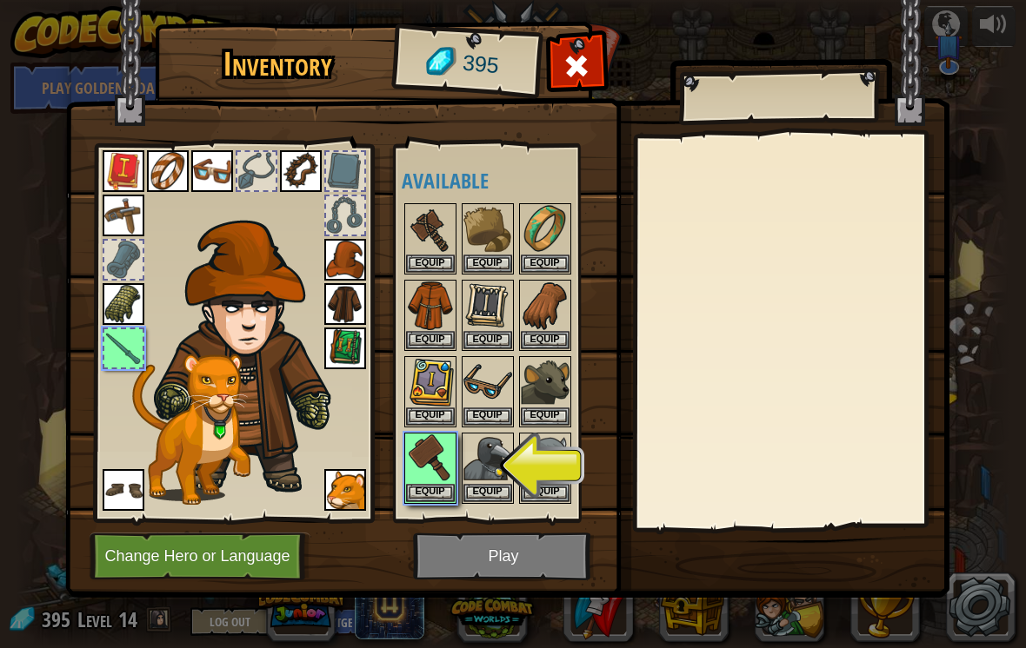
click at [434, 486] on button "Equip" at bounding box center [430, 493] width 49 height 18
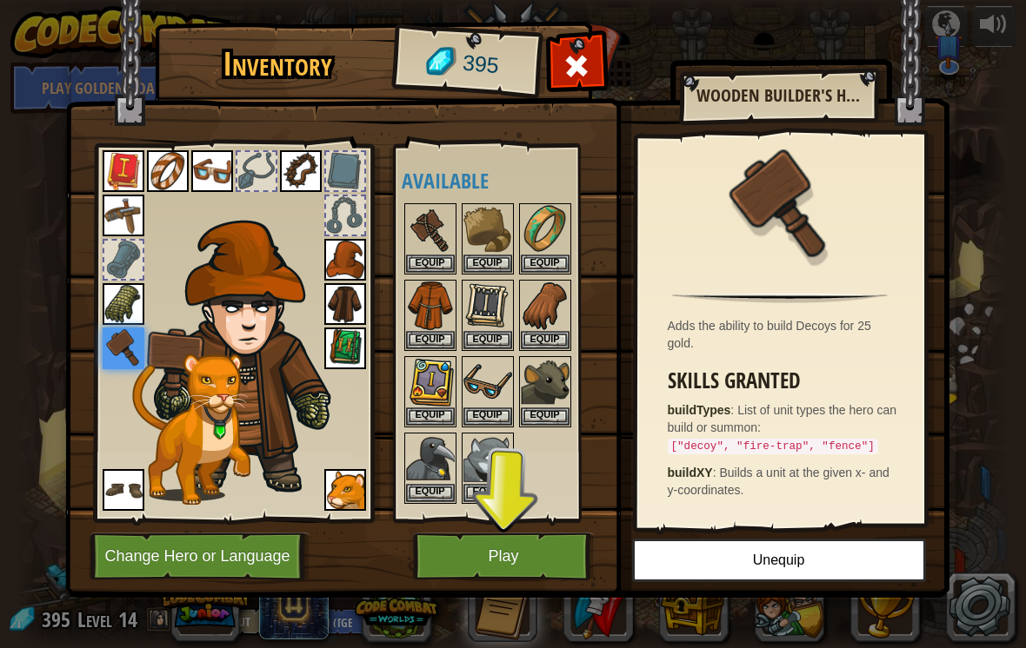
click at [497, 565] on button "Play" at bounding box center [504, 557] width 182 height 48
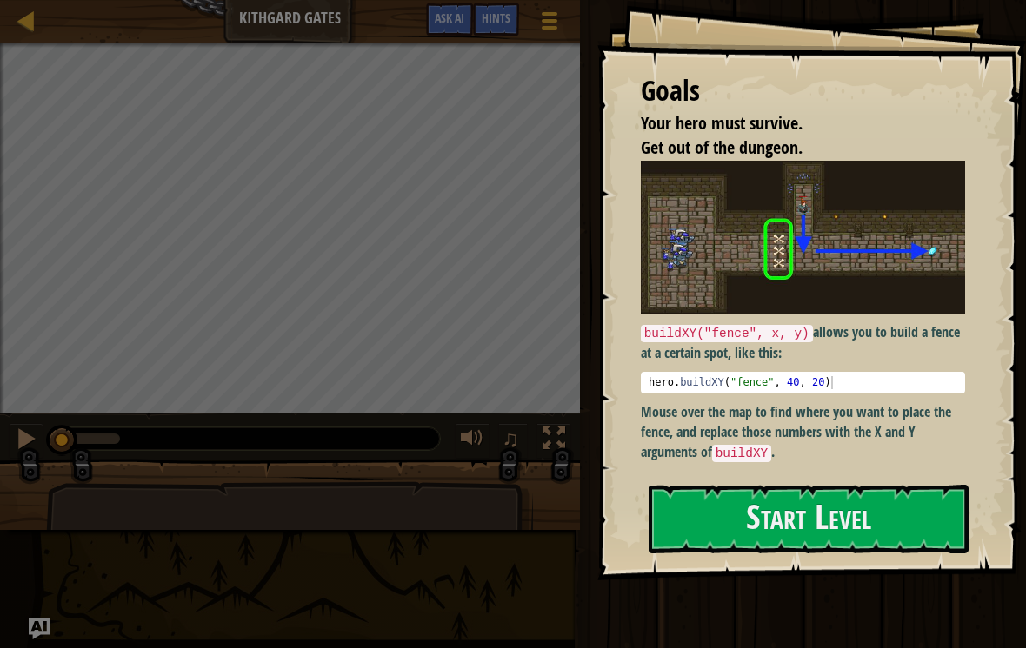
click at [816, 522] on button "Start Level" at bounding box center [808, 519] width 320 height 69
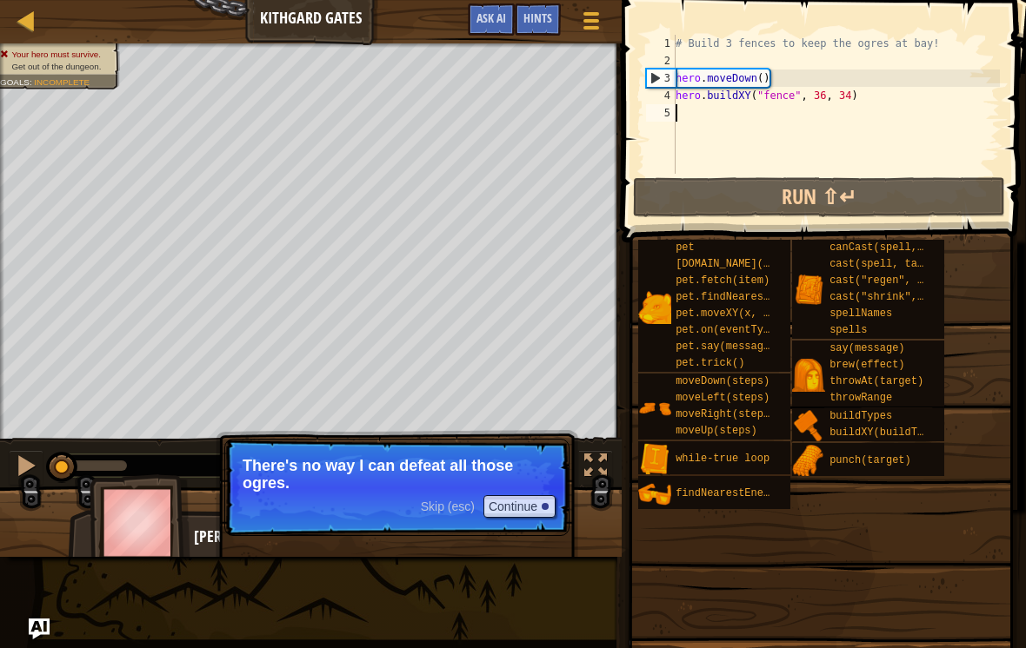
click at [536, 508] on button "Continue" at bounding box center [519, 506] width 72 height 23
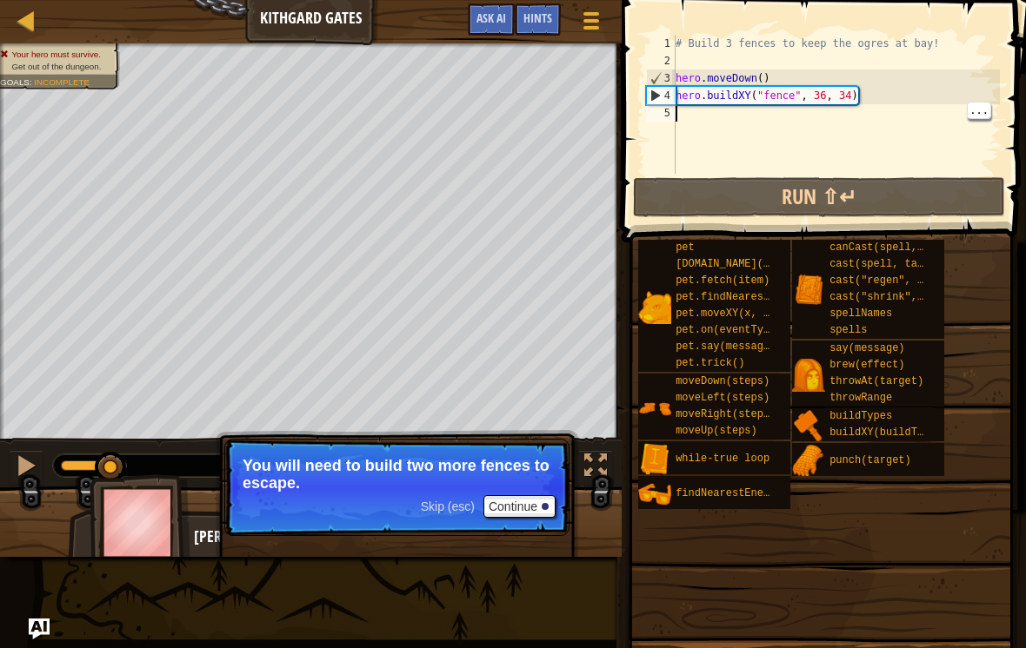
click at [822, 125] on div "# Build 3 fences to keep the ogres at bay! hero . moveDown ( ) hero . buildXY (…" at bounding box center [836, 122] width 328 height 174
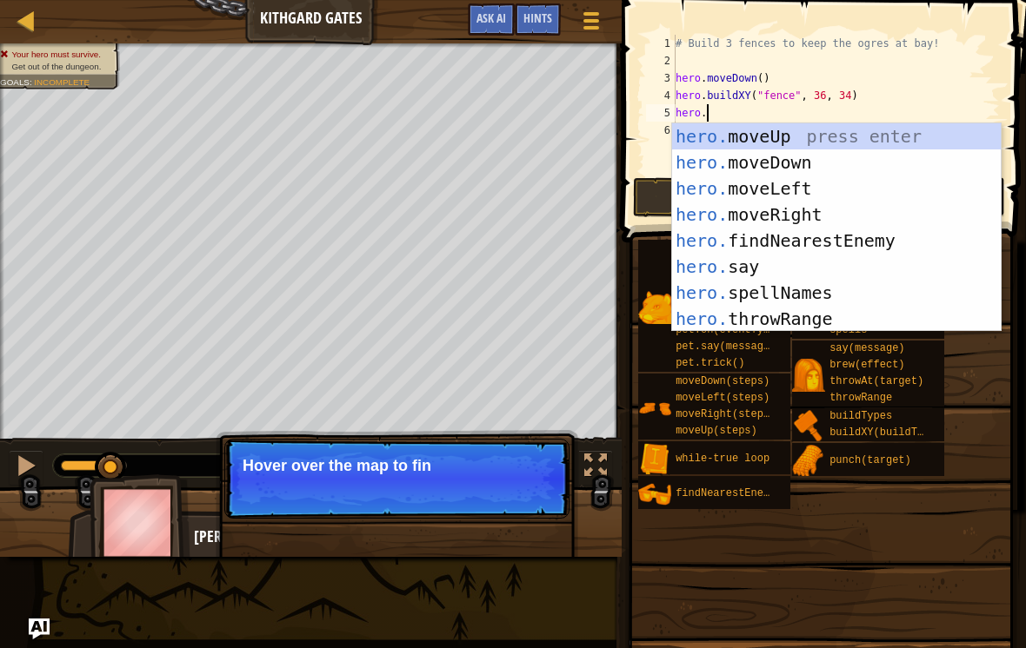
scroll to position [9, 3]
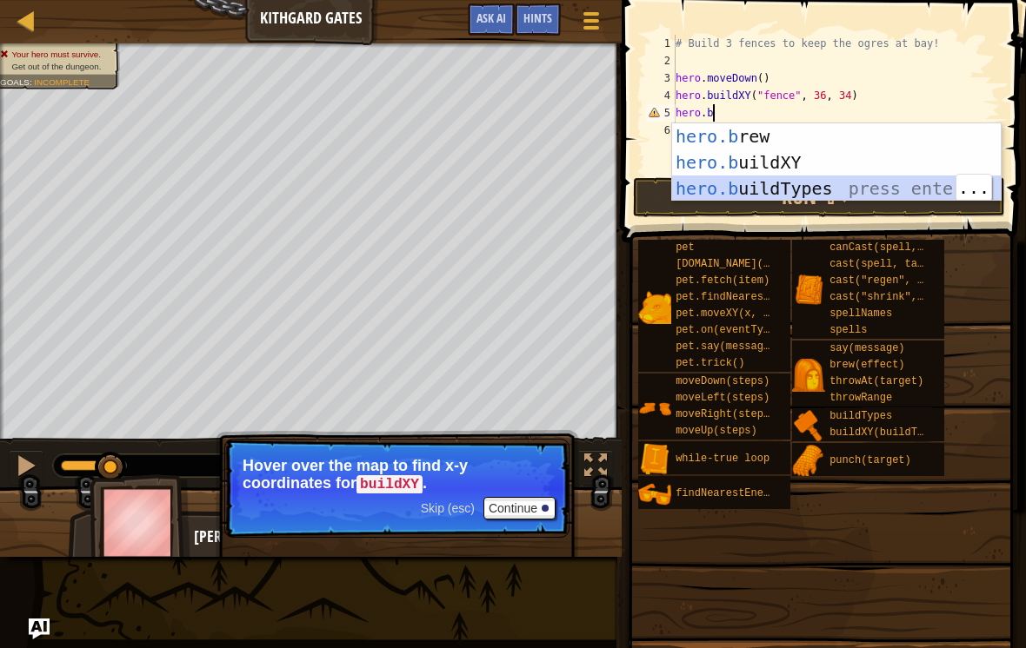
click at [850, 163] on div "hero.b rew press enter hero.b uildXY press enter hero.b uildTypes press enter" at bounding box center [836, 188] width 329 height 130
type textarea "hero.buildXY("fence", 36, 30)"
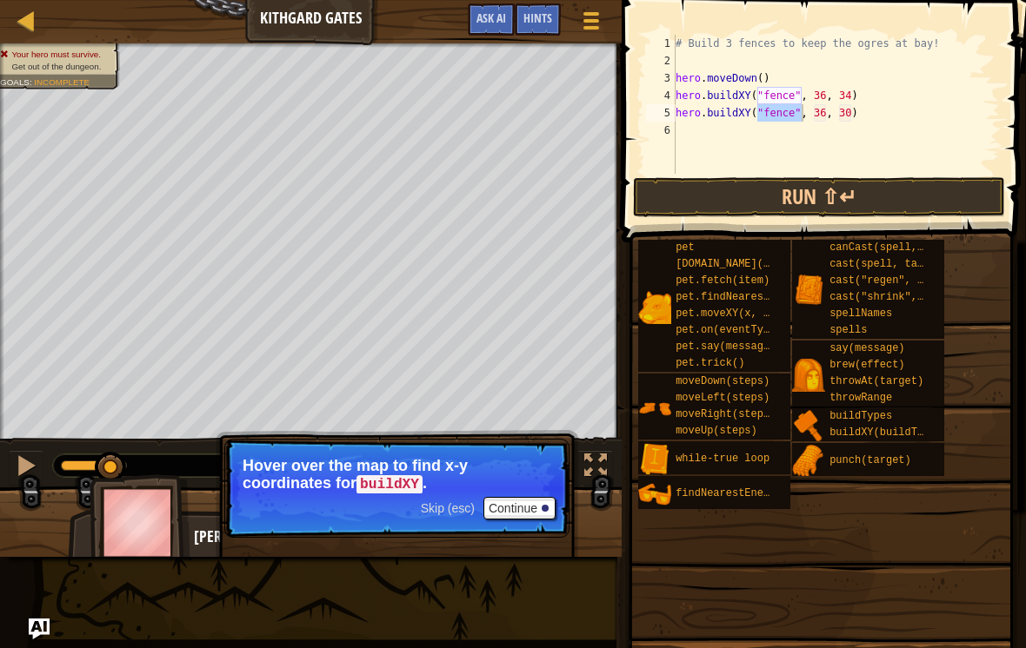
click at [919, 194] on button "Run ⇧↵" at bounding box center [819, 197] width 372 height 40
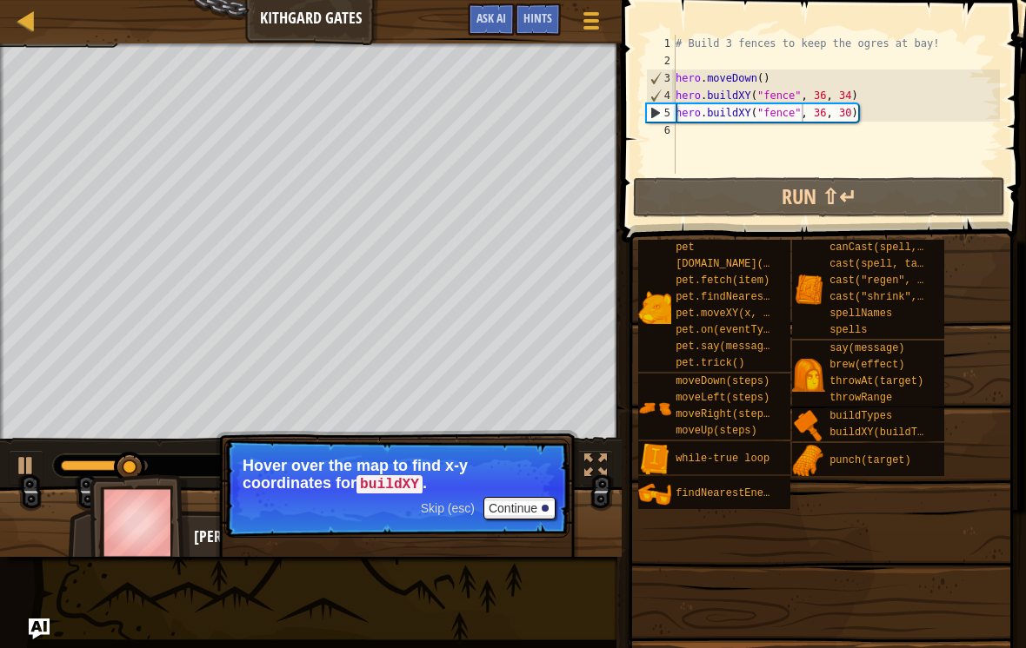
scroll to position [9, 0]
click at [826, 136] on div "# Build 3 fences to keep the ogres at bay! hero . moveDown ( ) hero . buildXY (…" at bounding box center [836, 122] width 328 height 174
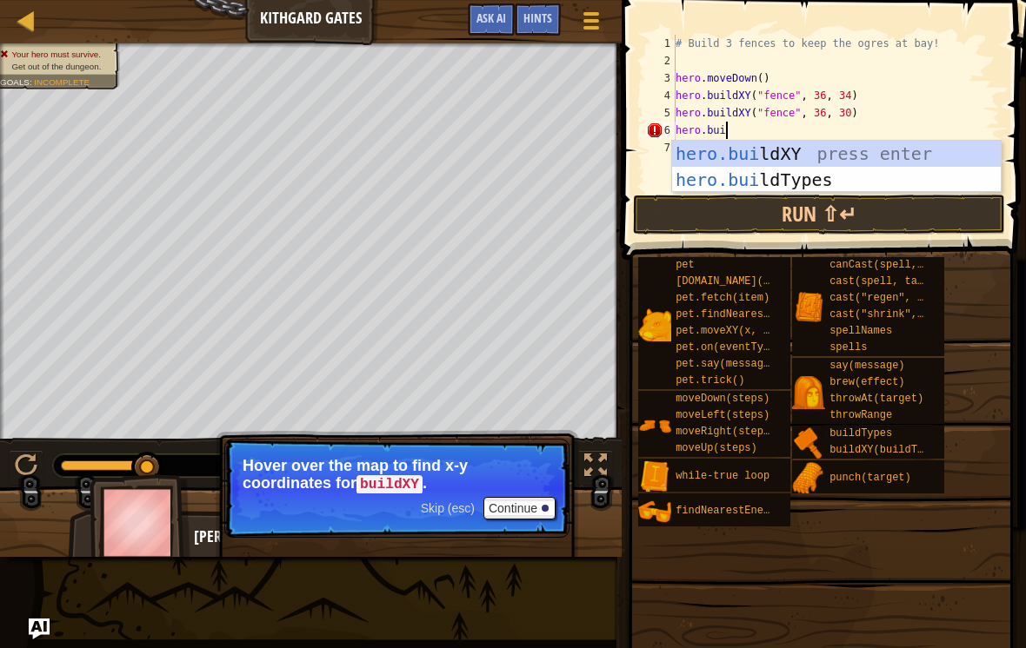
scroll to position [9, 3]
click at [857, 157] on div "hero.[PERSON_NAME] ldXY press enter hero.[PERSON_NAME] ldTypes press enter" at bounding box center [836, 193] width 329 height 104
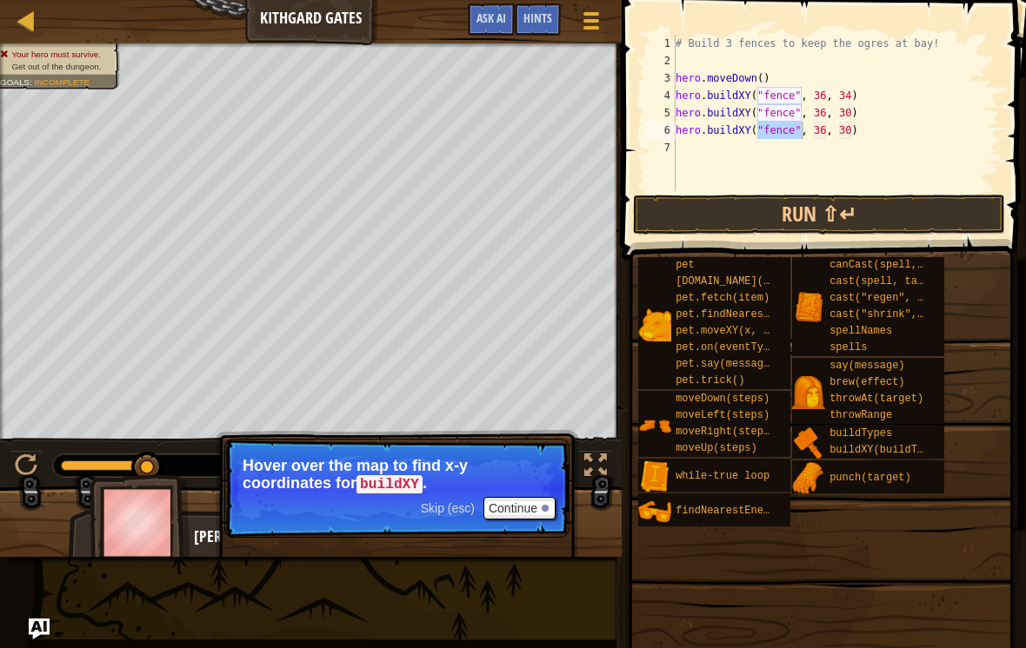
click at [918, 204] on button "Run ⇧↵" at bounding box center [819, 215] width 372 height 40
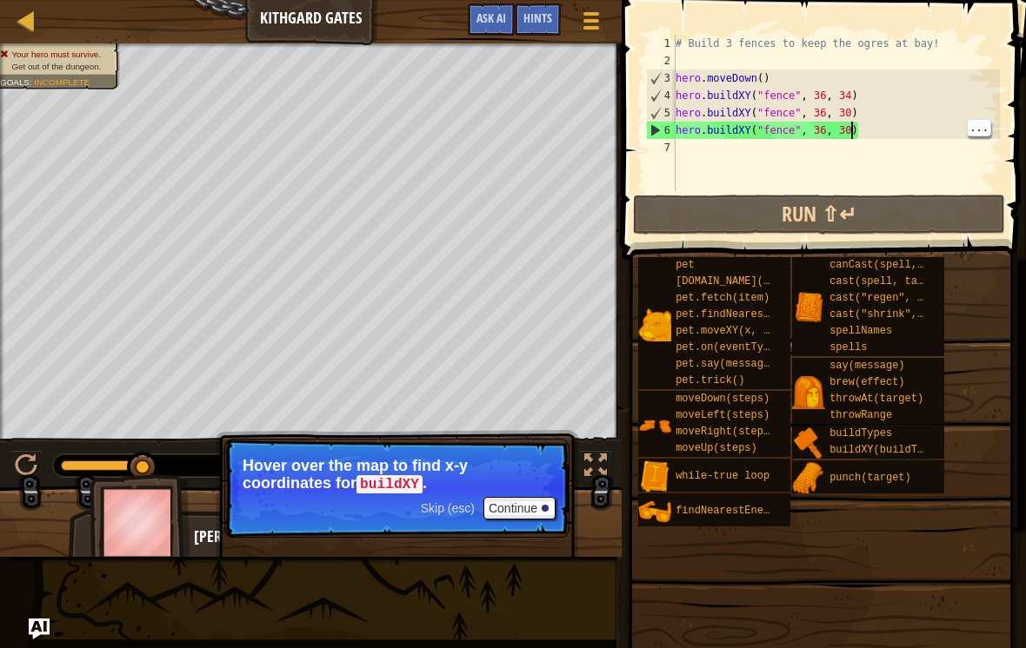
click at [853, 136] on div "# Build 3 fences to keep the ogres at bay! hero . moveDown ( ) hero . buildXY (…" at bounding box center [836, 130] width 328 height 191
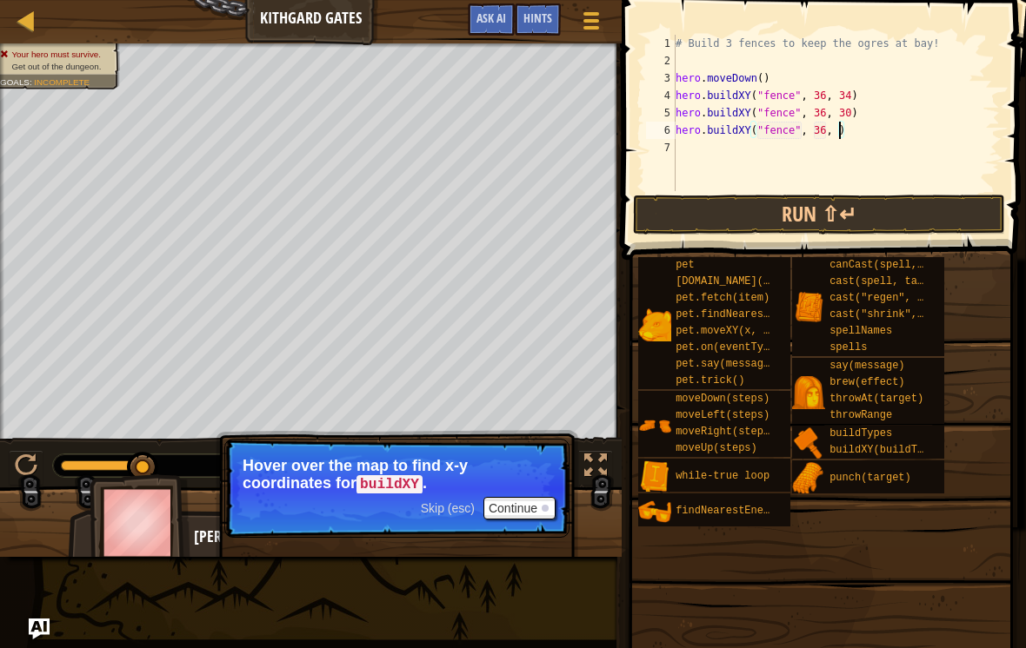
scroll to position [9, 14]
type textarea "hero.buildXY("fence", 36, 26)"
click at [895, 203] on button "Run ⇧↵" at bounding box center [819, 215] width 372 height 40
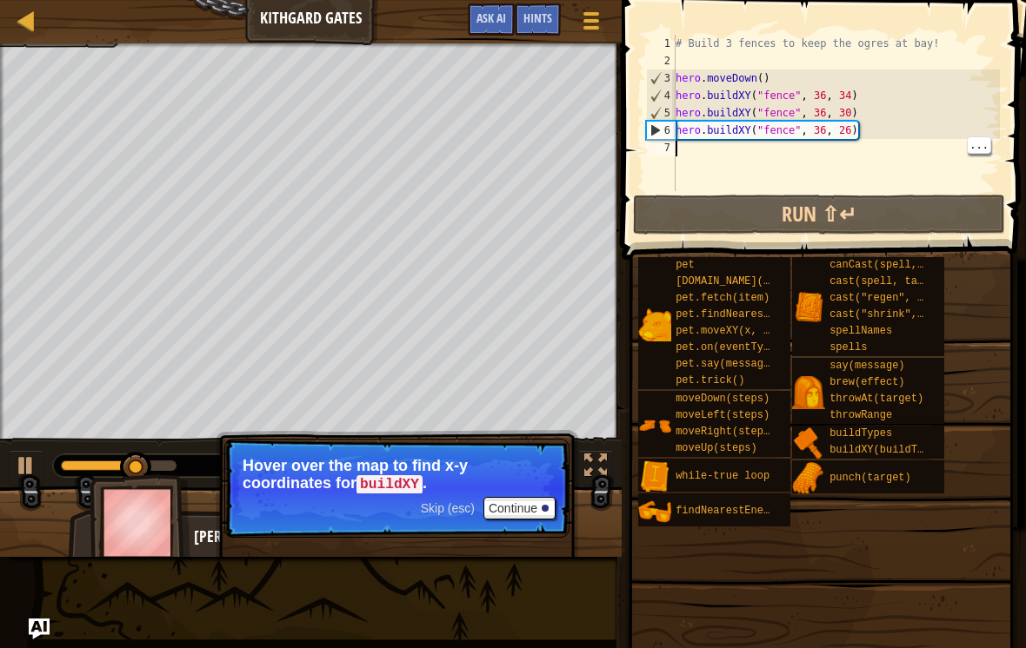
scroll to position [9, 0]
click at [832, 160] on div "# Build 3 fences to keep the ogres at bay! hero . moveDown ( ) hero . buildXY (…" at bounding box center [836, 130] width 328 height 191
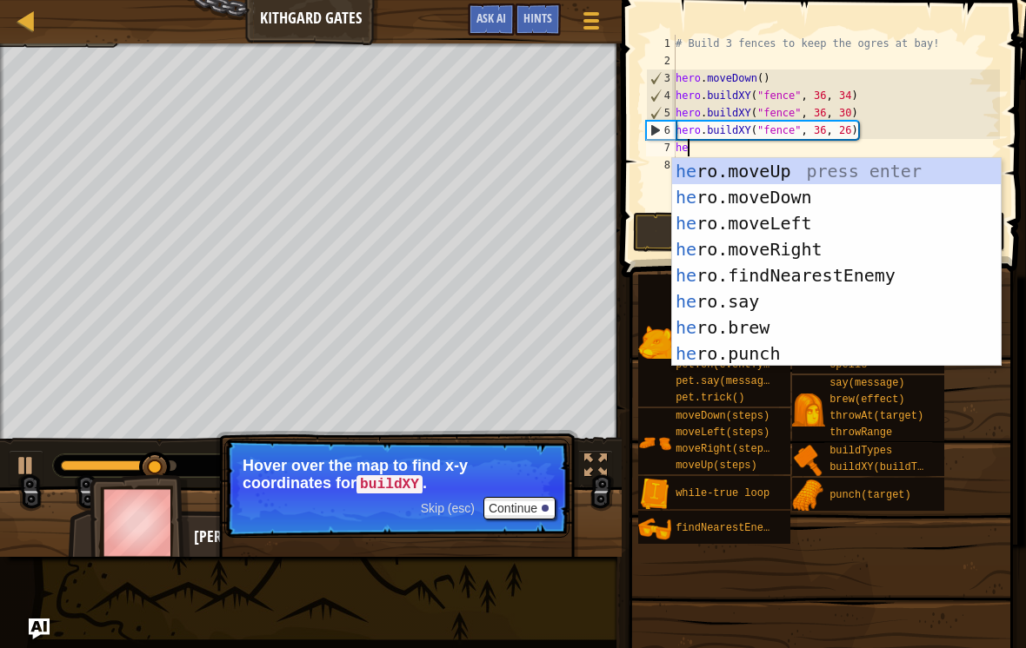
type textarea "hero"
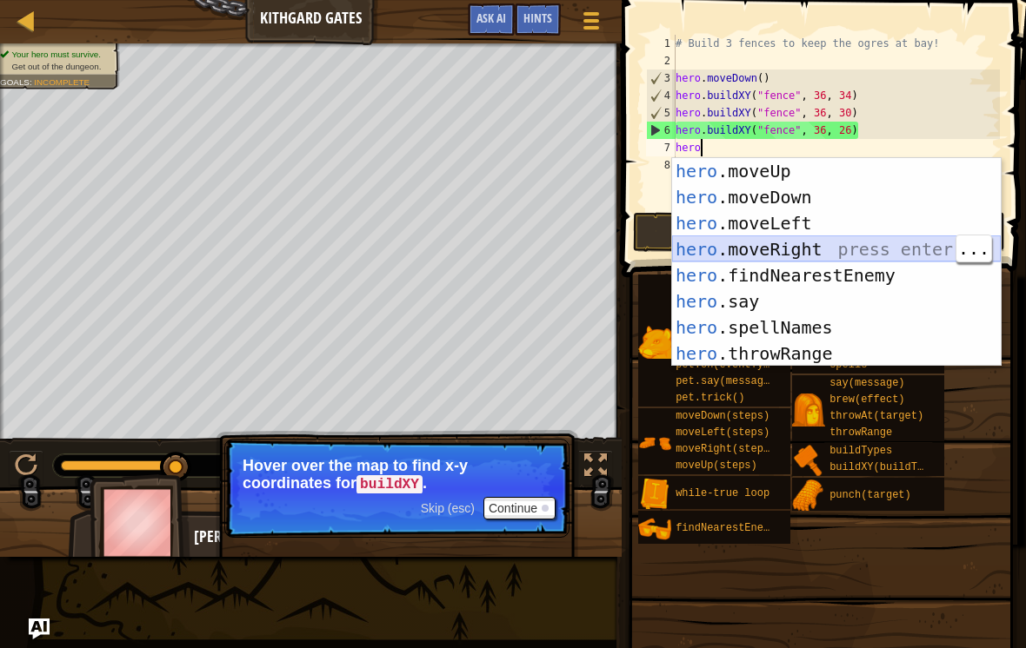
click at [852, 249] on div "hero .moveUp press enter hero .moveDown press enter hero .moveLeft press enter …" at bounding box center [836, 288] width 329 height 261
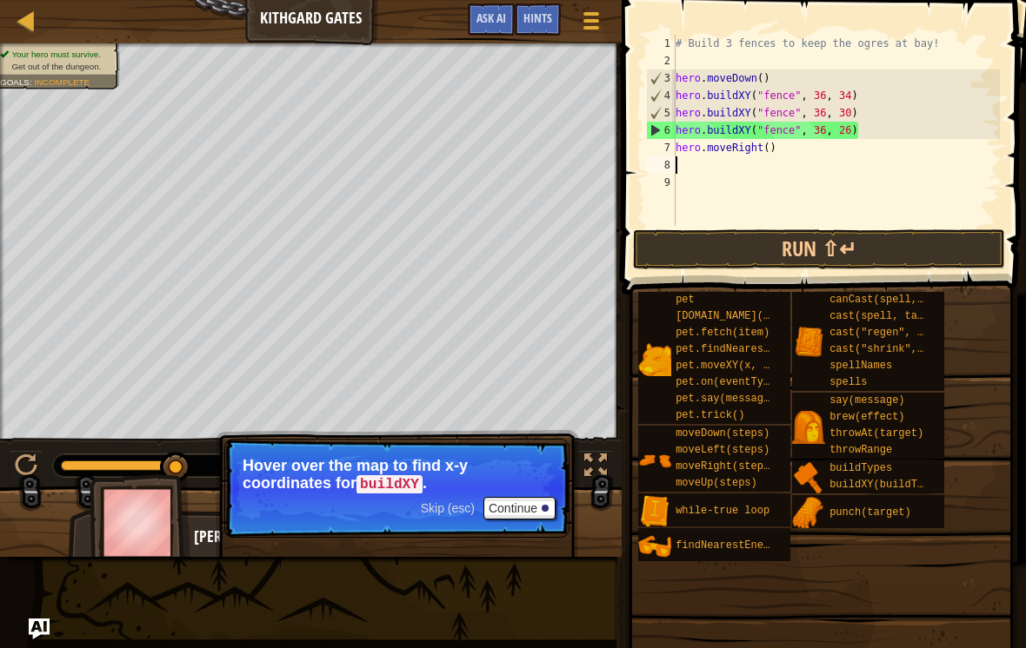
click at [866, 249] on button "Run ⇧↵" at bounding box center [819, 249] width 372 height 40
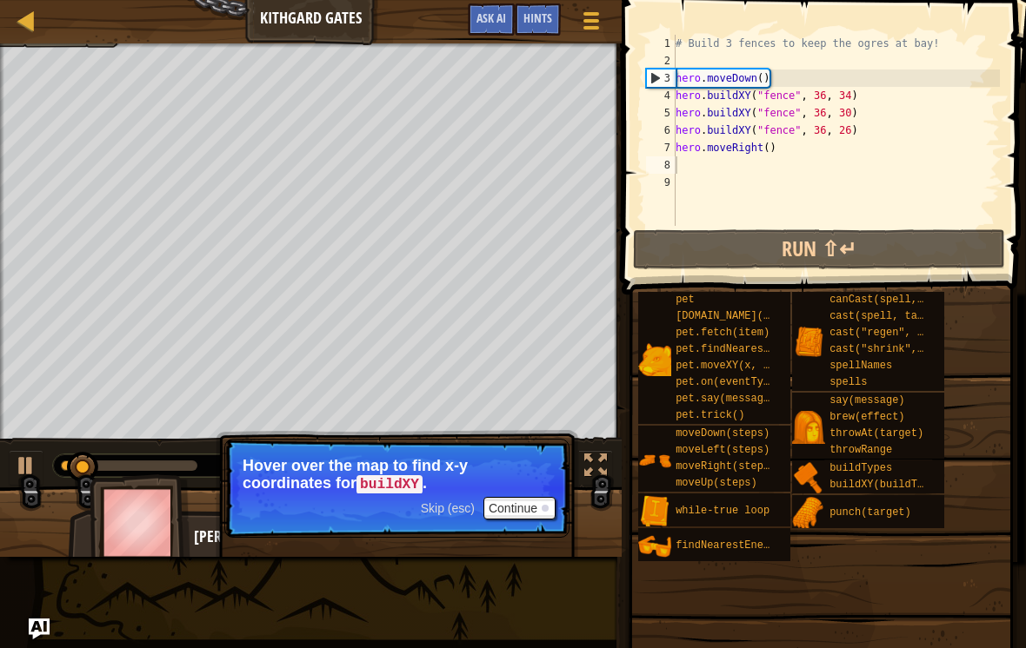
click at [529, 492] on p "Hover over the map to find x-y coordinates for buildXY ." at bounding box center [396, 475] width 309 height 37
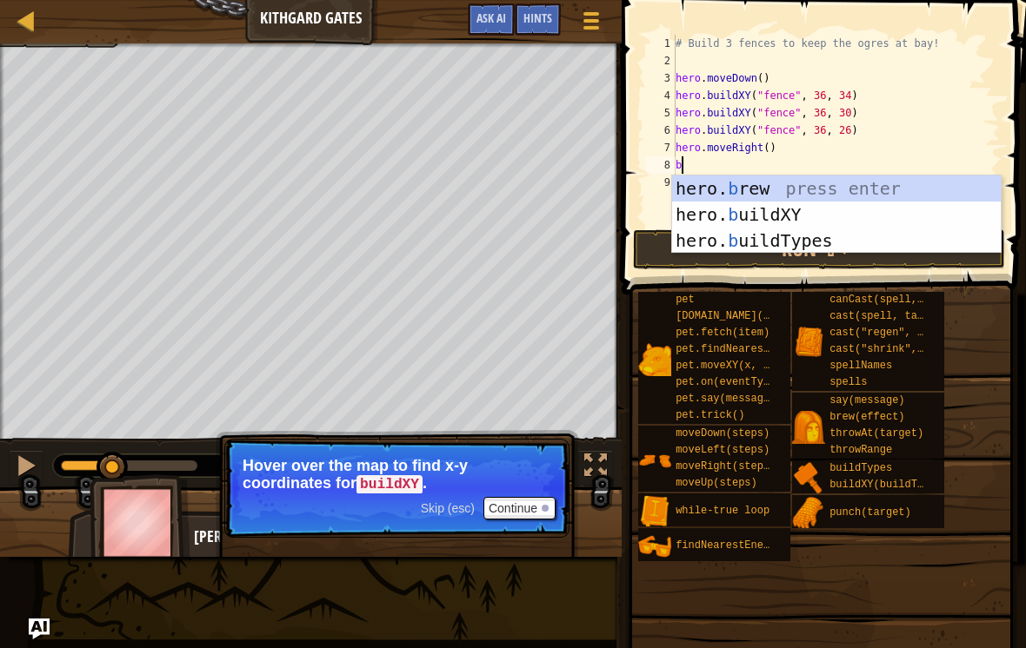
type textarea "b"
click at [550, 491] on p "Hover over the map to find x-y coordinates for buildXY ." at bounding box center [396, 475] width 309 height 37
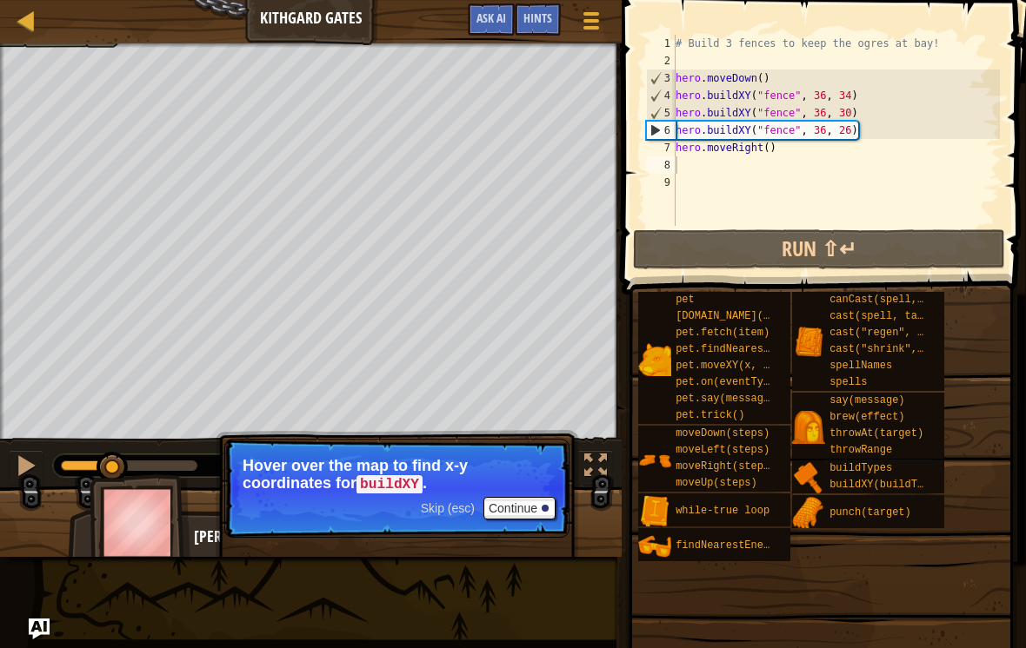
click at [525, 510] on button "Continue" at bounding box center [519, 508] width 72 height 23
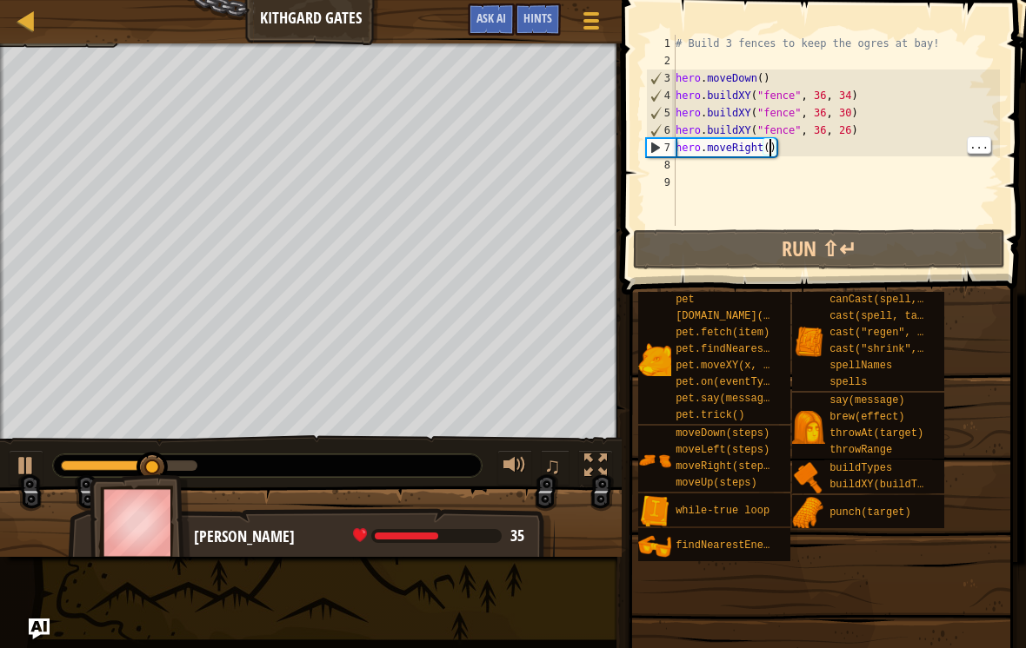
click at [129, 641] on div "Map Kithgard Gates Game Menu Done Hints Ask AI 1 הההההההההההההההההההההההההההההה…" at bounding box center [513, 324] width 1026 height 648
click at [779, 149] on div "# Build 3 fences to keep the ogres at bay! hero . moveDown ( ) hero . buildXY (…" at bounding box center [836, 148] width 328 height 226
click at [767, 155] on div "# Build 3 fences to keep the ogres at bay! hero . moveDown ( ) hero . buildXY (…" at bounding box center [836, 148] width 328 height 226
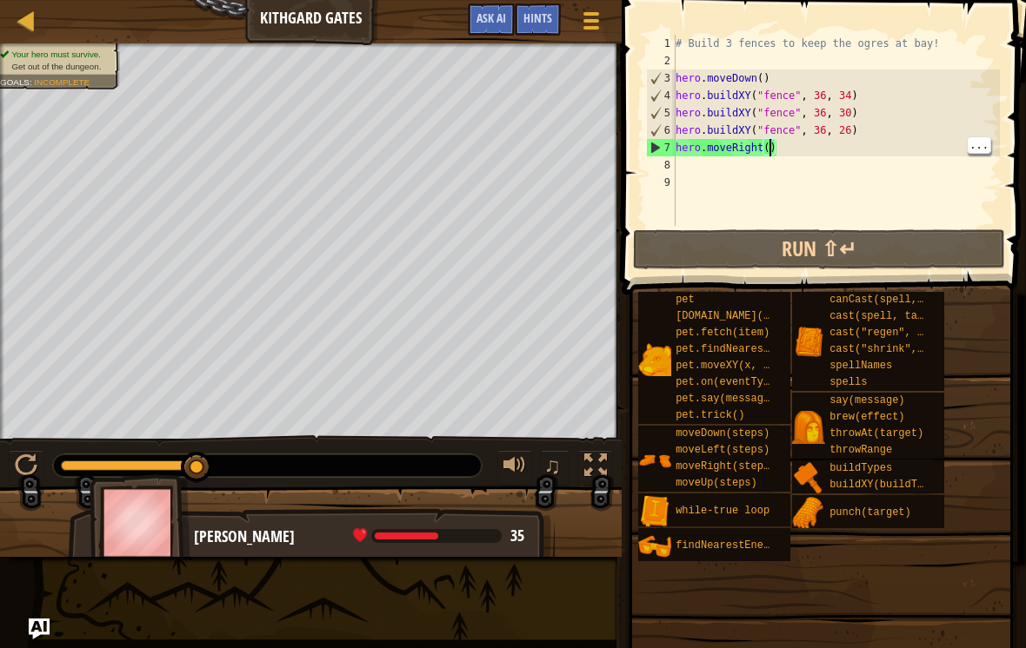
type textarea "hero.moveRight(4)"
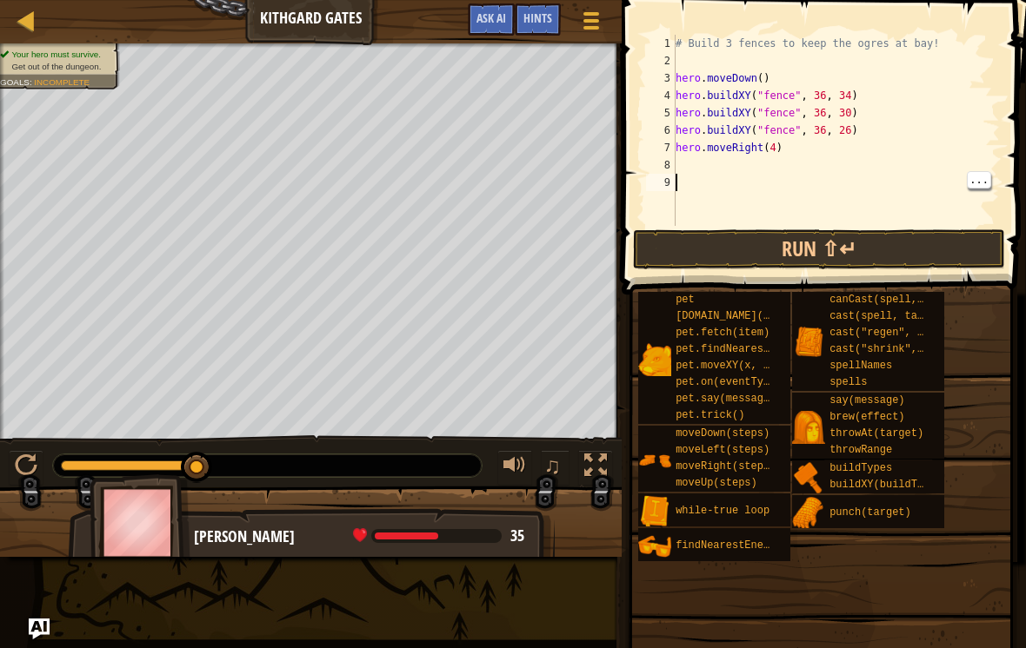
click at [906, 250] on button "Run ⇧↵" at bounding box center [819, 249] width 372 height 40
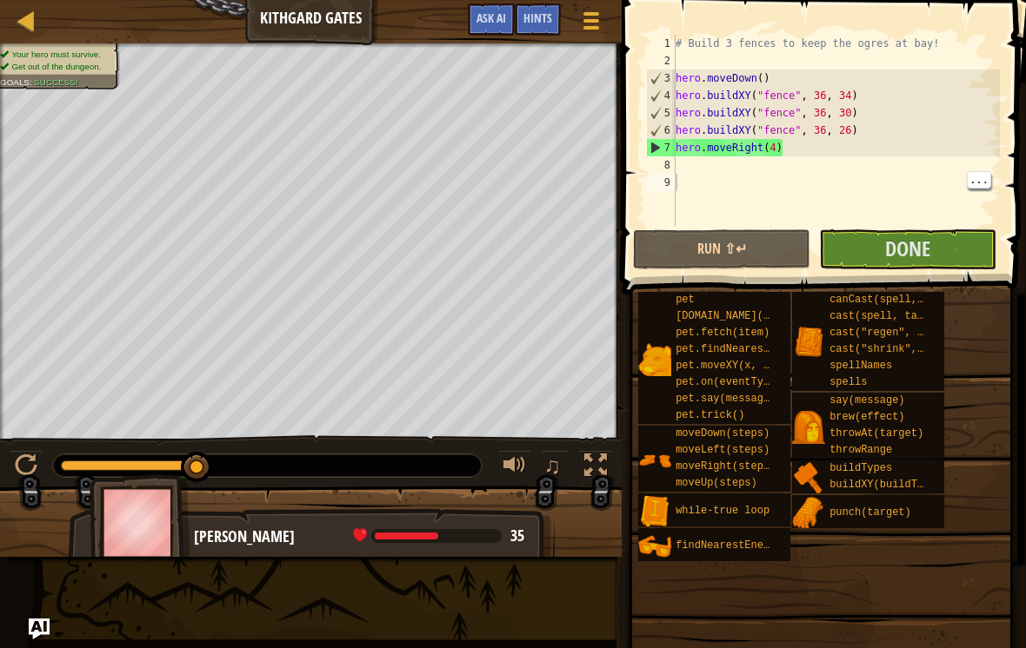
click at [912, 247] on span "Done" at bounding box center [907, 249] width 45 height 28
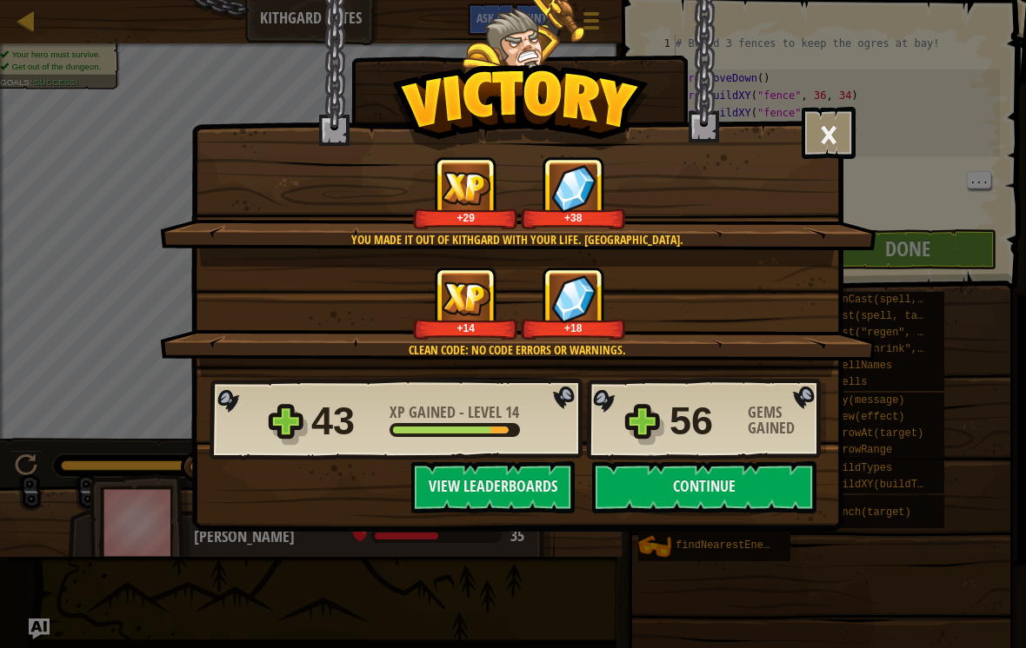
click at [761, 493] on button "Continue" at bounding box center [704, 487] width 224 height 52
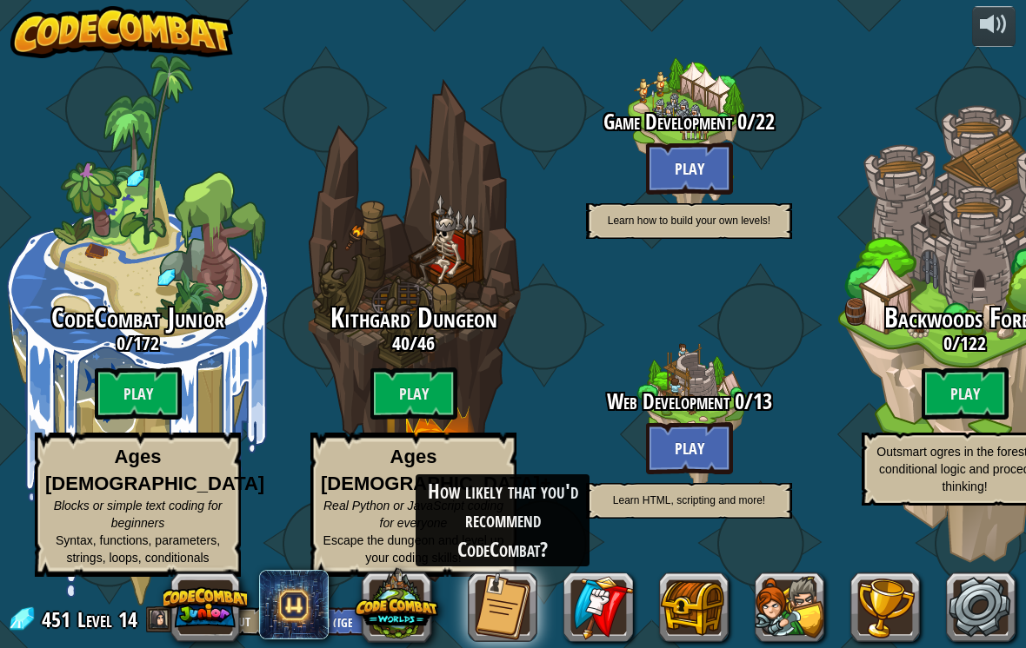
click at [668, 174] on button "Play" at bounding box center [689, 169] width 87 height 52
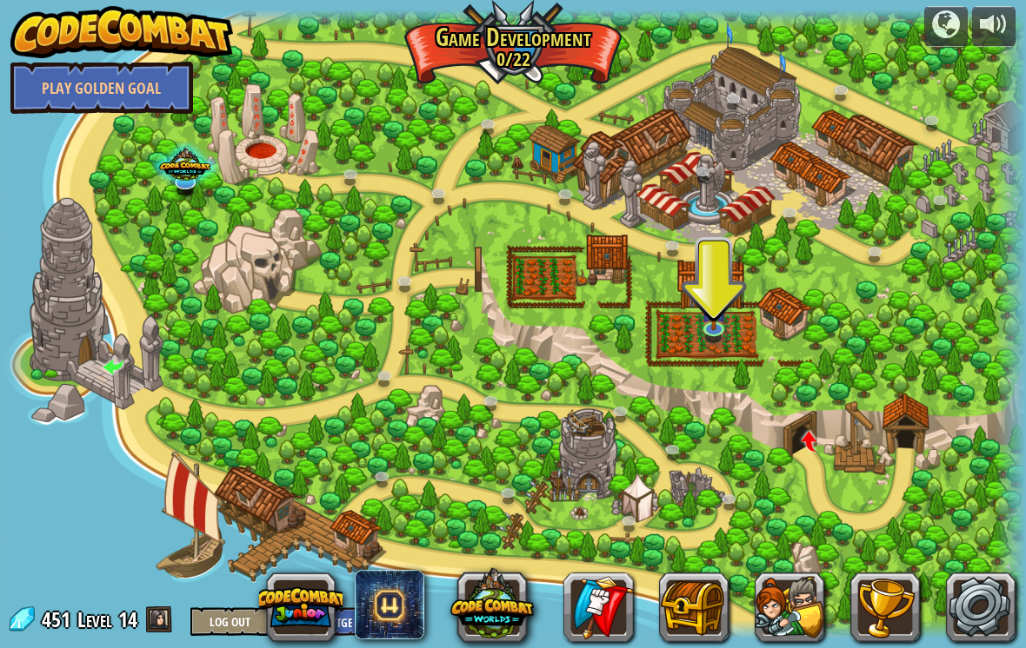
click at [692, 313] on div at bounding box center [513, 325] width 1026 height 630
click at [708, 325] on img at bounding box center [713, 308] width 26 height 44
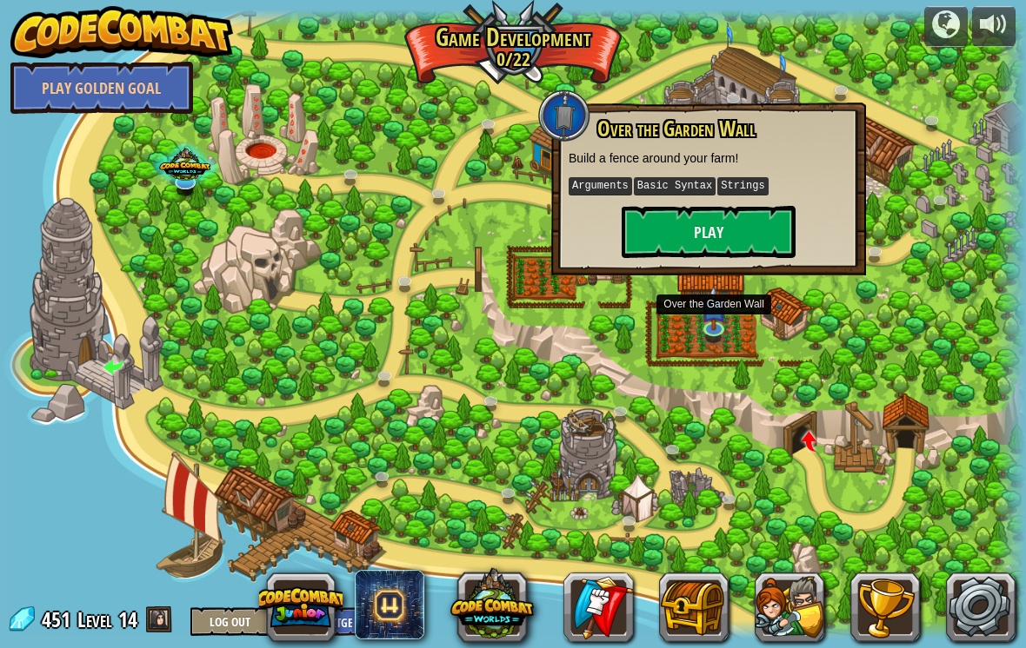
click at [658, 249] on button "Play" at bounding box center [708, 232] width 174 height 52
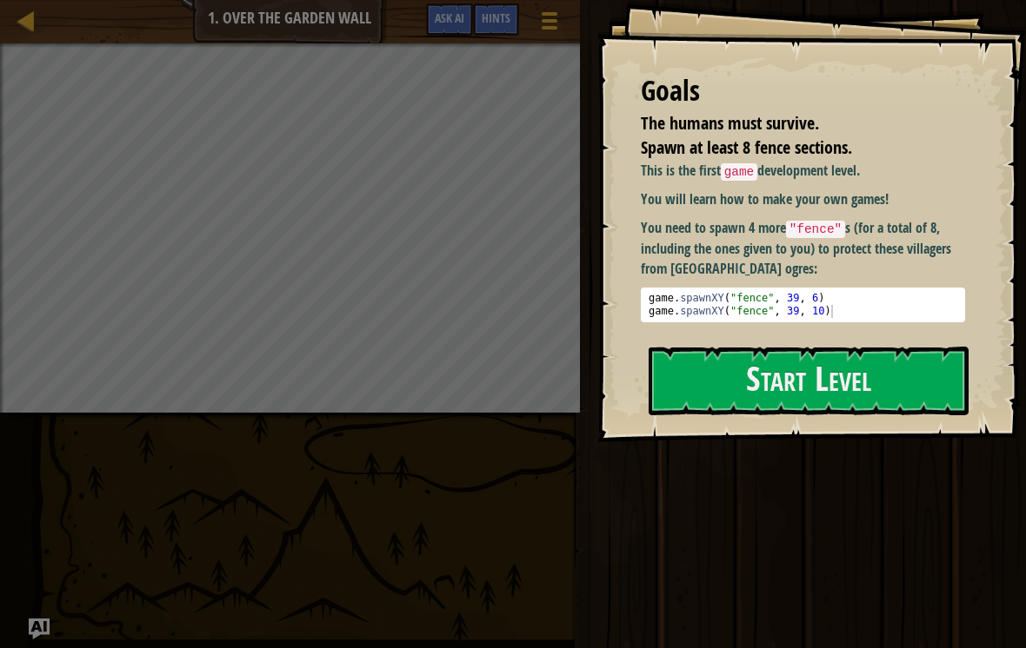
click at [720, 366] on button "Start Level" at bounding box center [808, 381] width 320 height 69
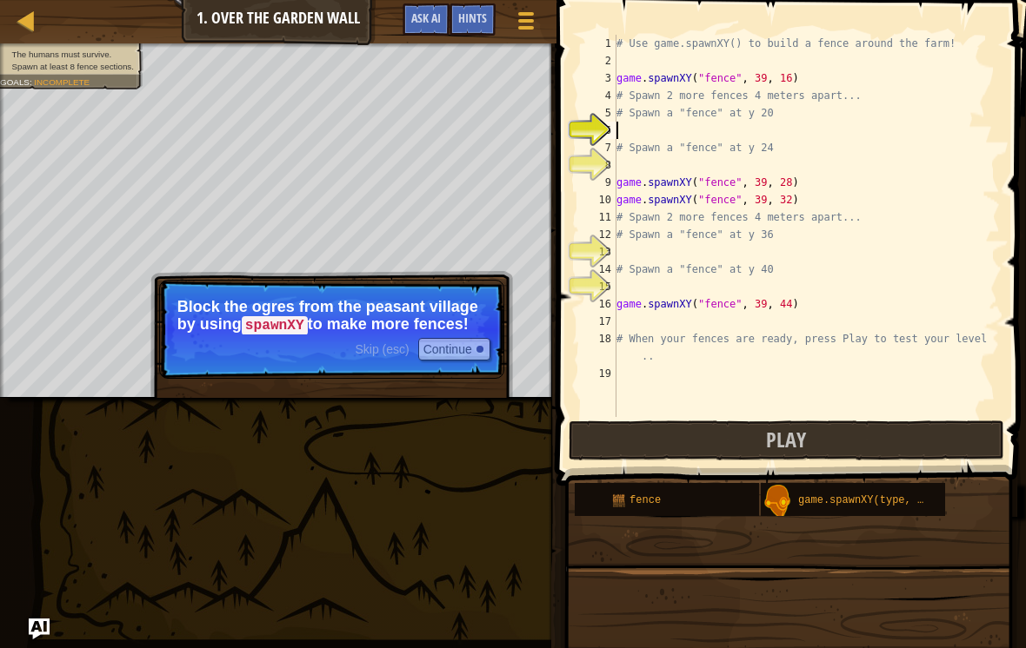
click at [463, 350] on button "Continue" at bounding box center [454, 349] width 72 height 23
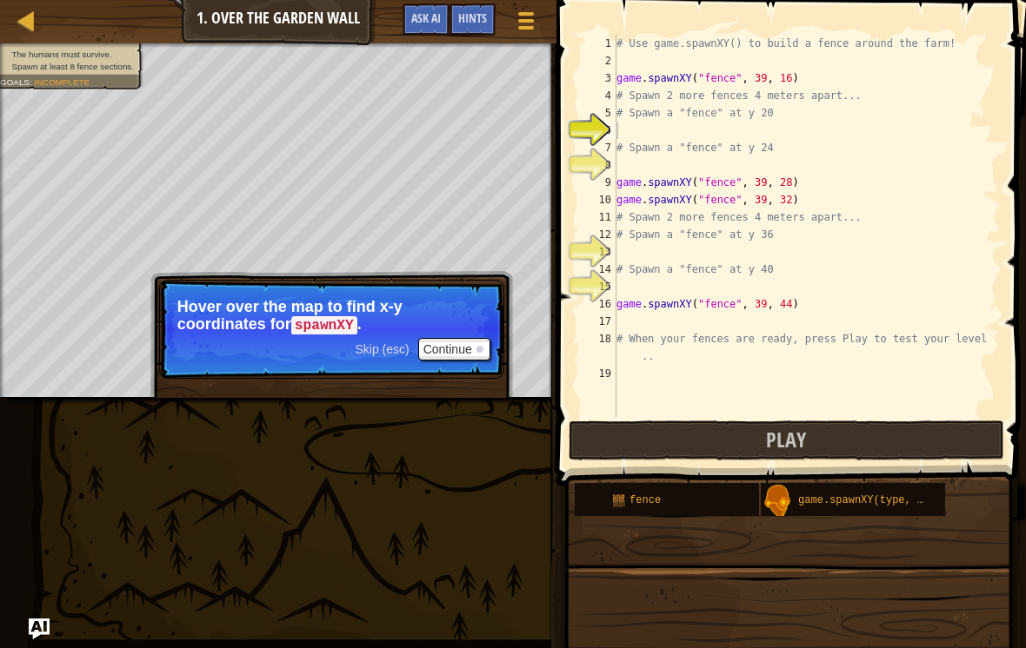
click at [470, 355] on button "Continue" at bounding box center [454, 349] width 72 height 23
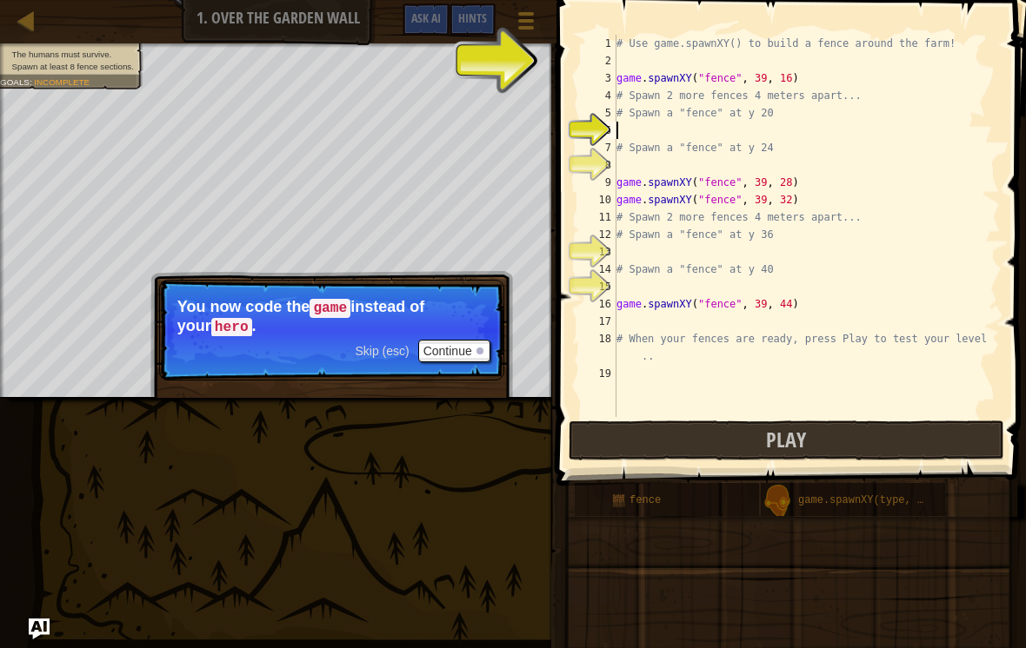
click at [477, 349] on div at bounding box center [479, 351] width 7 height 7
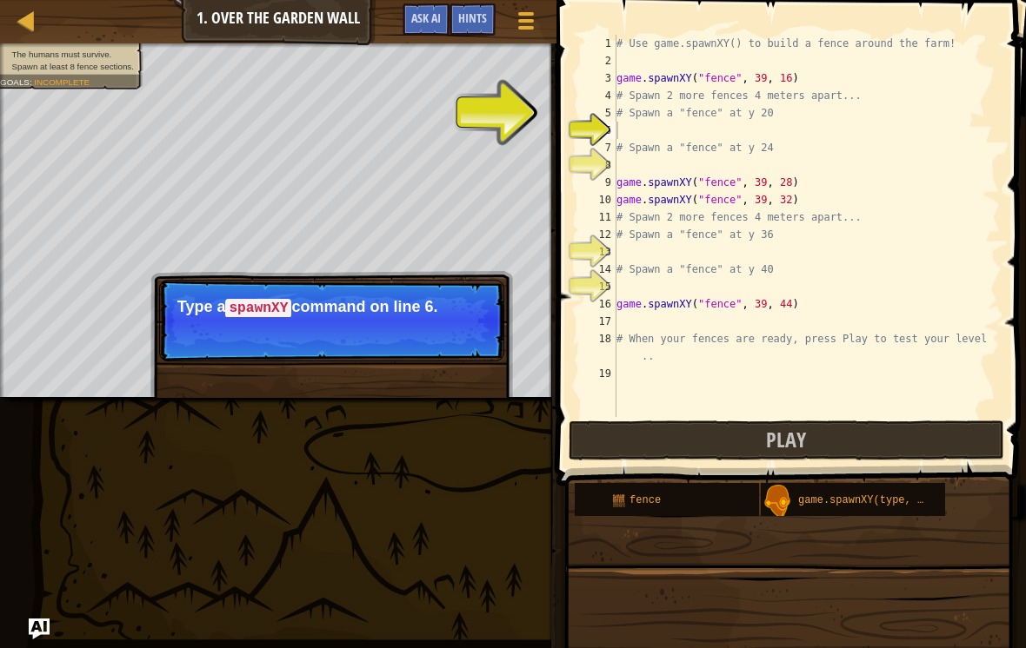
click at [452, 335] on button "Continue" at bounding box center [454, 332] width 72 height 23
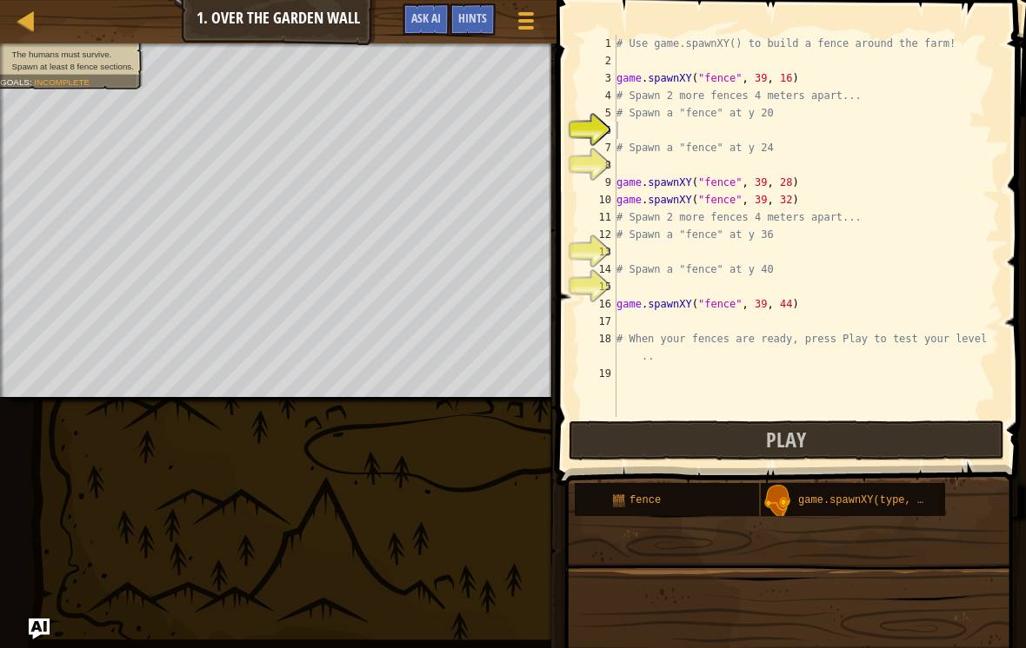
click at [847, 433] on button "Play" at bounding box center [785, 441] width 435 height 40
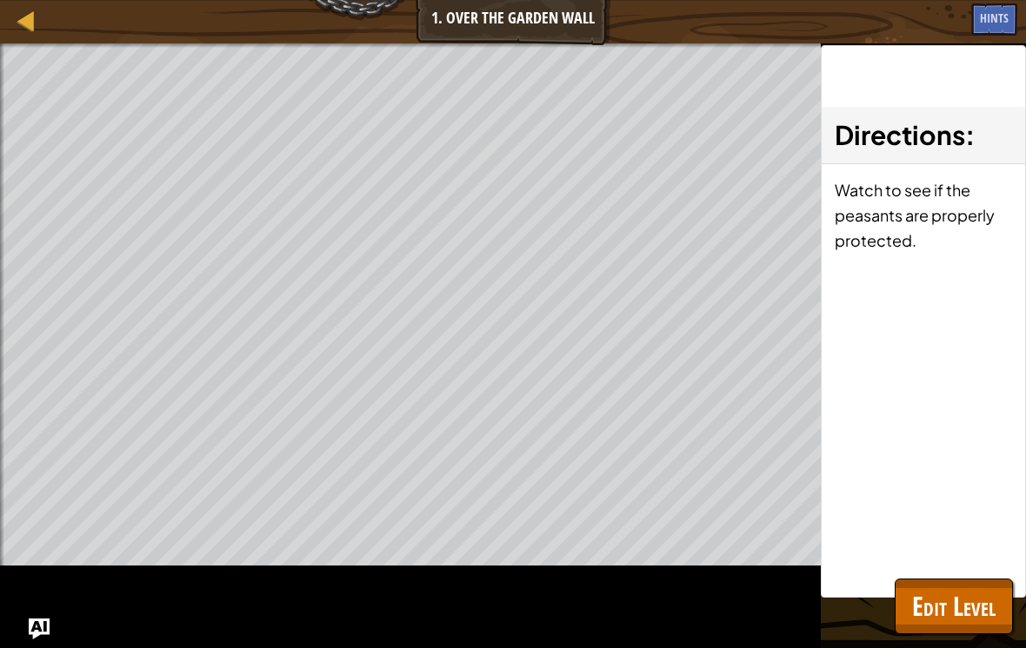
click at [943, 613] on span "Edit Level" at bounding box center [953, 606] width 83 height 36
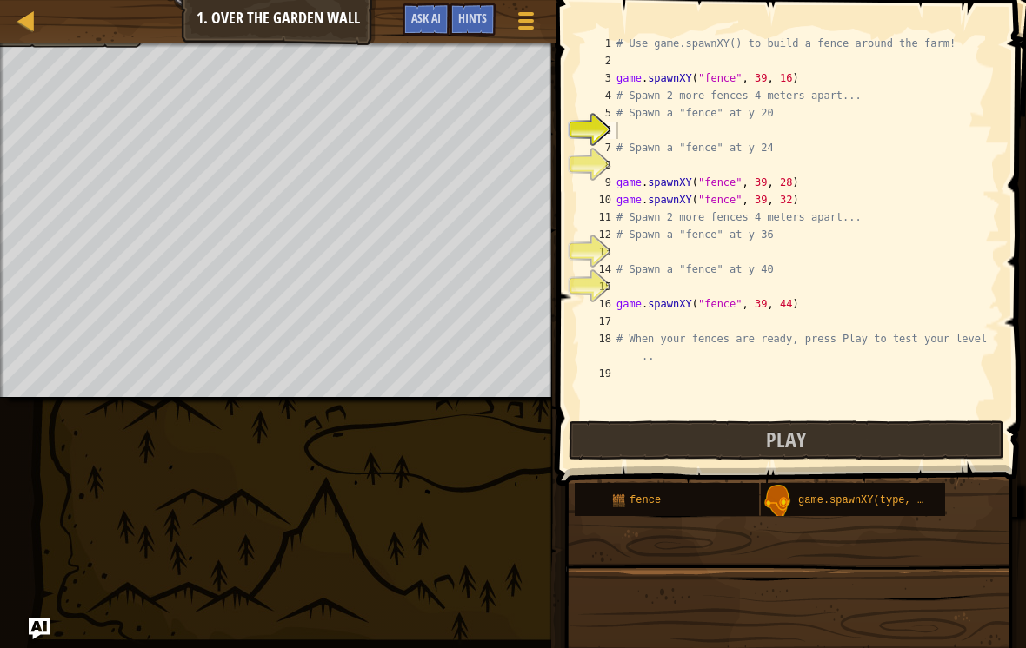
click at [873, 427] on button "Play" at bounding box center [785, 441] width 435 height 40
click at [878, 375] on div "# Use game.spawnXY() to build a fence around the farm! game . spawnXY ( "fence"…" at bounding box center [806, 243] width 387 height 417
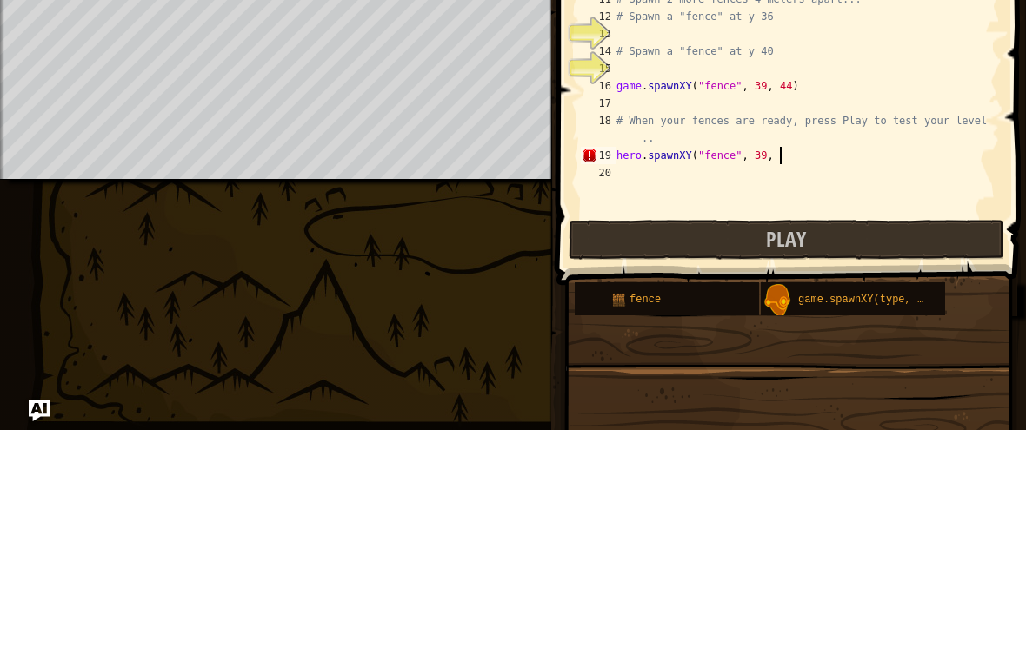
scroll to position [9, 13]
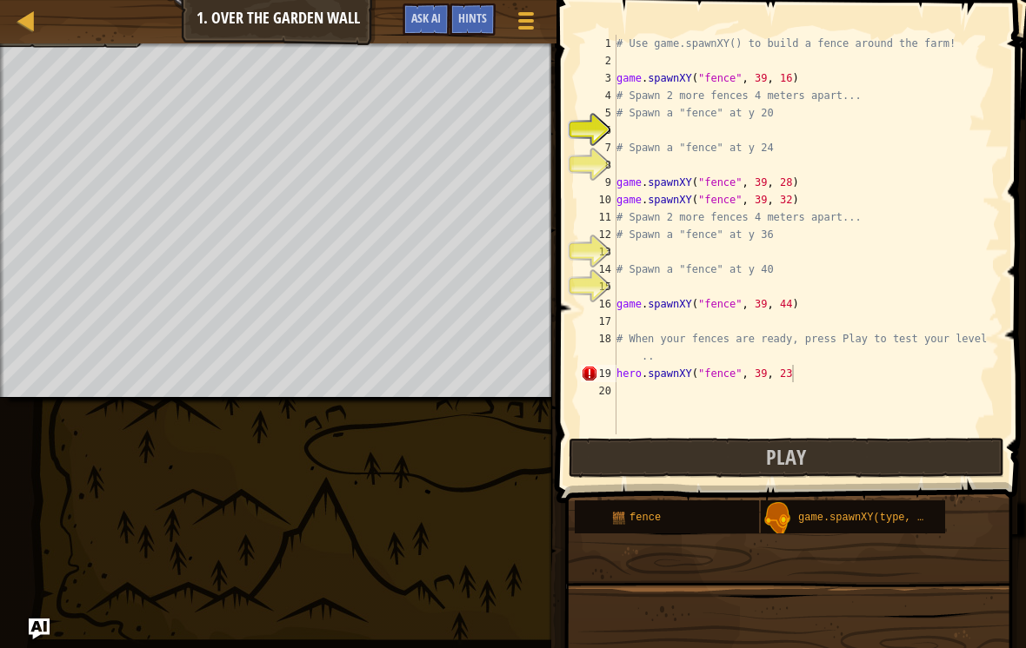
click at [870, 460] on button "Play" at bounding box center [785, 458] width 435 height 40
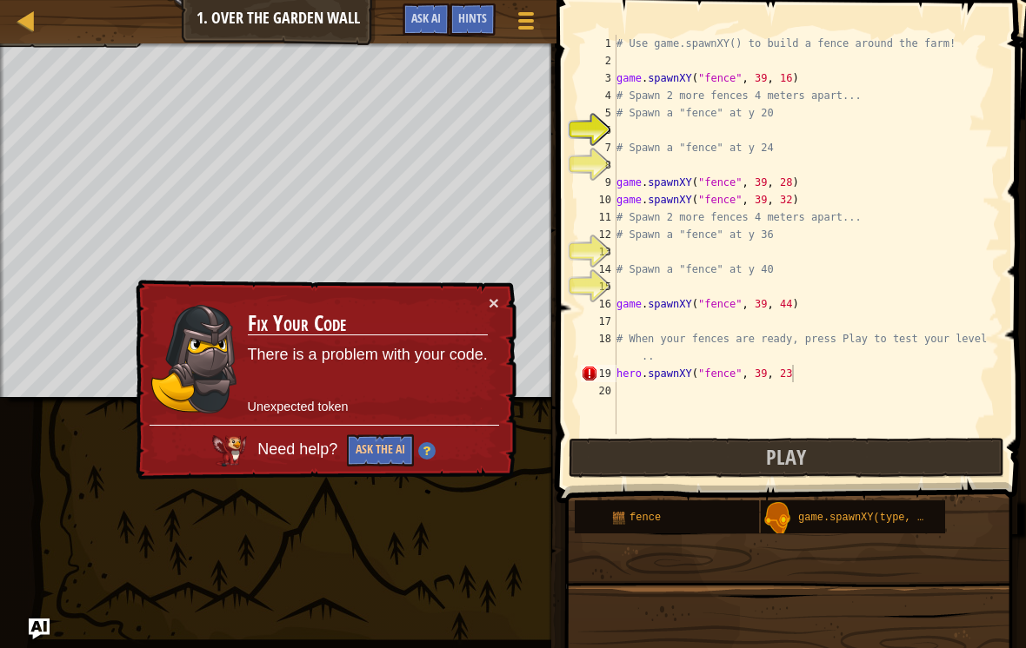
click at [493, 280] on div "× Fix Your Code There is a problem with your code. Unexpected token Need help? …" at bounding box center [324, 381] width 384 height 202
click at [833, 369] on div "# Use game.spawnXY() to build a fence around the farm! game . spawnXY ( "fence"…" at bounding box center [806, 252] width 387 height 435
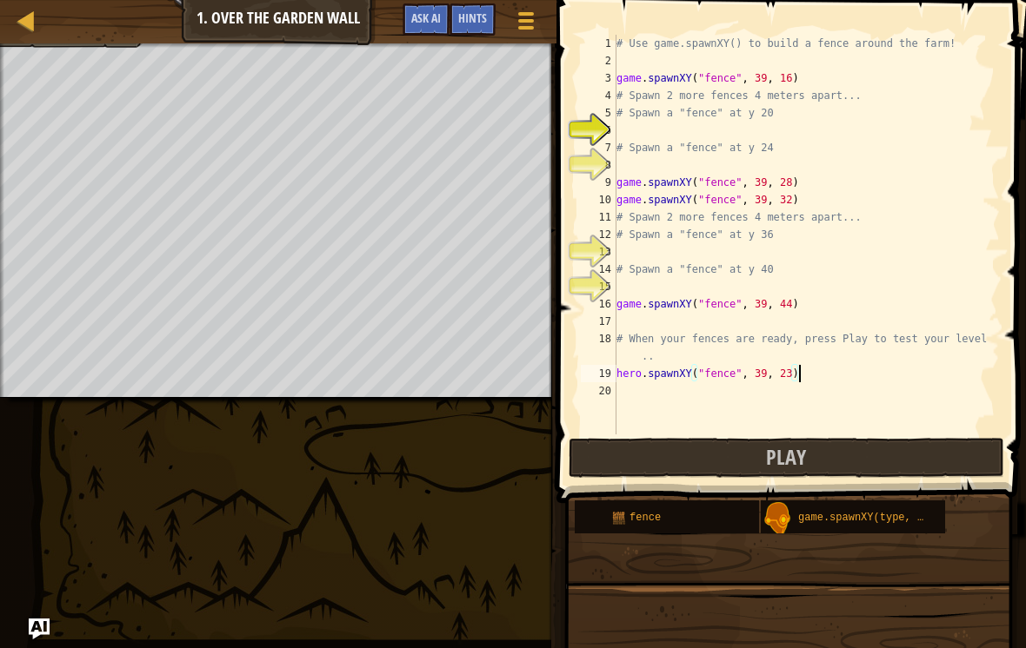
scroll to position [9, 14]
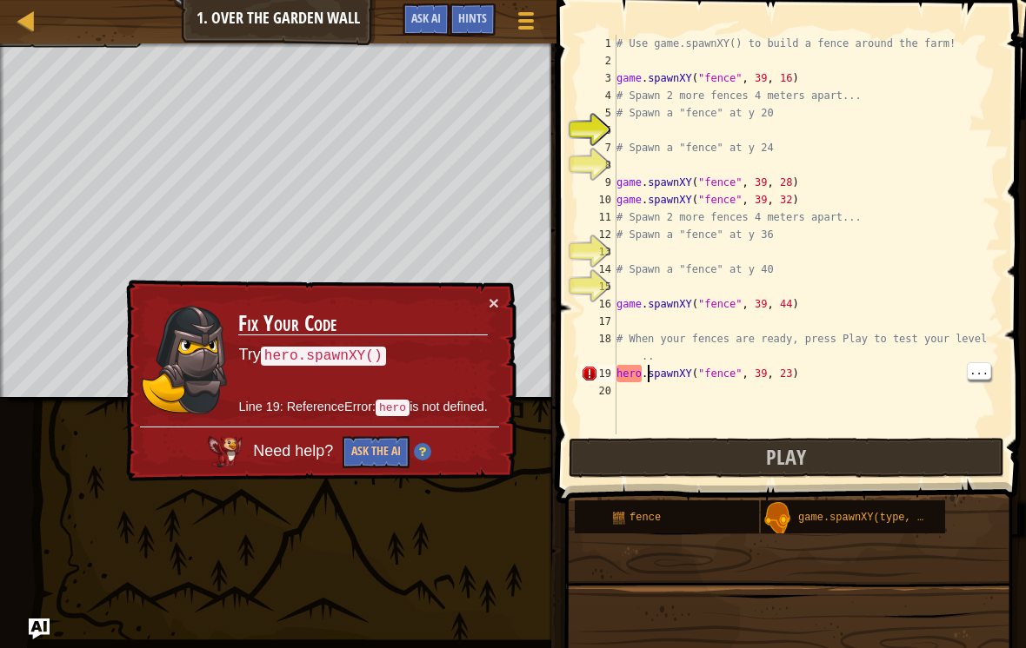
click at [651, 374] on div "# Use game.spawnXY() to build a fence around the farm! game . spawnXY ( "fence"…" at bounding box center [806, 252] width 387 height 435
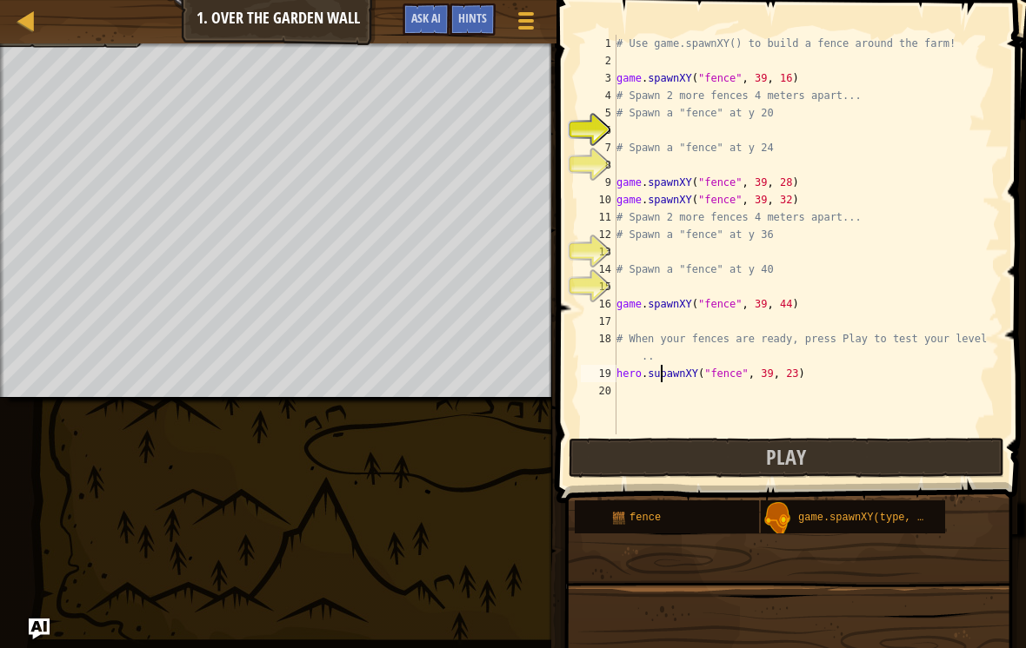
scroll to position [9, 3]
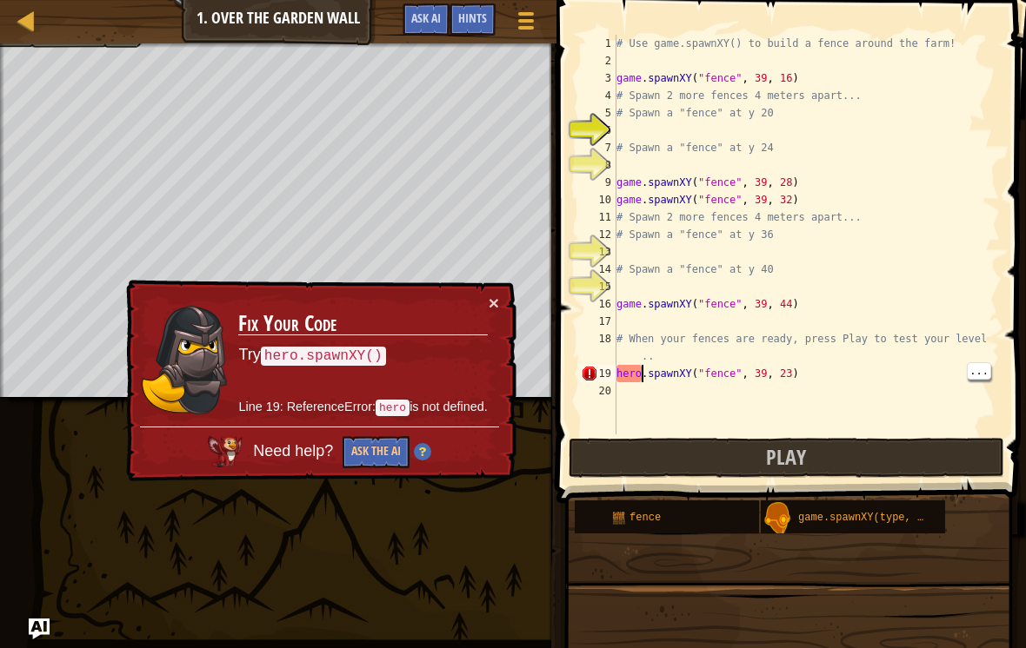
click at [640, 372] on div "# Use game.spawnXY() to build a fence around the farm! game . spawnXY ( "fence"…" at bounding box center [806, 252] width 387 height 435
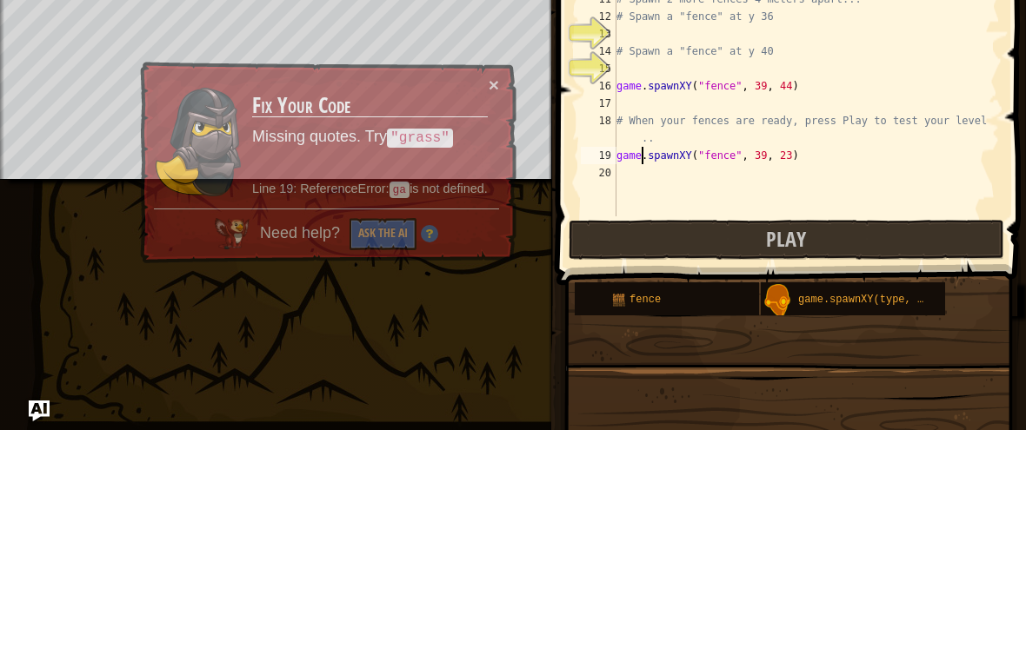
scroll to position [9, 2]
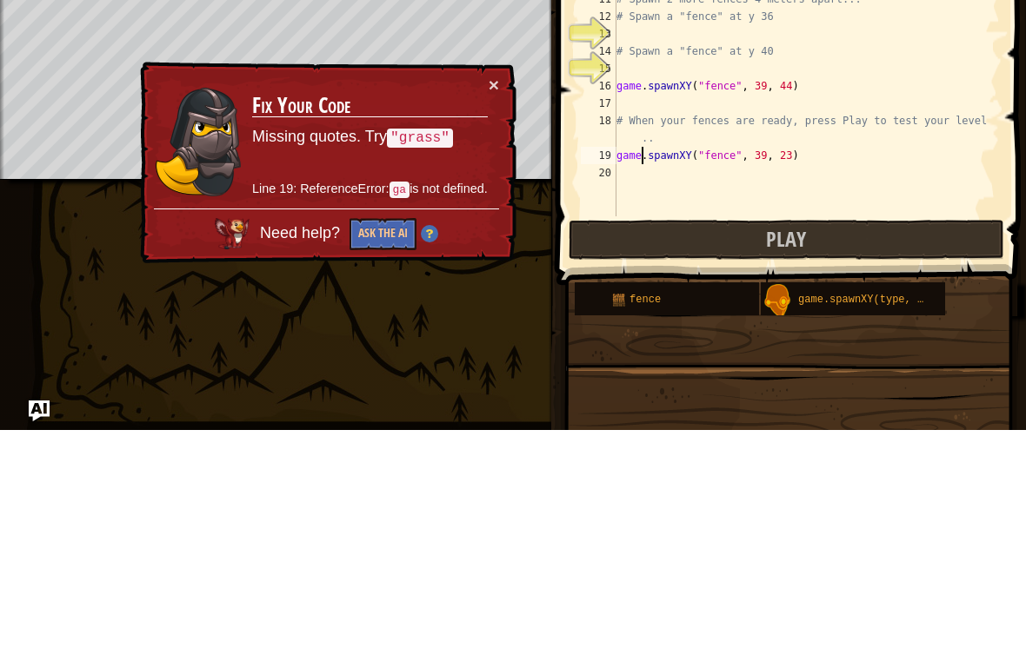
click at [897, 438] on button "Play" at bounding box center [785, 458] width 435 height 40
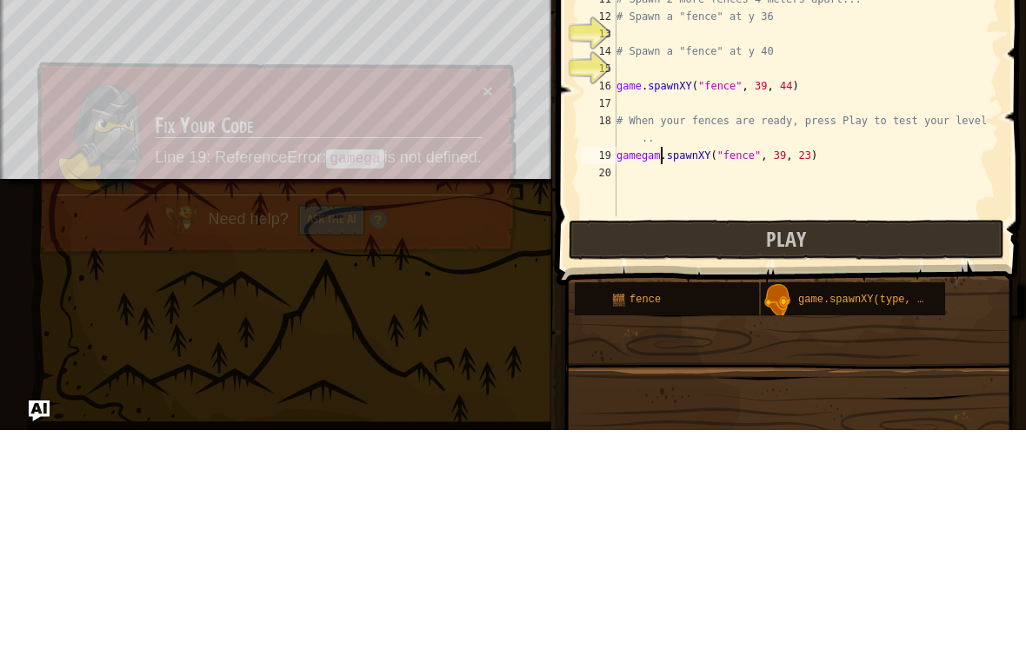
scroll to position [9, 3]
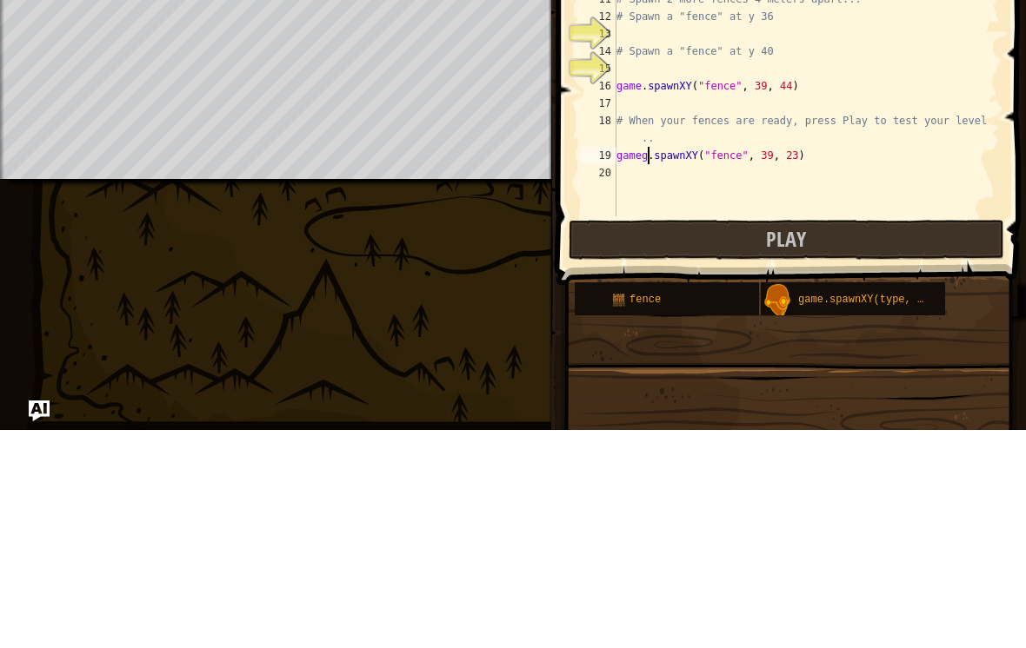
type textarea "game.spawnXY("fence", 39, 23)"
type textarea "h"
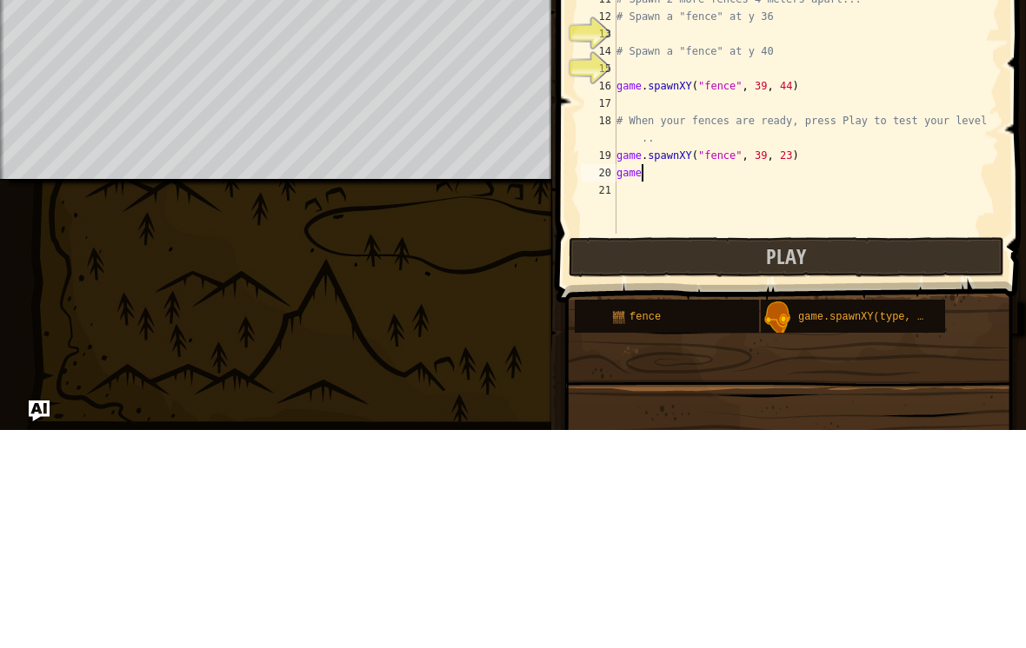
scroll to position [9, 1]
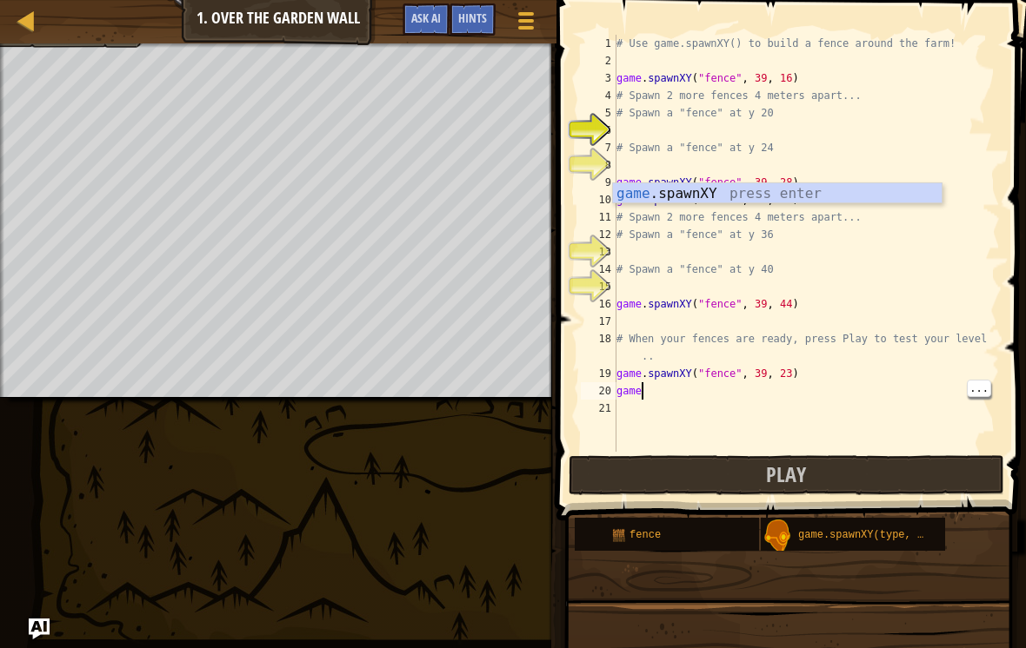
click at [718, 395] on div "# Use game.spawnXY() to build a fence around the farm! game . spawnXY ( "fence"…" at bounding box center [806, 261] width 387 height 452
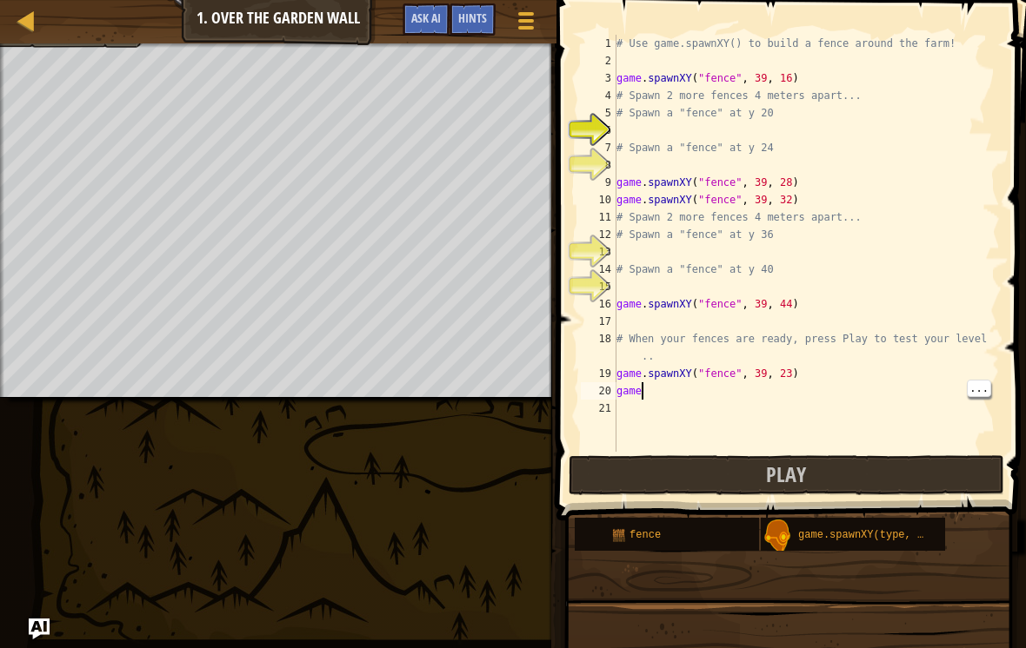
type textarea "game."
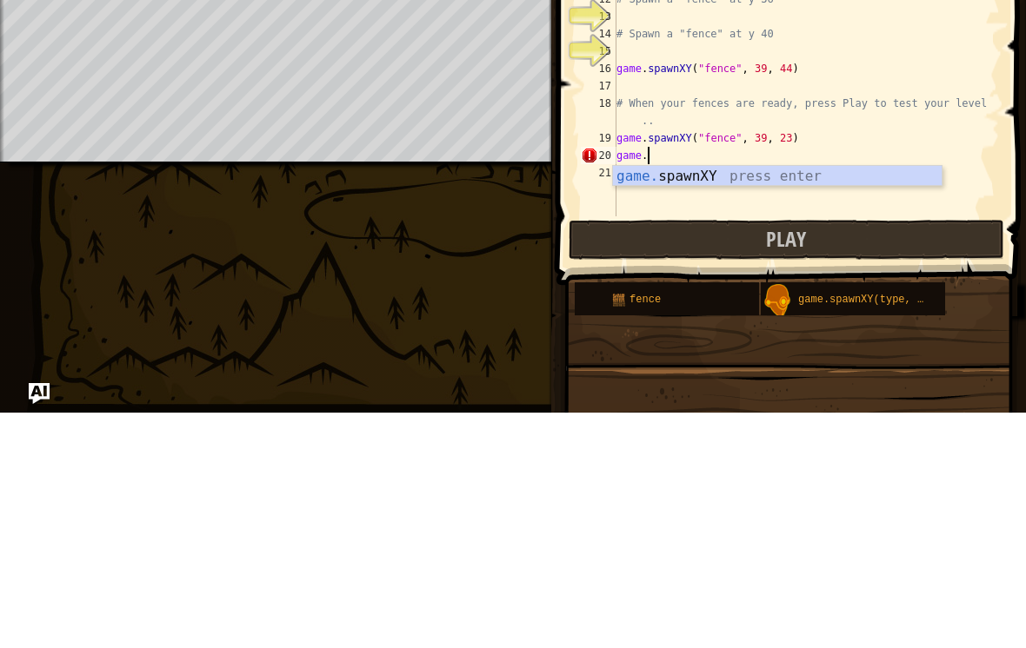
scroll to position [9, 0]
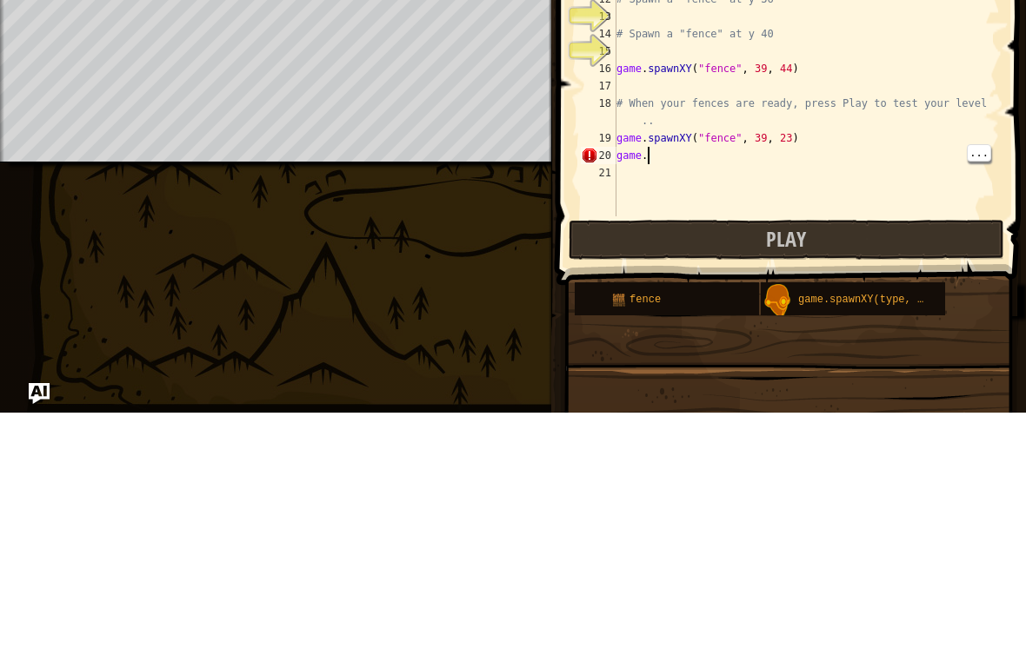
click at [724, 149] on div "# Use game.spawnXY() to build a fence around the farm! game . spawnXY ( "fence"…" at bounding box center [806, 261] width 387 height 452
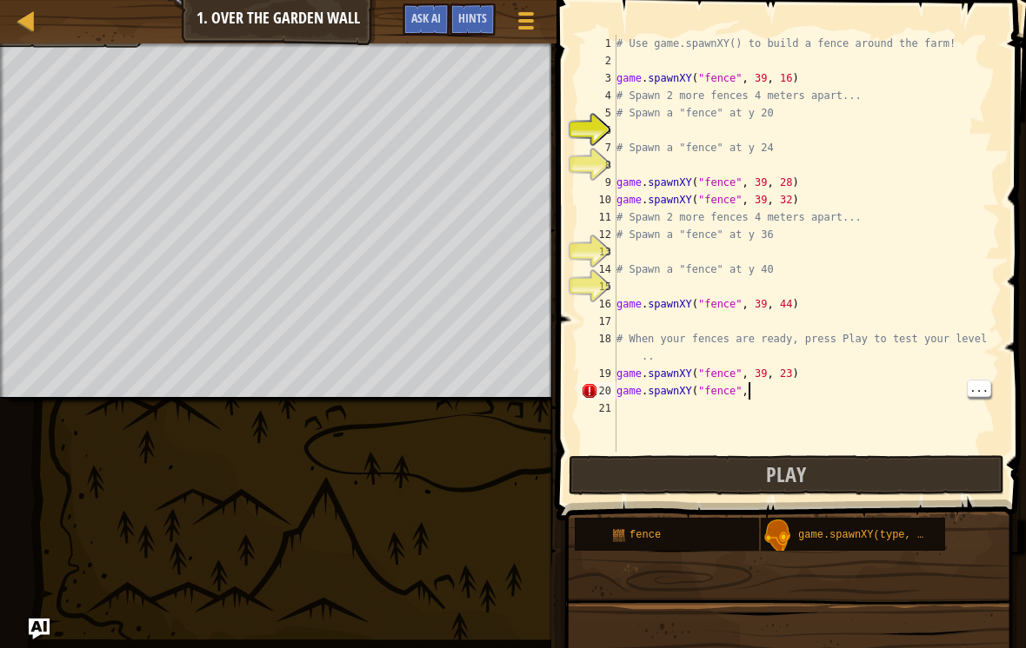
click at [813, 395] on div "# Use game.spawnXY() to build a fence around the farm! game . spawnXY ( "fence"…" at bounding box center [806, 261] width 387 height 452
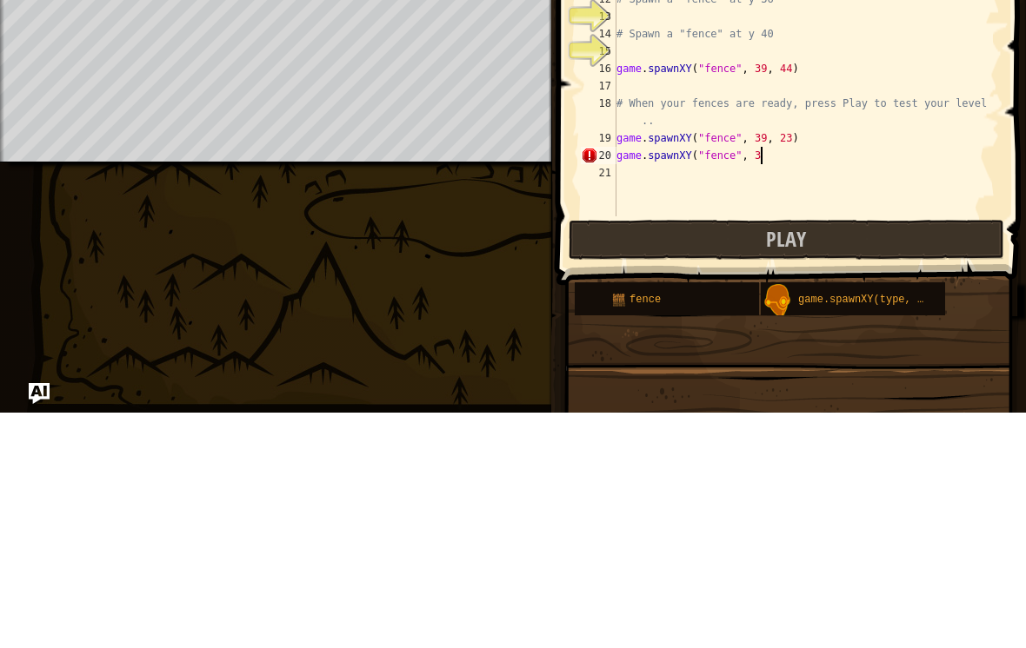
scroll to position [9, 11]
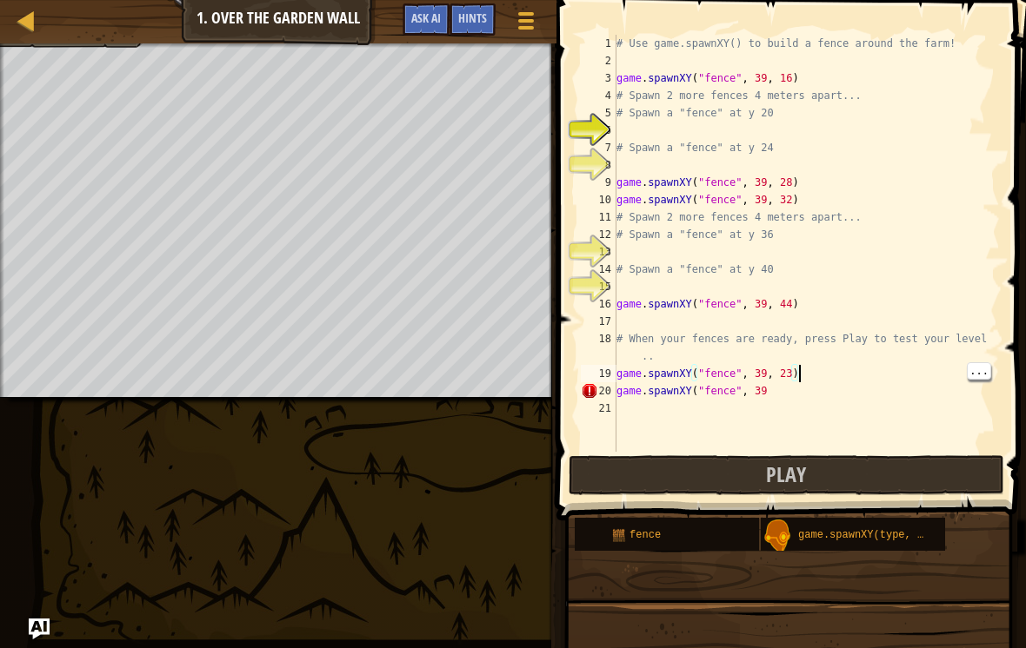
click at [802, 375] on div "# Use game.spawnXY() to build a fence around the farm! game . spawnXY ( "fence"…" at bounding box center [806, 261] width 387 height 452
click at [824, 389] on div "# Use game.spawnXY() to build a fence around the farm! game . spawnXY ( "fence"…" at bounding box center [806, 261] width 387 height 452
click at [822, 389] on div "# Use game.spawnXY() to build a fence around the farm! game . spawnXY ( "fence"…" at bounding box center [806, 261] width 387 height 452
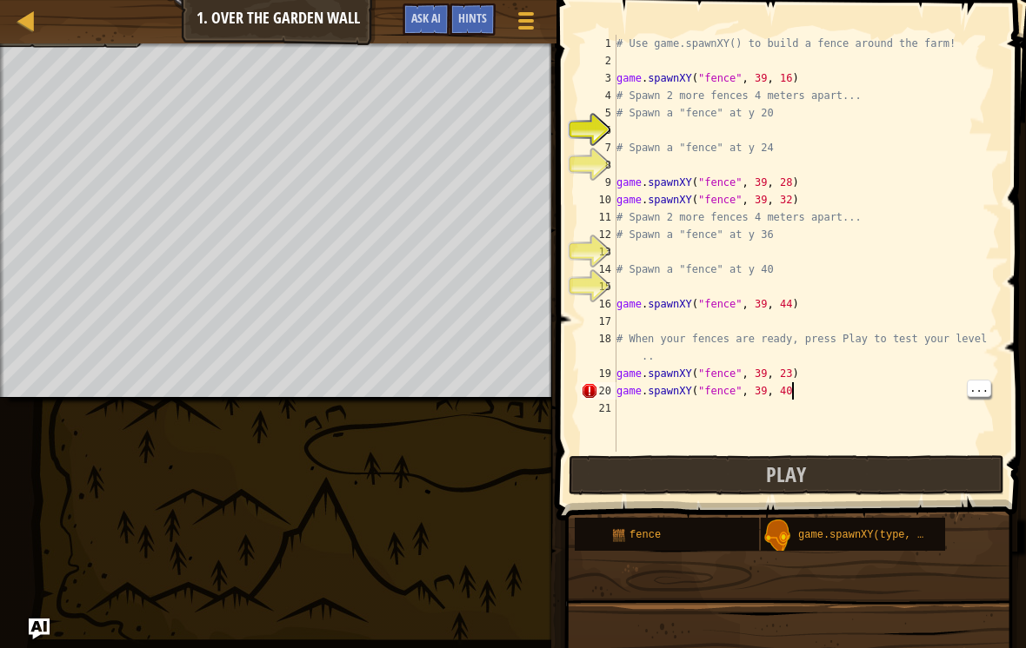
click at [828, 394] on div "# Use game.spawnXY() to build a fence around the farm! game . spawnXY ( "fence"…" at bounding box center [806, 261] width 387 height 452
type textarea "game.spawnXY("fence", 39, 40)"
click at [867, 481] on button "Play" at bounding box center [785, 475] width 435 height 40
click at [886, 456] on button "Play" at bounding box center [785, 475] width 435 height 40
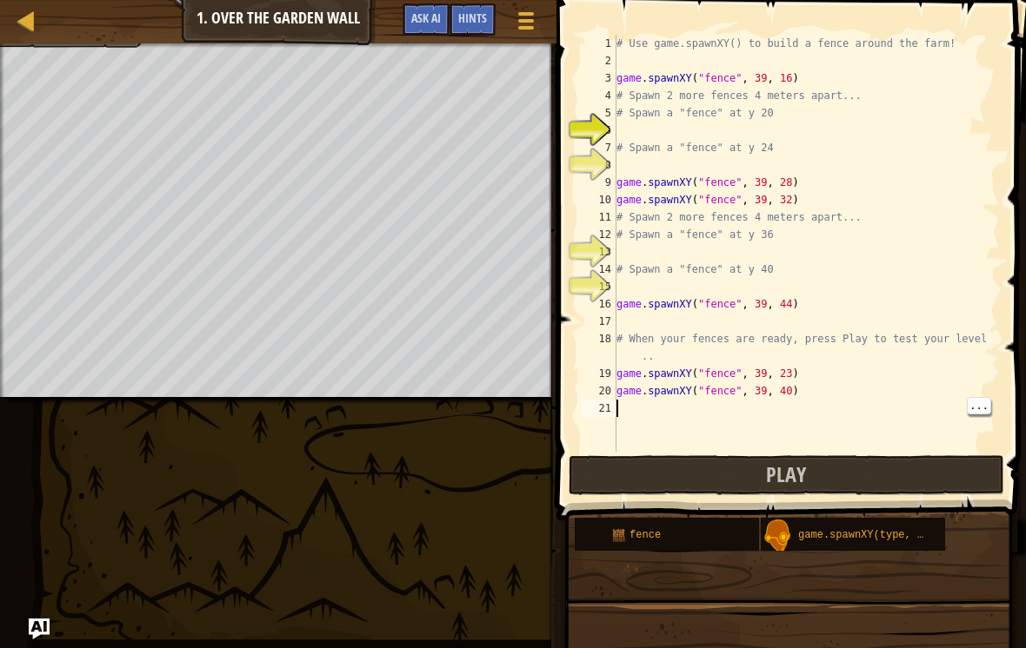
scroll to position [9, 0]
click at [796, 407] on div "# Use game.spawnXY() to build a fence around the farm! game . spawnXY ( "fence"…" at bounding box center [806, 261] width 387 height 452
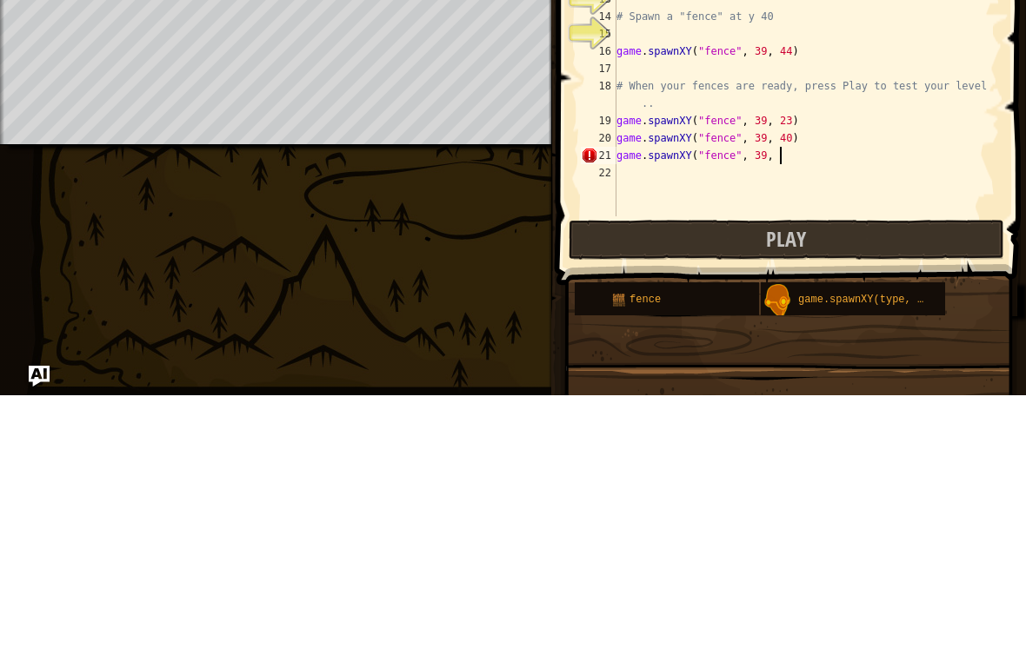
scroll to position [9, 13]
type textarea "game.spawnXY("fence", 39, 39)"
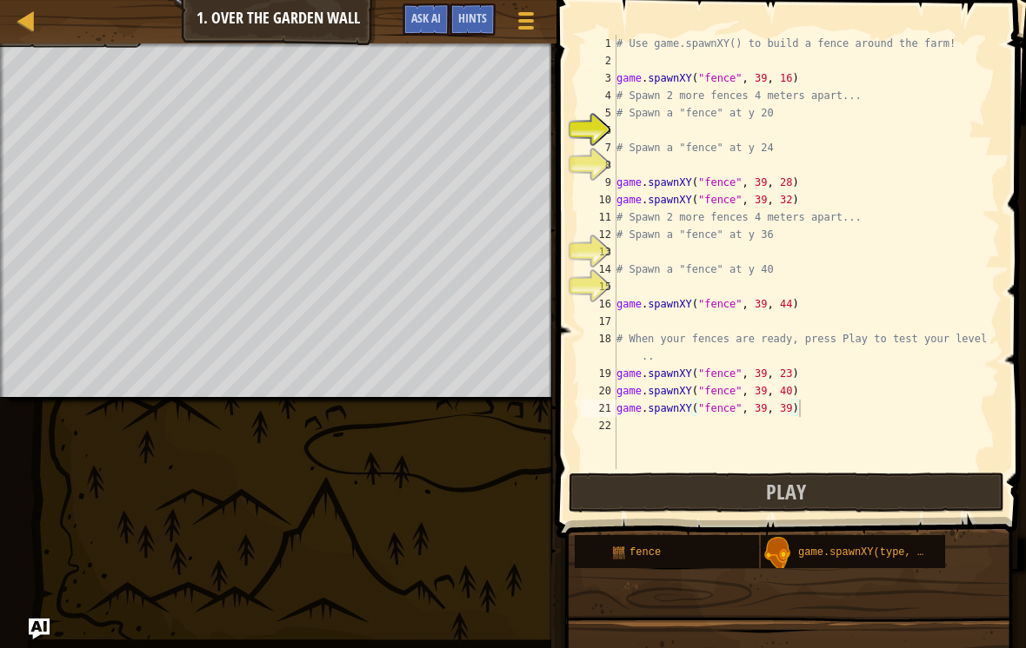
click at [850, 495] on button "Play" at bounding box center [785, 493] width 435 height 40
click at [764, 438] on div "# Use game.spawnXY() to build a fence around the farm! game . spawnXY ( "fence"…" at bounding box center [806, 269] width 387 height 469
click at [788, 407] on div "# Use game.spawnXY() to build a fence around the farm! game . spawnXY ( "fence"…" at bounding box center [806, 269] width 387 height 469
click at [799, 411] on div "# Use game.spawnXY() to build a fence around the farm! game . spawnXY ( "fence"…" at bounding box center [806, 269] width 387 height 469
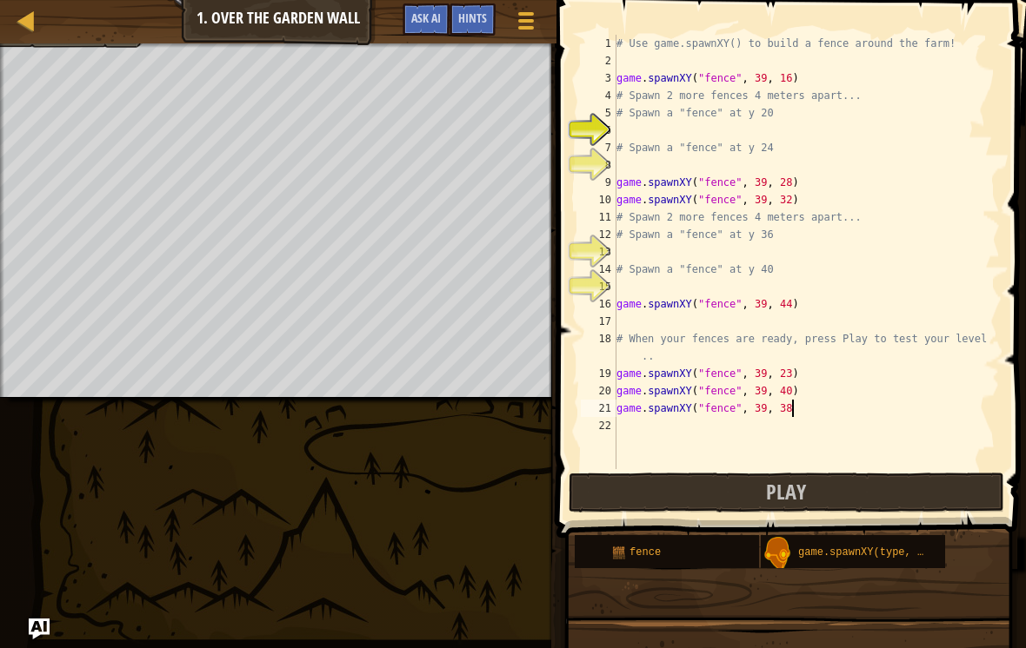
scroll to position [9, 14]
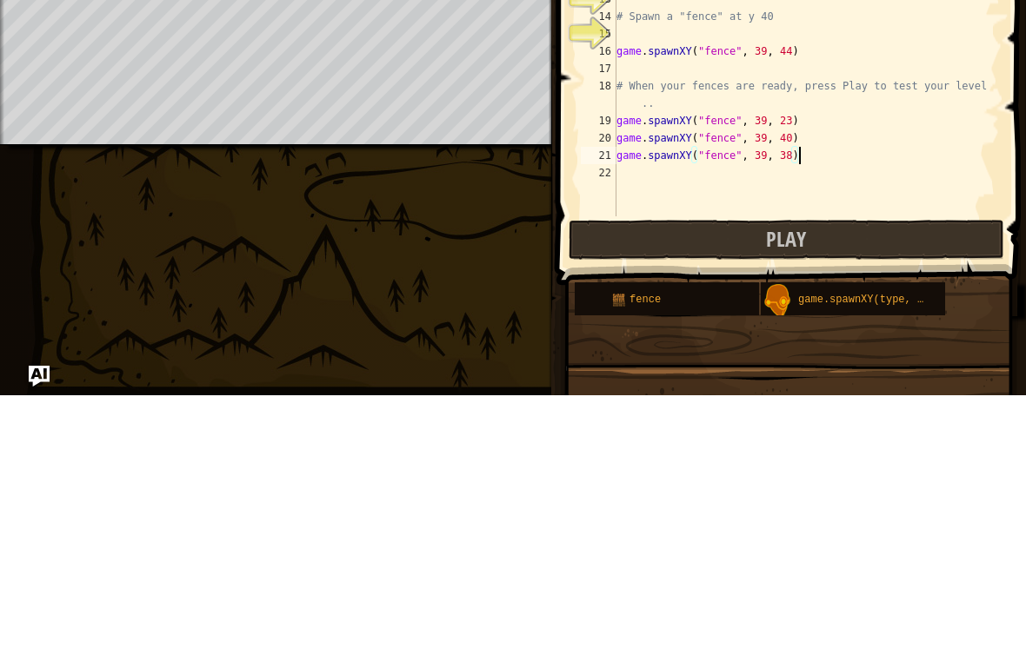
click at [910, 473] on button "Play" at bounding box center [785, 493] width 435 height 40
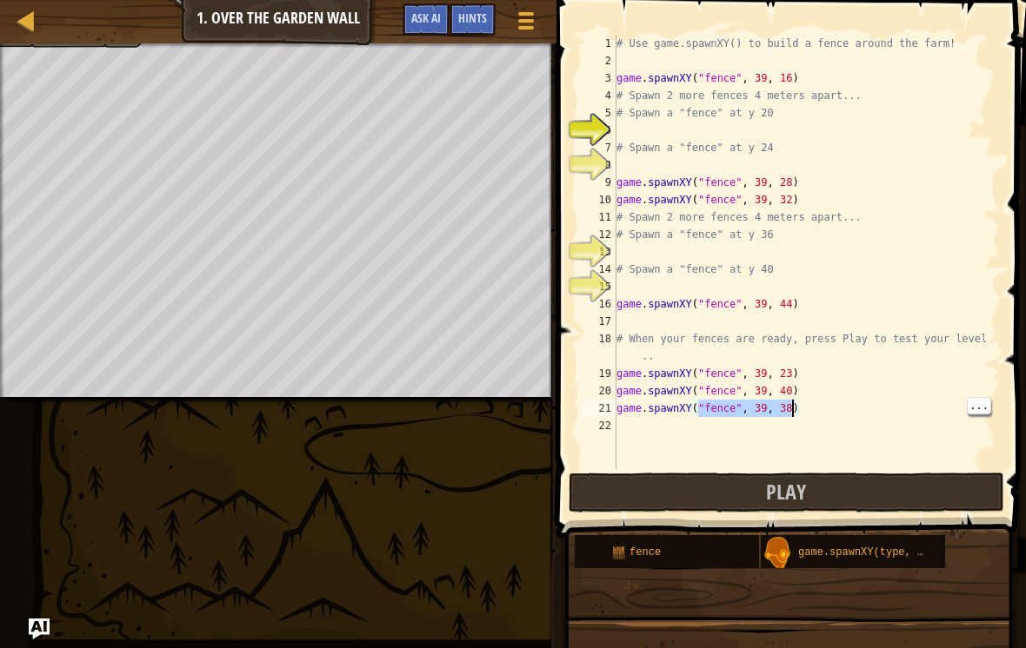
click at [793, 413] on div "# Use game.spawnXY() to build a fence around the farm! game . spawnXY ( "fence"…" at bounding box center [806, 269] width 387 height 469
click at [872, 479] on button "Play" at bounding box center [785, 493] width 435 height 40
click at [793, 410] on div "# Use game.spawnXY() to build a fence around the farm! game . spawnXY ( "fence"…" at bounding box center [806, 269] width 387 height 469
type textarea "game.spawnXY("fence", 39, 36)"
click at [853, 482] on button "Play" at bounding box center [785, 493] width 435 height 40
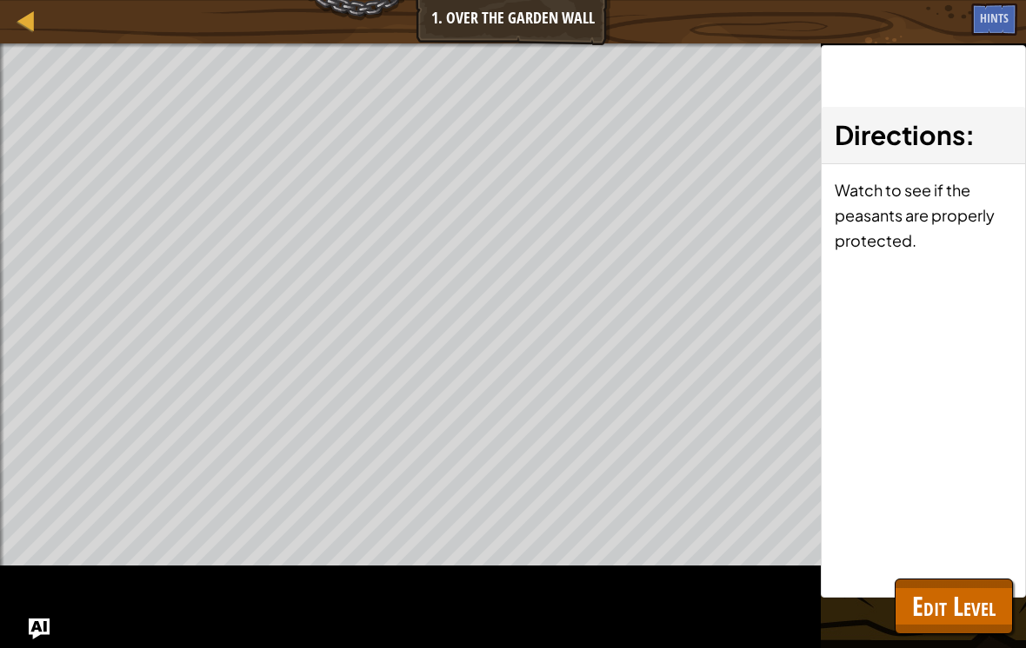
click at [944, 612] on span "Edit Level" at bounding box center [953, 606] width 83 height 36
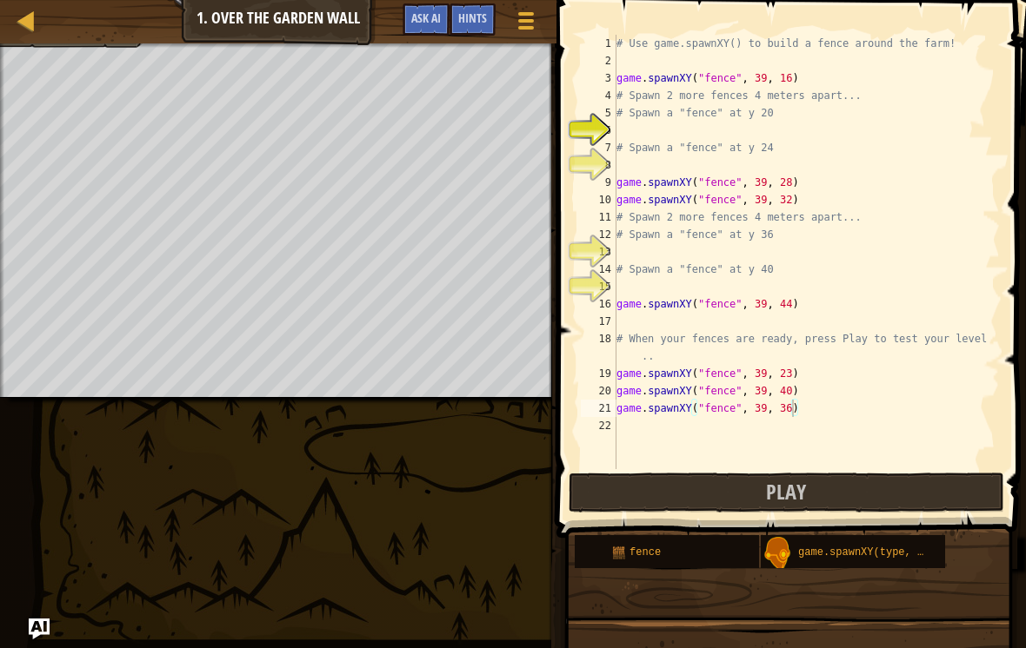
click at [846, 475] on button "Play" at bounding box center [785, 493] width 435 height 40
click at [828, 282] on div "# Use game.spawnXY() to build a fence around the farm! game . spawnXY ( "fence"…" at bounding box center [806, 269] width 387 height 469
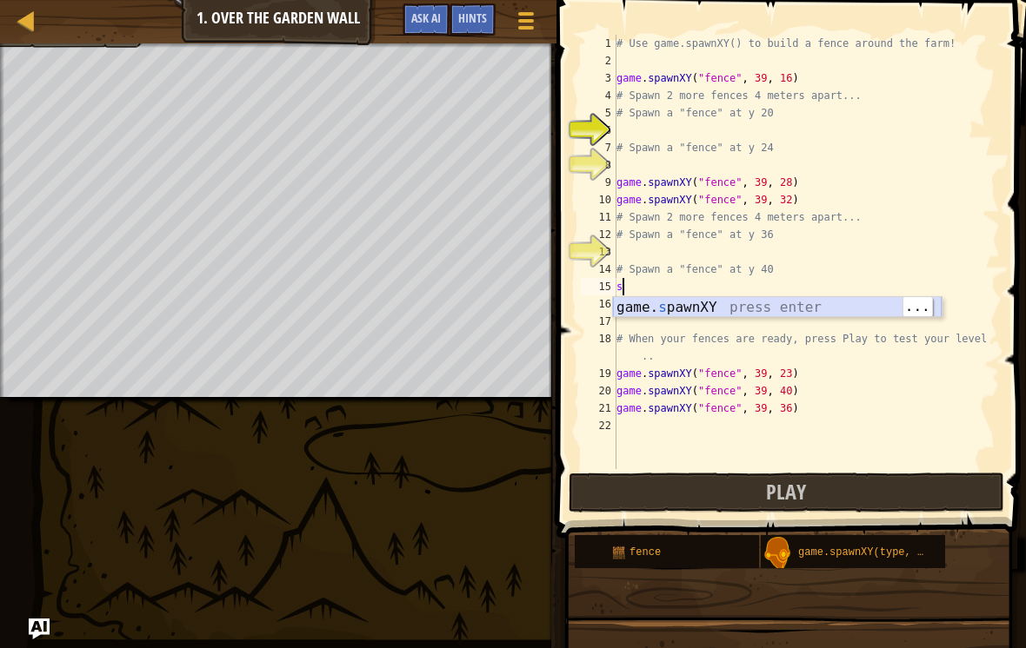
click at [820, 312] on div "game. s pawnXY press enter" at bounding box center [777, 328] width 329 height 63
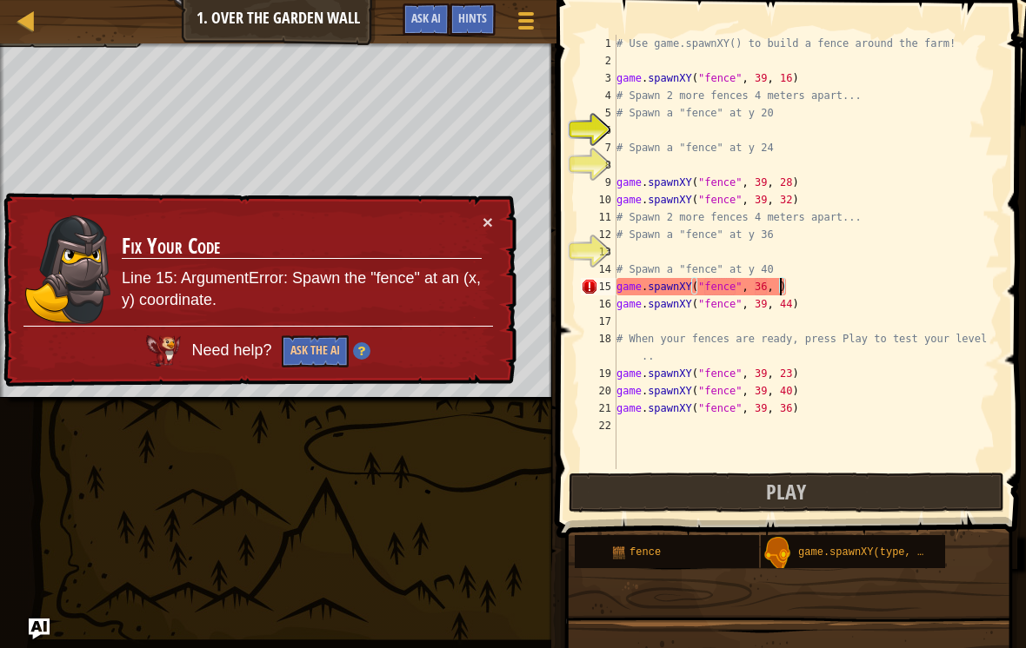
scroll to position [9, 14]
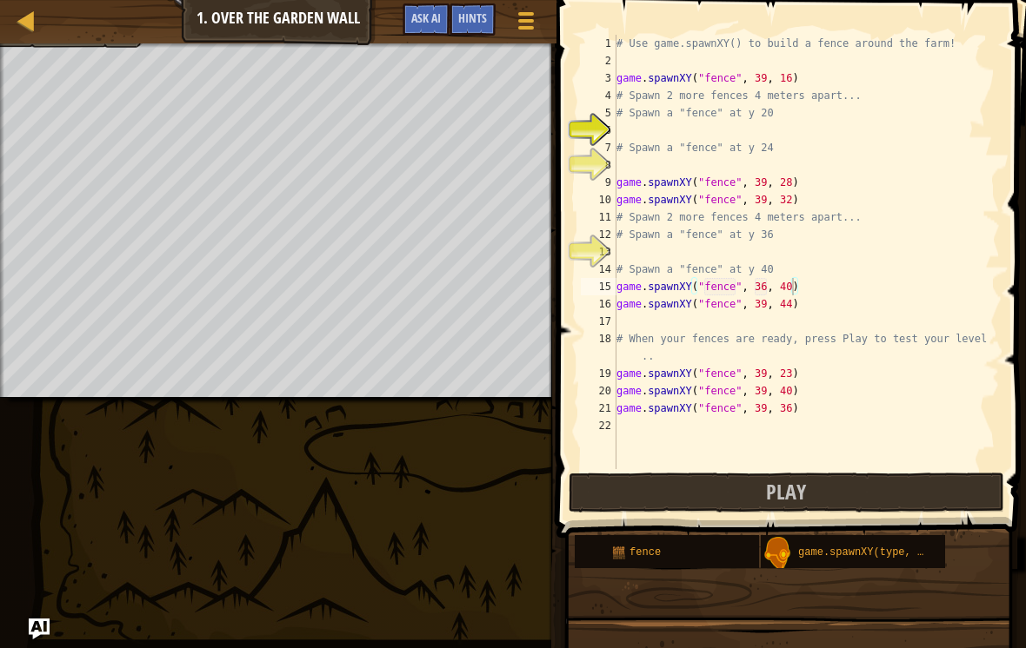
click at [891, 494] on button "Play" at bounding box center [785, 493] width 435 height 40
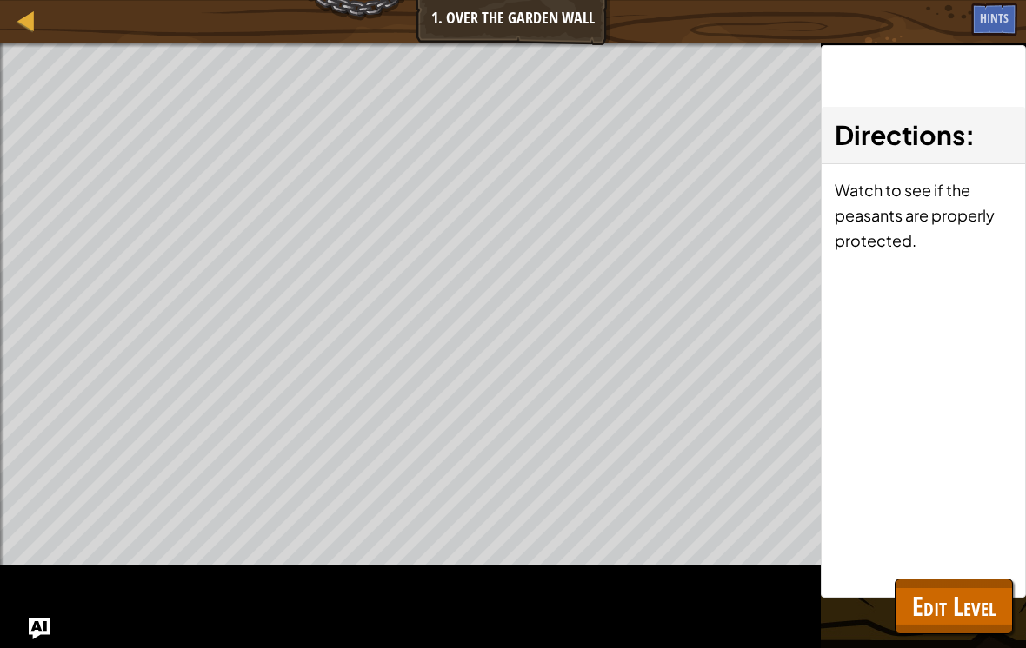
click at [973, 594] on span "Edit Level" at bounding box center [953, 606] width 83 height 36
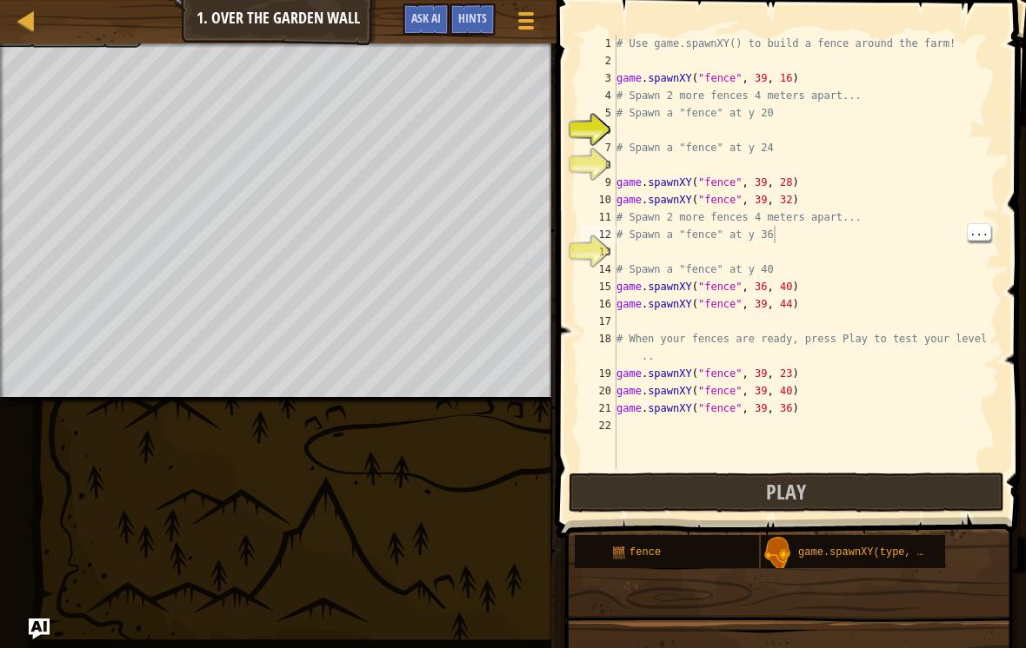
click at [778, 242] on div "# Use game.spawnXY() to build a fence around the farm! game . spawnXY ( "fence"…" at bounding box center [806, 269] width 387 height 469
type textarea "# Spawn a "fence" at y 36"
click at [785, 244] on div "# Use game.spawnXY() to build a fence around the farm! game . spawnXY ( "fence"…" at bounding box center [806, 269] width 387 height 469
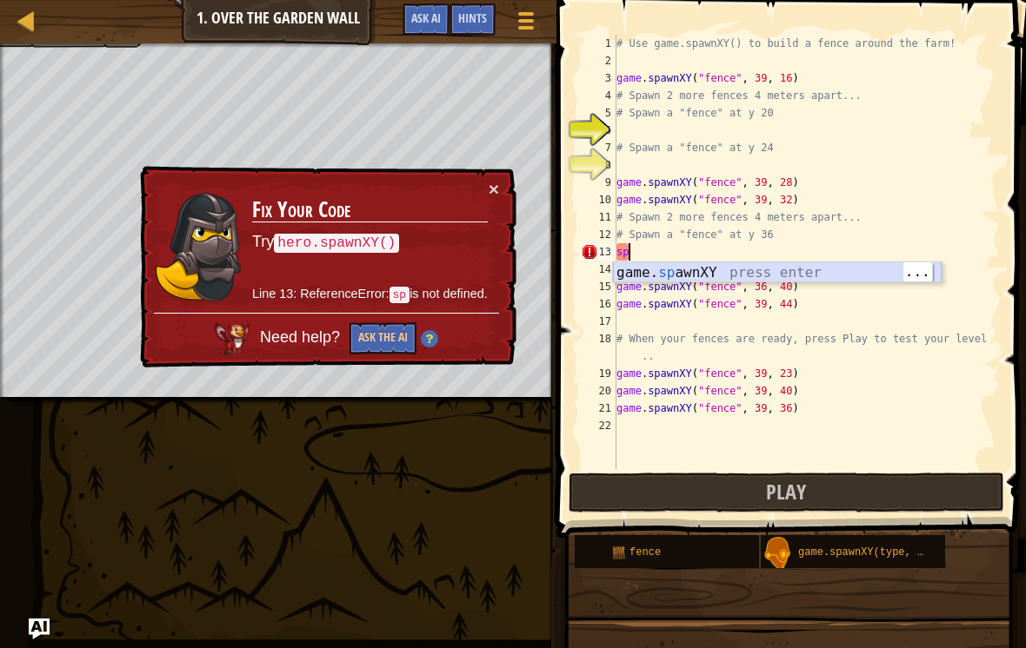
click at [840, 274] on div "game. sp awnXY press enter" at bounding box center [777, 293] width 329 height 63
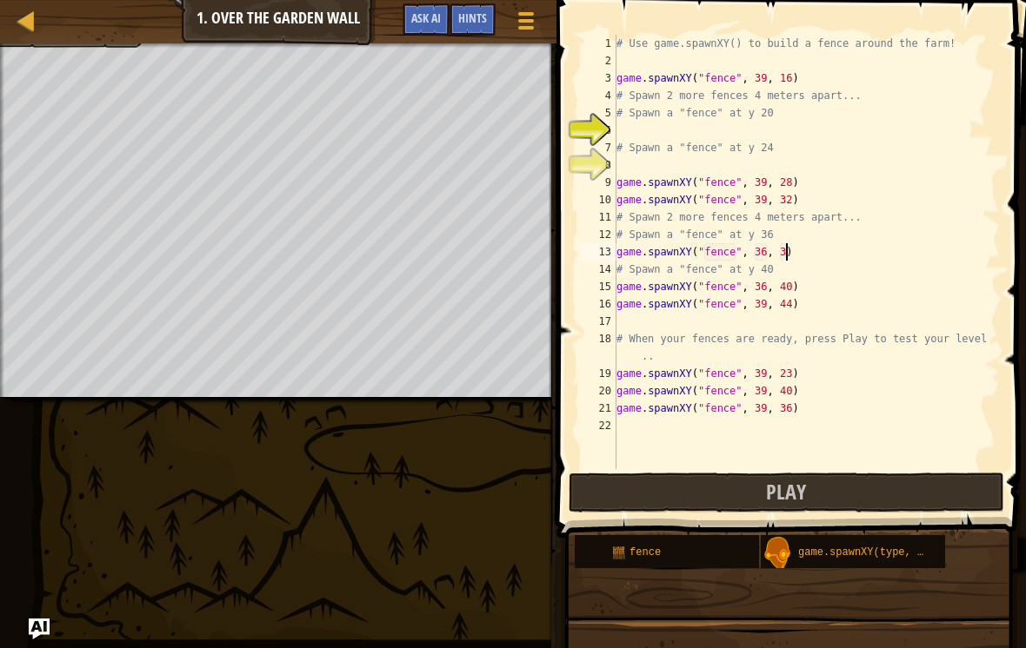
type textarea "game.spawnXY("fence", 36, 36)"
click at [866, 499] on button "Play" at bounding box center [785, 493] width 435 height 40
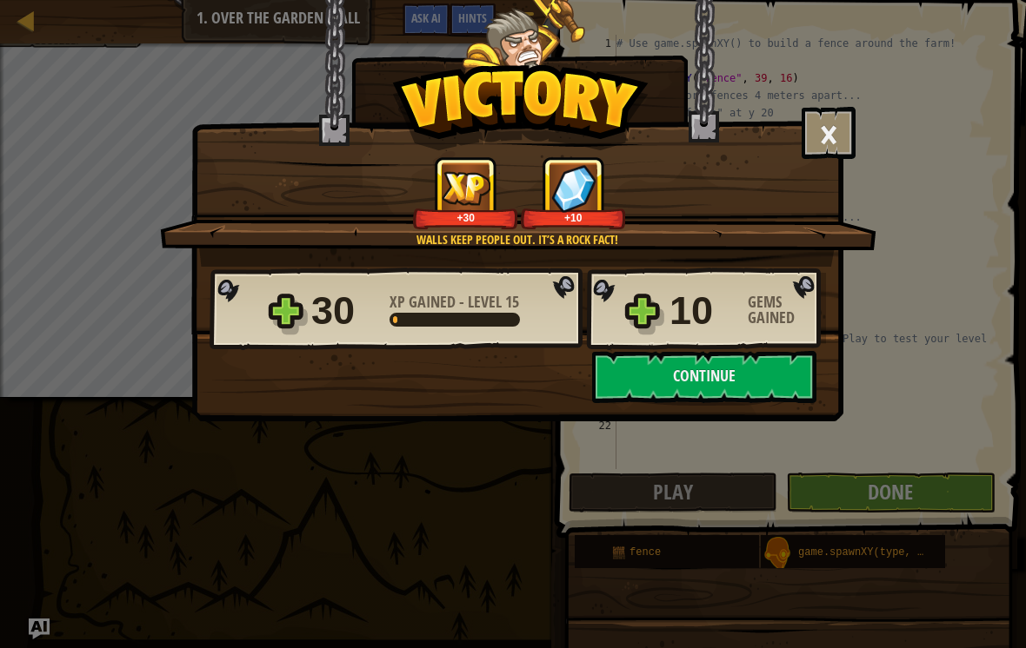
click at [787, 376] on button "Continue" at bounding box center [704, 377] width 224 height 52
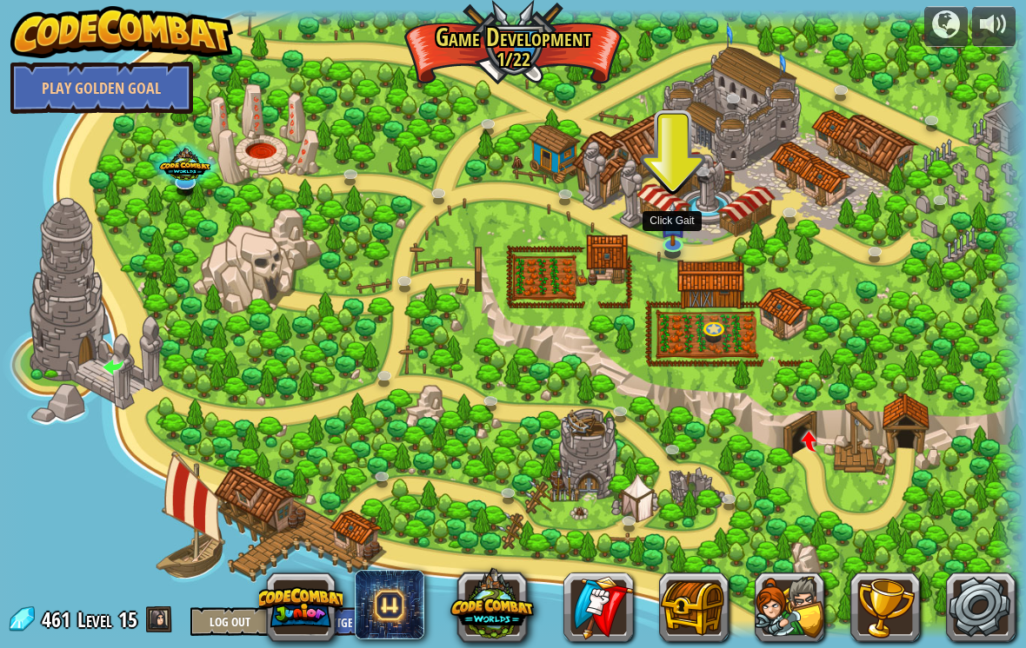
click at [665, 254] on link at bounding box center [673, 247] width 35 height 26
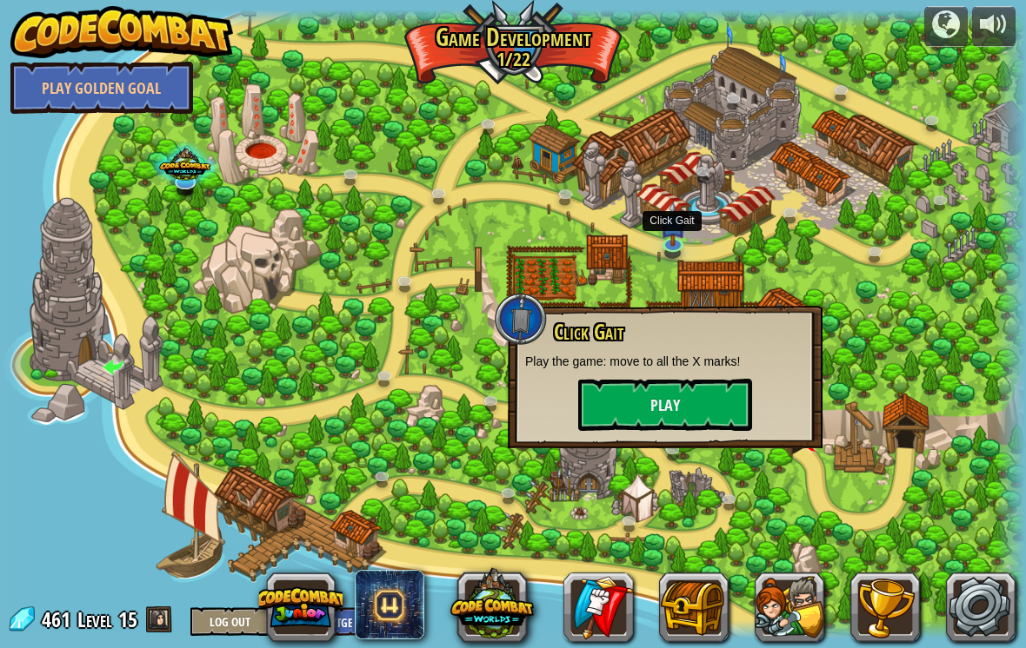
click at [736, 408] on button "Play" at bounding box center [665, 405] width 174 height 52
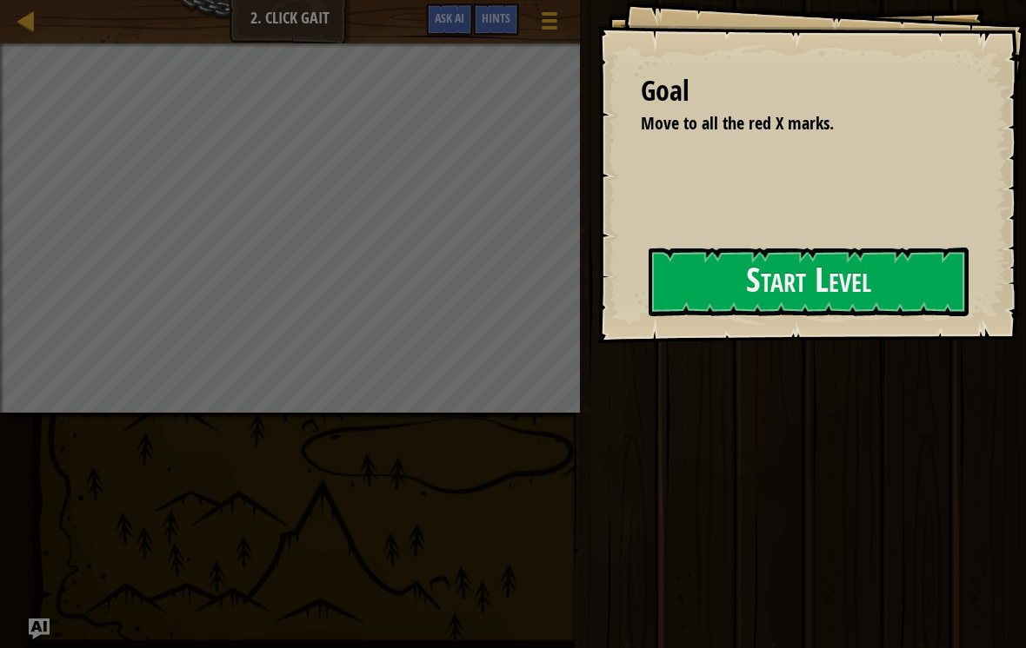
click at [891, 263] on button "Start Level" at bounding box center [808, 282] width 320 height 69
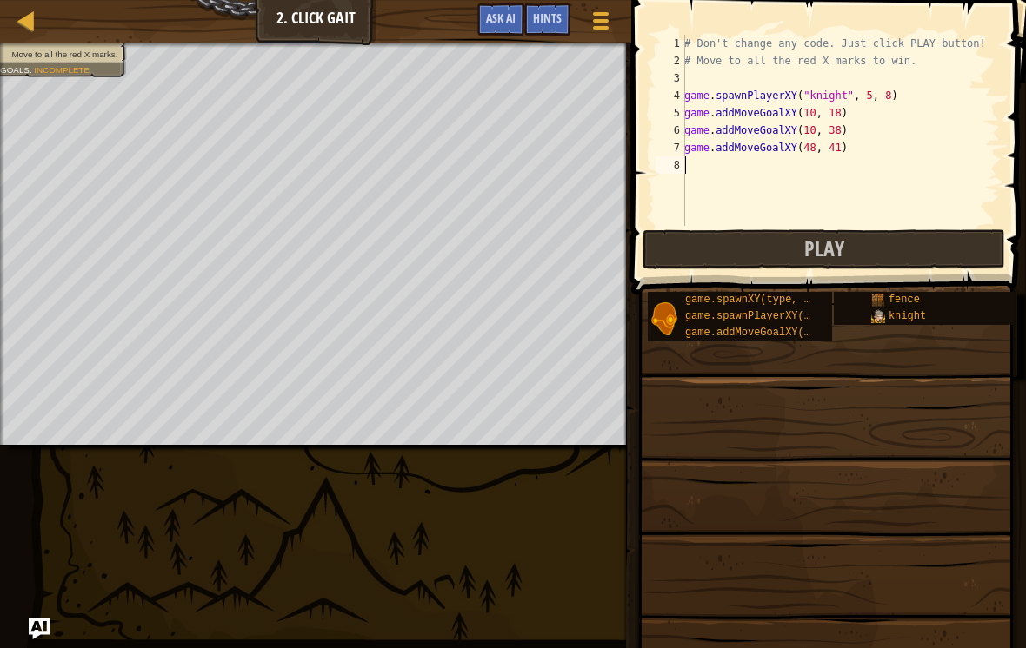
click at [920, 258] on button "Play" at bounding box center [823, 249] width 362 height 40
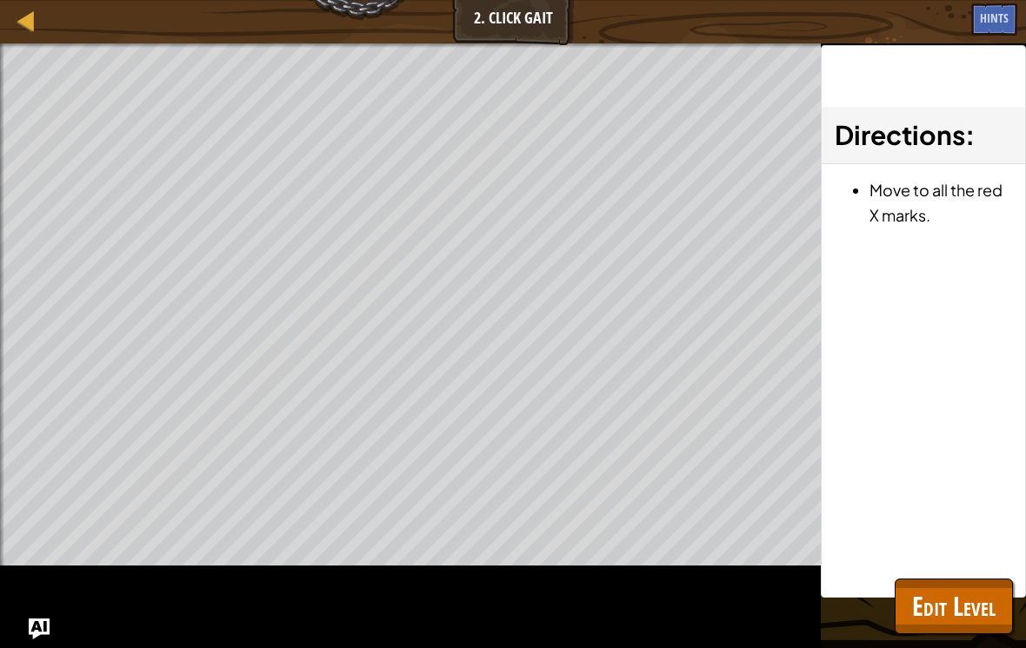
click at [983, 594] on span "Edit Level" at bounding box center [953, 606] width 83 height 36
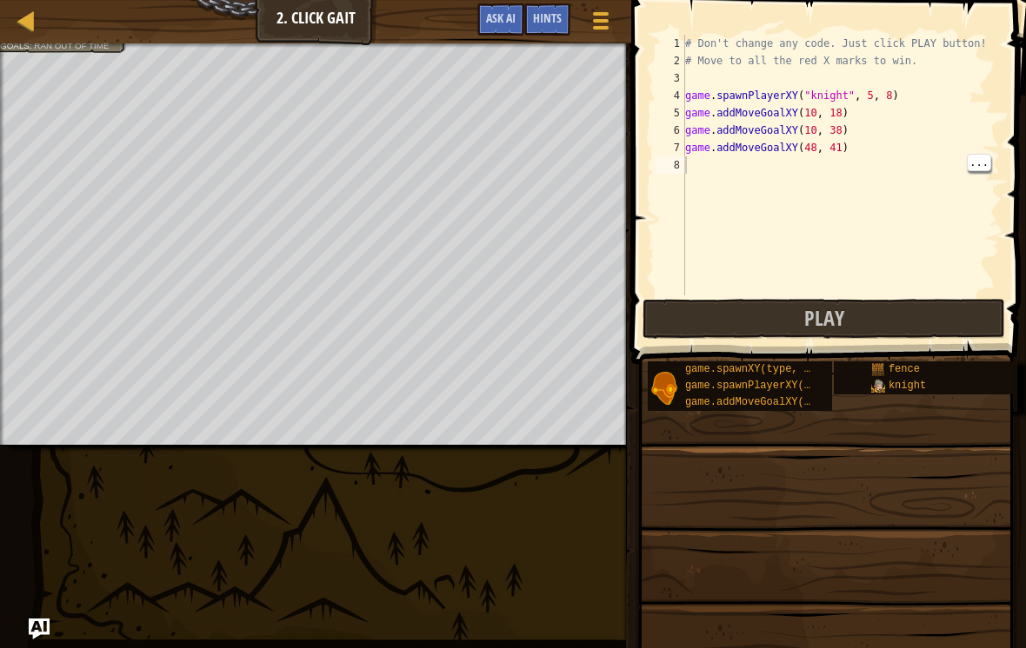
click at [955, 316] on button "Play" at bounding box center [823, 319] width 362 height 40
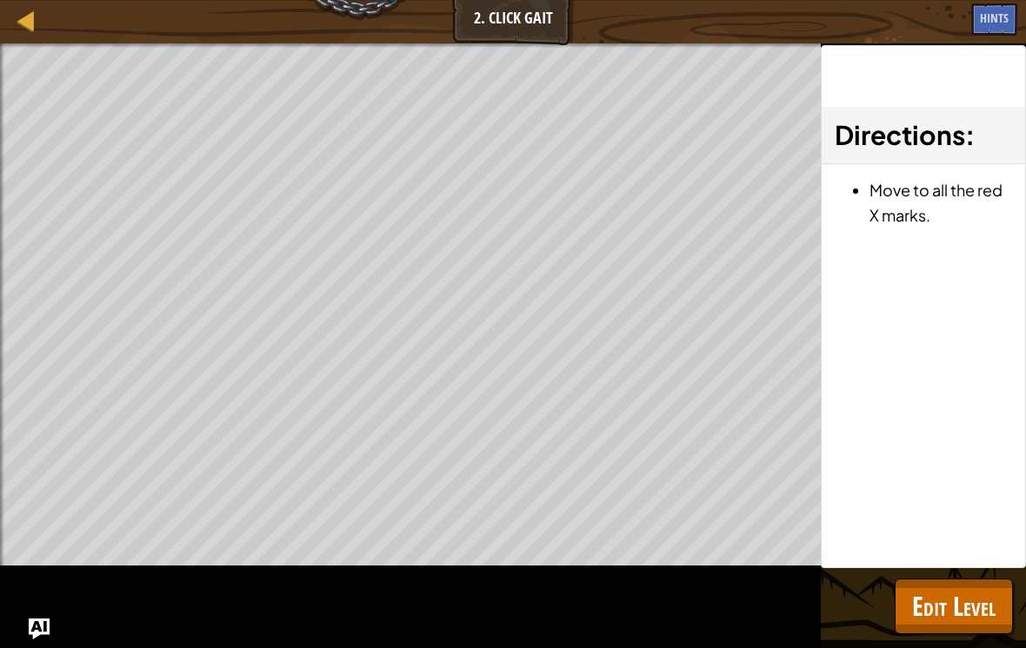
click at [30, 30] on div at bounding box center [27, 21] width 22 height 22
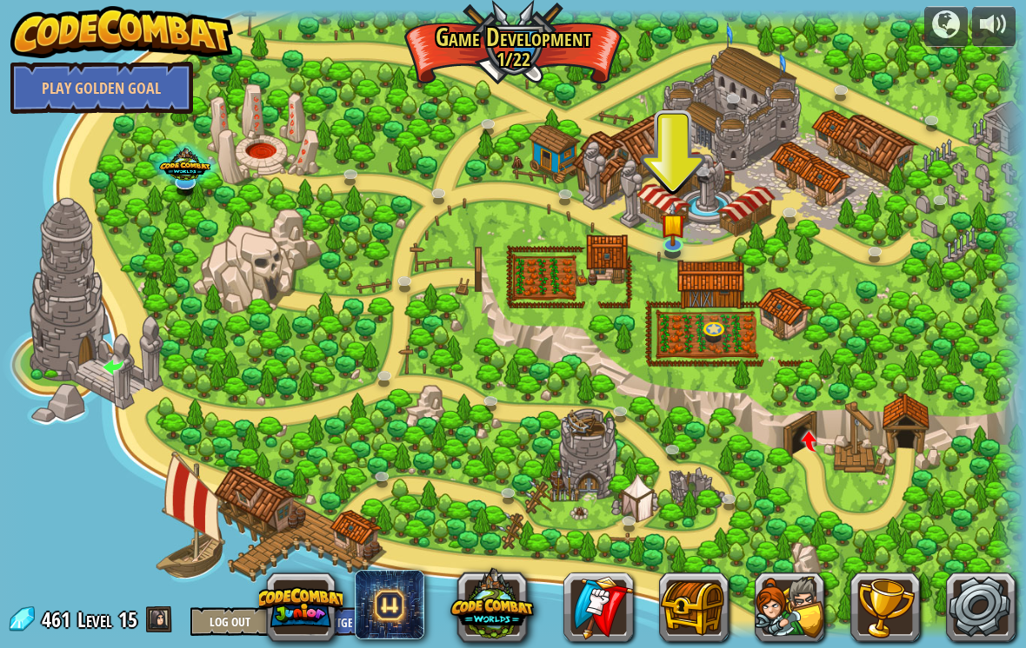
click at [799, 581] on button at bounding box center [789, 608] width 70 height 70
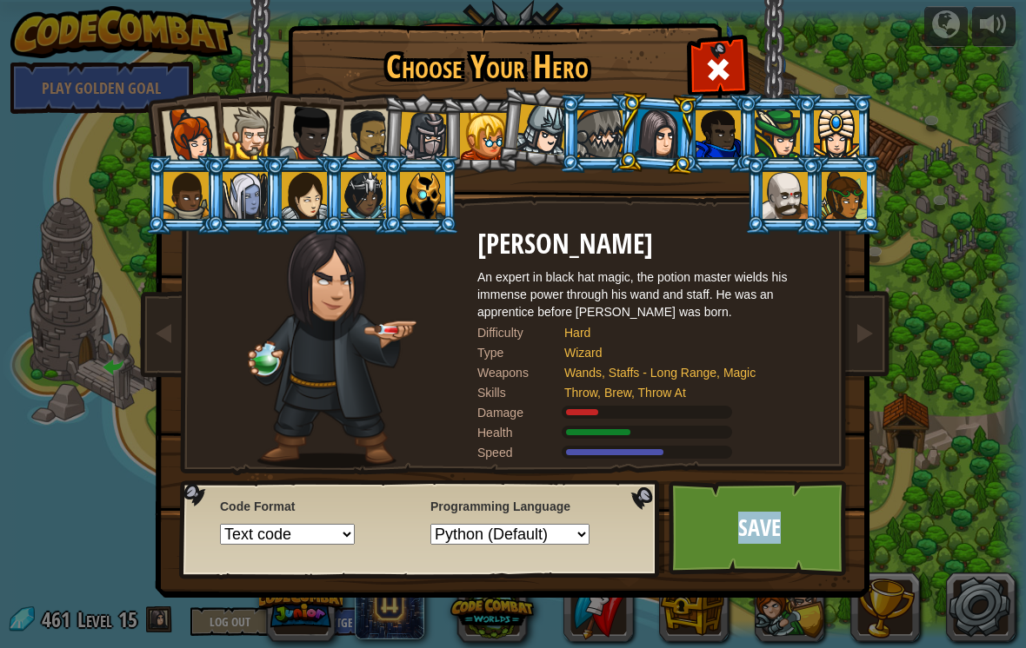
click at [814, 527] on link "Save" at bounding box center [759, 529] width 182 height 96
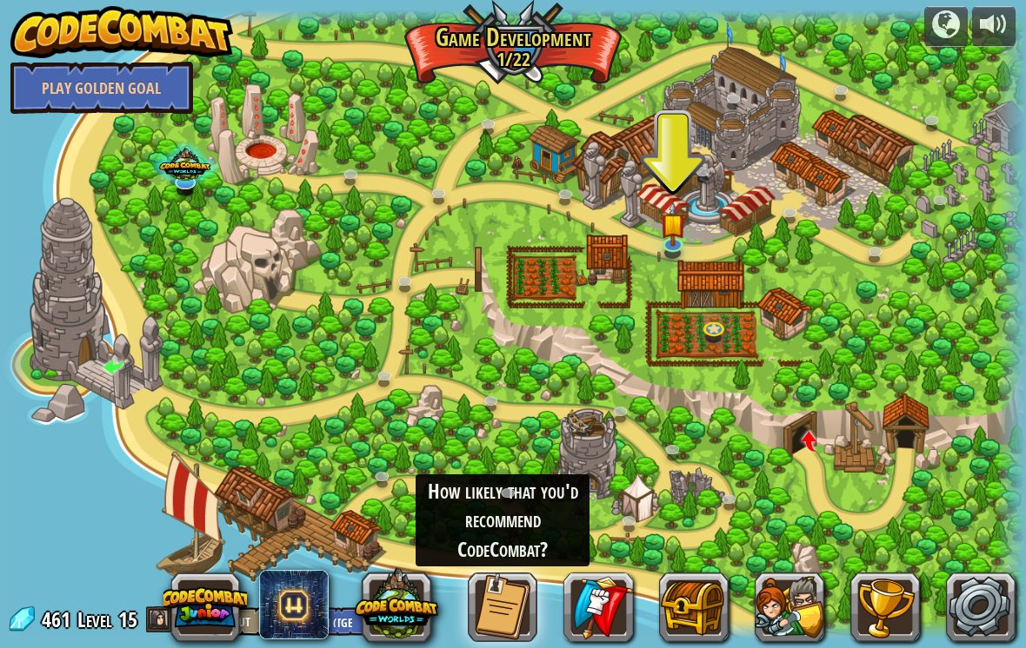
click at [404, 621] on button at bounding box center [396, 603] width 83 height 83
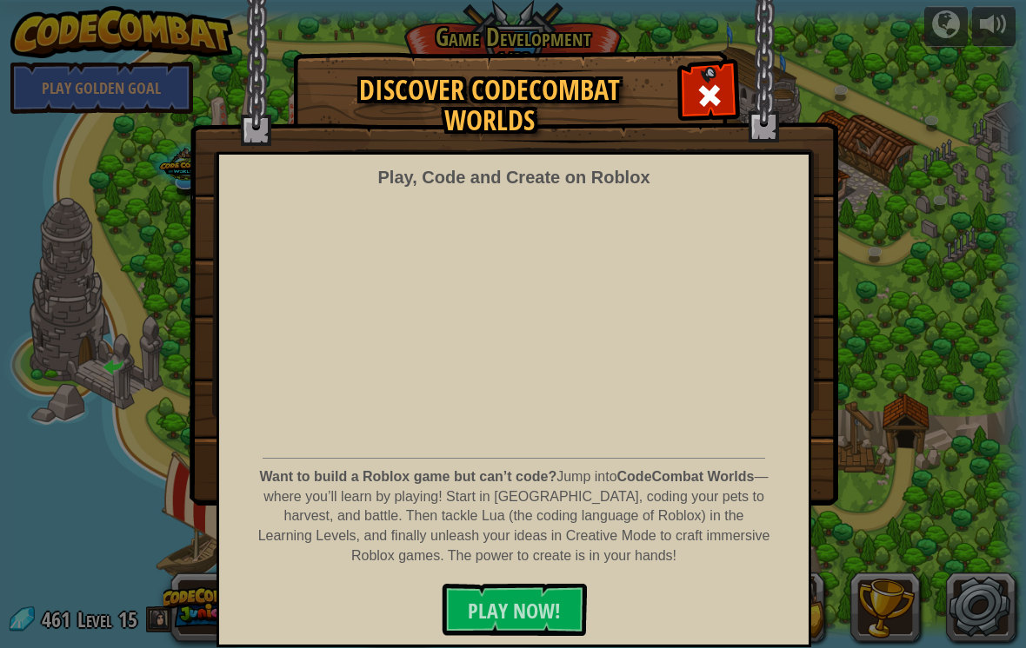
click at [727, 92] on div at bounding box center [708, 93] width 55 height 55
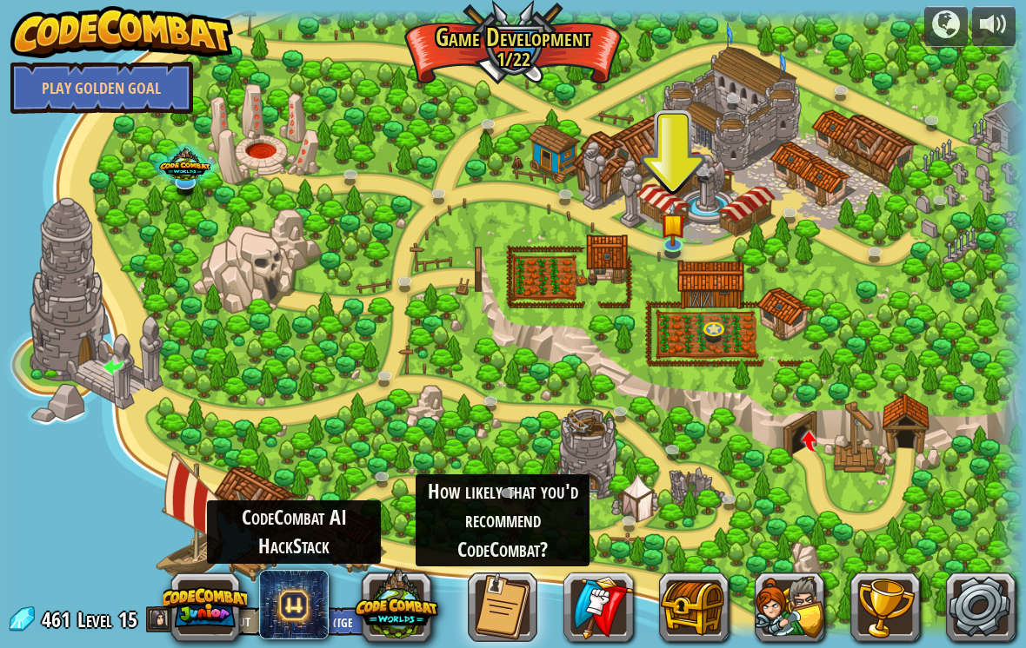
click at [295, 618] on span at bounding box center [294, 605] width 70 height 70
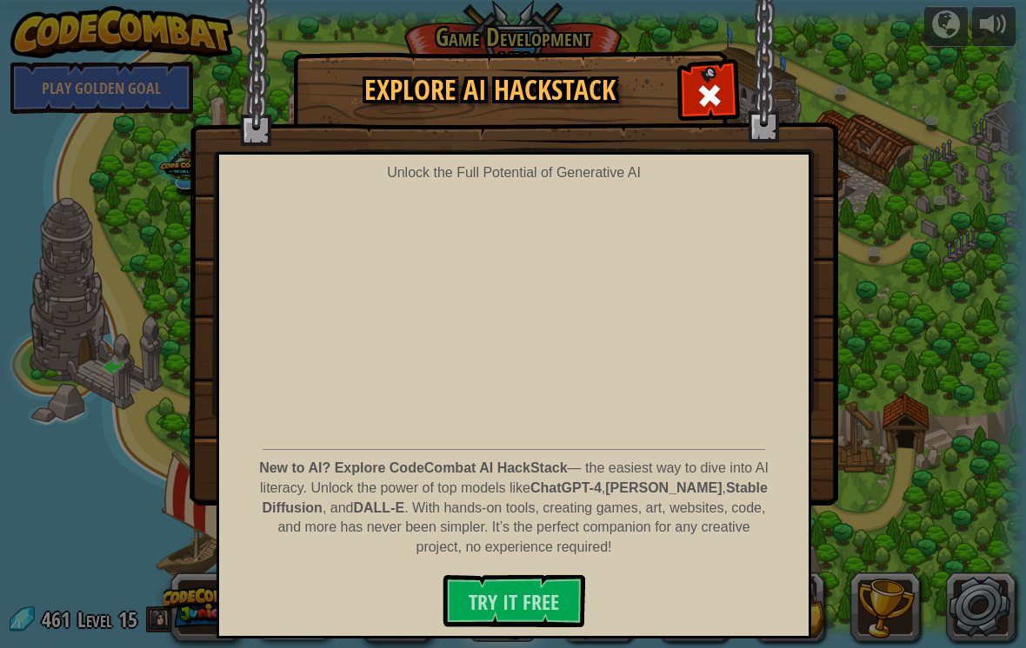
click at [707, 95] on span at bounding box center [709, 96] width 28 height 28
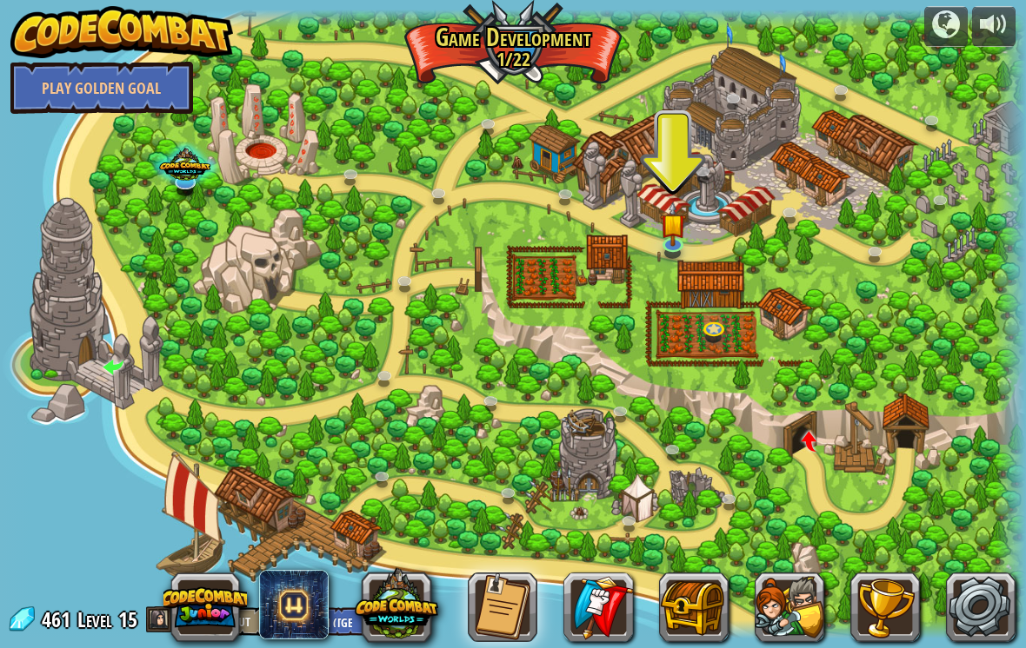
click at [742, 75] on div at bounding box center [513, 325] width 1026 height 630
click at [209, 613] on button at bounding box center [204, 607] width 83 height 83
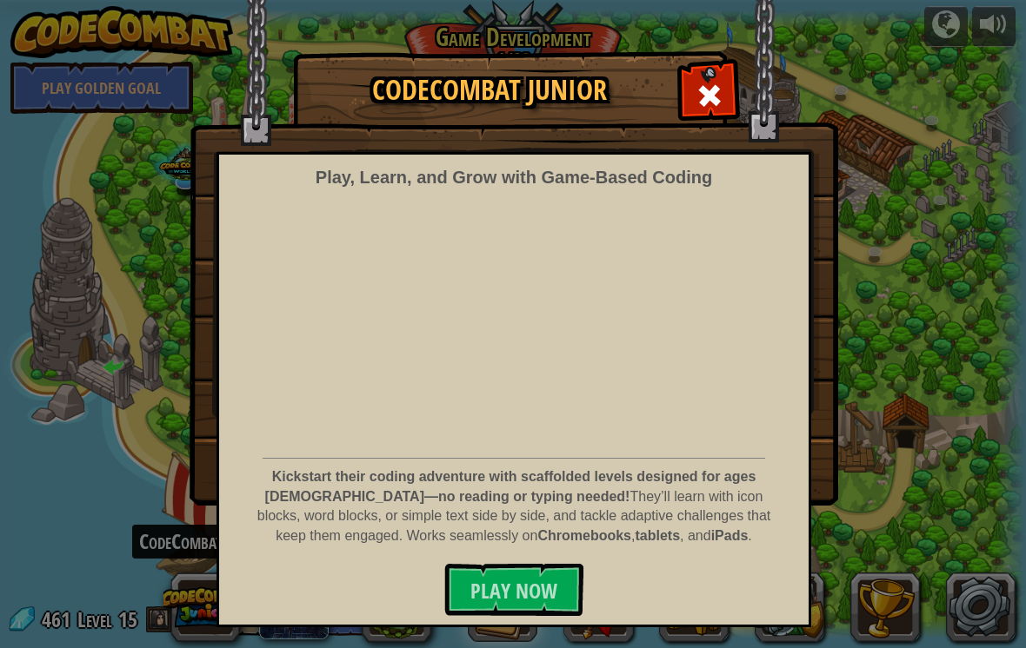
click at [703, 85] on span at bounding box center [709, 96] width 28 height 28
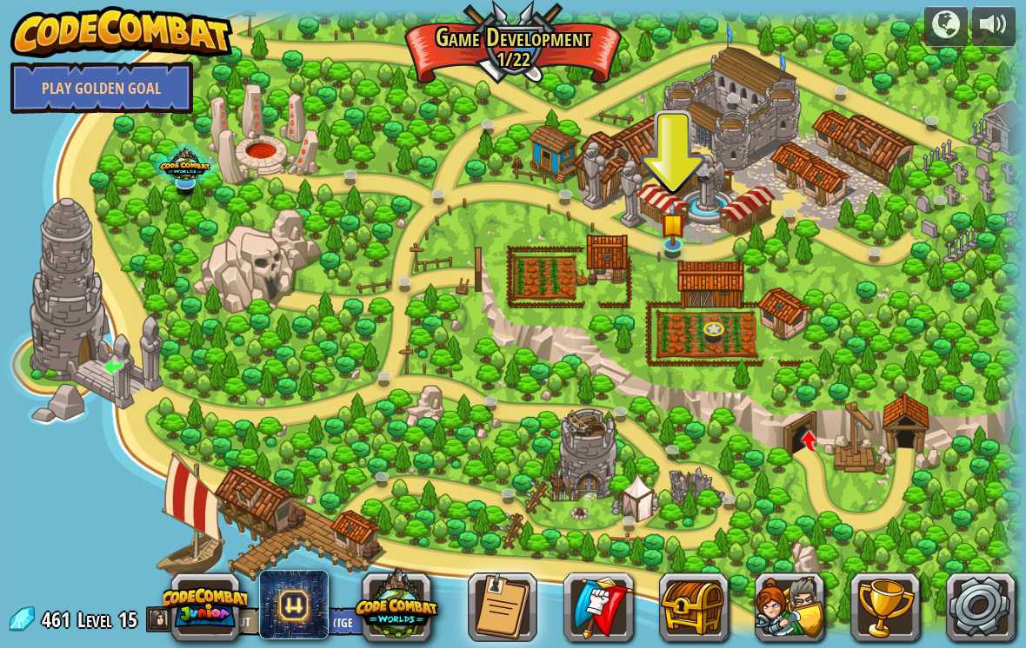
click at [362, 594] on button at bounding box center [396, 603] width 83 height 83
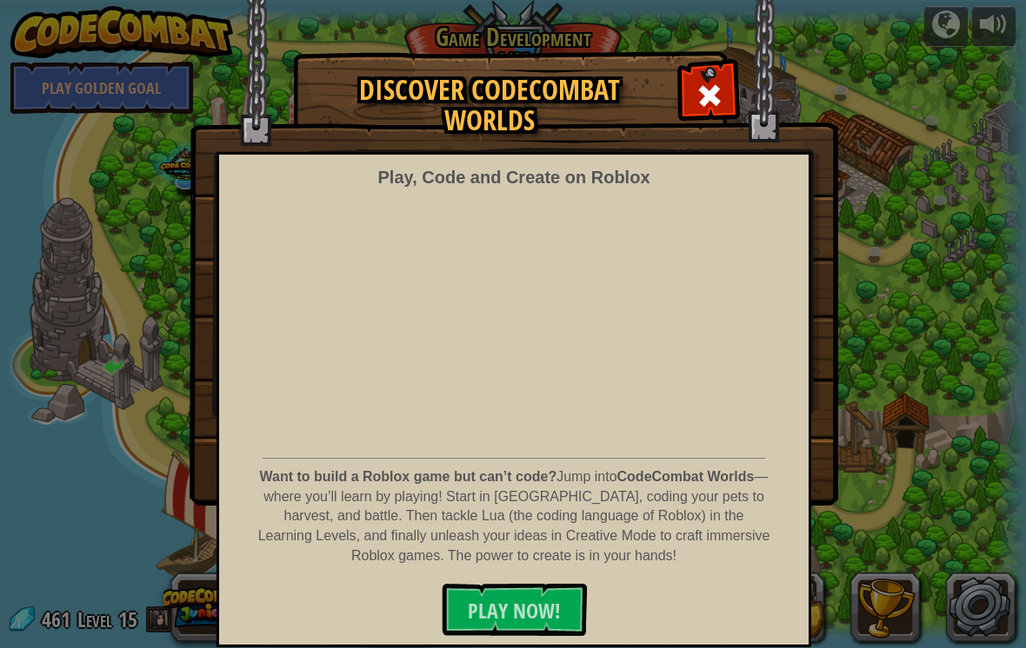
click at [721, 103] on span at bounding box center [709, 96] width 28 height 28
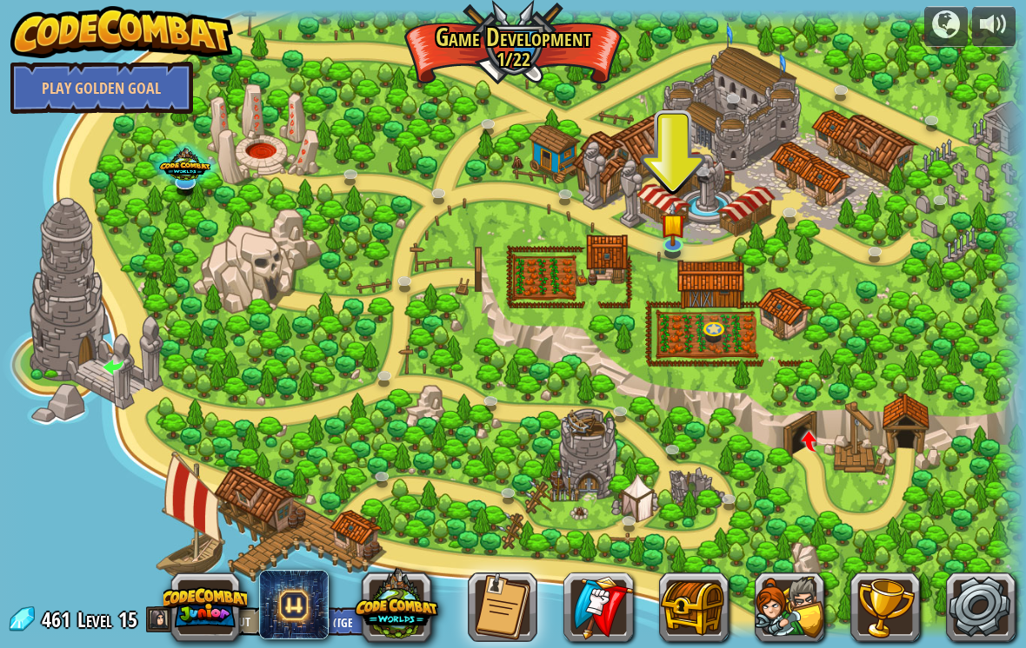
click at [720, 103] on link at bounding box center [736, 101] width 35 height 26
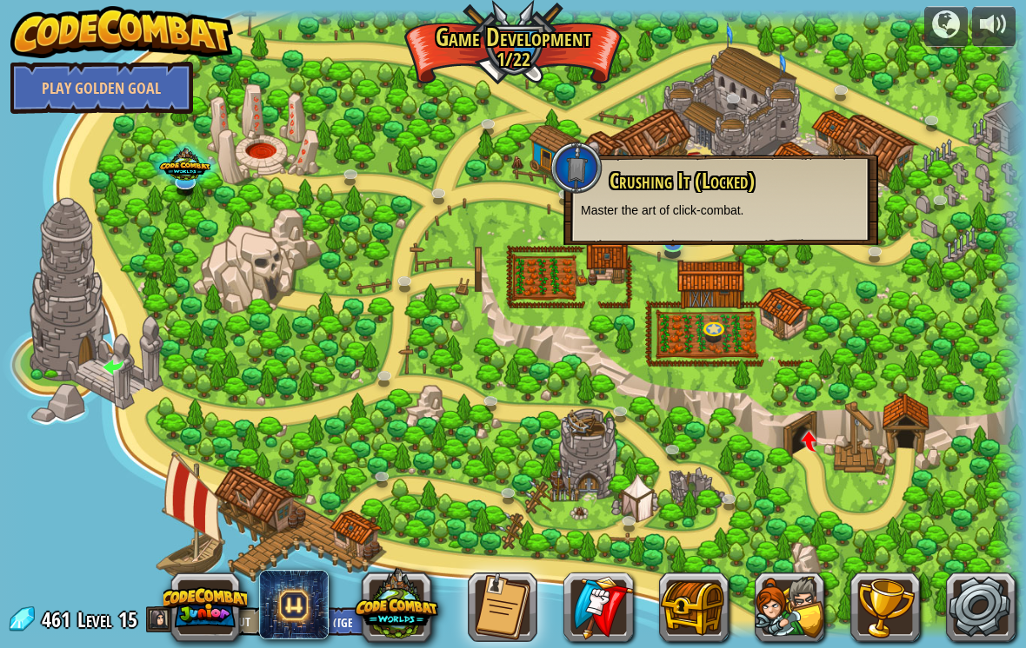
click at [849, 377] on div at bounding box center [513, 325] width 1026 height 630
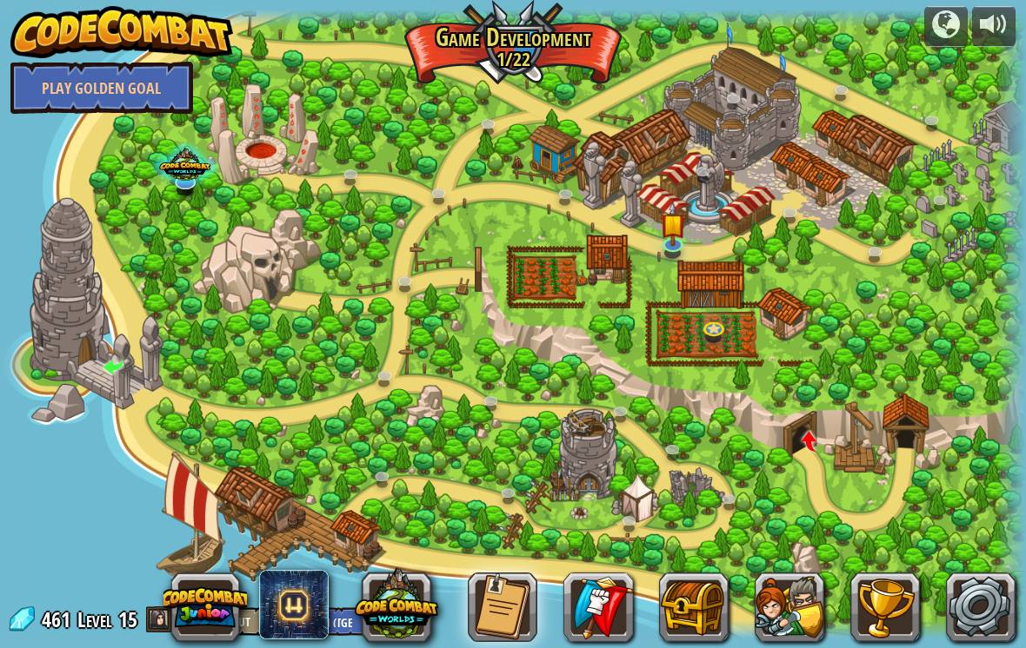
click at [54, 14] on img at bounding box center [121, 32] width 222 height 52
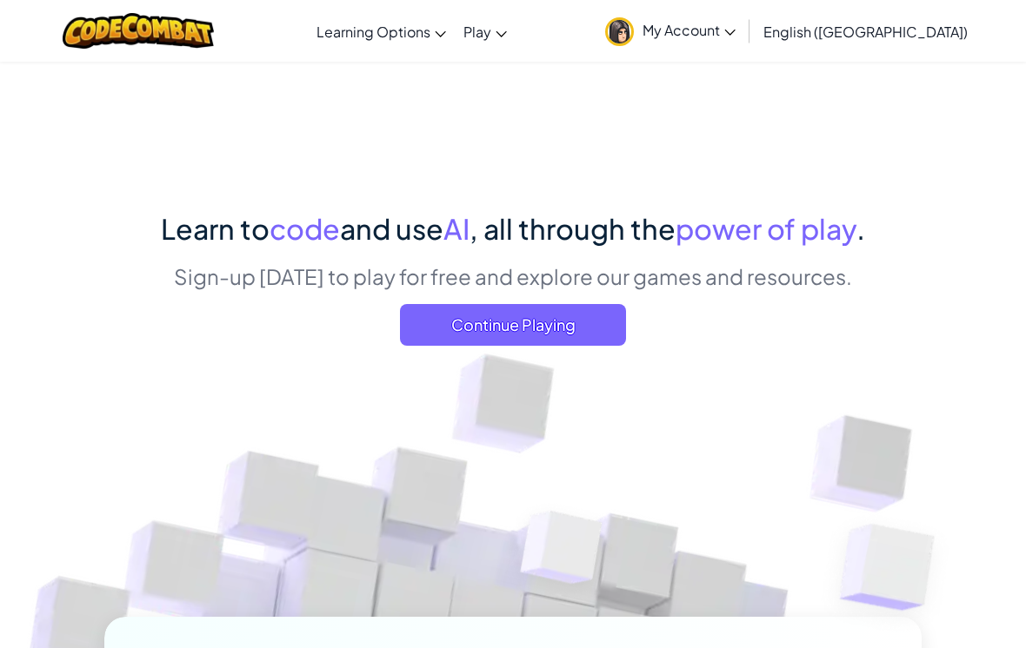
click at [449, 324] on span "Continue Playing" at bounding box center [513, 325] width 226 height 42
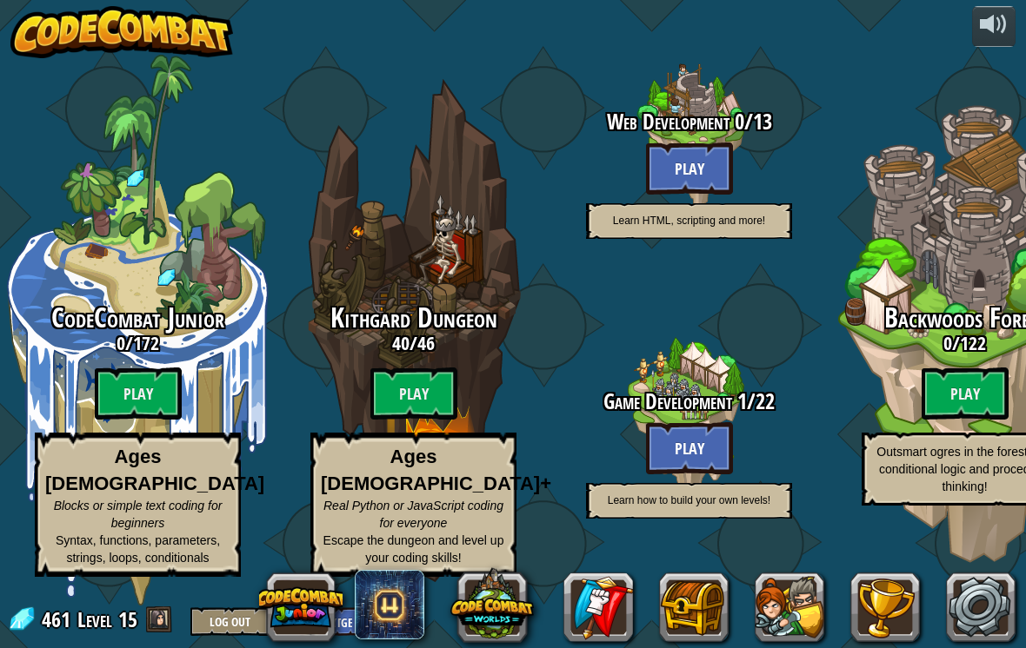
click at [108, 375] on btn "Play" at bounding box center [138, 394] width 87 height 52
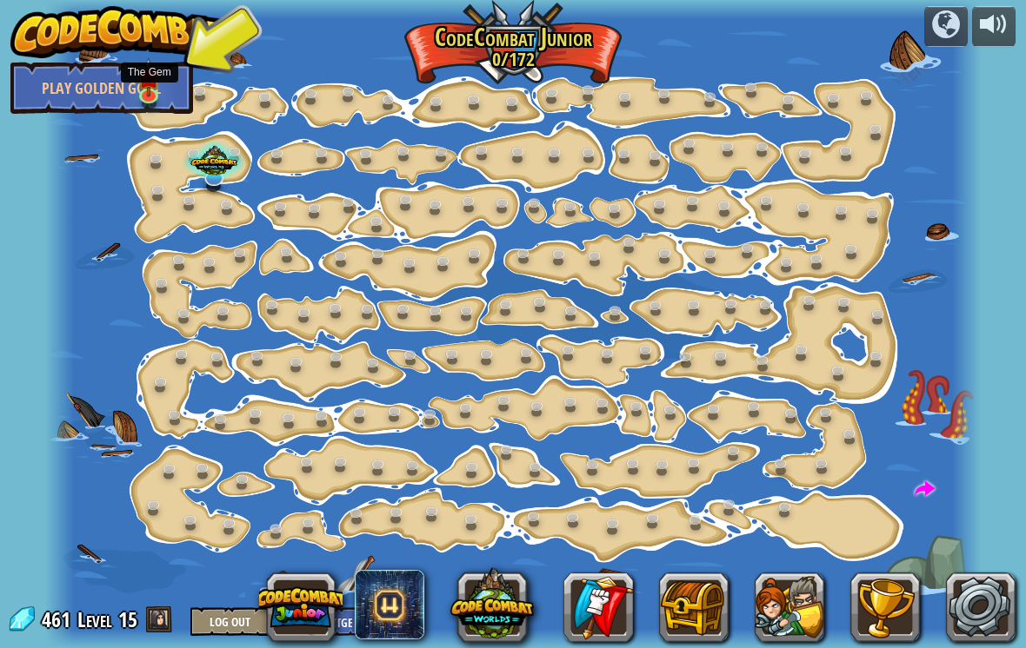
click at [141, 83] on img at bounding box center [148, 77] width 23 height 39
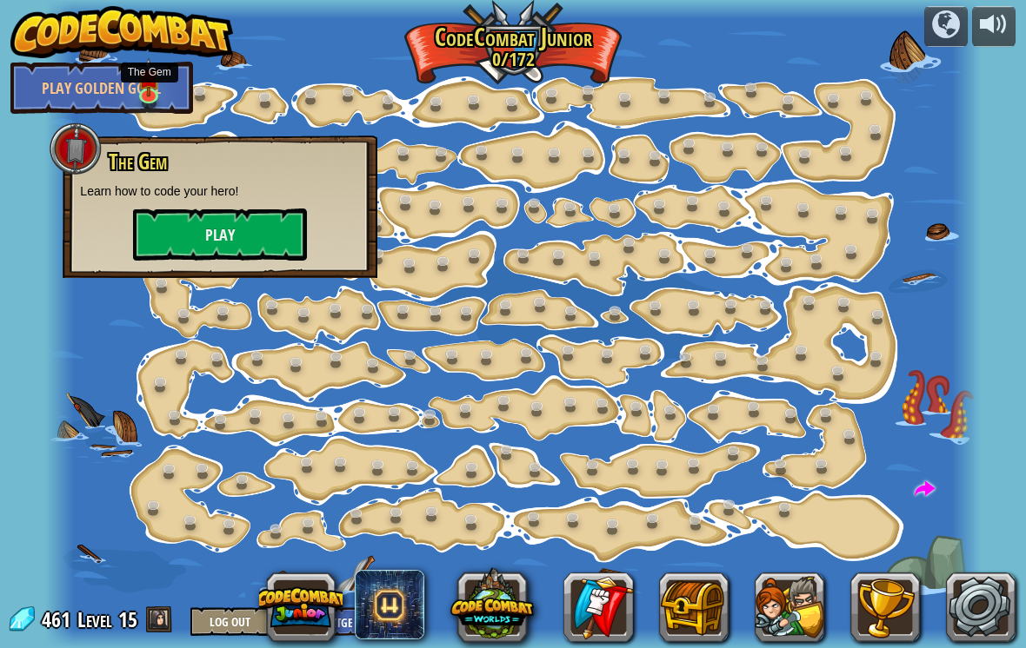
click at [169, 242] on button "Play" at bounding box center [220, 235] width 174 height 52
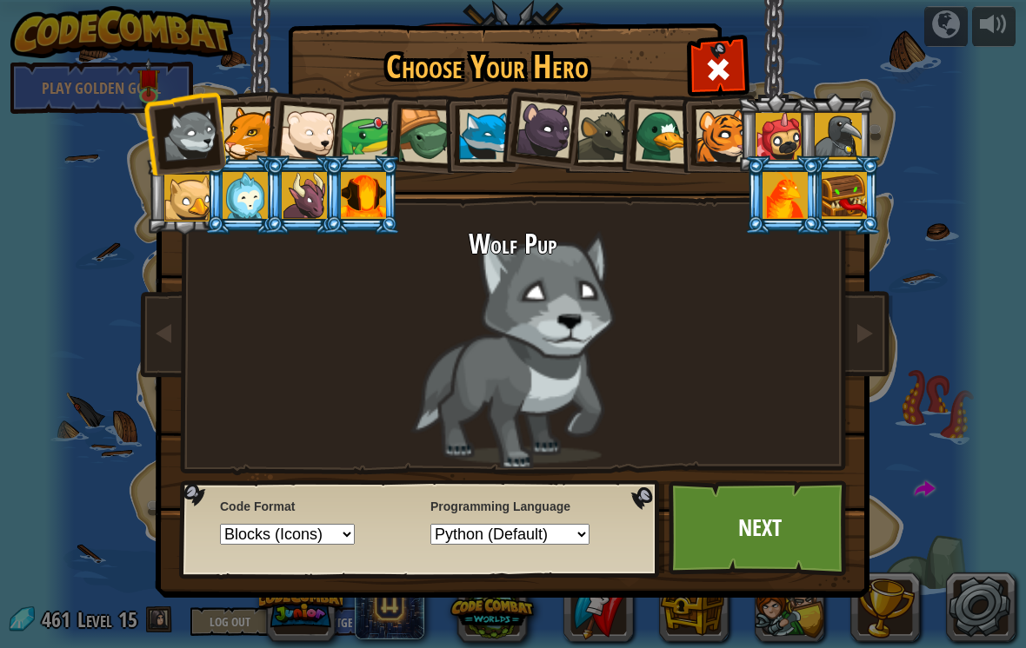
click at [255, 116] on div at bounding box center [248, 133] width 53 height 53
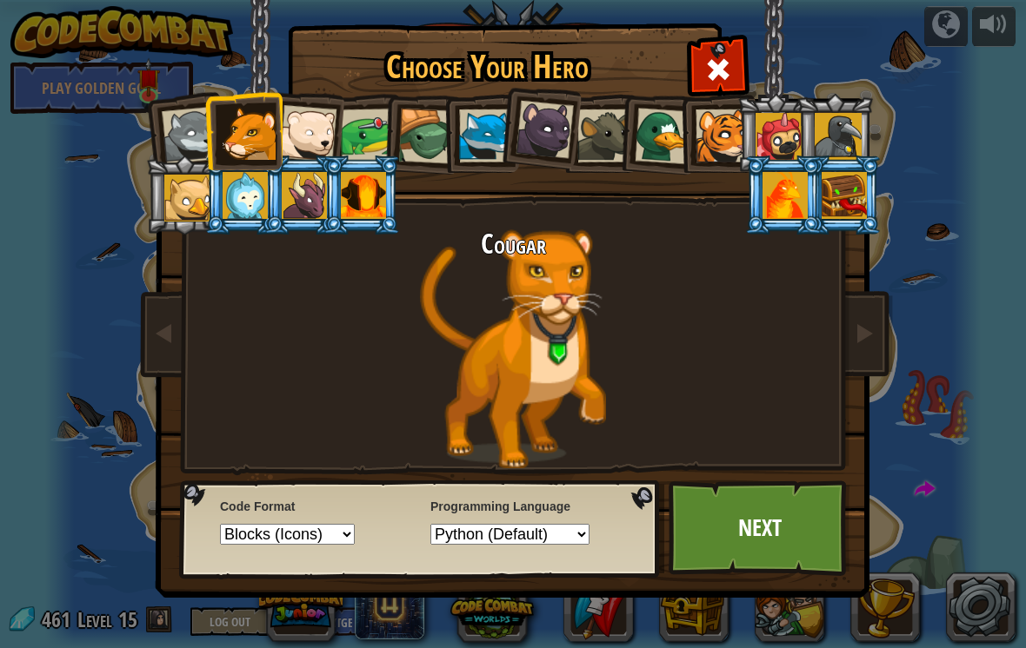
click at [492, 128] on div at bounding box center [485, 136] width 53 height 53
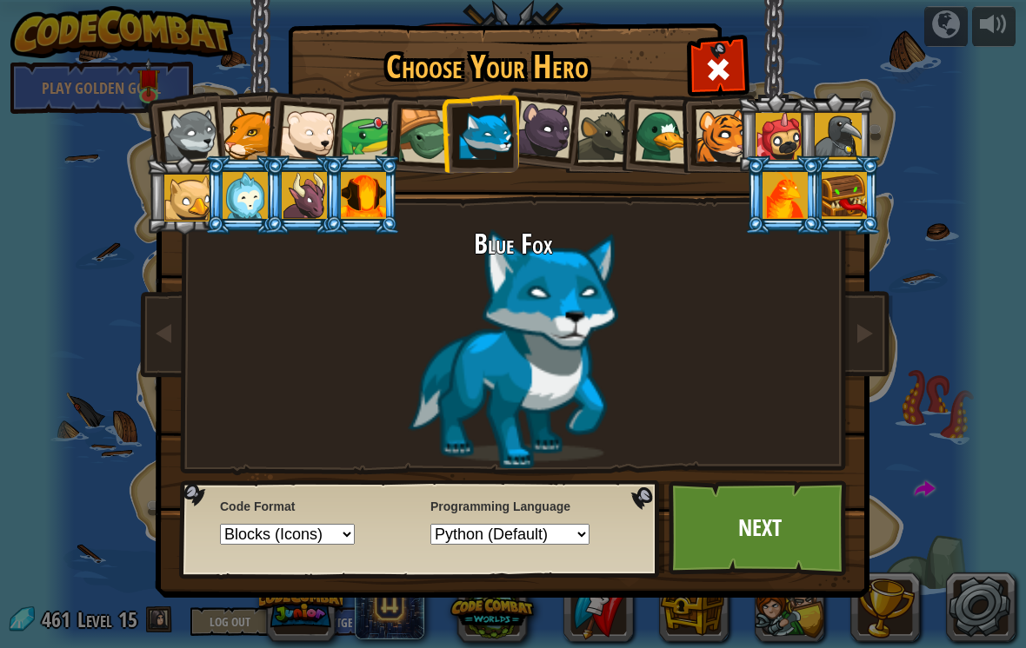
click at [581, 115] on div at bounding box center [603, 136] width 53 height 53
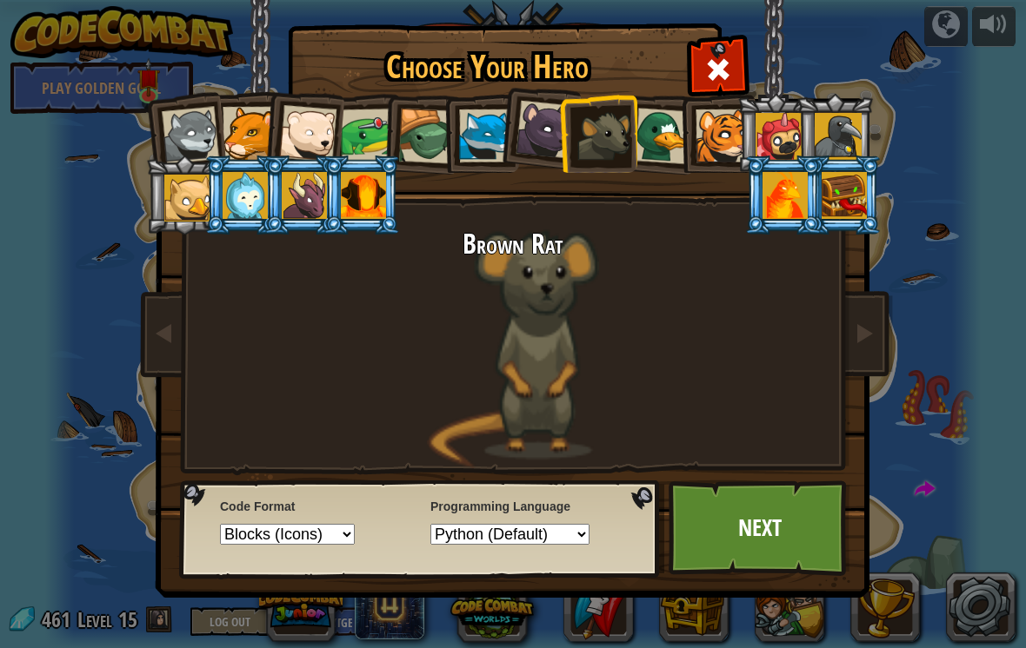
click at [727, 139] on div at bounding box center [721, 136] width 53 height 53
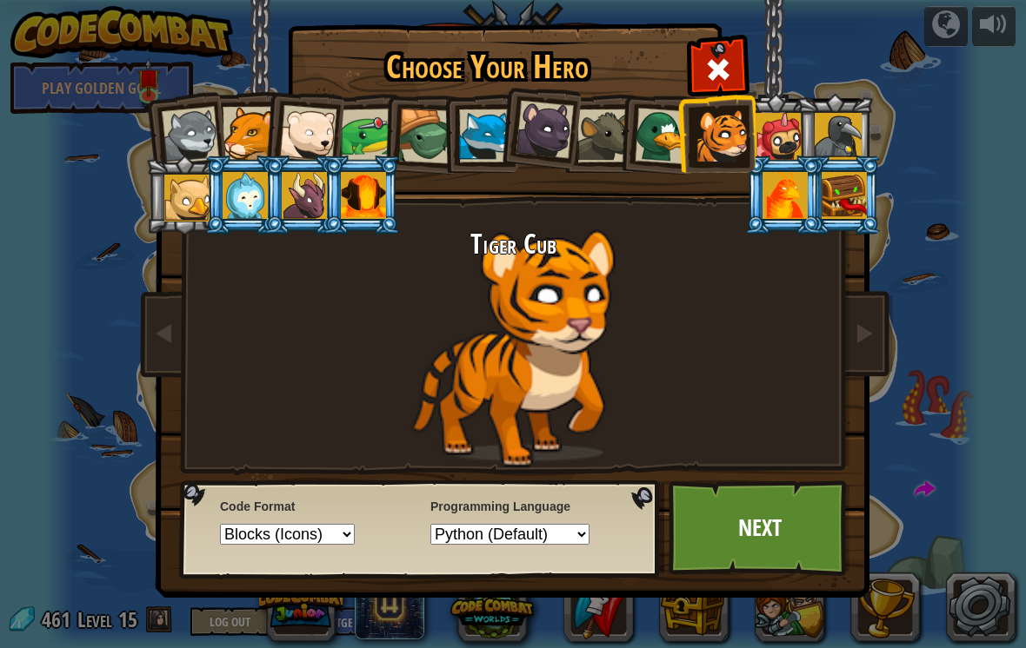
click at [794, 129] on div at bounding box center [778, 136] width 47 height 47
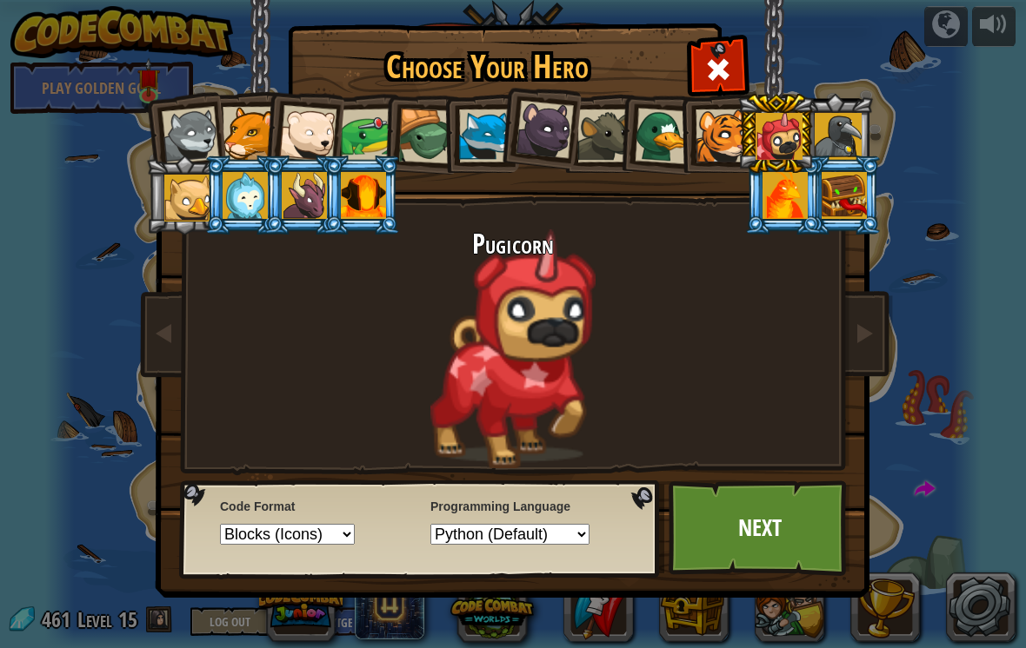
click at [342, 213] on div at bounding box center [363, 195] width 45 height 47
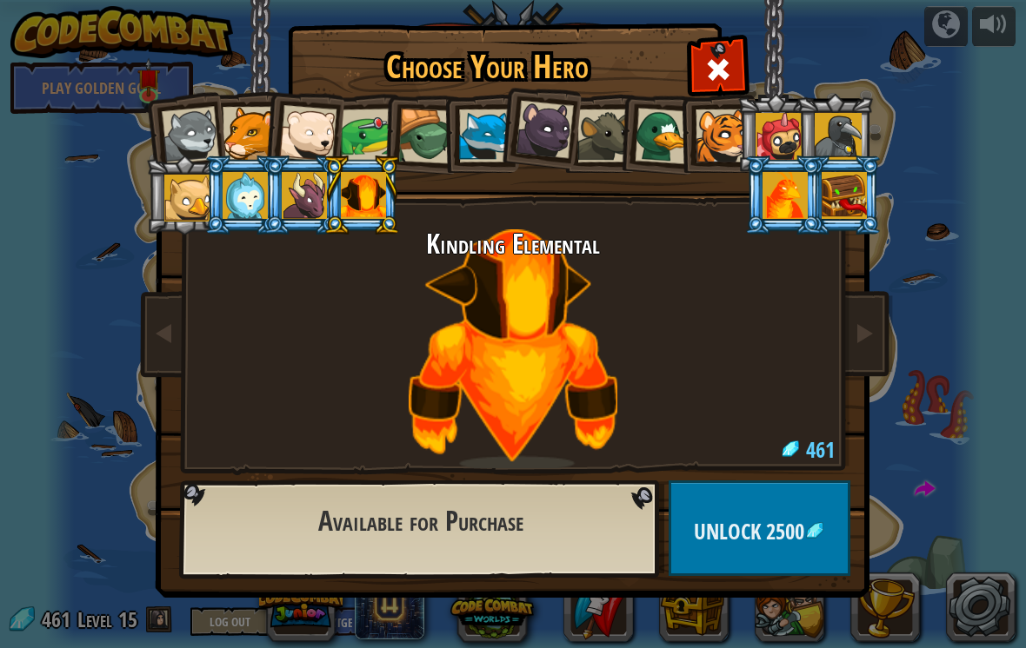
click at [357, 187] on div at bounding box center [363, 195] width 45 height 47
click at [284, 202] on div at bounding box center [304, 195] width 45 height 47
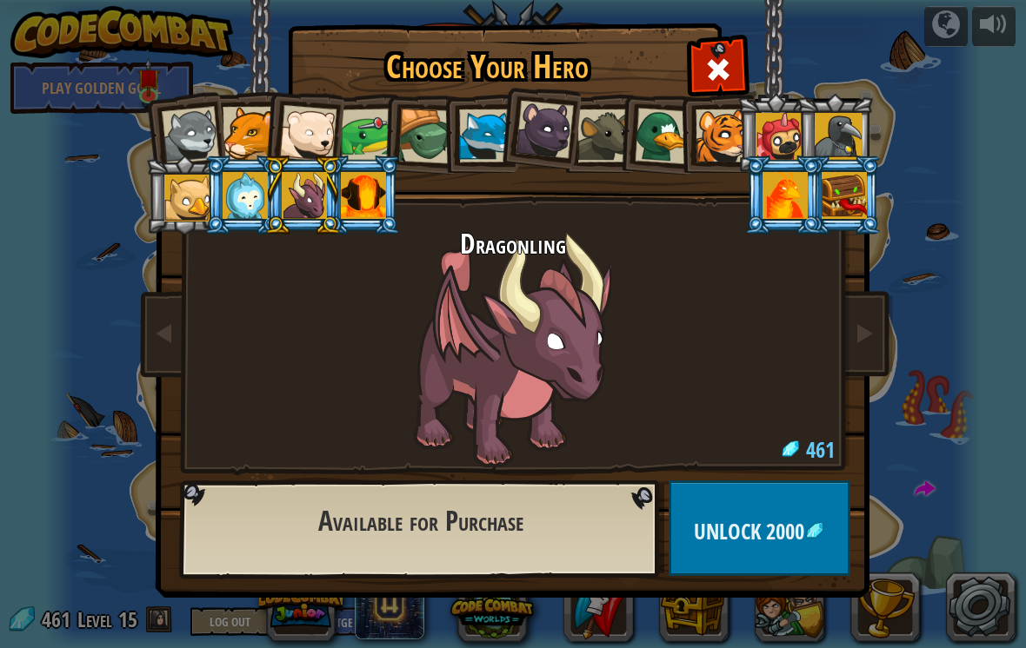
click at [236, 193] on div at bounding box center [244, 195] width 45 height 47
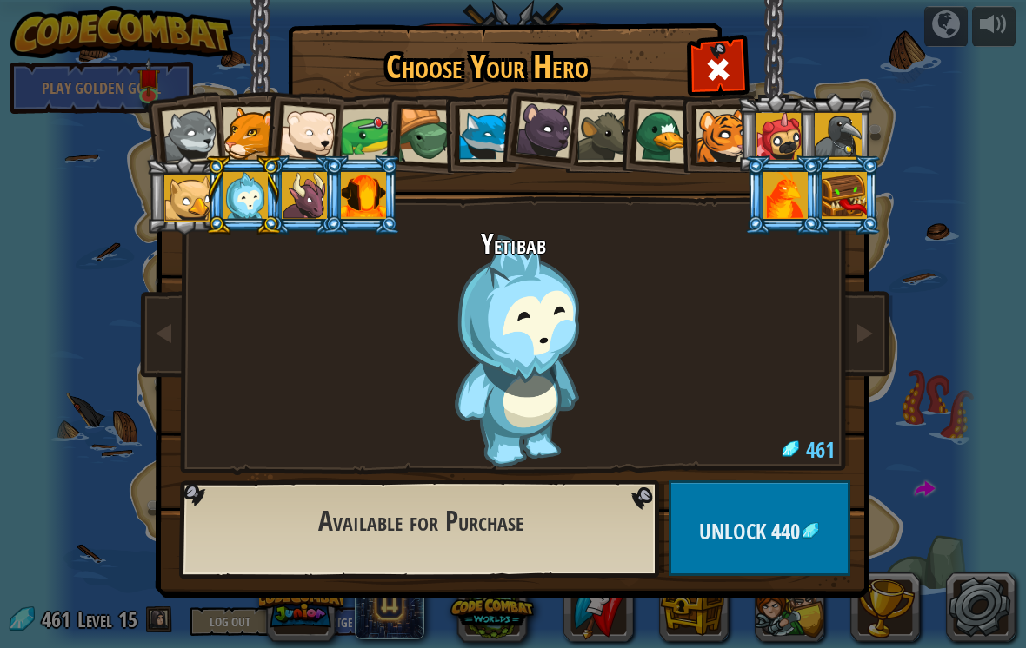
click at [363, 194] on div at bounding box center [363, 195] width 45 height 47
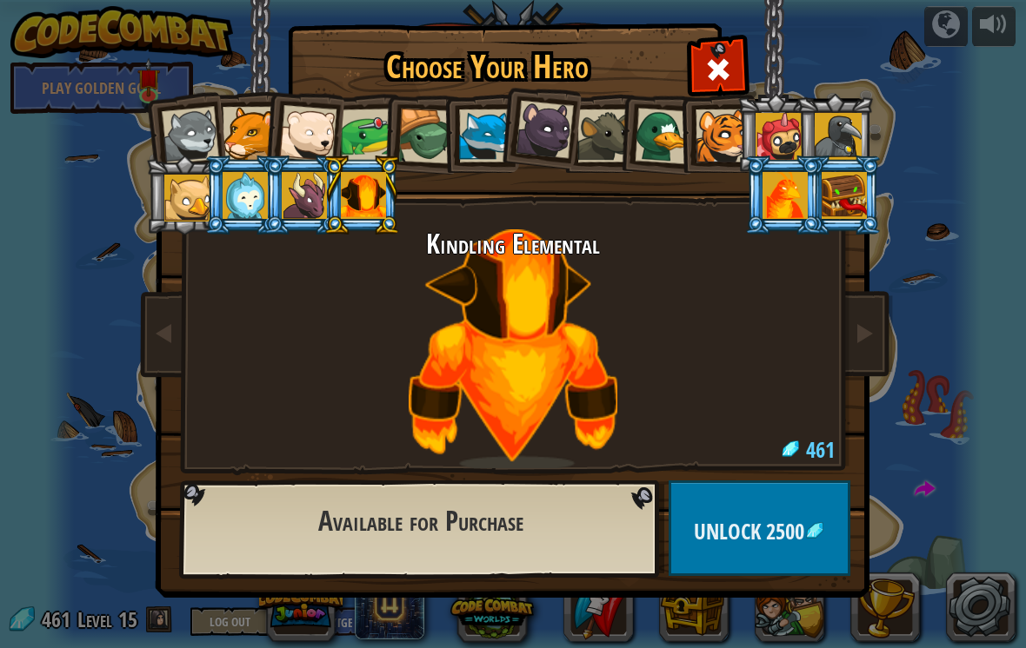
click at [727, 129] on div at bounding box center [721, 136] width 53 height 53
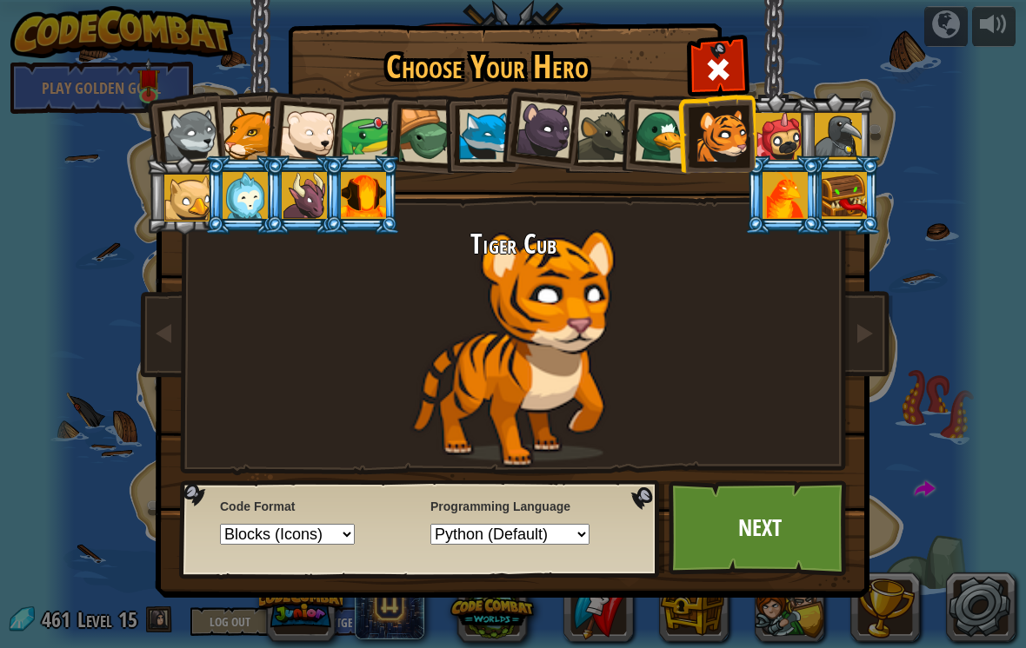
click at [831, 208] on div at bounding box center [843, 195] width 45 height 47
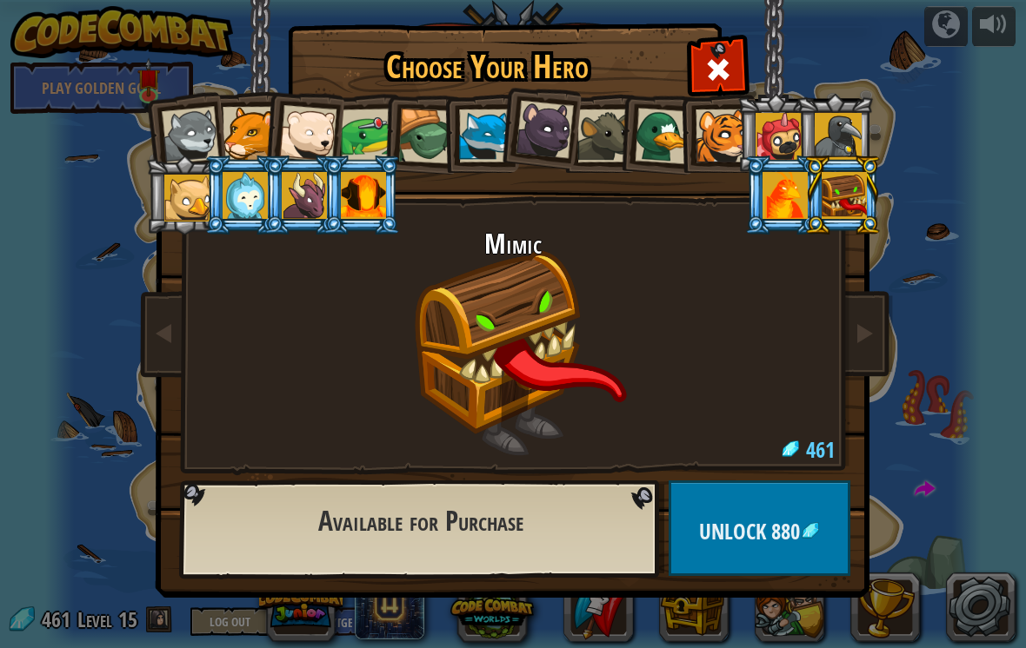
click at [778, 124] on div at bounding box center [778, 136] width 47 height 47
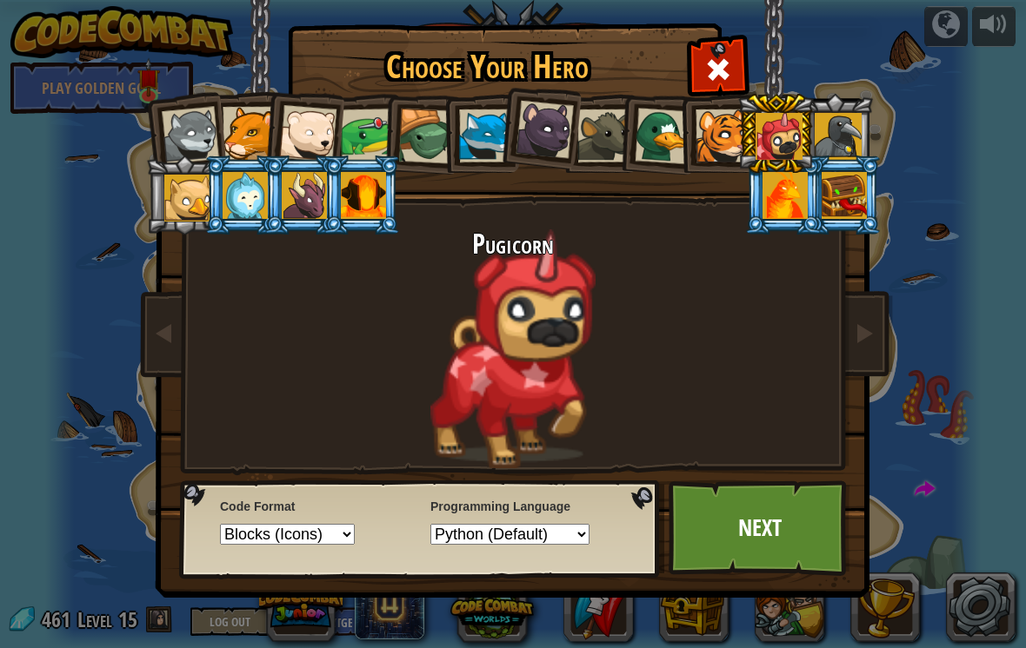
click at [814, 542] on link "Next" at bounding box center [759, 529] width 182 height 96
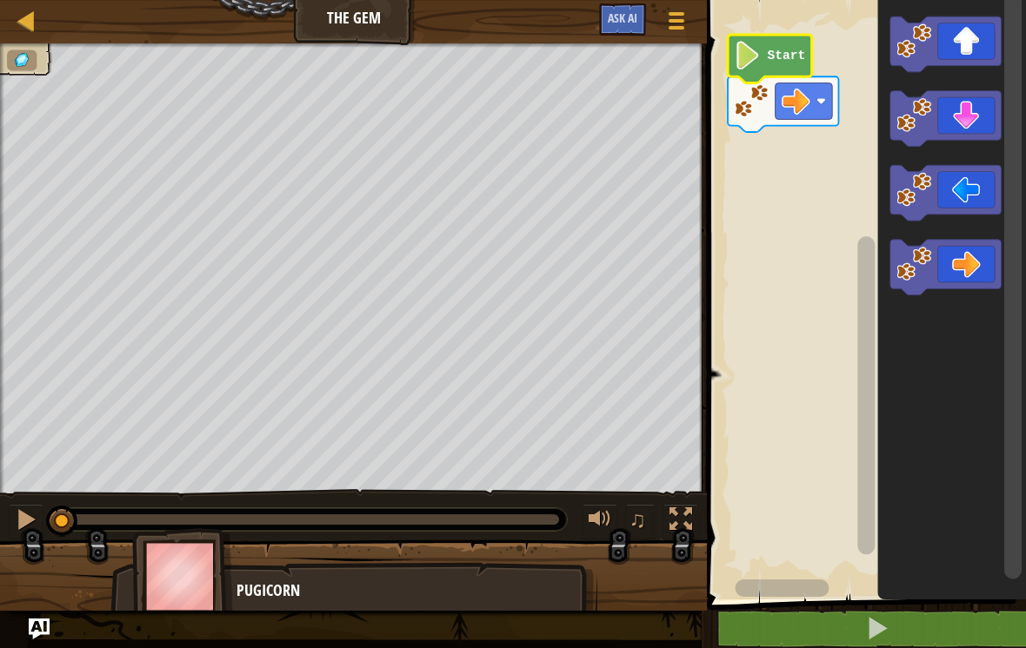
click at [776, 48] on icon "Blockly Workspace" at bounding box center [769, 59] width 84 height 49
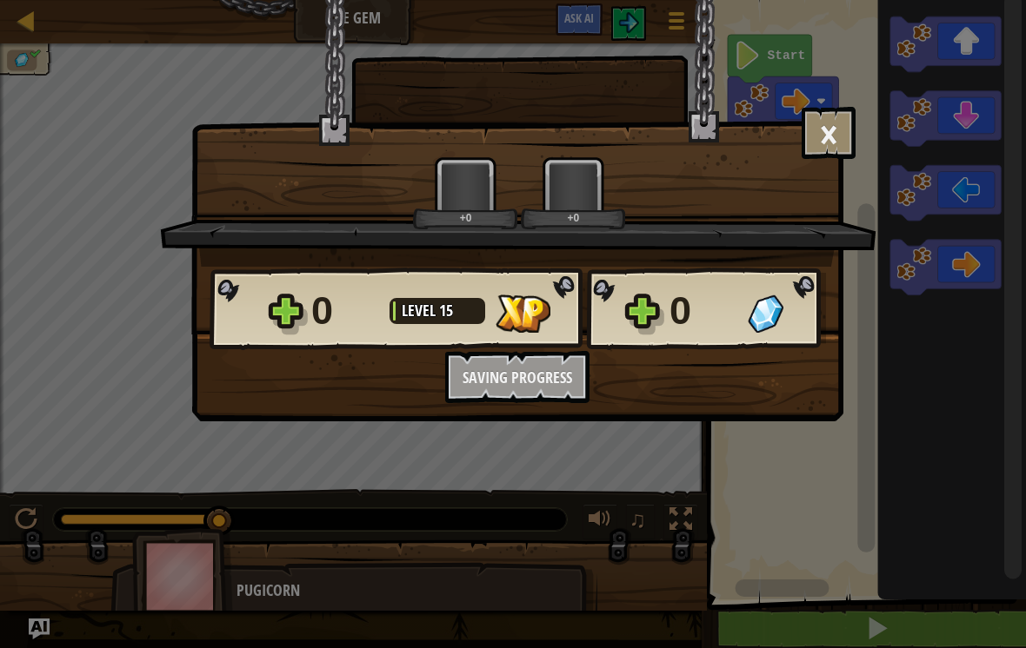
click at [938, 640] on div "× How fun was this level? Tell us more! +0 +0 Reticulating Splines... 0 Level 1…" at bounding box center [513, 324] width 1026 height 648
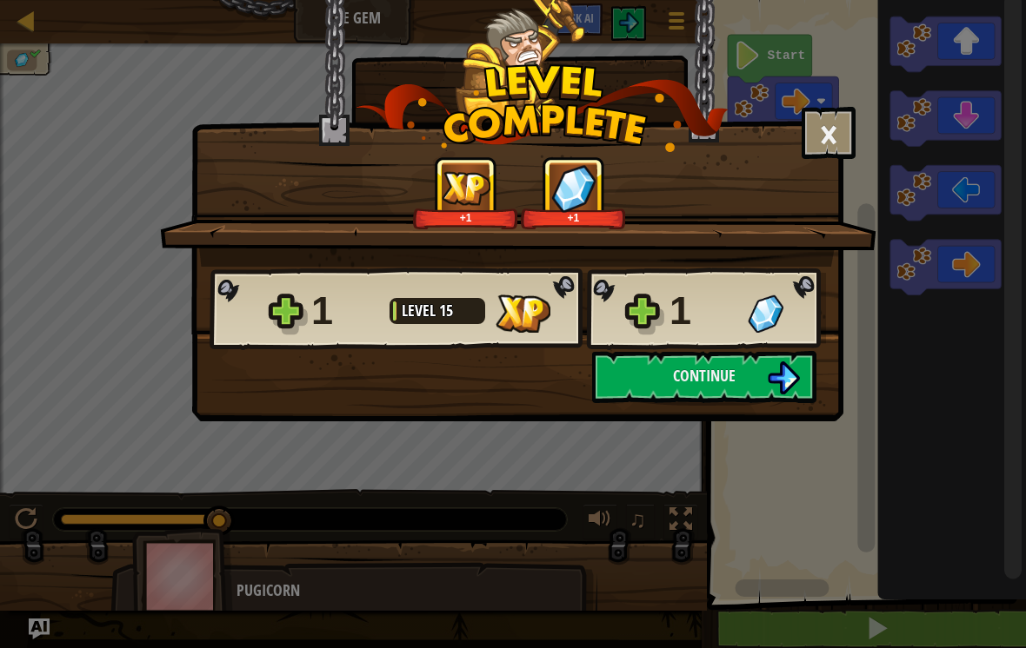
click at [763, 382] on button "Continue" at bounding box center [704, 377] width 224 height 52
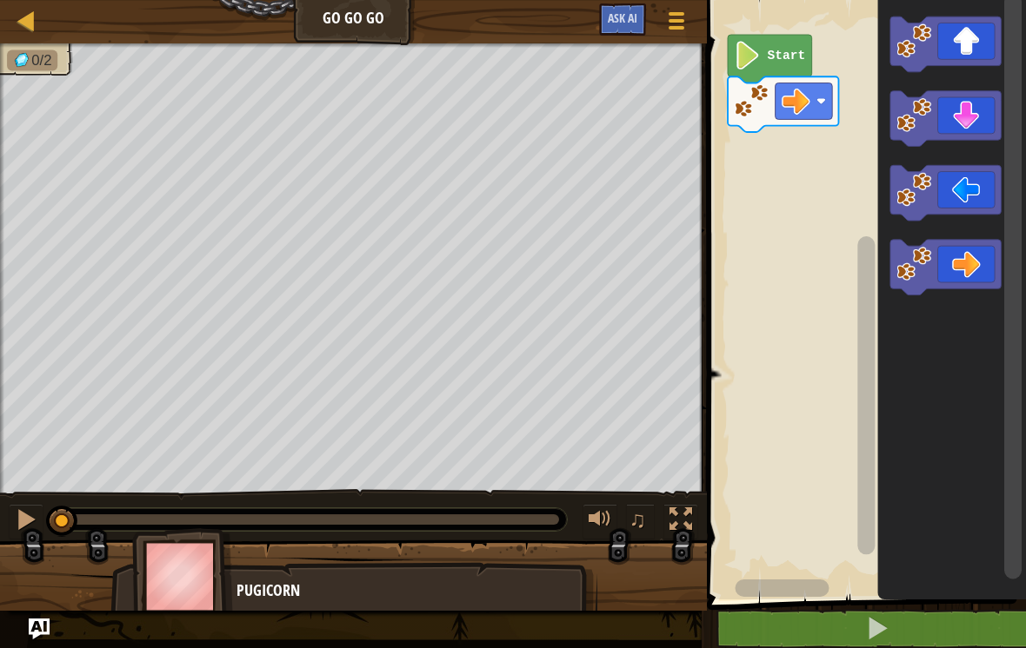
click at [20, 11] on div at bounding box center [27, 21] width 22 height 22
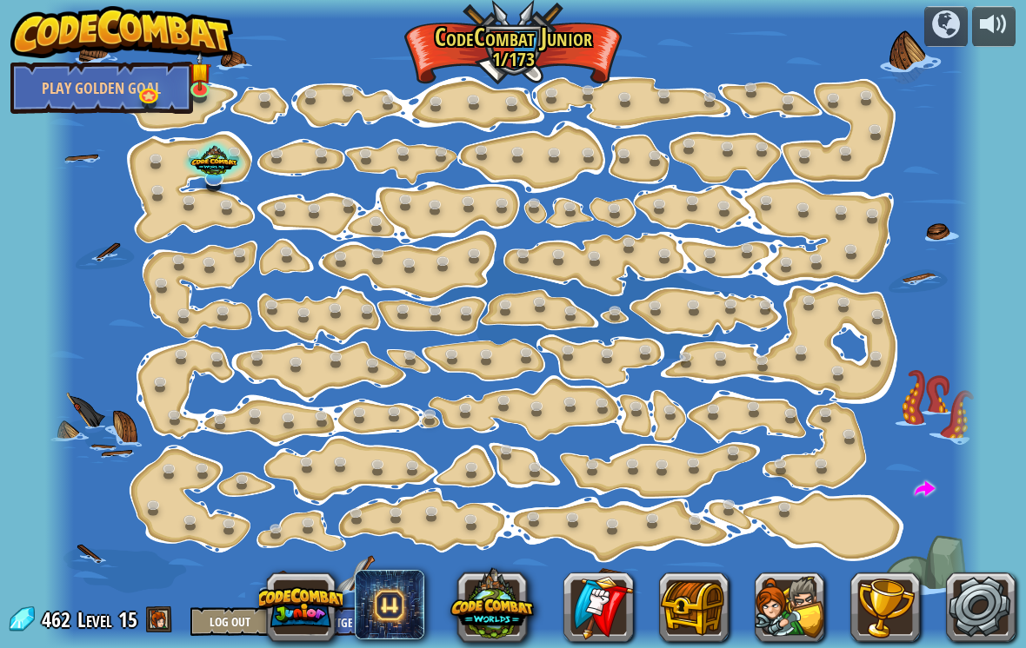
click at [34, 19] on img at bounding box center [121, 32] width 222 height 52
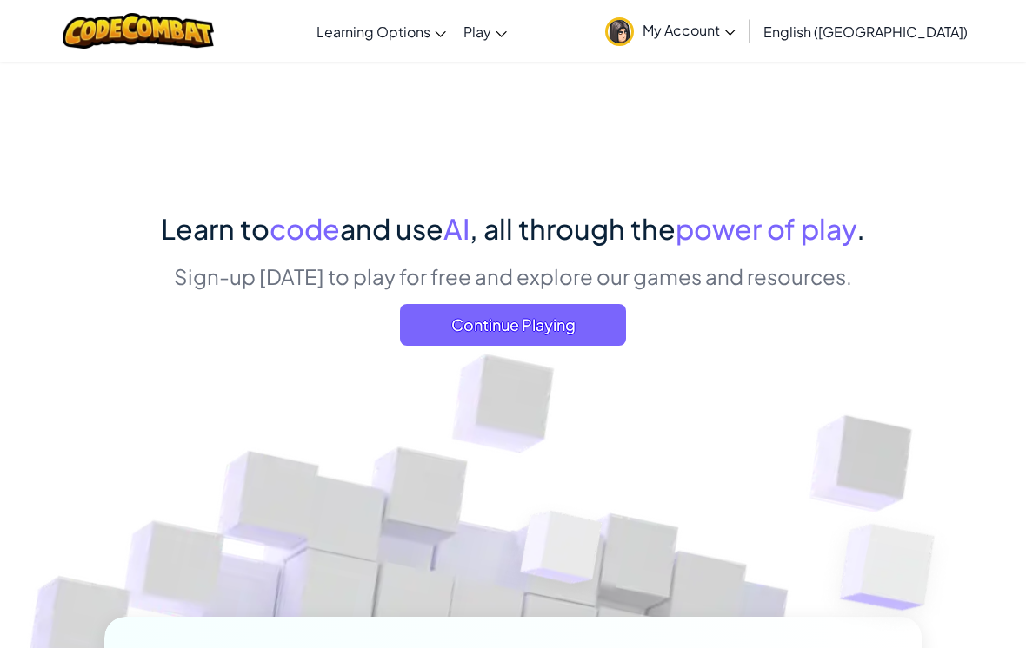
click at [466, 340] on span "Continue Playing" at bounding box center [513, 325] width 226 height 42
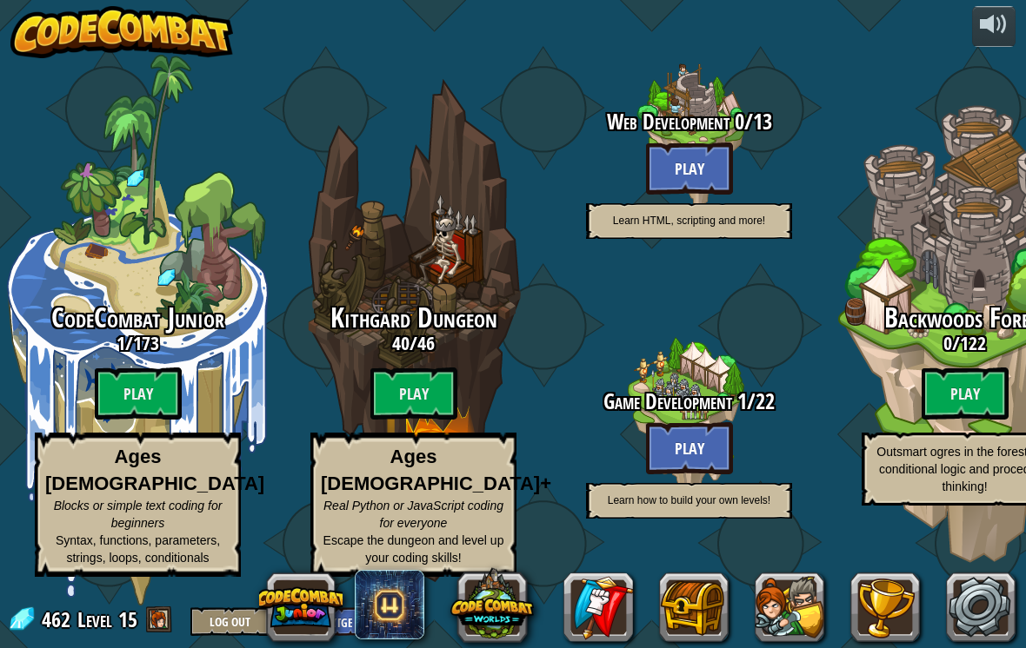
click at [122, 386] on btn "Play" at bounding box center [138, 394] width 87 height 52
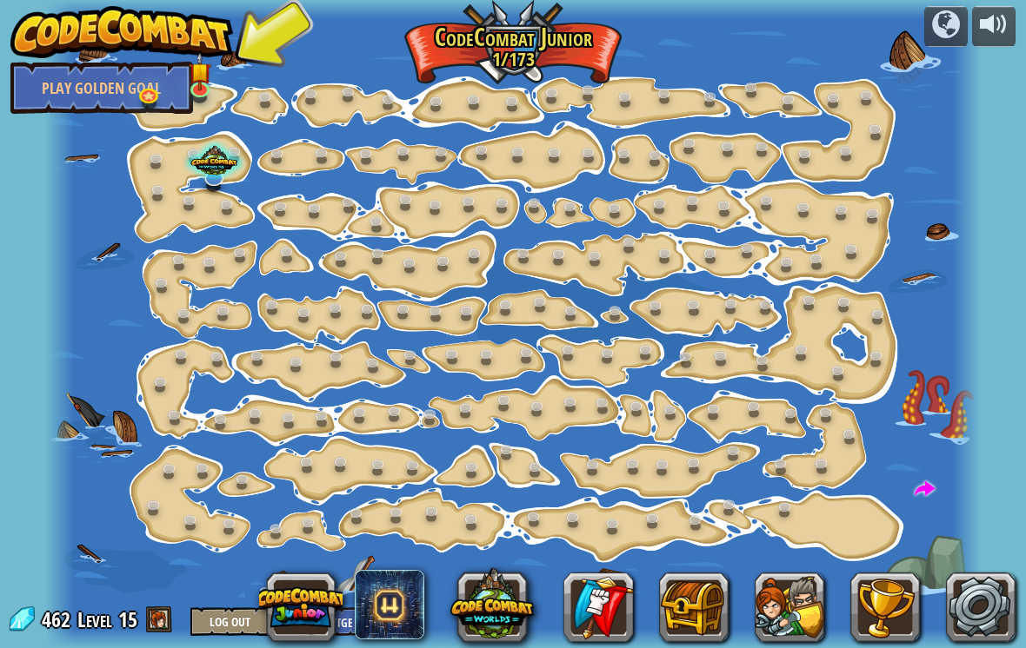
click at [209, 89] on img at bounding box center [199, 71] width 23 height 39
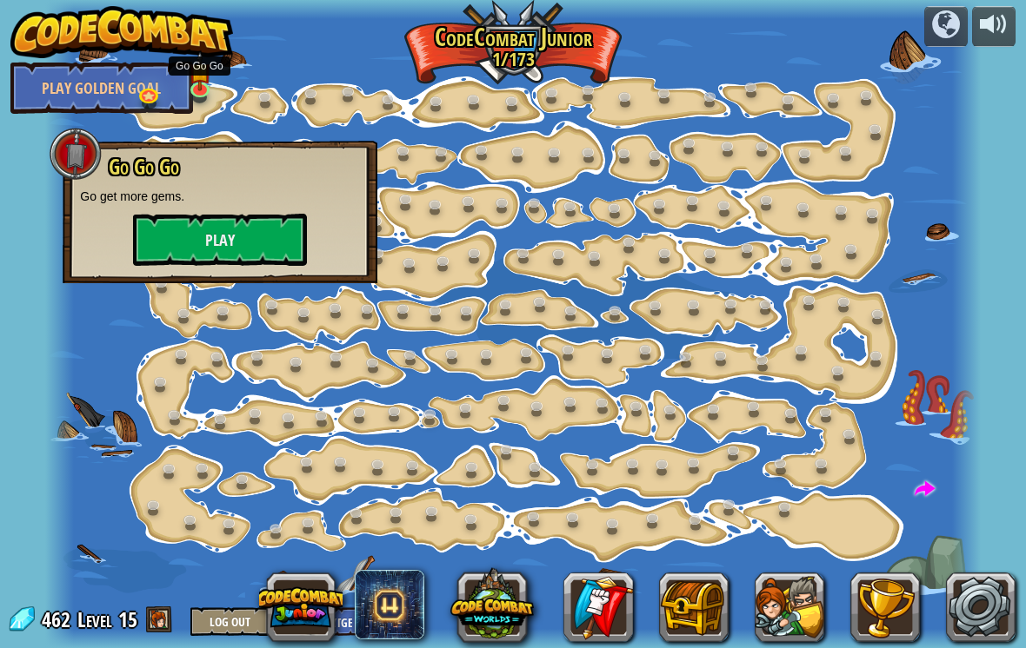
click at [159, 253] on button "Play" at bounding box center [220, 240] width 174 height 52
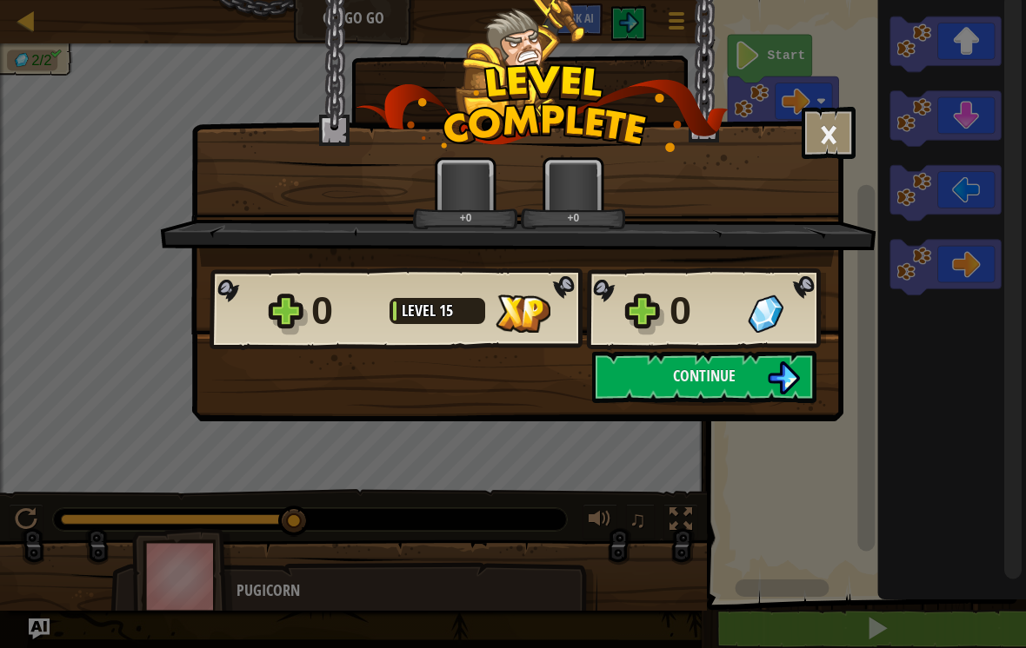
click at [940, 634] on div "× How fun was this level? Tell us more! +0 +0 Reticulating Splines... 0 Level 1…" at bounding box center [513, 324] width 1026 height 648
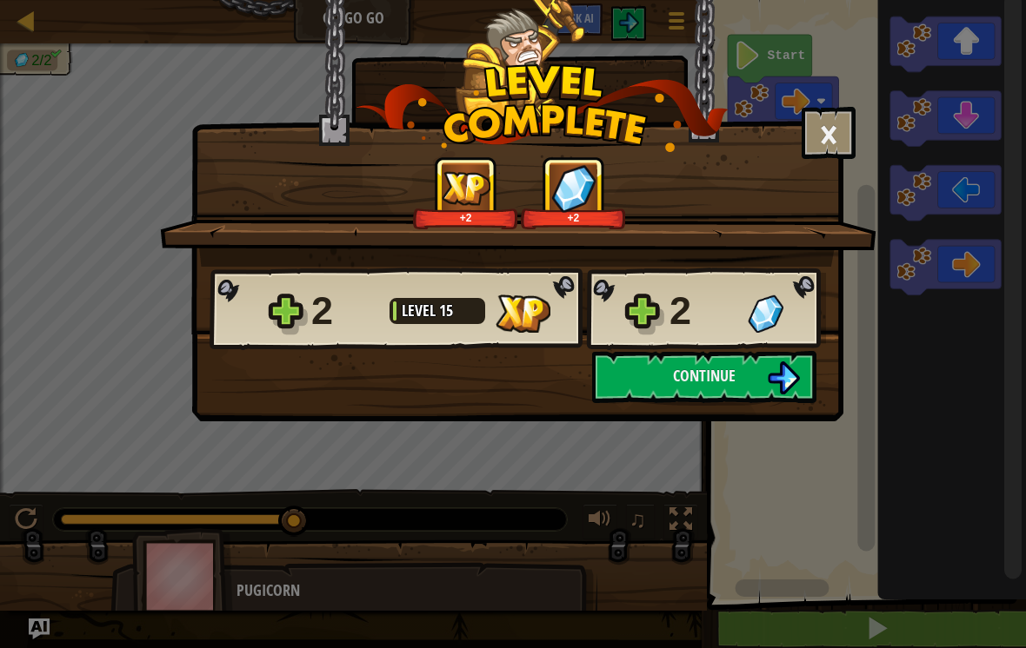
click at [773, 364] on img at bounding box center [783, 378] width 33 height 33
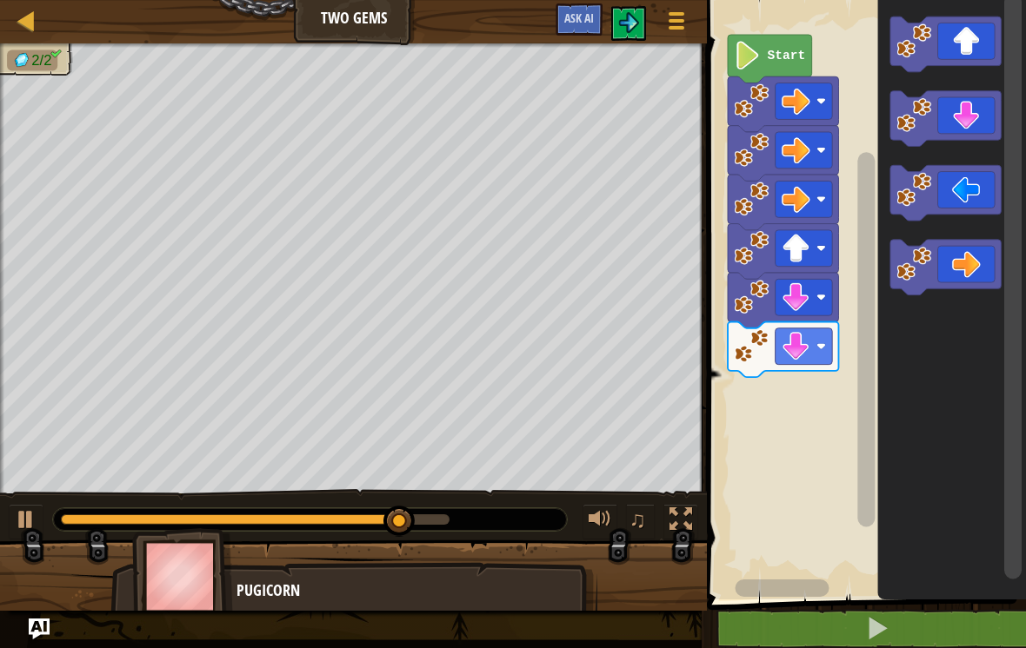
click at [930, 621] on button at bounding box center [876, 629] width 324 height 40
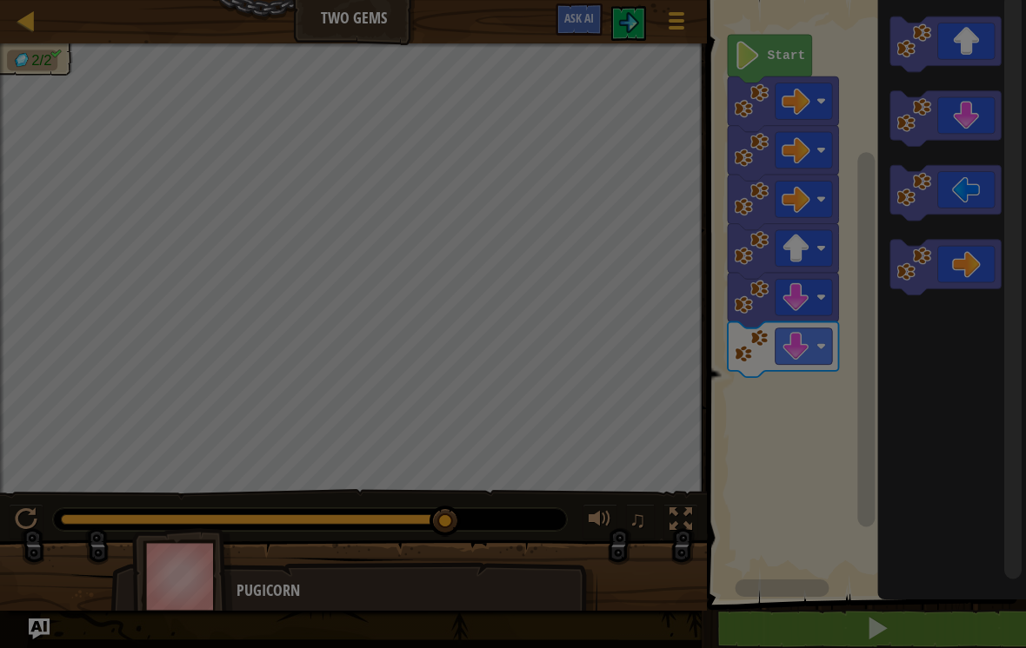
click at [0, 0] on div "× How fun was this level? Tell us more! Loading... Reticulating Splines... Load…" at bounding box center [0, 0] width 0 height 0
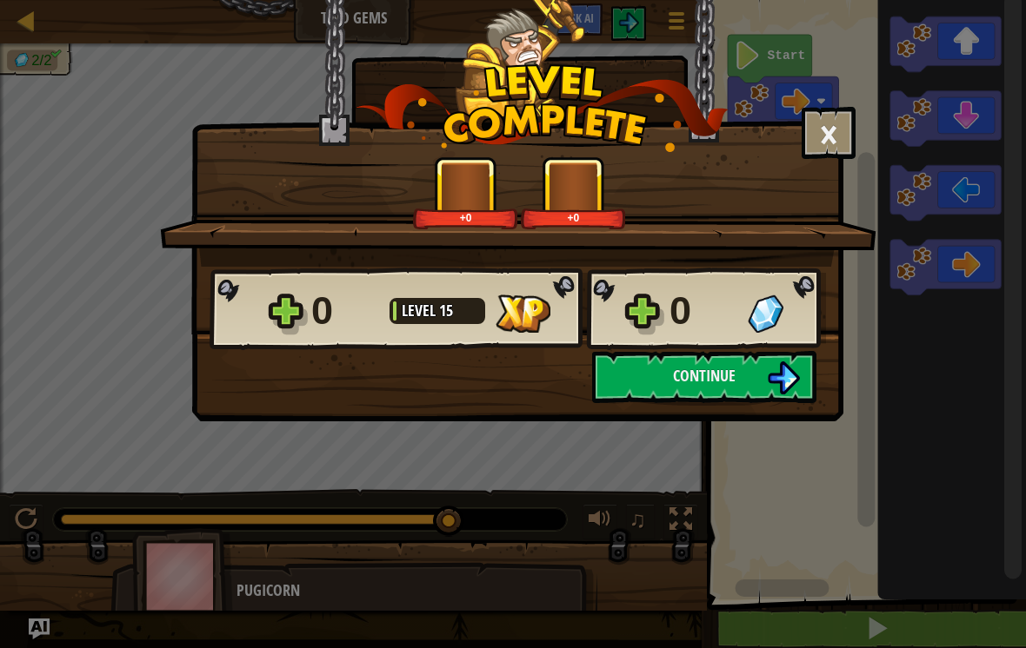
click at [786, 378] on img at bounding box center [783, 378] width 33 height 33
click at [783, 378] on img at bounding box center [783, 378] width 33 height 33
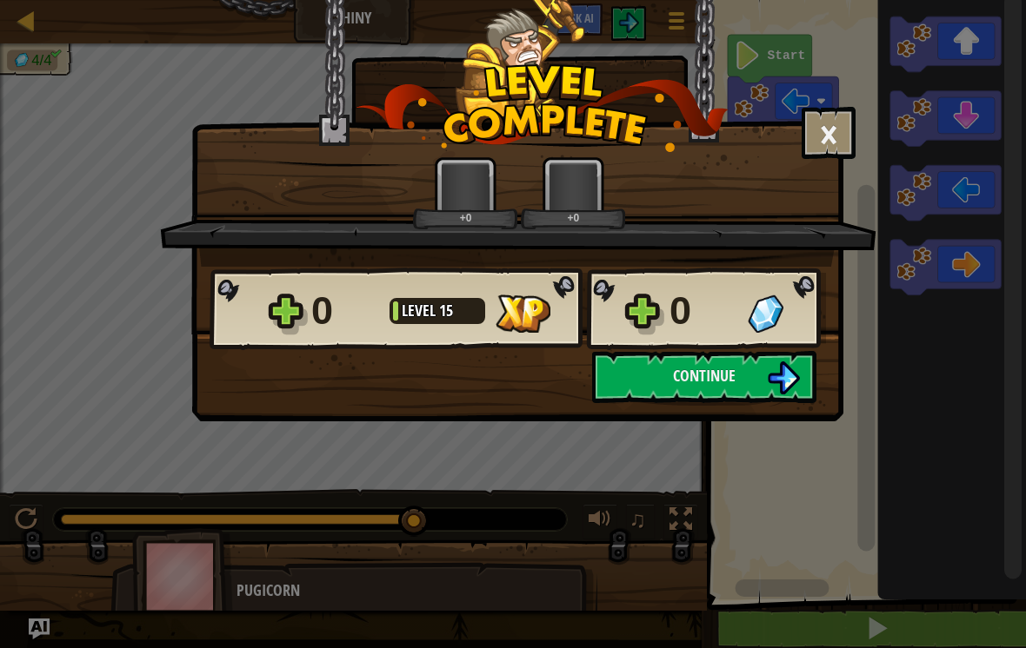
click at [695, 367] on span "Continue" at bounding box center [704, 376] width 63 height 22
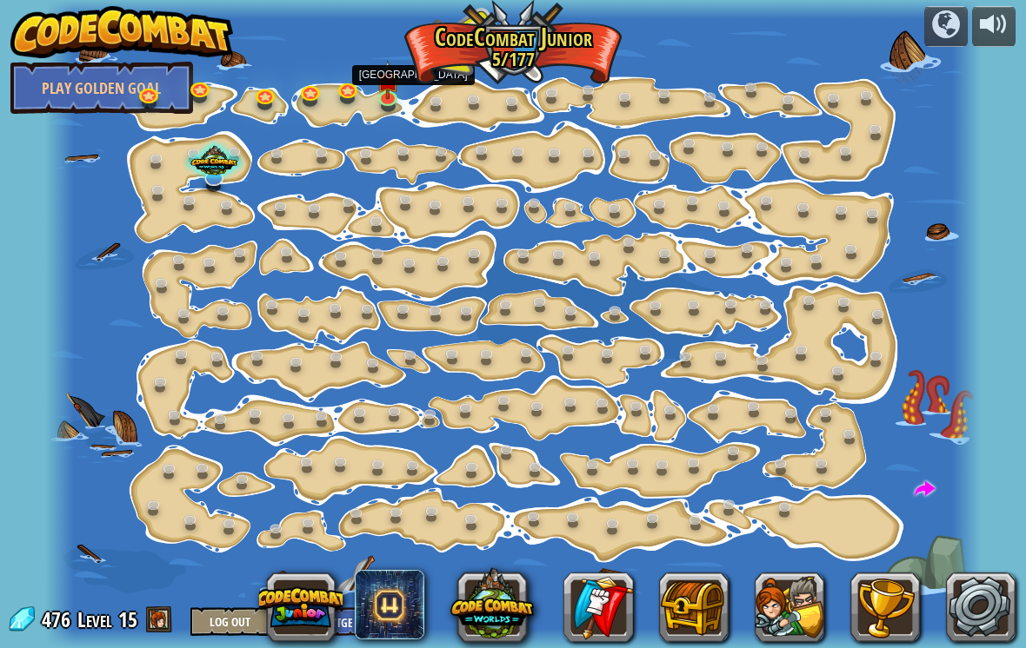
click at [395, 98] on img at bounding box center [387, 80] width 23 height 39
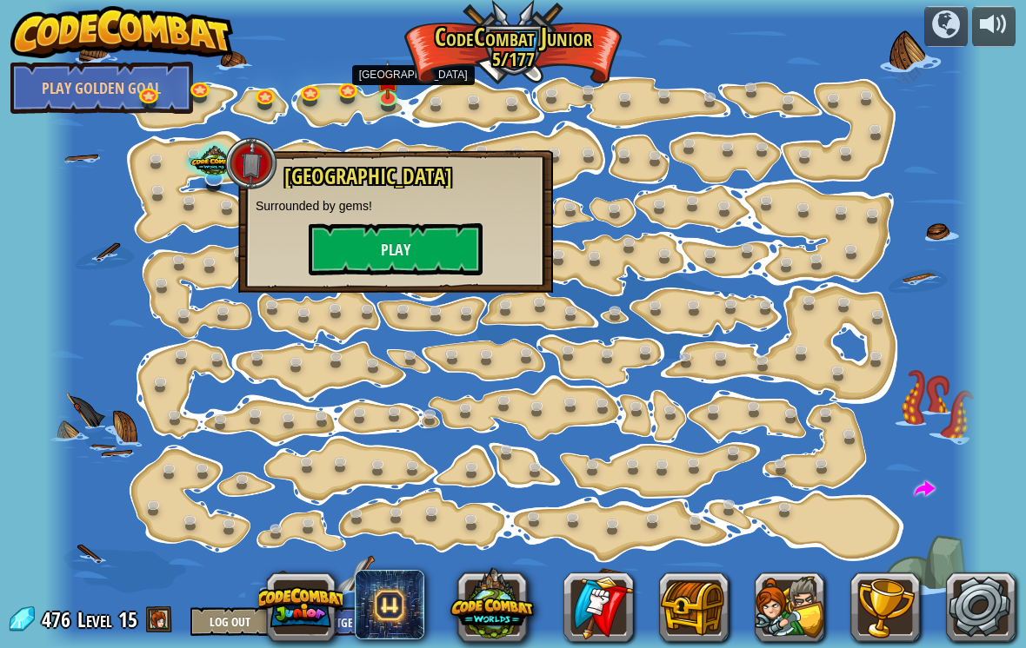
click at [455, 229] on button "Play" at bounding box center [396, 249] width 174 height 52
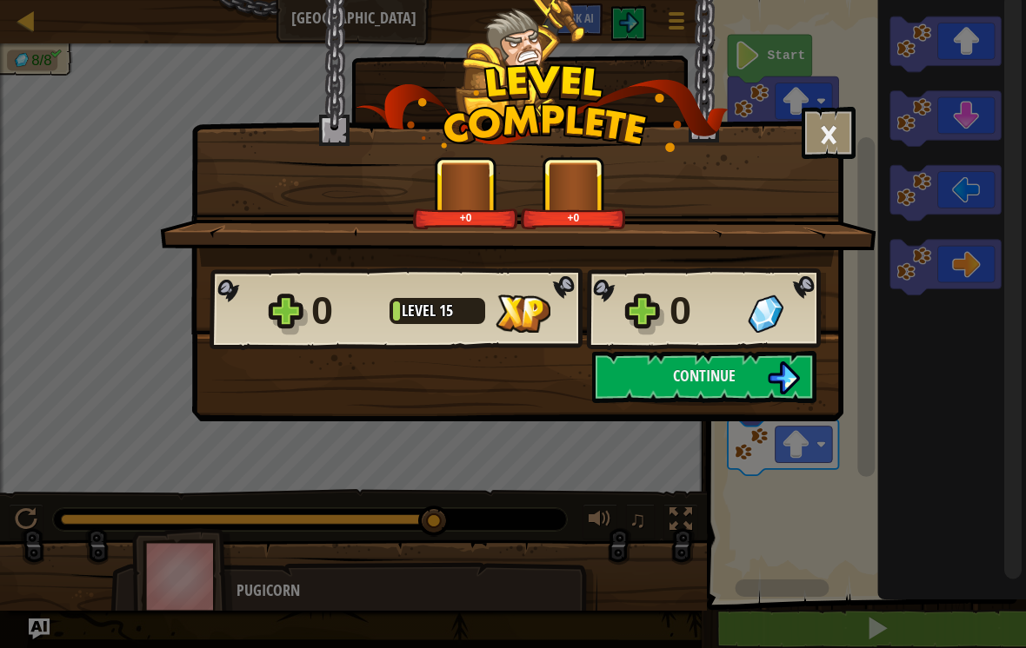
click at [774, 376] on img at bounding box center [783, 378] width 33 height 33
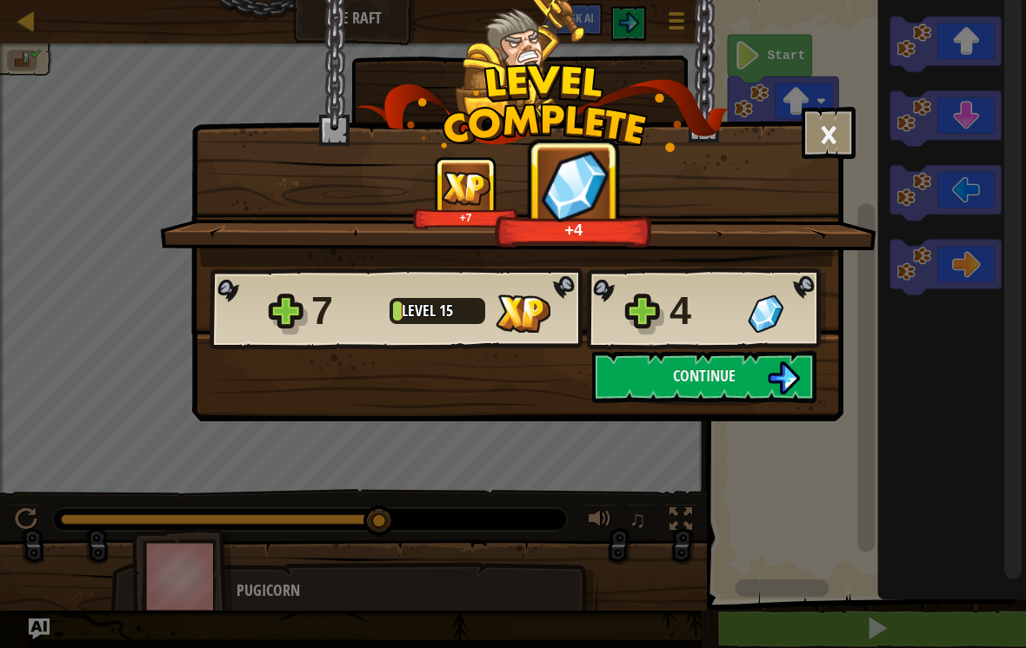
click at [775, 390] on img at bounding box center [783, 378] width 33 height 33
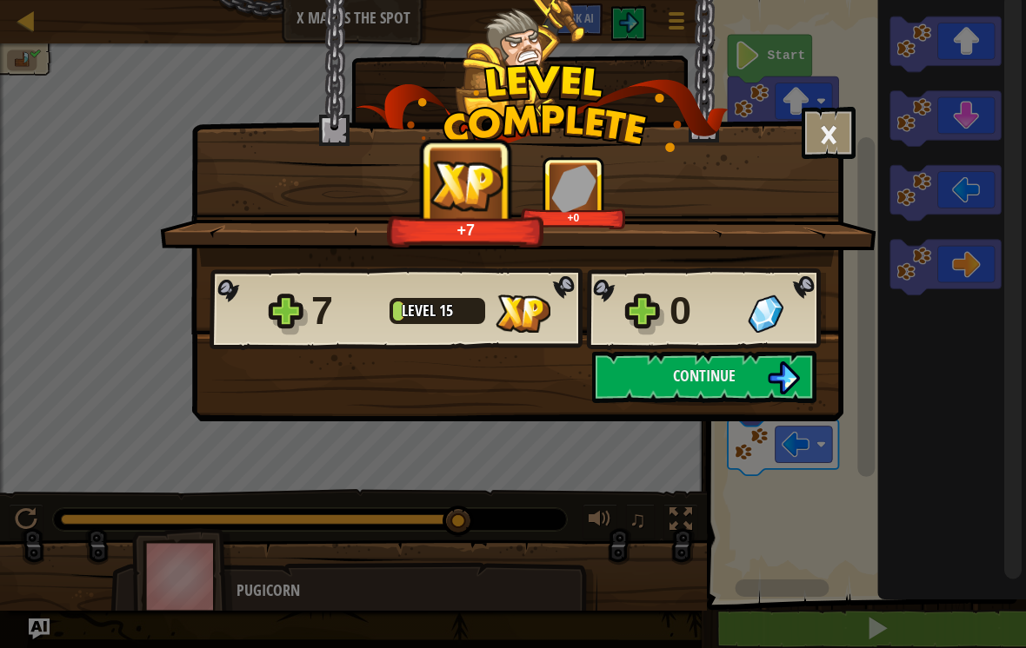
click at [738, 363] on button "Continue" at bounding box center [704, 377] width 224 height 52
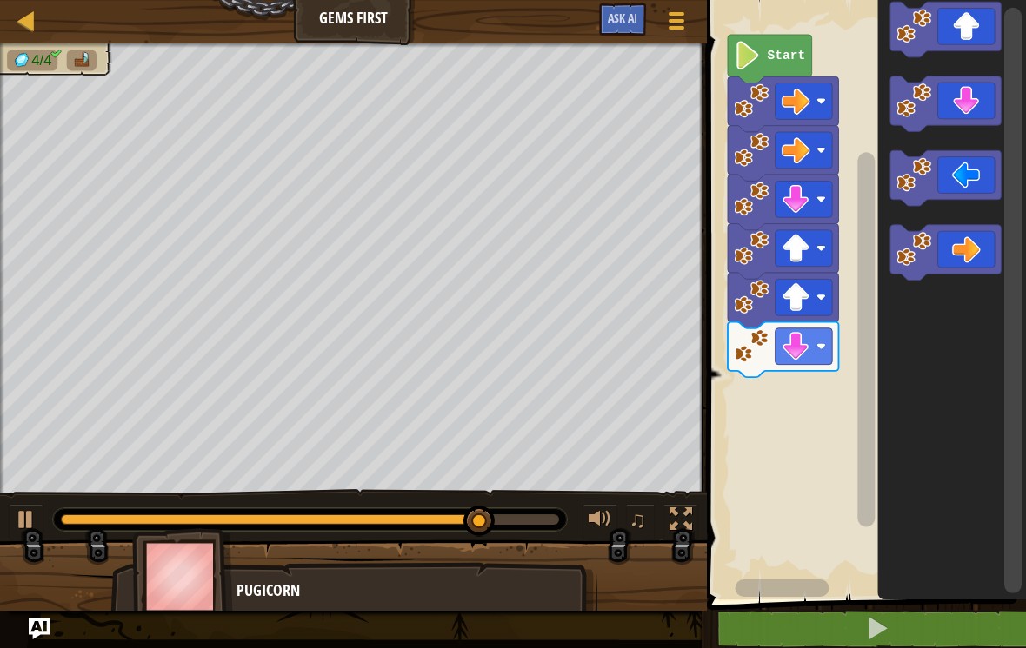
click at [963, 189] on icon "Blockly Workspace" at bounding box center [945, 178] width 110 height 56
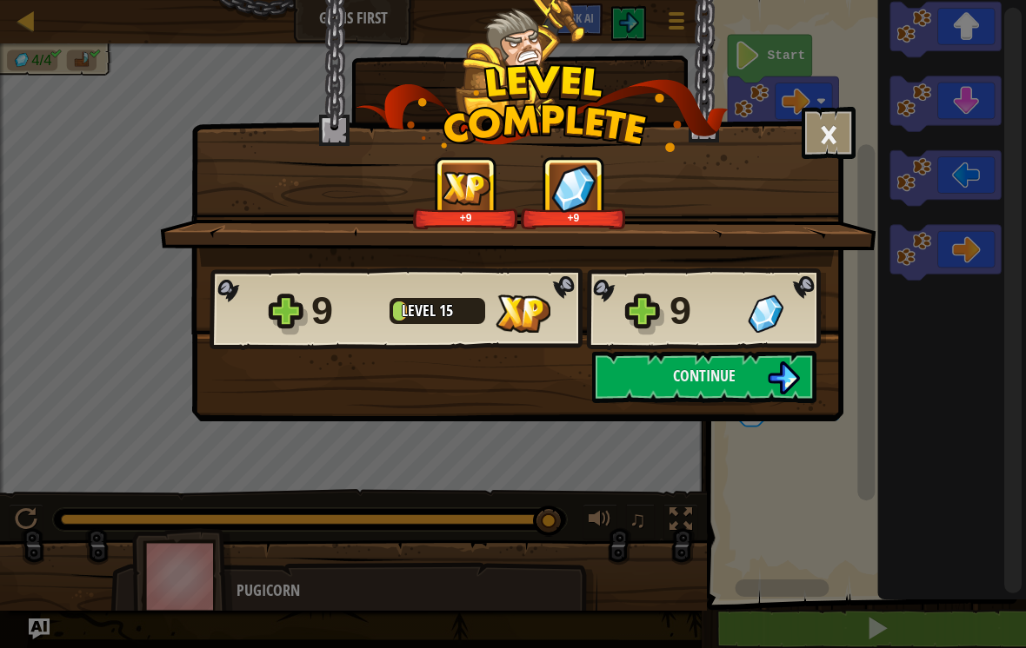
click at [778, 379] on img at bounding box center [783, 378] width 33 height 33
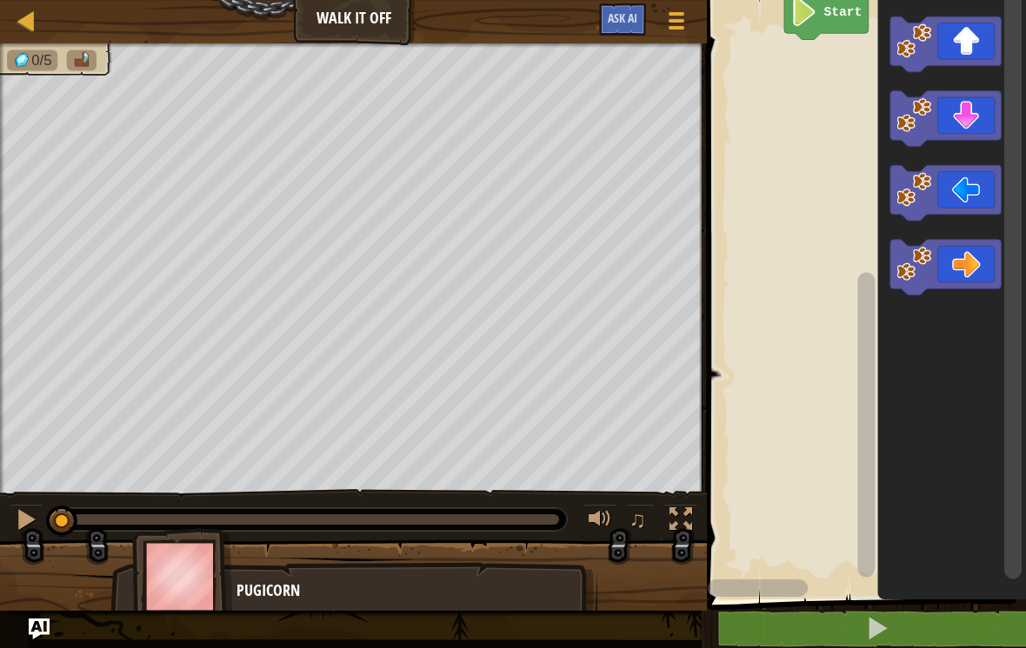
click at [967, 22] on icon "Blockly Workspace" at bounding box center [945, 45] width 110 height 56
click at [959, 40] on icon "Blockly Workspace" at bounding box center [945, 45] width 110 height 56
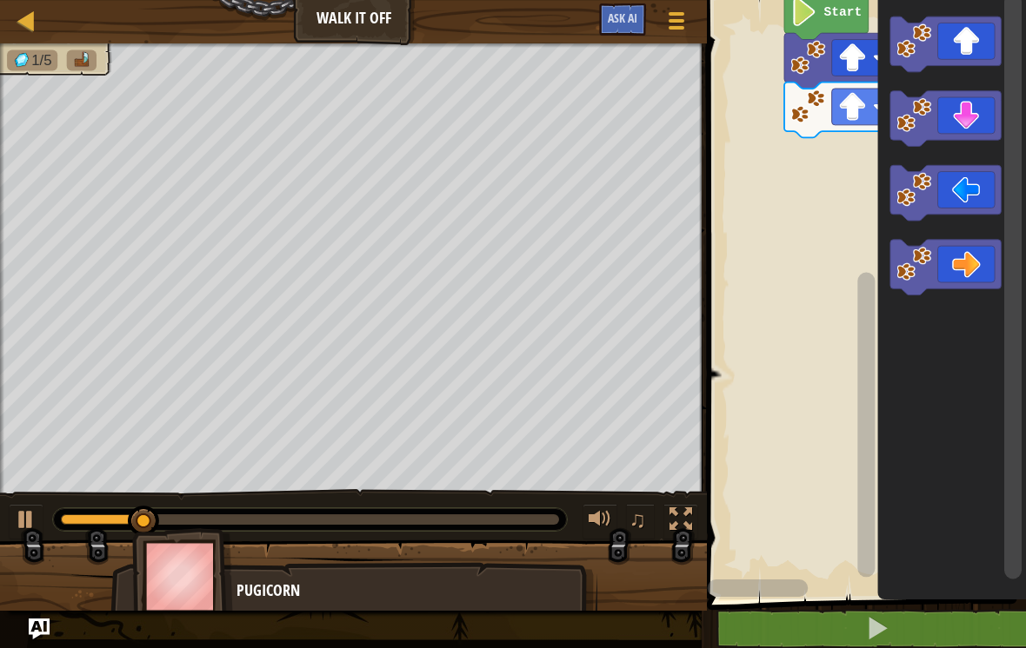
click at [969, 269] on icon "Blockly Workspace" at bounding box center [945, 268] width 110 height 56
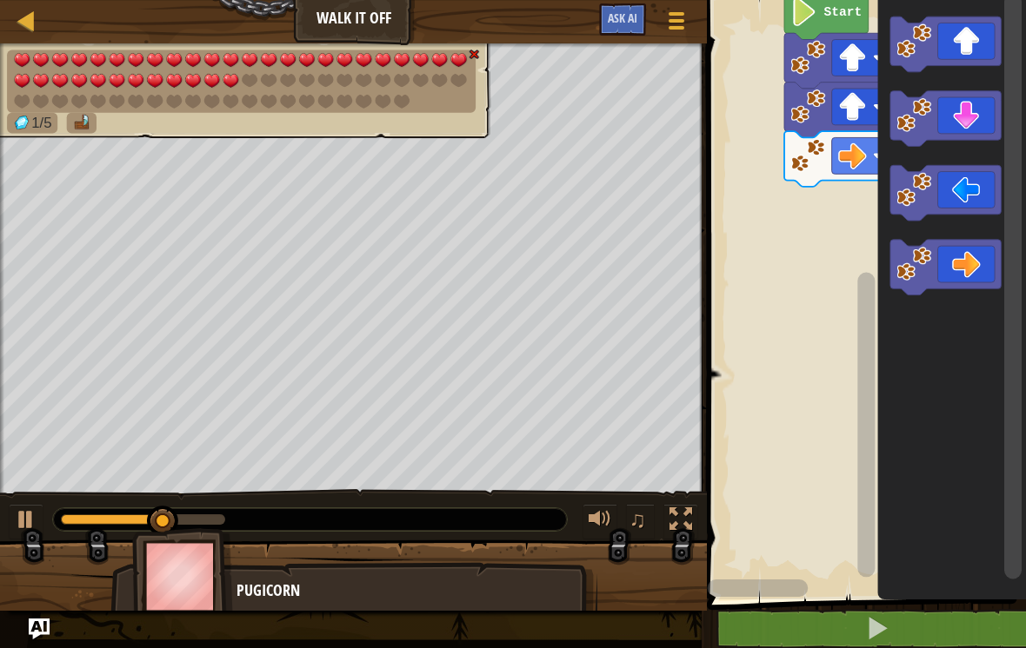
click at [966, 272] on icon "Blockly Workspace" at bounding box center [945, 268] width 110 height 56
click at [966, 276] on icon "Blockly Workspace" at bounding box center [945, 268] width 110 height 56
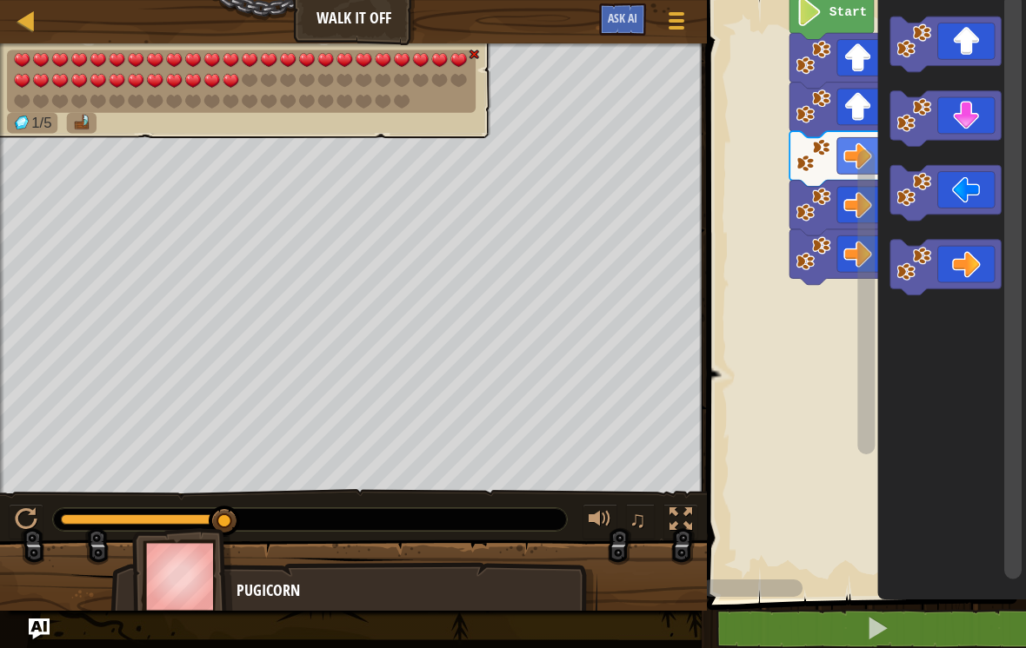
click at [829, 163] on image "Blockly Workspace" at bounding box center [813, 155] width 35 height 35
click at [913, 209] on icon "Blockly Workspace" at bounding box center [945, 193] width 110 height 56
click at [28, 11] on div at bounding box center [27, 21] width 22 height 22
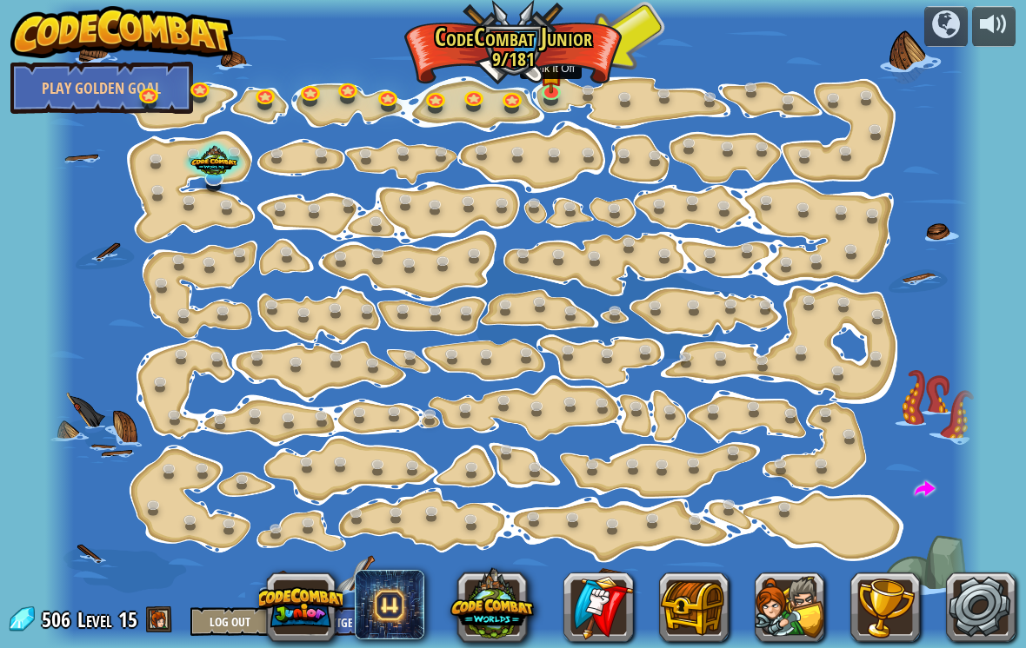
click at [550, 88] on img at bounding box center [551, 74] width 23 height 39
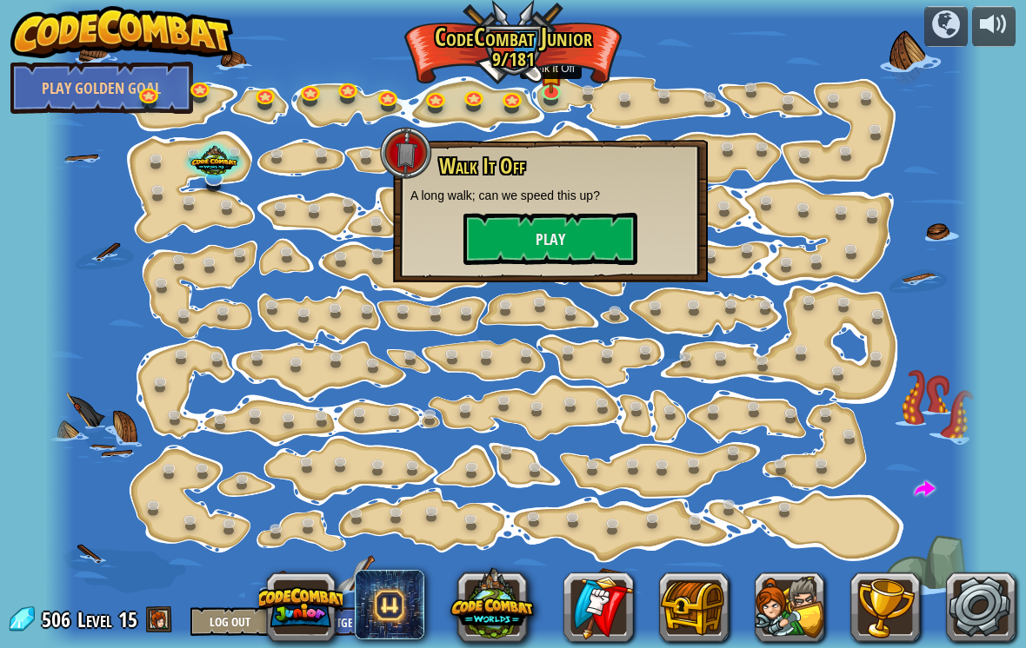
click at [590, 230] on button "Play" at bounding box center [550, 239] width 174 height 52
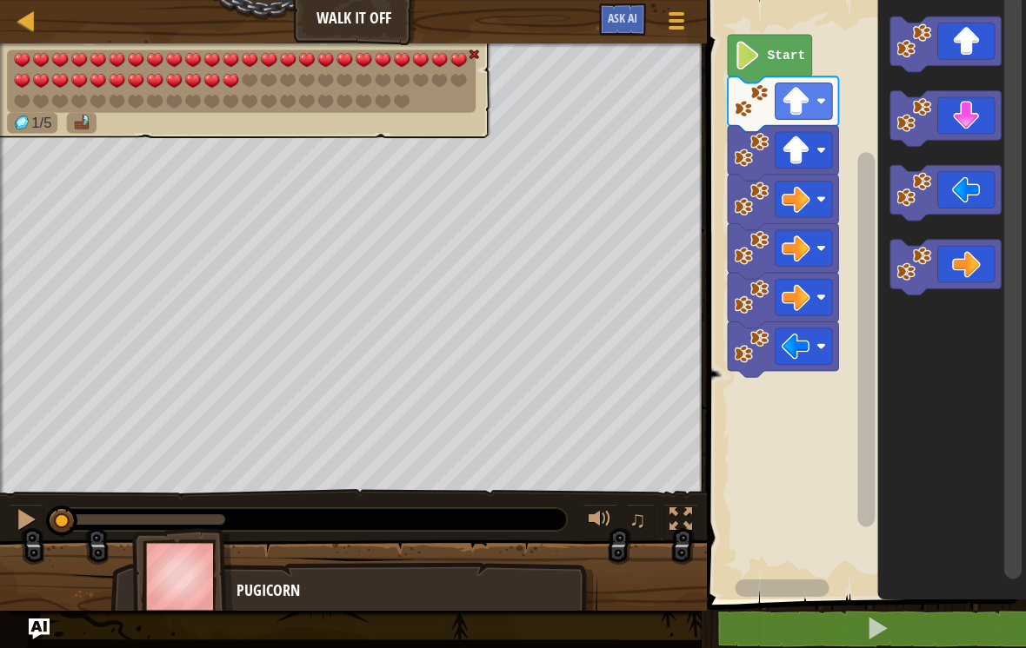
click at [475, 53] on img at bounding box center [473, 54] width 11 height 11
click at [468, 60] on img at bounding box center [458, 60] width 19 height 17
click at [470, 50] on img at bounding box center [473, 54] width 11 height 11
click at [472, 55] on img at bounding box center [473, 54] width 11 height 11
click at [479, 56] on img at bounding box center [473, 54] width 11 height 11
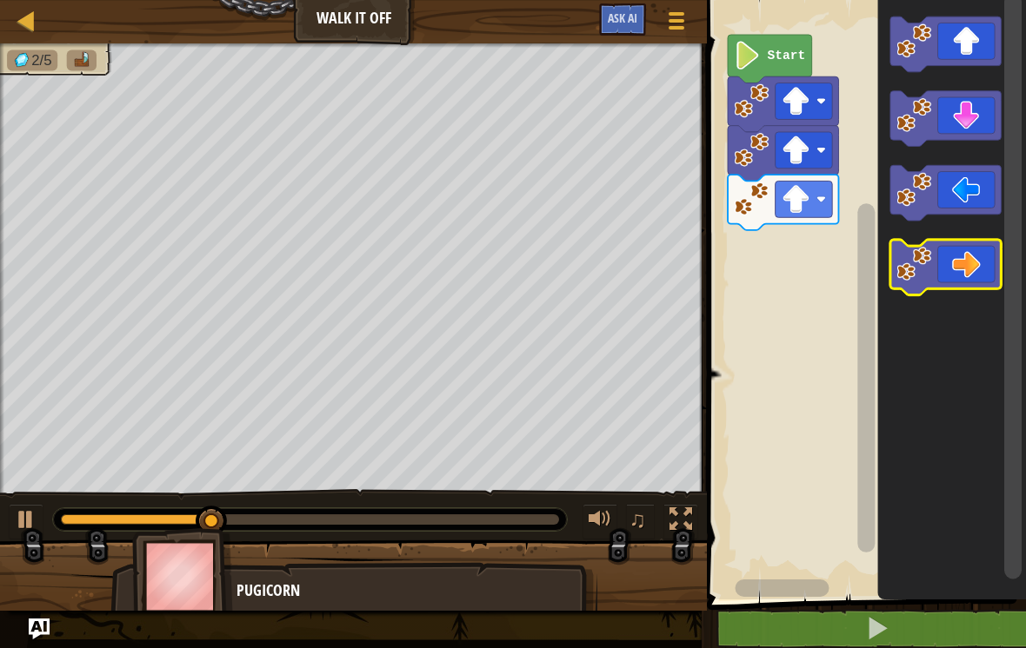
click at [963, 269] on icon "Blockly Workspace" at bounding box center [945, 268] width 110 height 56
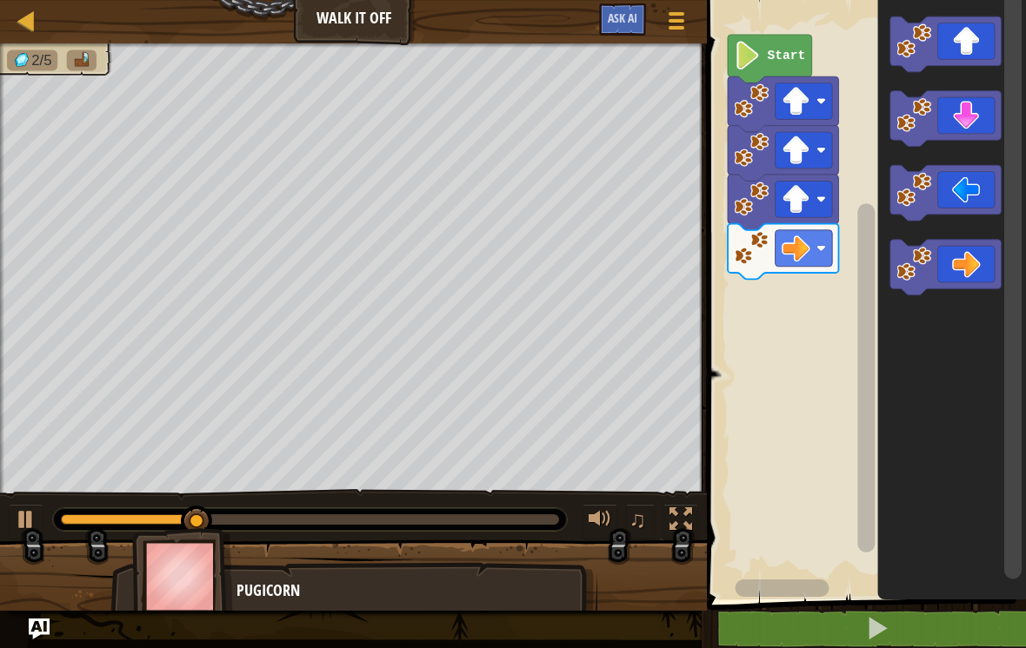
click at [969, 270] on icon "Blockly Workspace" at bounding box center [945, 268] width 110 height 56
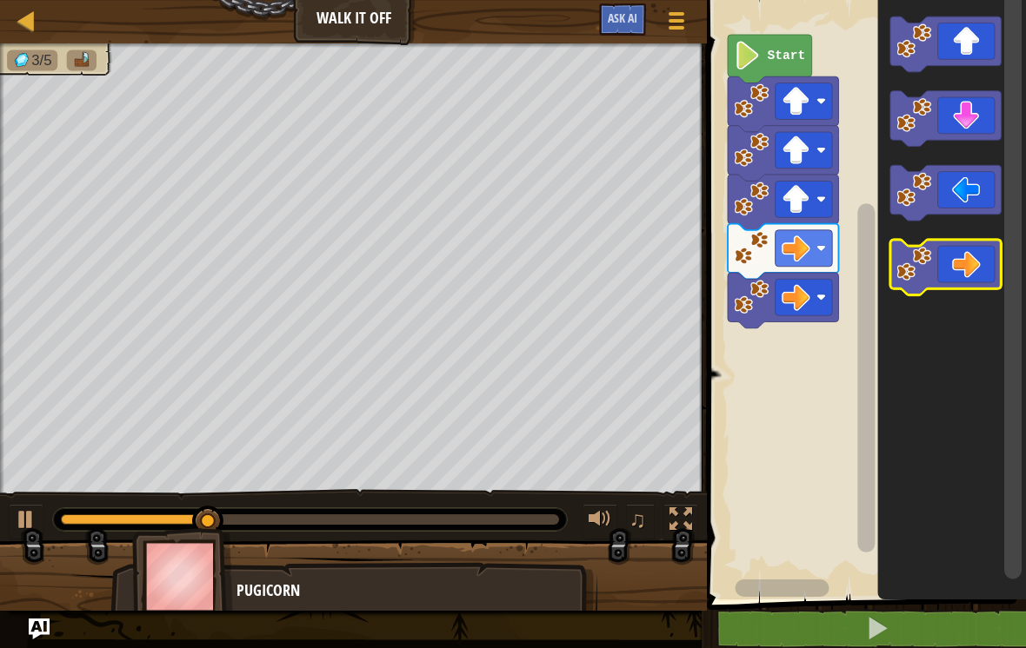
click at [973, 269] on icon "Blockly Workspace" at bounding box center [945, 268] width 110 height 56
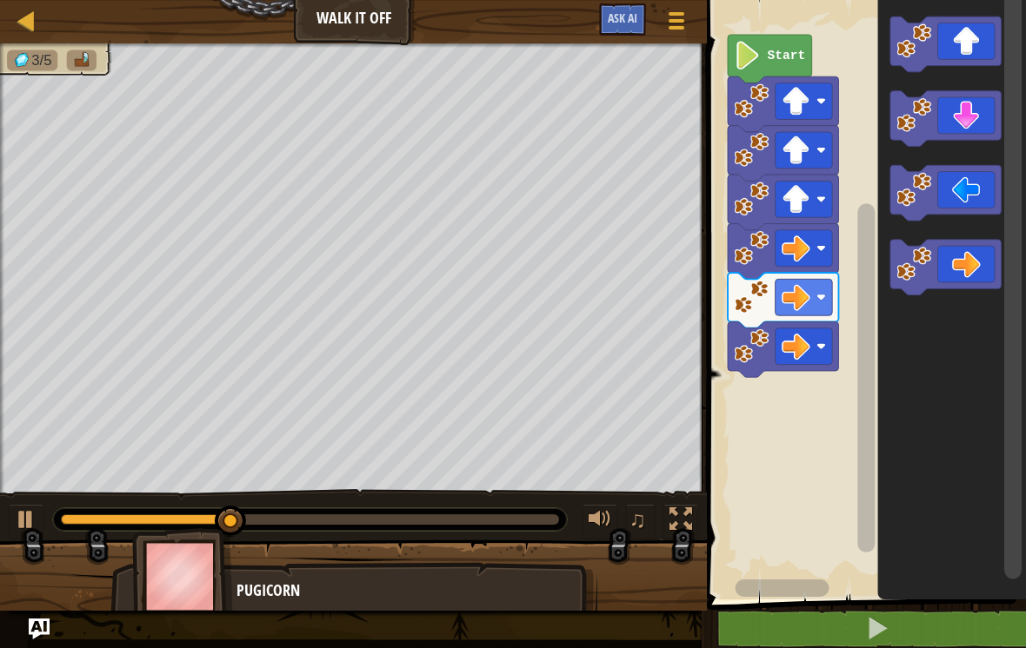
click at [982, 269] on icon "Blockly Workspace" at bounding box center [945, 268] width 110 height 56
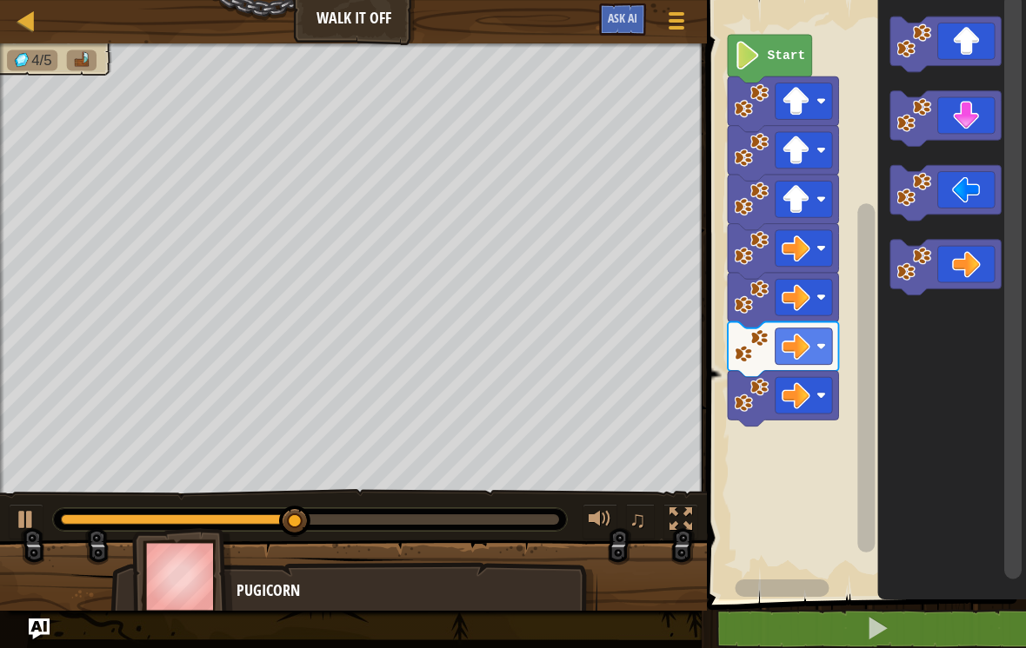
click at [975, 119] on icon "Blockly Workspace" at bounding box center [945, 119] width 110 height 56
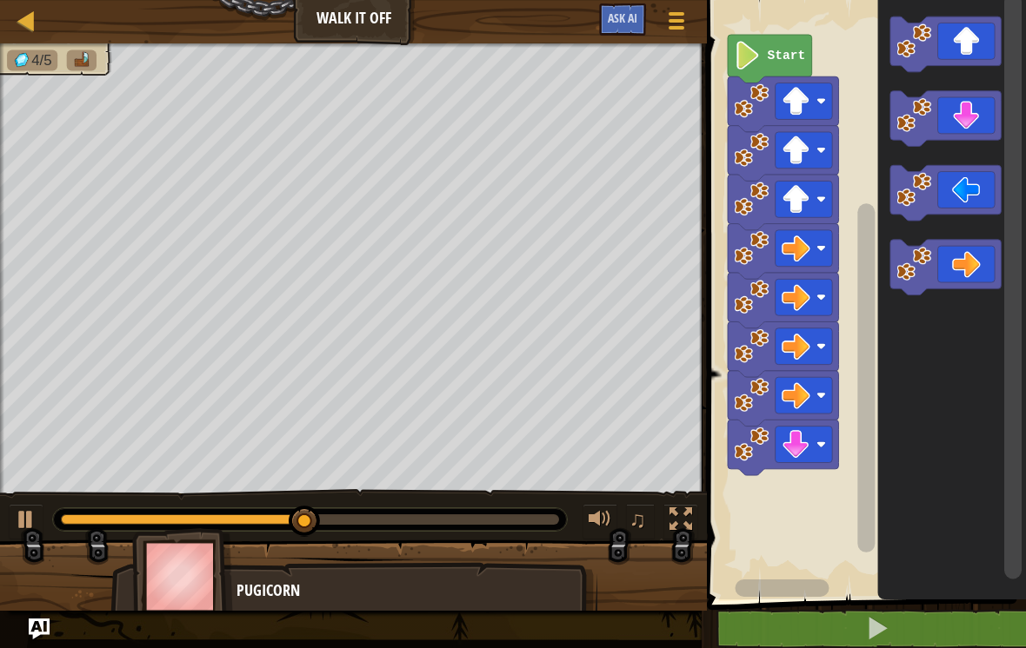
click at [973, 121] on icon "Blockly Workspace" at bounding box center [945, 119] width 110 height 56
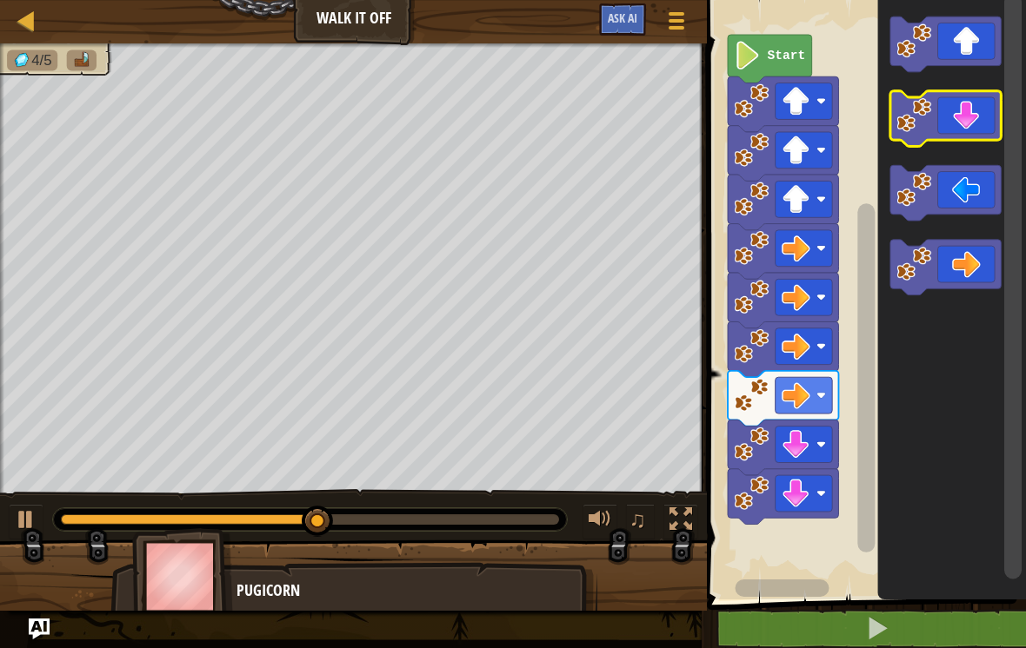
click at [973, 123] on icon "Blockly Workspace" at bounding box center [945, 119] width 110 height 56
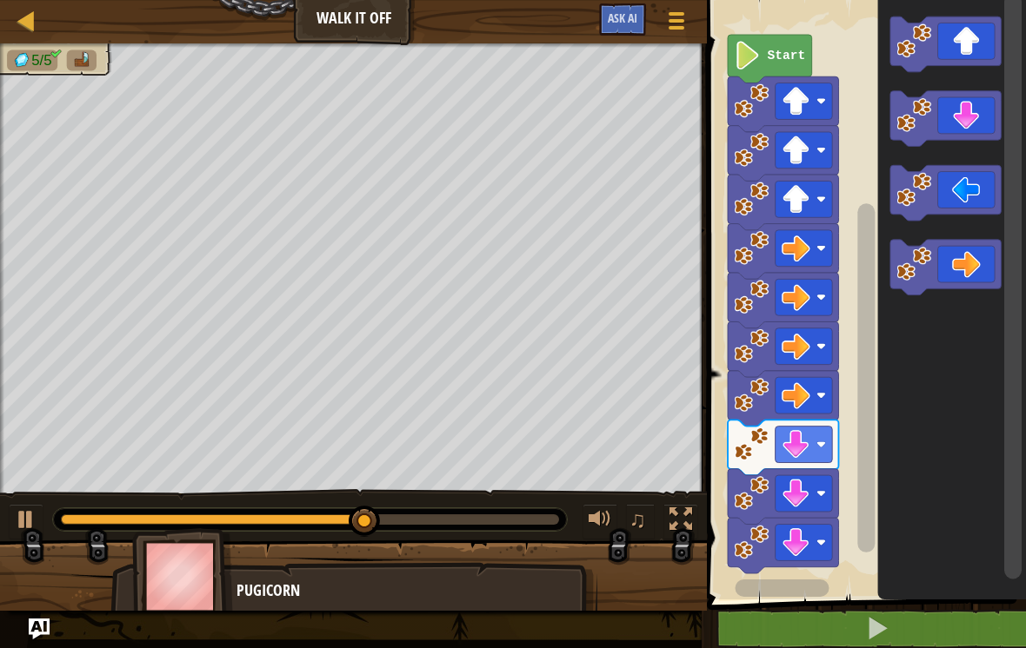
click at [984, 189] on icon "Blockly Workspace" at bounding box center [945, 193] width 110 height 56
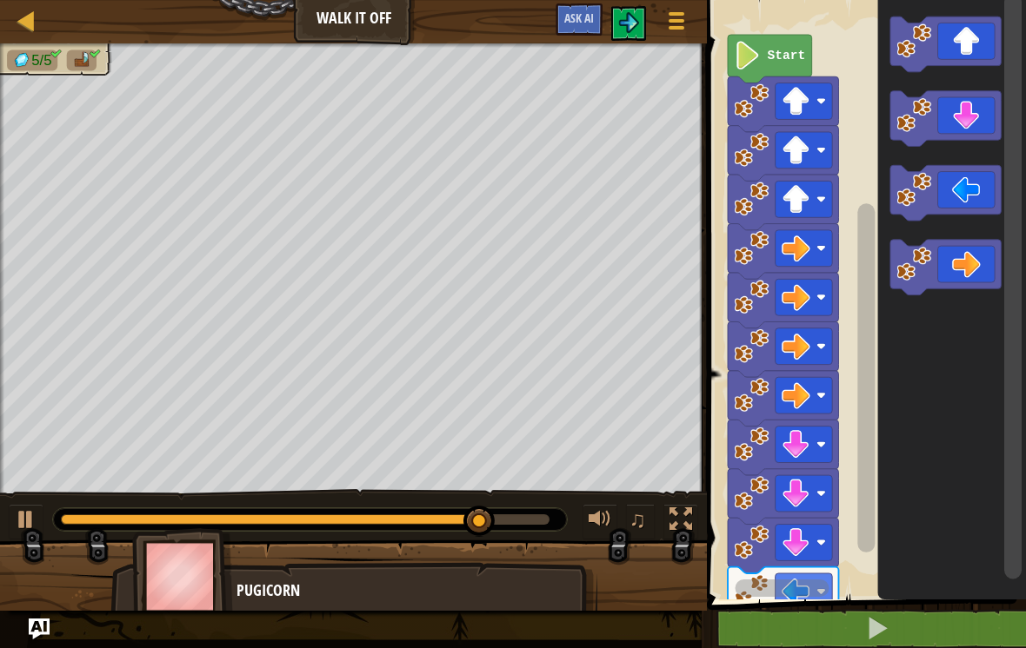
click at [975, 191] on icon "Blockly Workspace" at bounding box center [945, 193] width 110 height 56
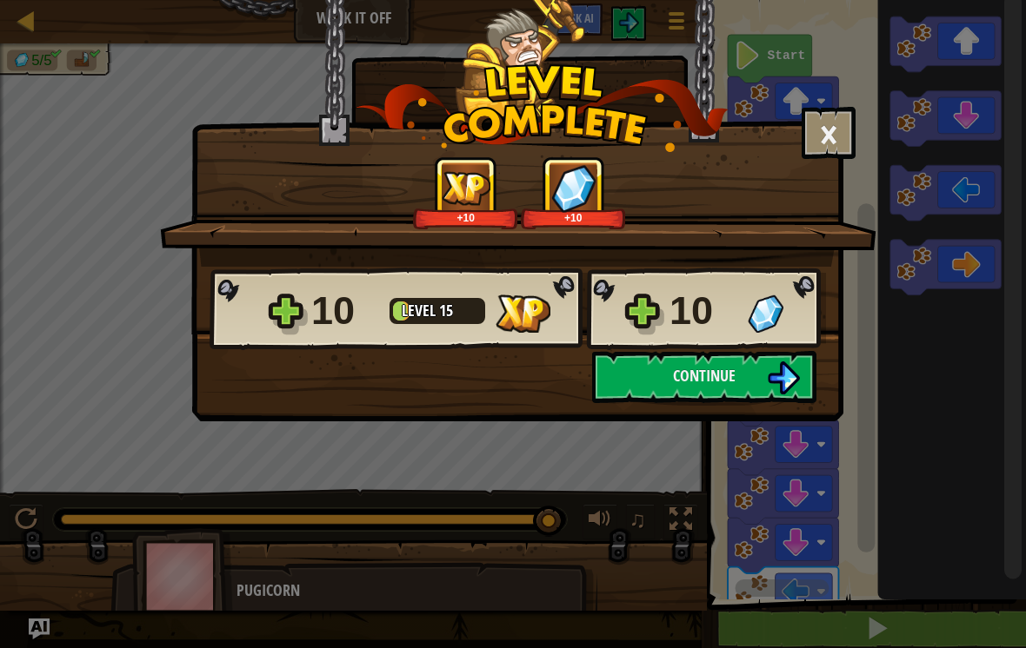
click at [760, 368] on button "Continue" at bounding box center [704, 377] width 224 height 52
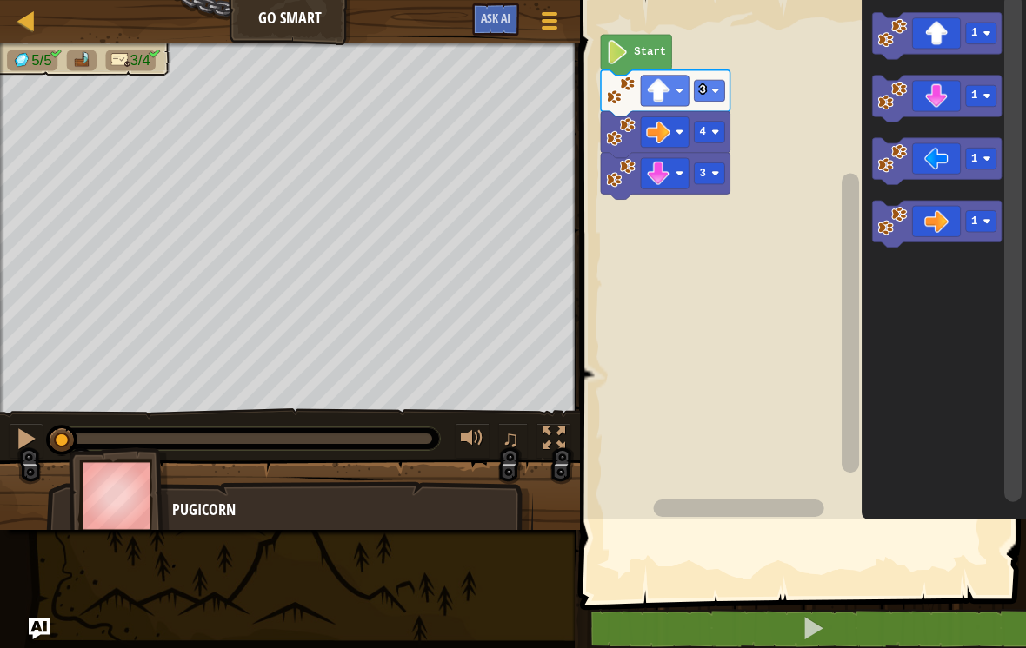
click at [21, 29] on div at bounding box center [27, 21] width 22 height 22
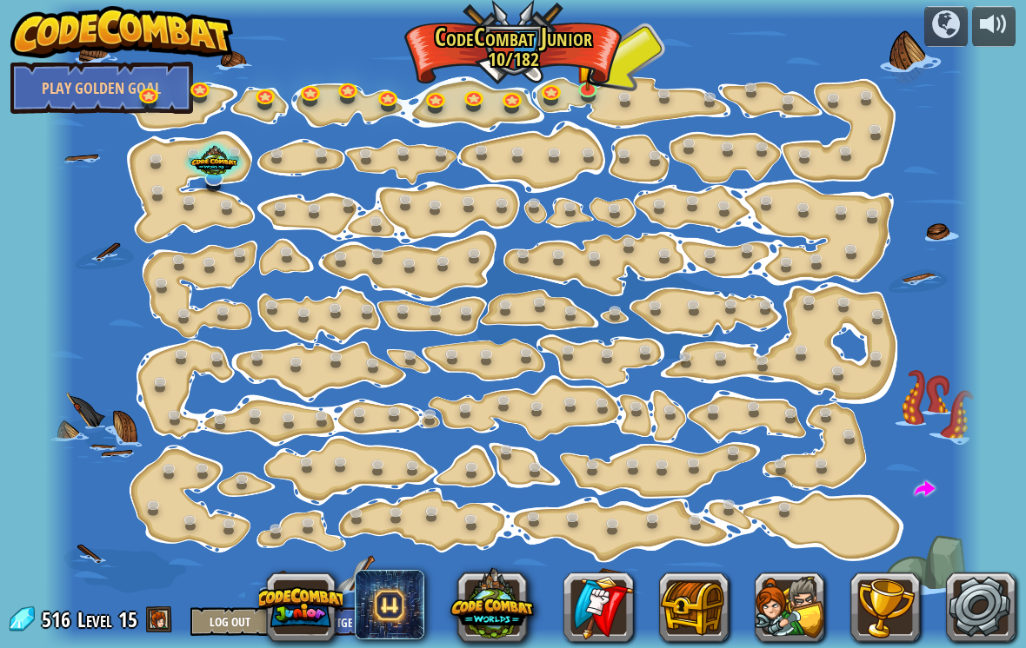
click at [199, 168] on div at bounding box center [214, 162] width 63 height 44
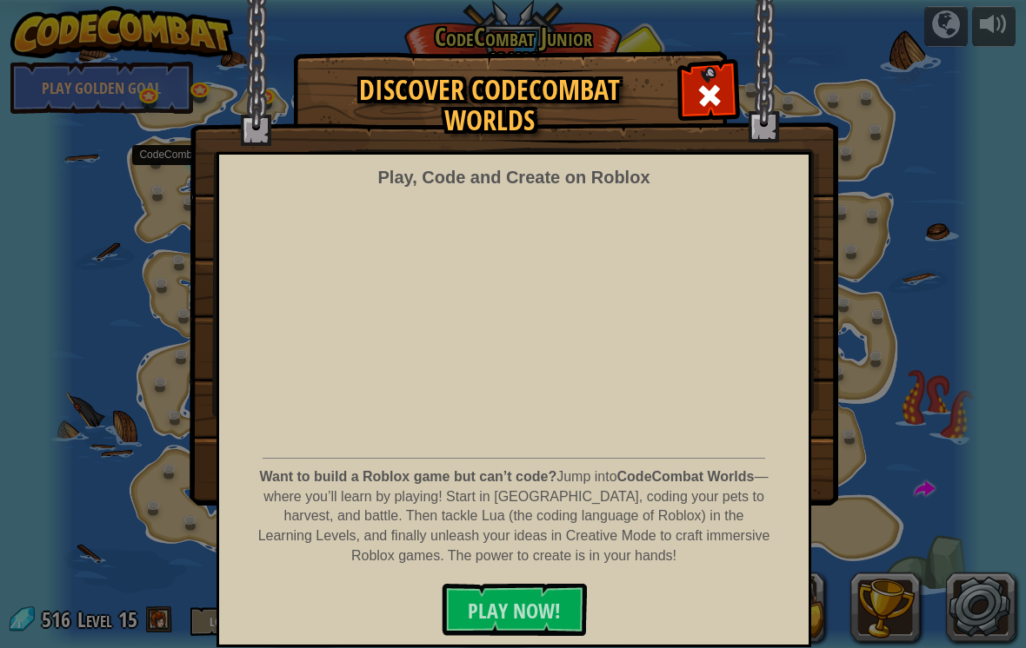
click at [679, 74] on img at bounding box center [513, 253] width 648 height 506
click at [713, 79] on div at bounding box center [708, 93] width 55 height 55
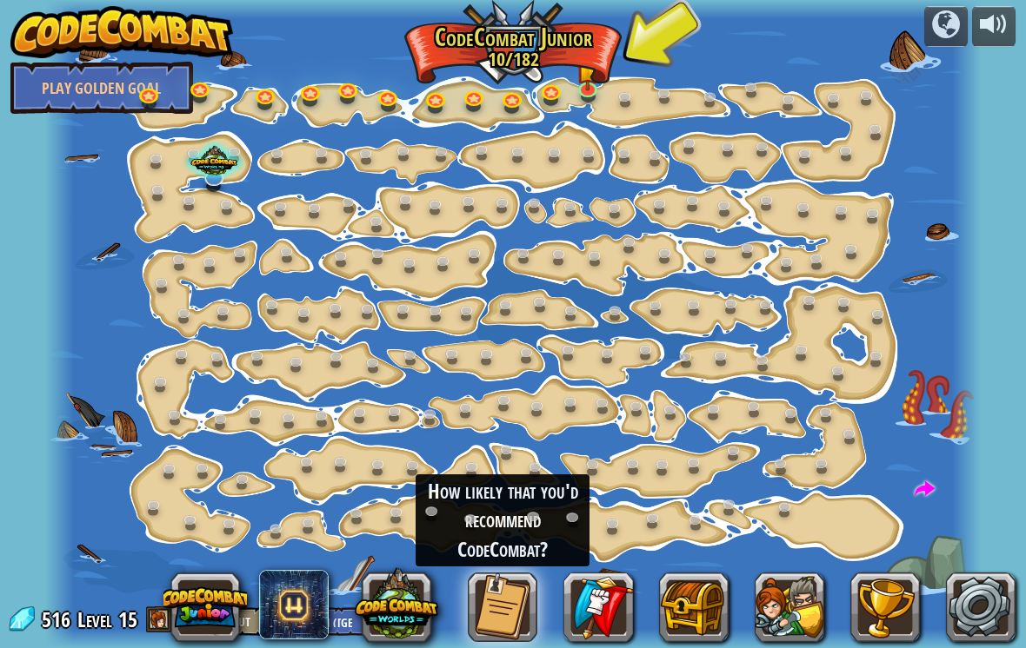
click at [927, 21] on button at bounding box center [945, 26] width 43 height 41
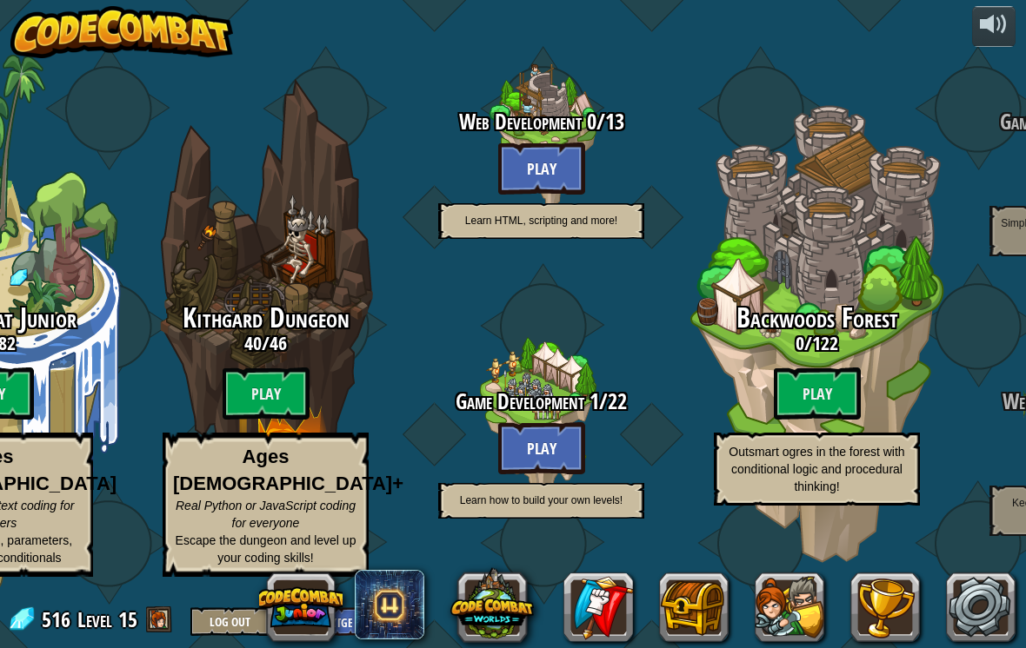
scroll to position [0, 156]
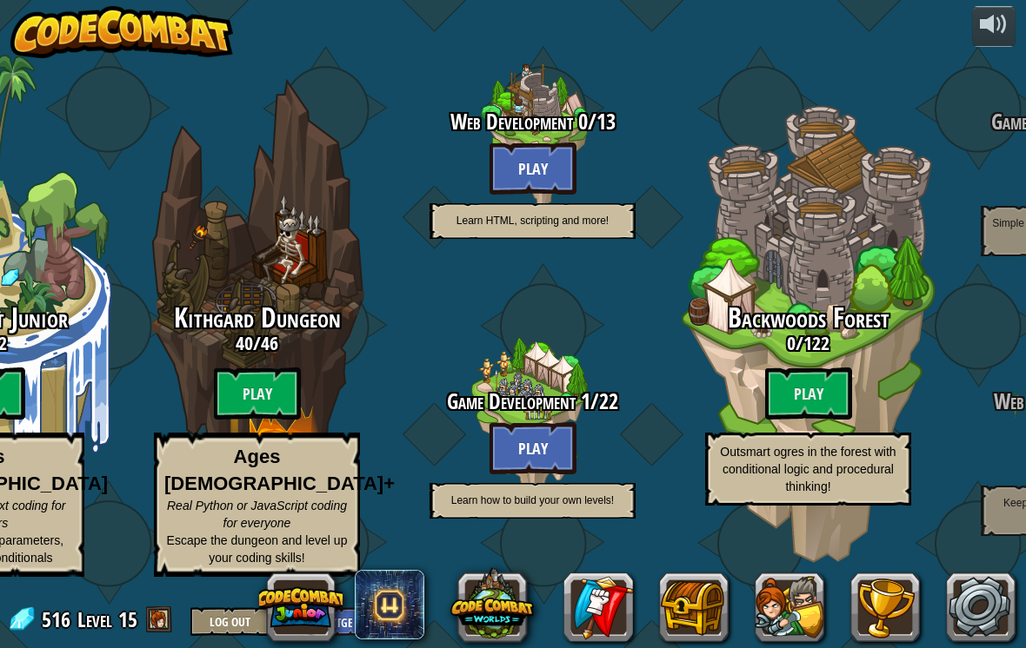
click at [515, 449] on button "Play" at bounding box center [532, 448] width 87 height 52
